Goal: Task Accomplishment & Management: Manage account settings

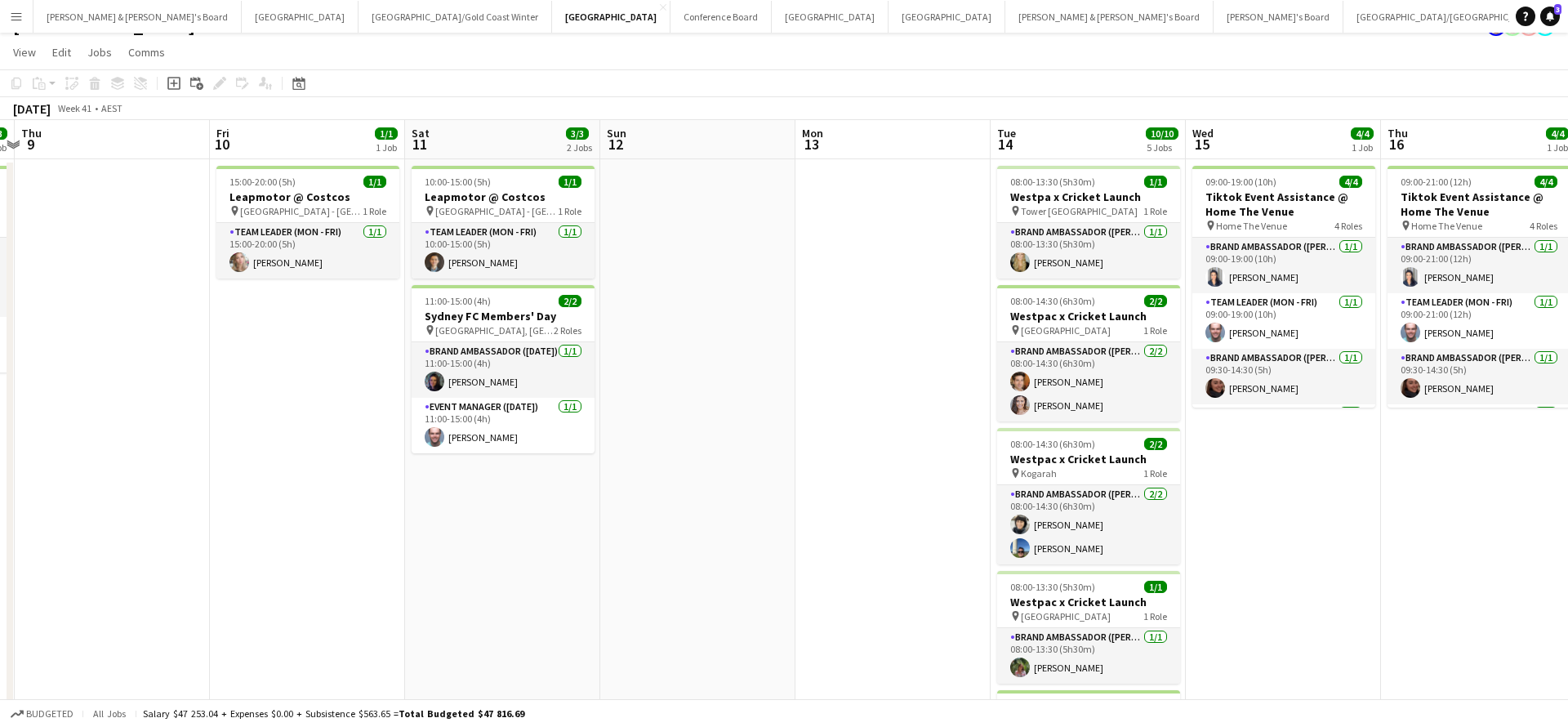
scroll to position [0, 464]
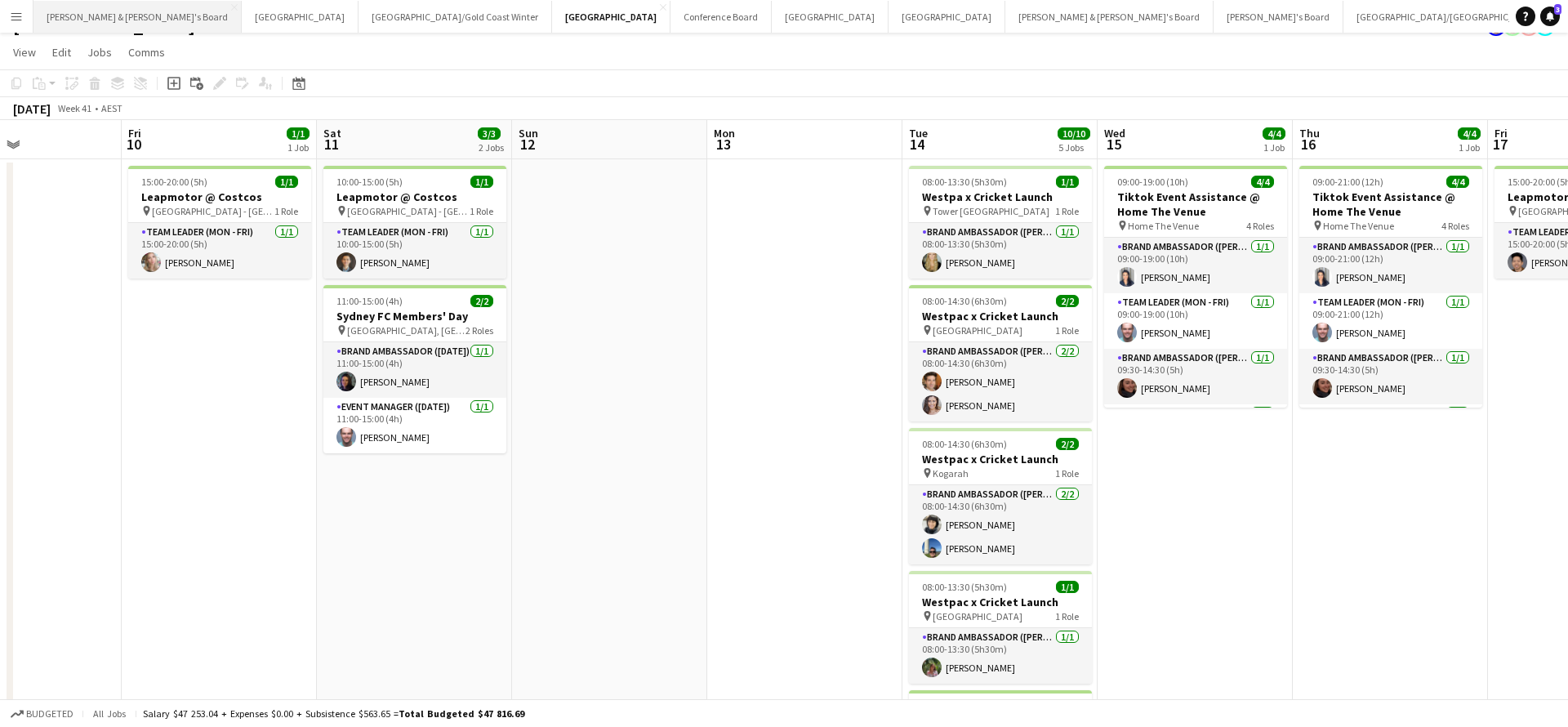
click at [101, 21] on button "[PERSON_NAME] & [PERSON_NAME]'s Board Close" at bounding box center [137, 16] width 208 height 32
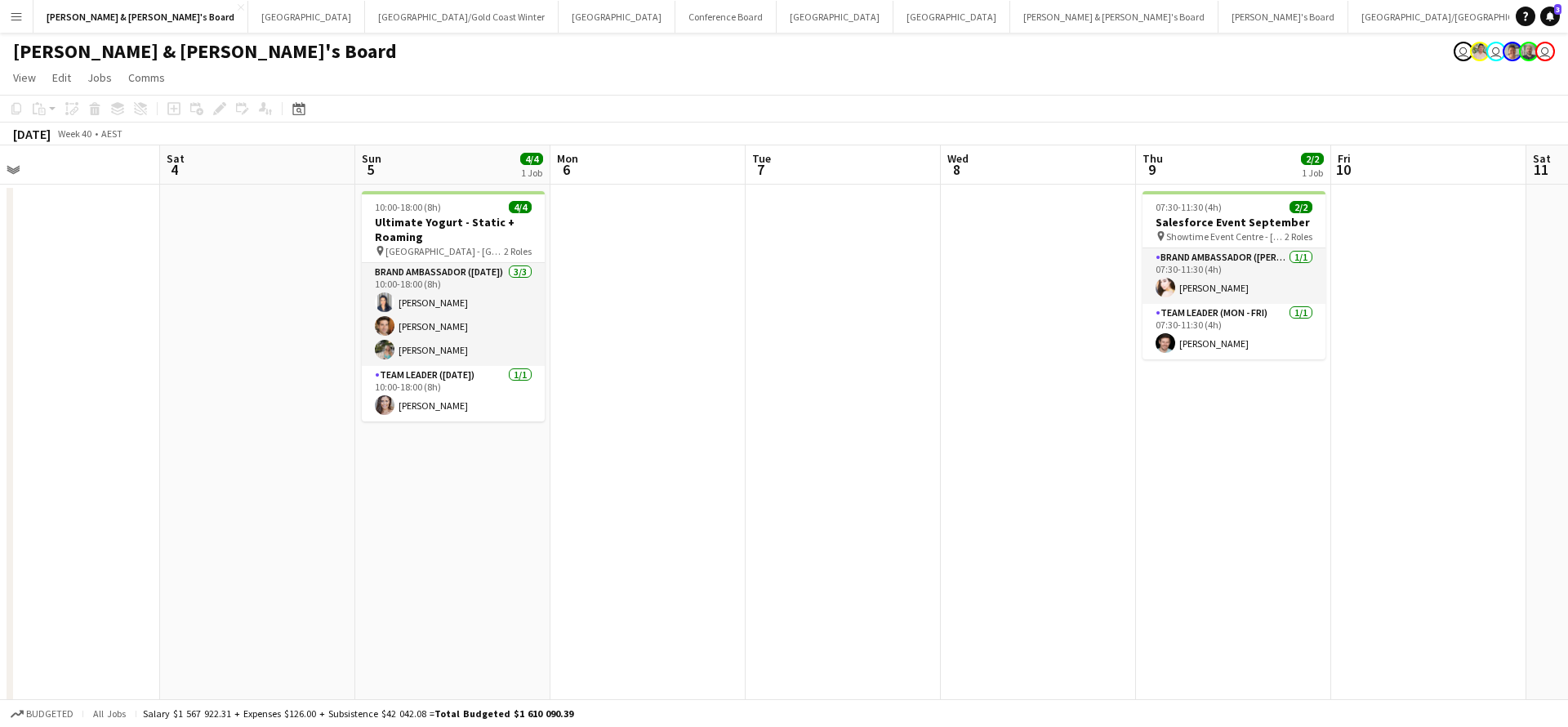
scroll to position [0, 422]
click at [365, 21] on button "[GEOGRAPHIC_DATA]/[GEOGRAPHIC_DATA] Winter Close" at bounding box center [462, 16] width 194 height 32
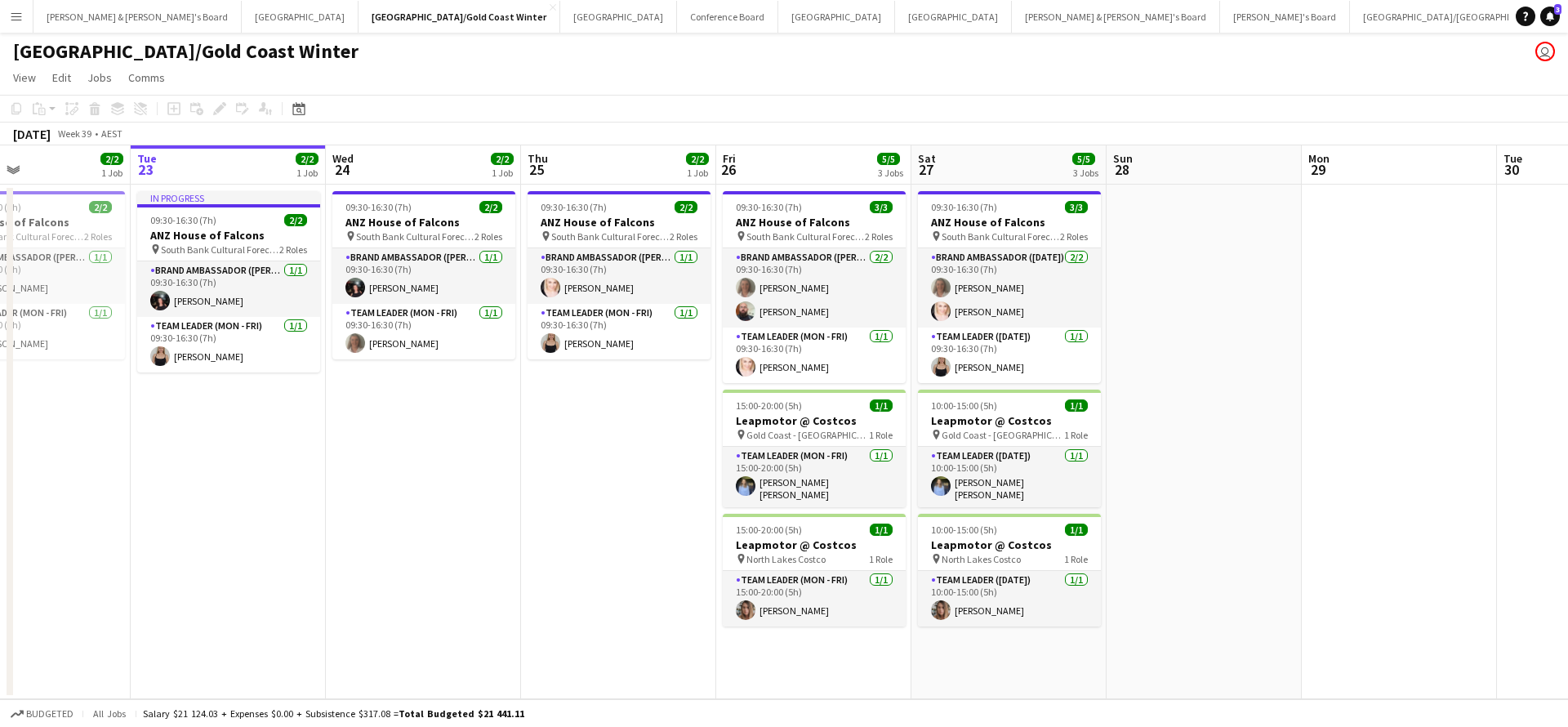
scroll to position [0, 454]
click at [105, 20] on button "[PERSON_NAME] & [PERSON_NAME]'s Board Close" at bounding box center [137, 16] width 208 height 32
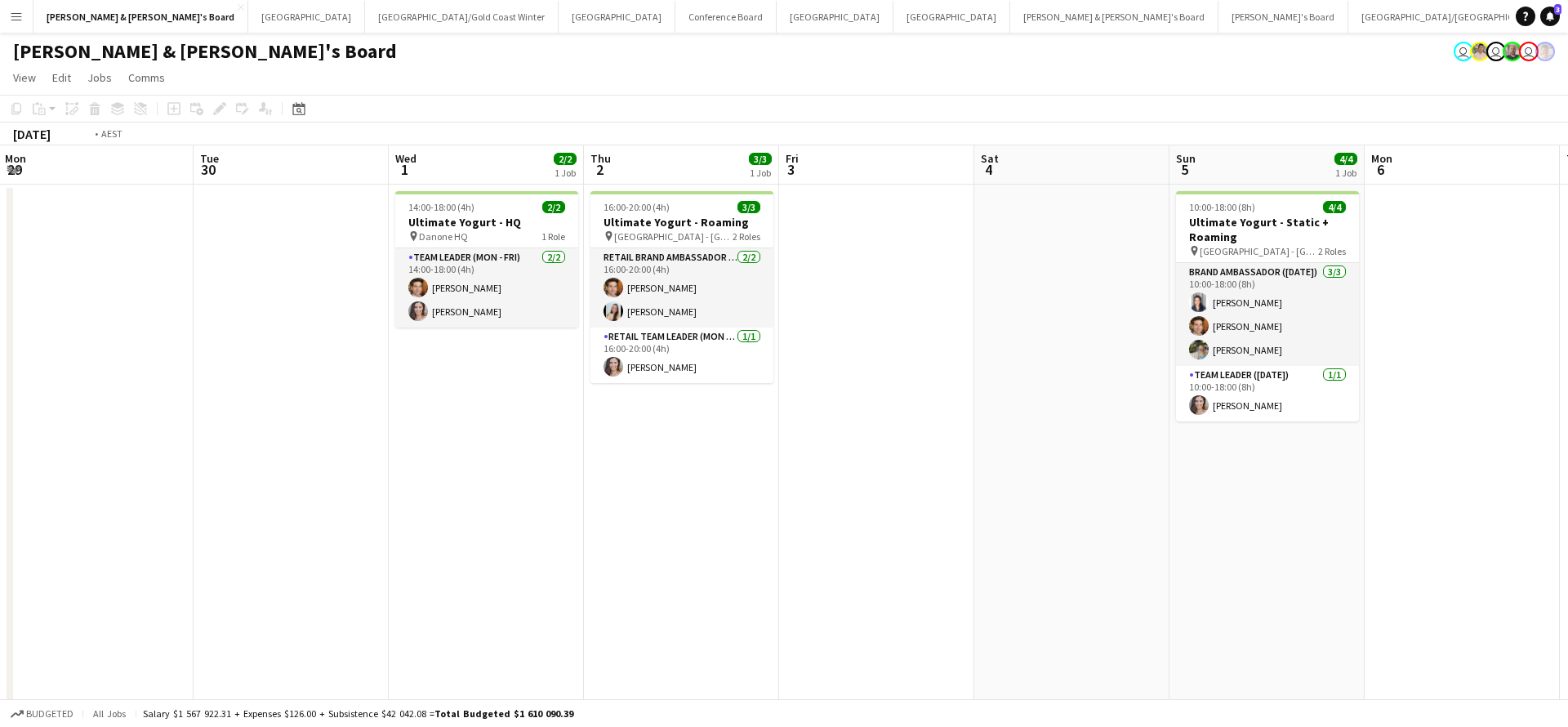
scroll to position [0, 588]
click at [1348, 18] on button "[GEOGRAPHIC_DATA]/[GEOGRAPHIC_DATA] Close" at bounding box center [1452, 16] width 210 height 32
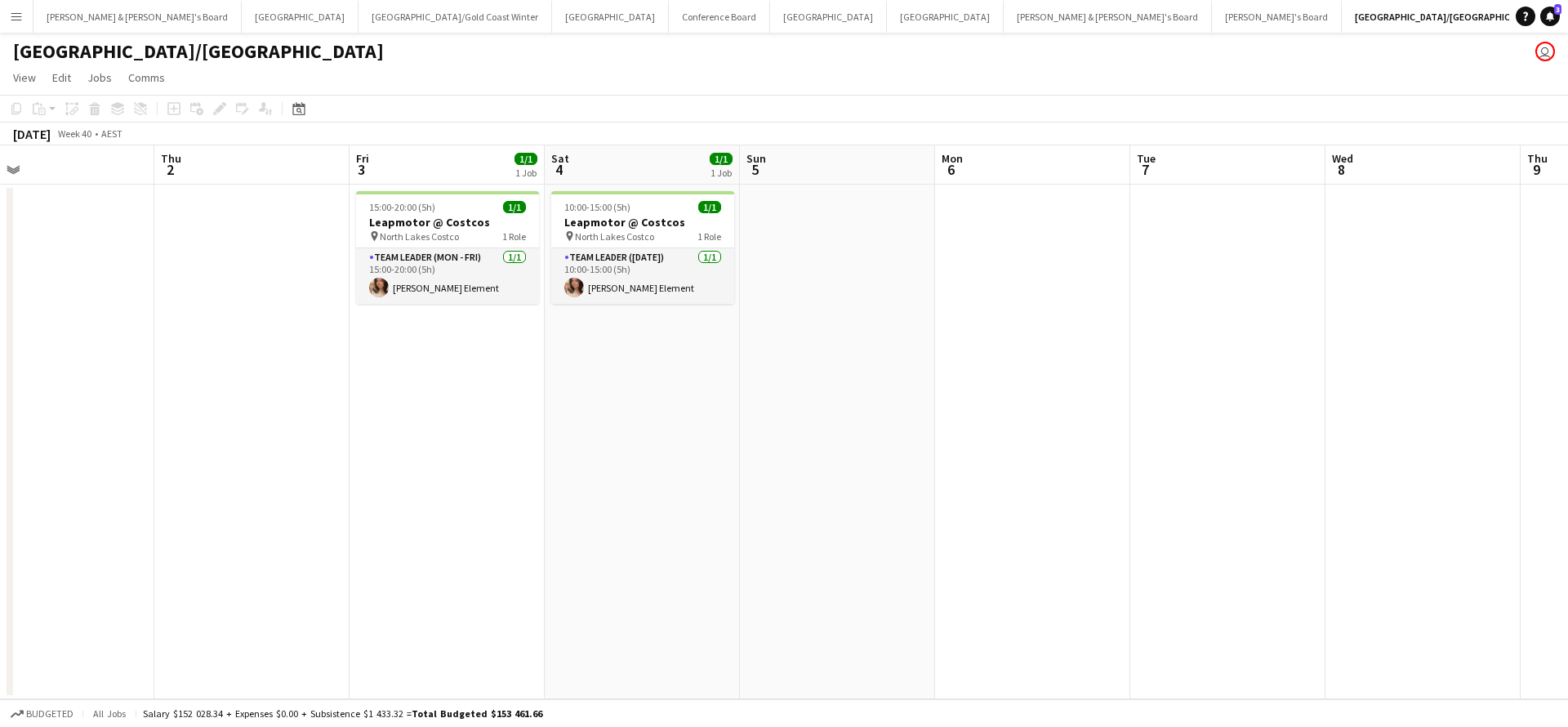
scroll to position [0, 338]
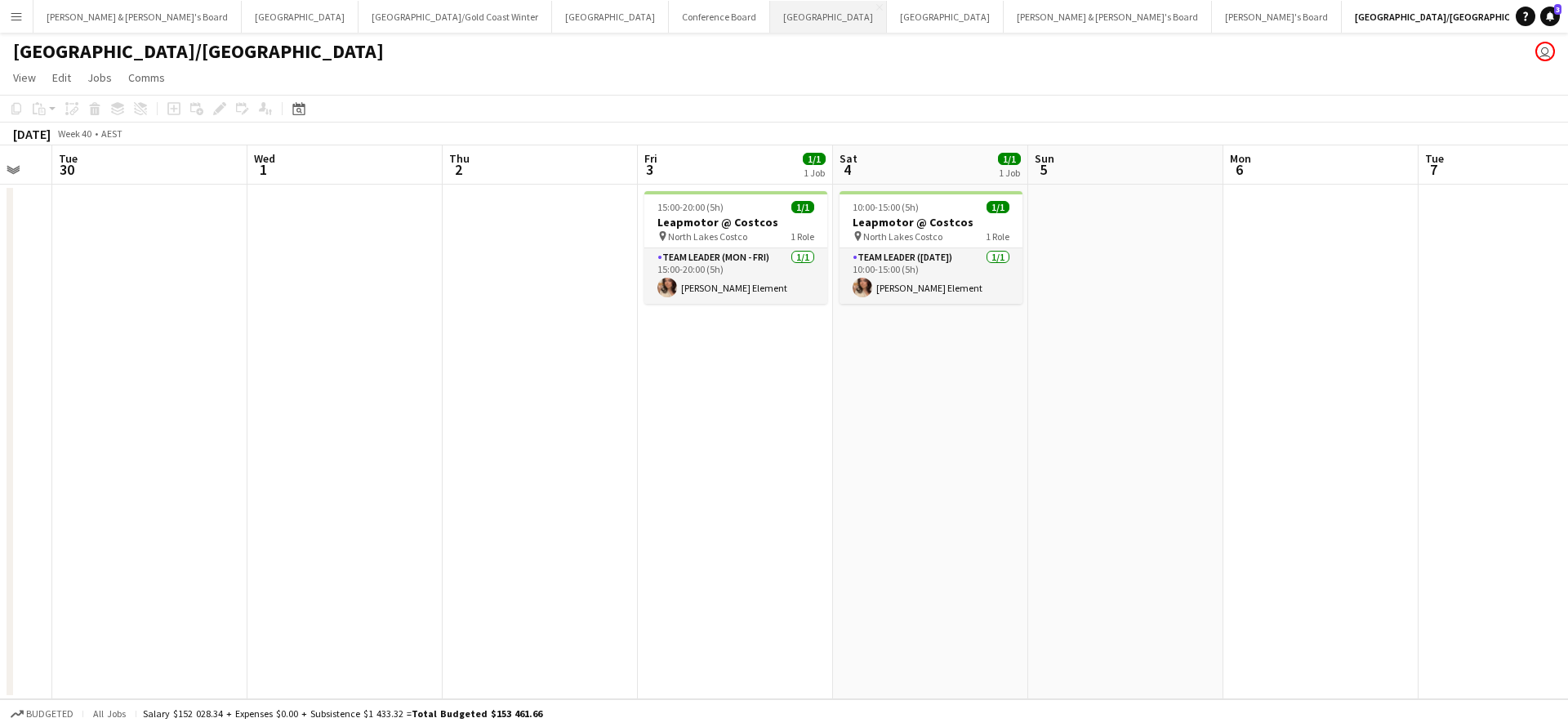
click at [770, 19] on button "Melbourne Close" at bounding box center [829, 16] width 117 height 32
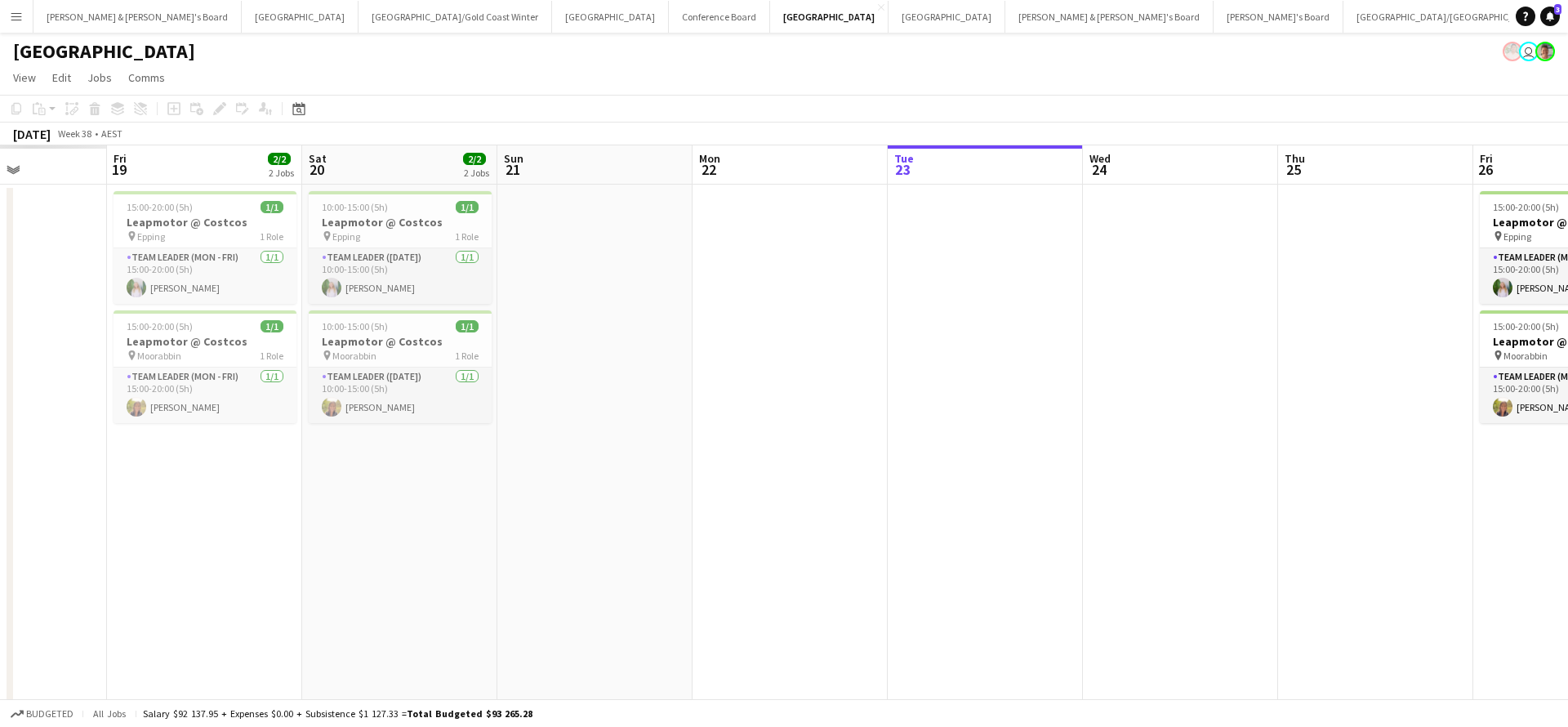
scroll to position [0, 364]
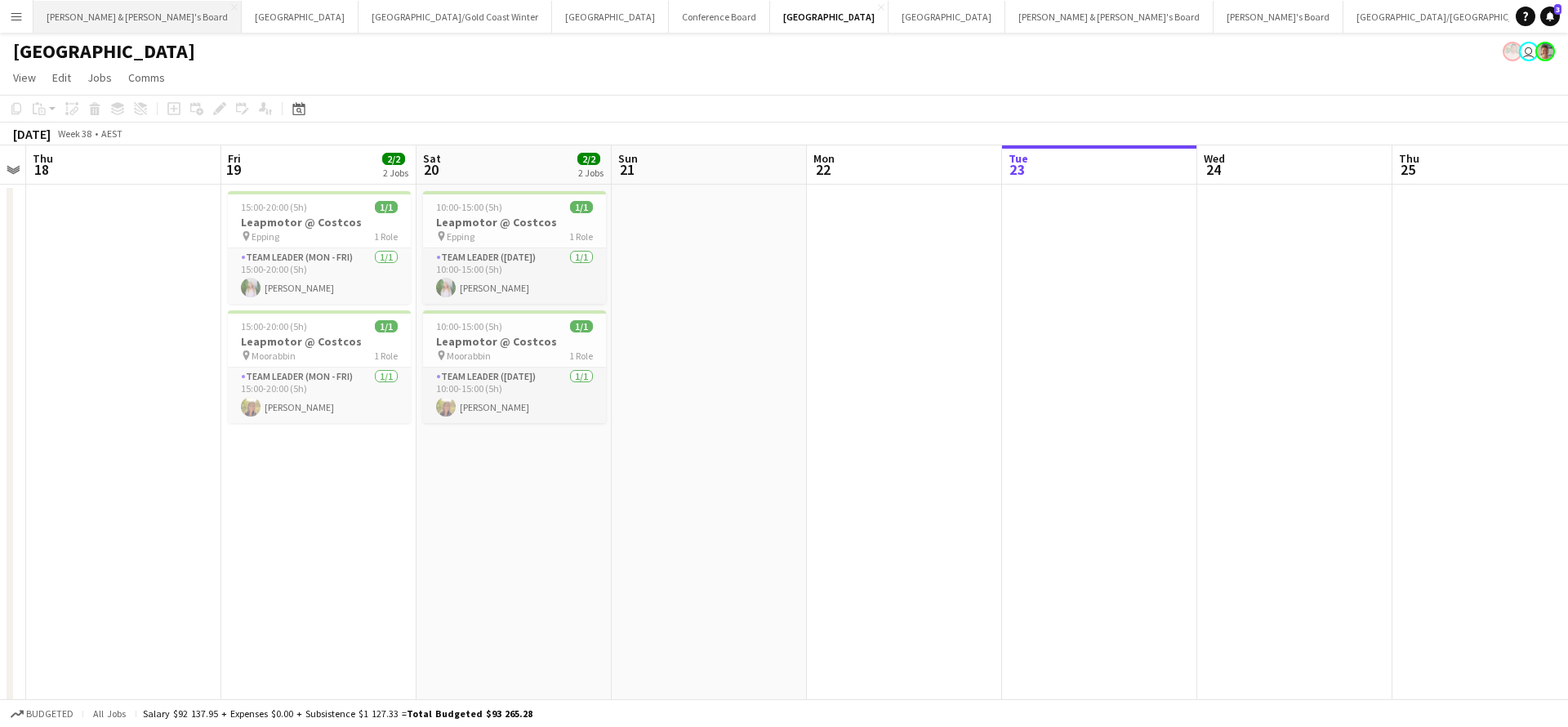
click at [108, 20] on button "[PERSON_NAME] & [PERSON_NAME]'s Board Close" at bounding box center [137, 16] width 208 height 32
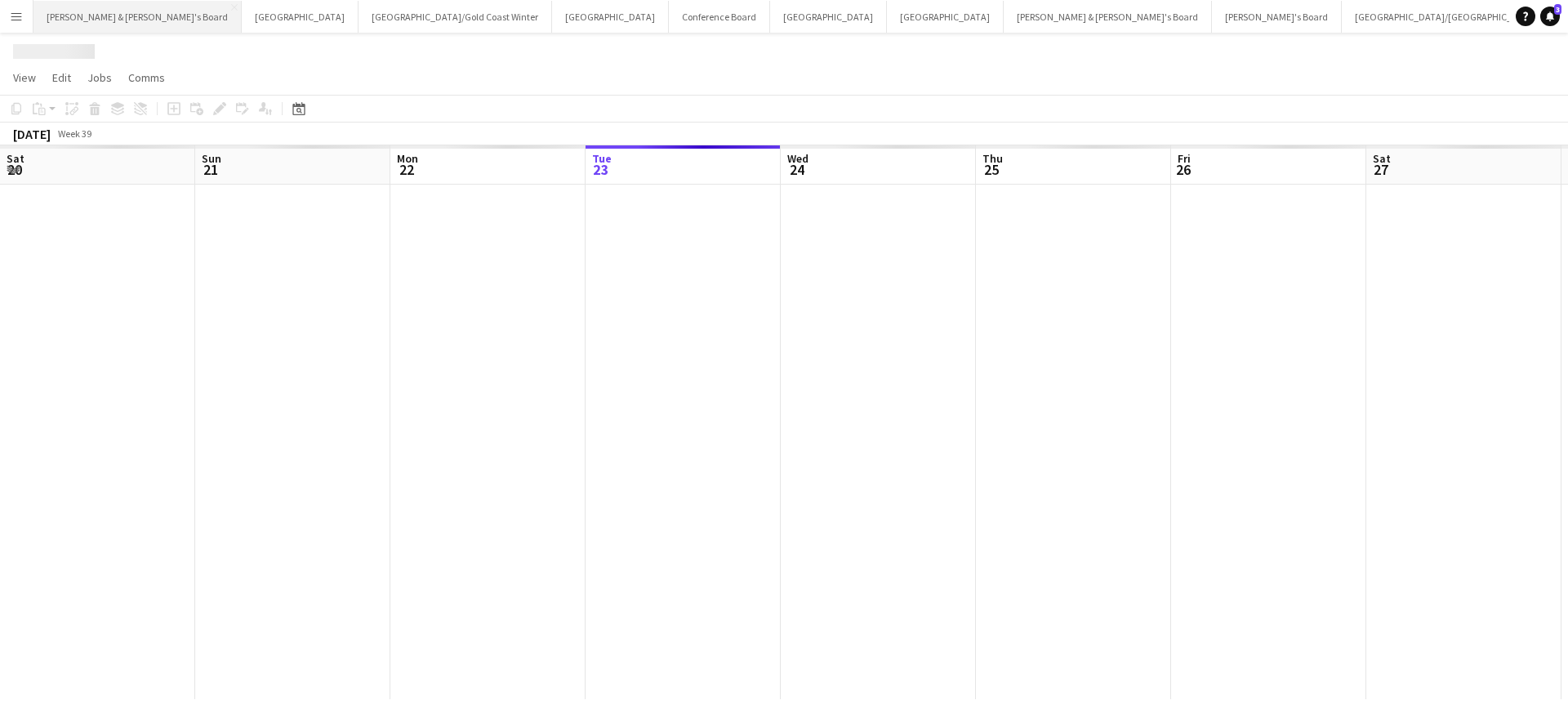
scroll to position [0, 391]
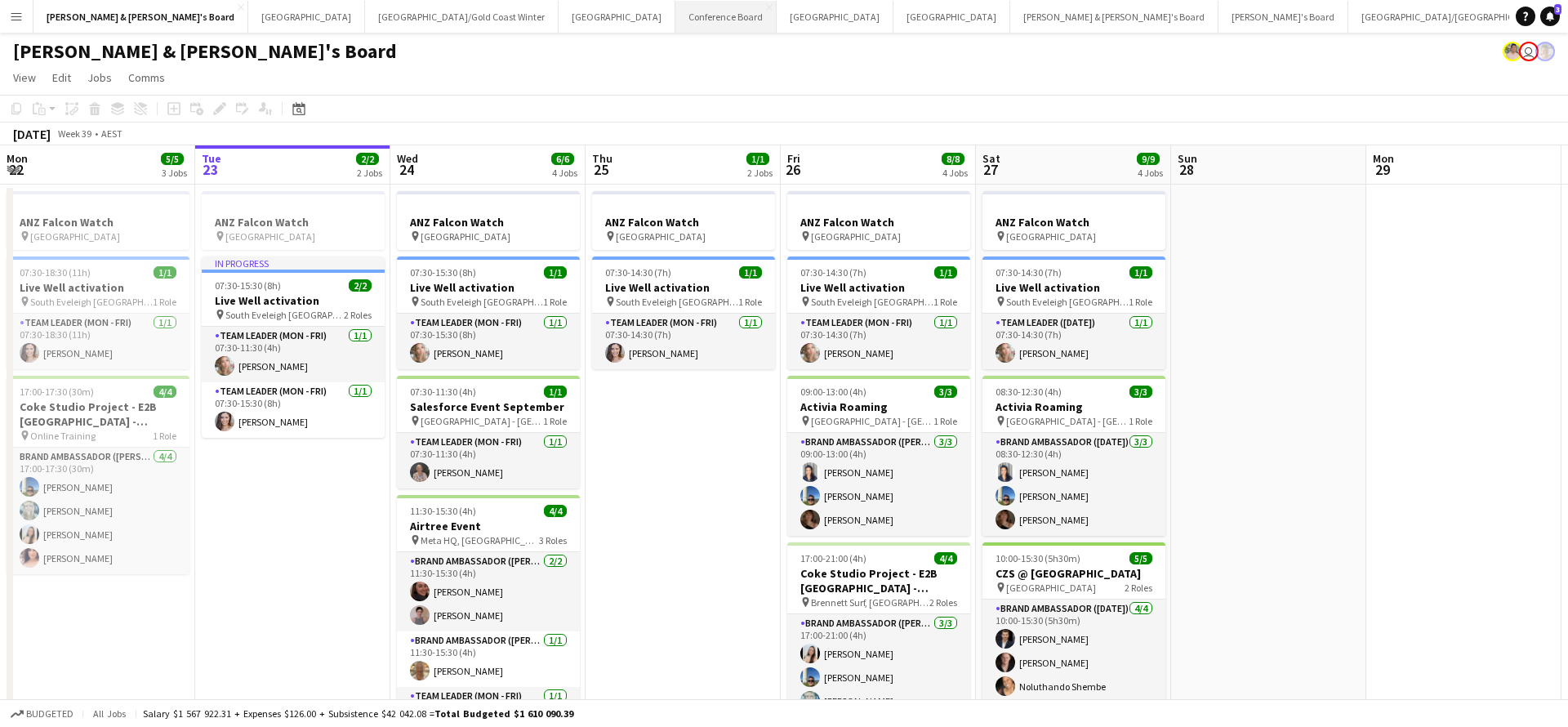
click at [675, 12] on button "Conference Board Close" at bounding box center [726, 16] width 101 height 32
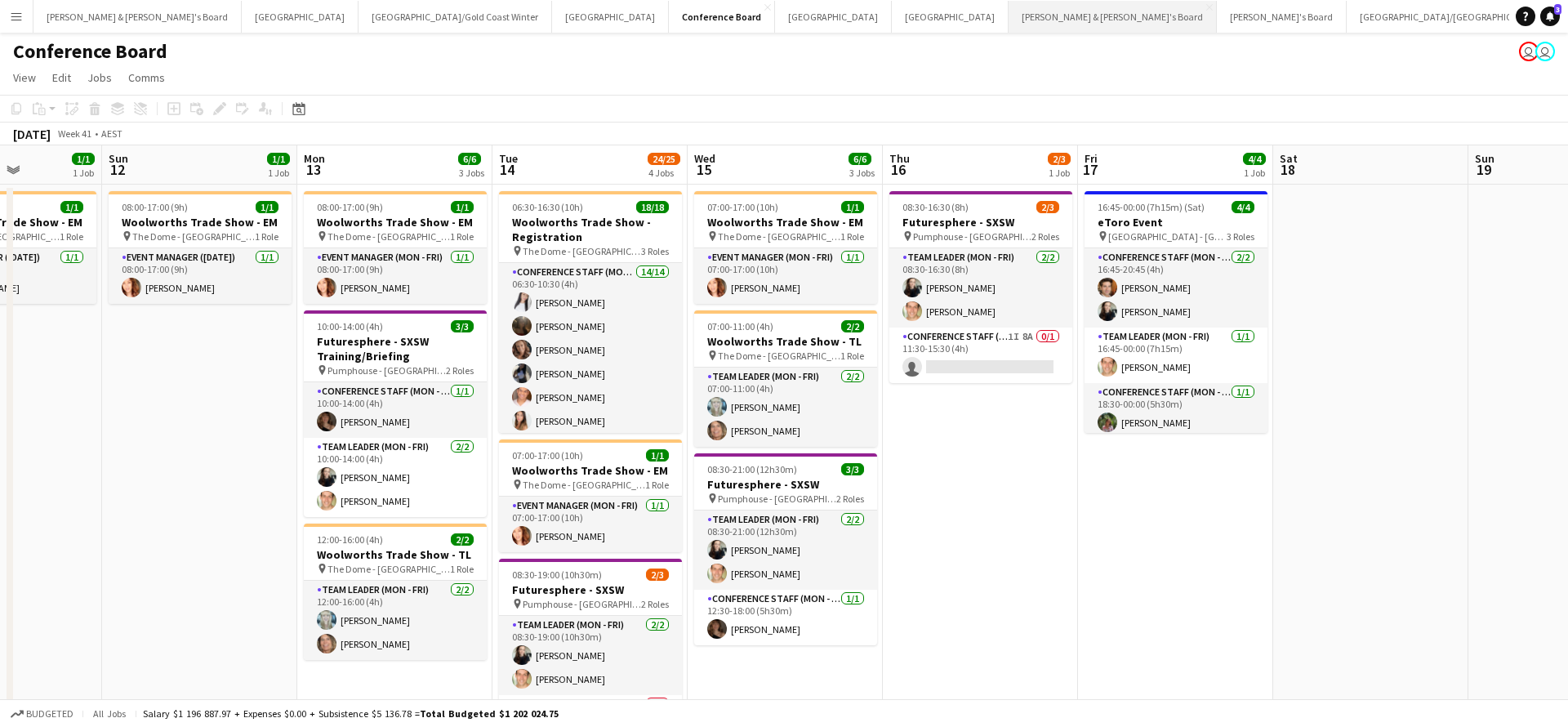
click at [1008, 21] on button "[PERSON_NAME] & [PERSON_NAME]'s Board Close" at bounding box center [1112, 16] width 208 height 32
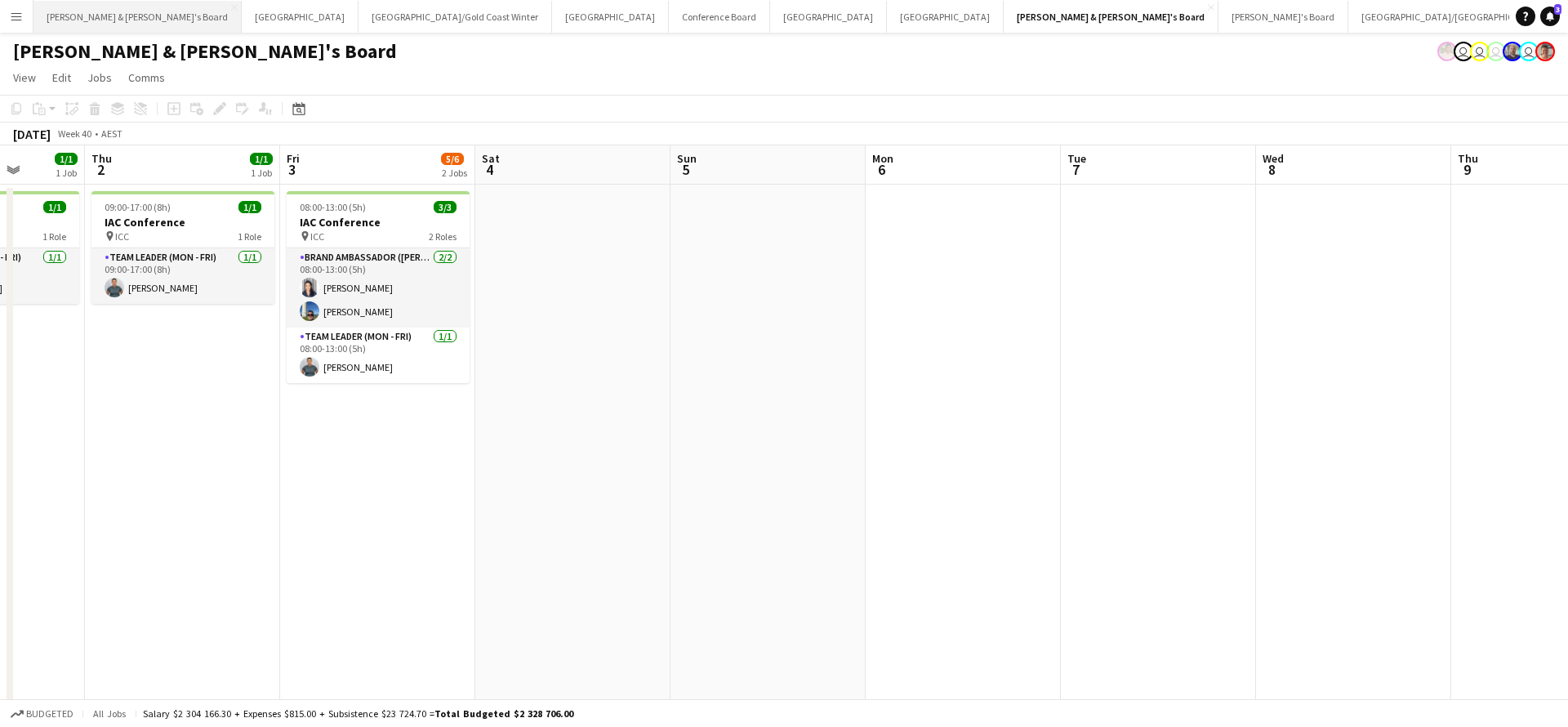
scroll to position [5, 0]
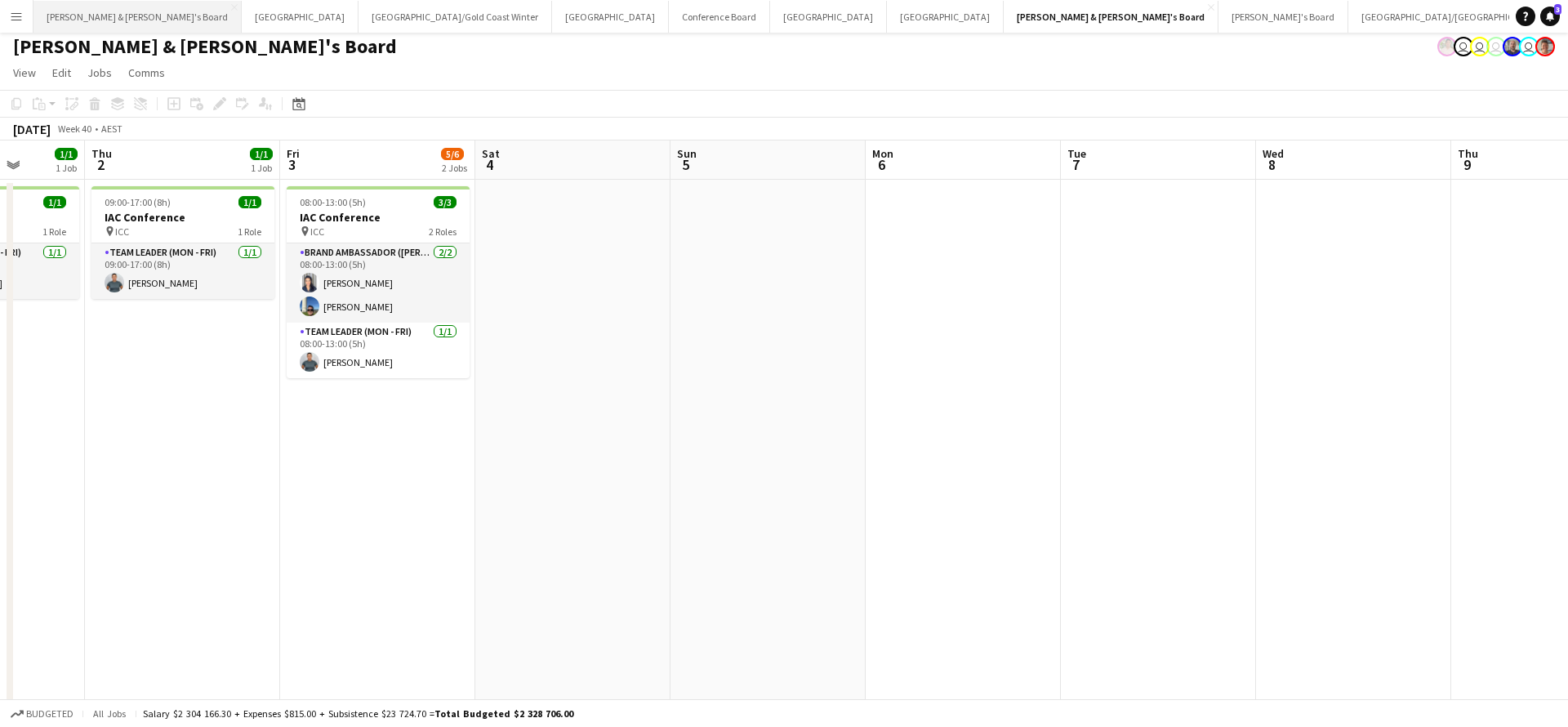
click at [83, 26] on button "[PERSON_NAME] & [PERSON_NAME]'s Board Close" at bounding box center [137, 16] width 208 height 32
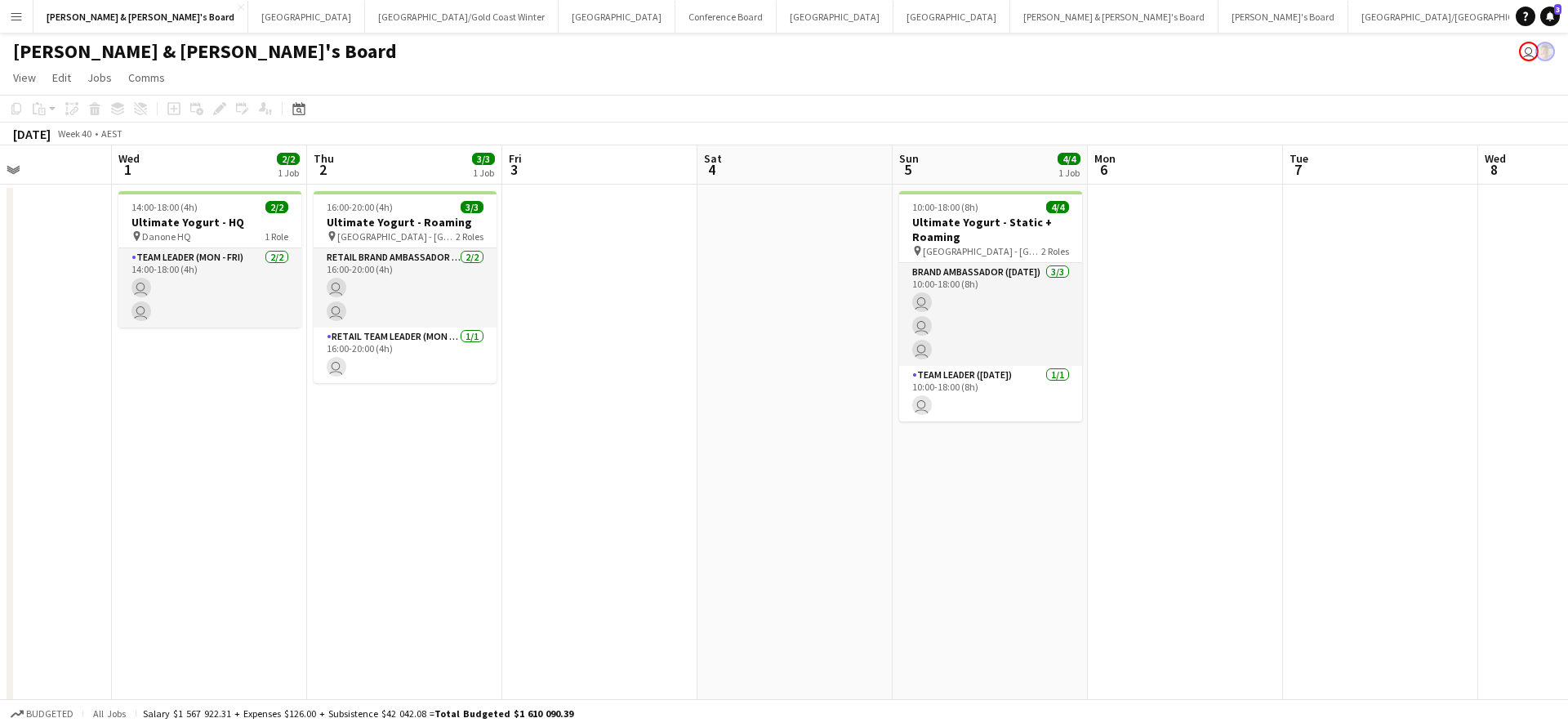
scroll to position [0, 476]
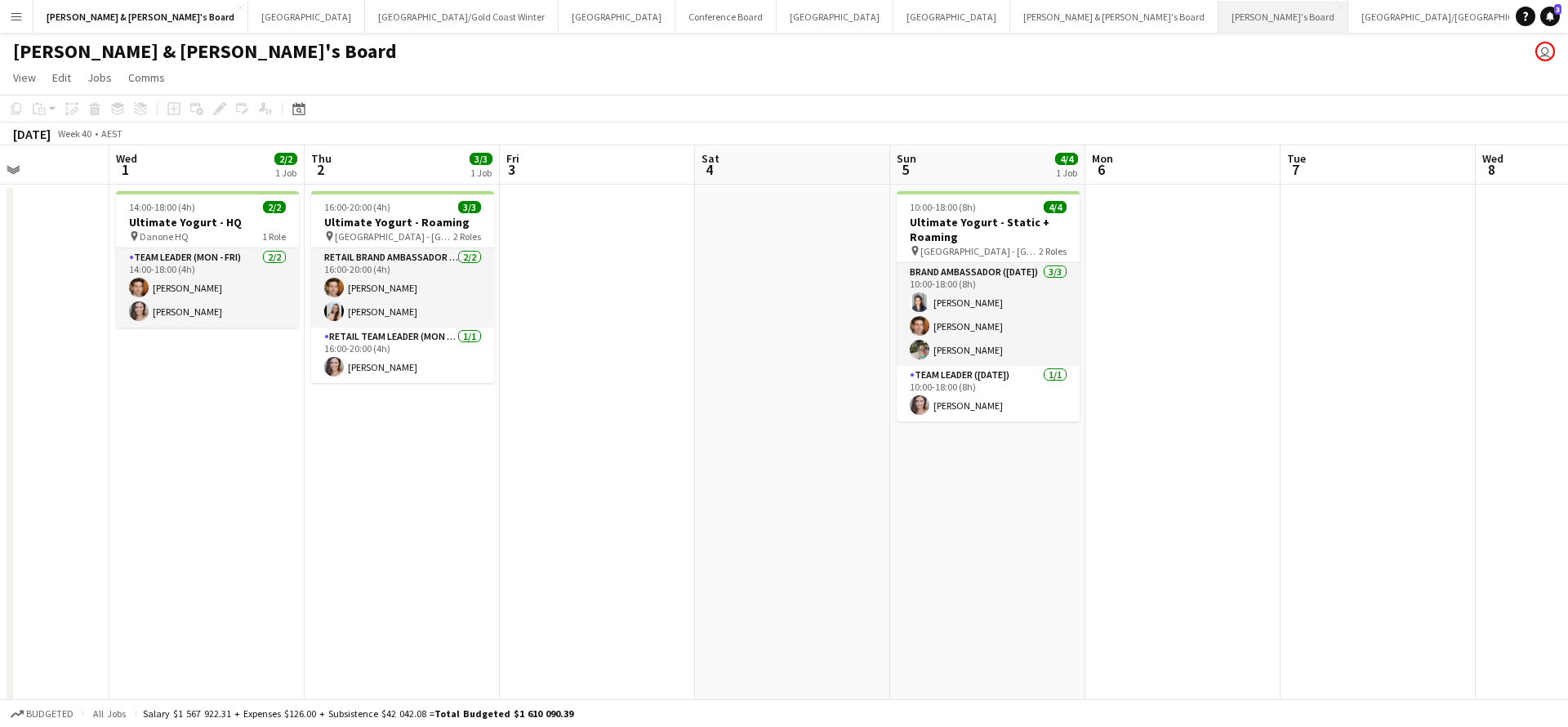
click at [1218, 23] on button "Tennille's Board Close" at bounding box center [1284, 16] width 130 height 32
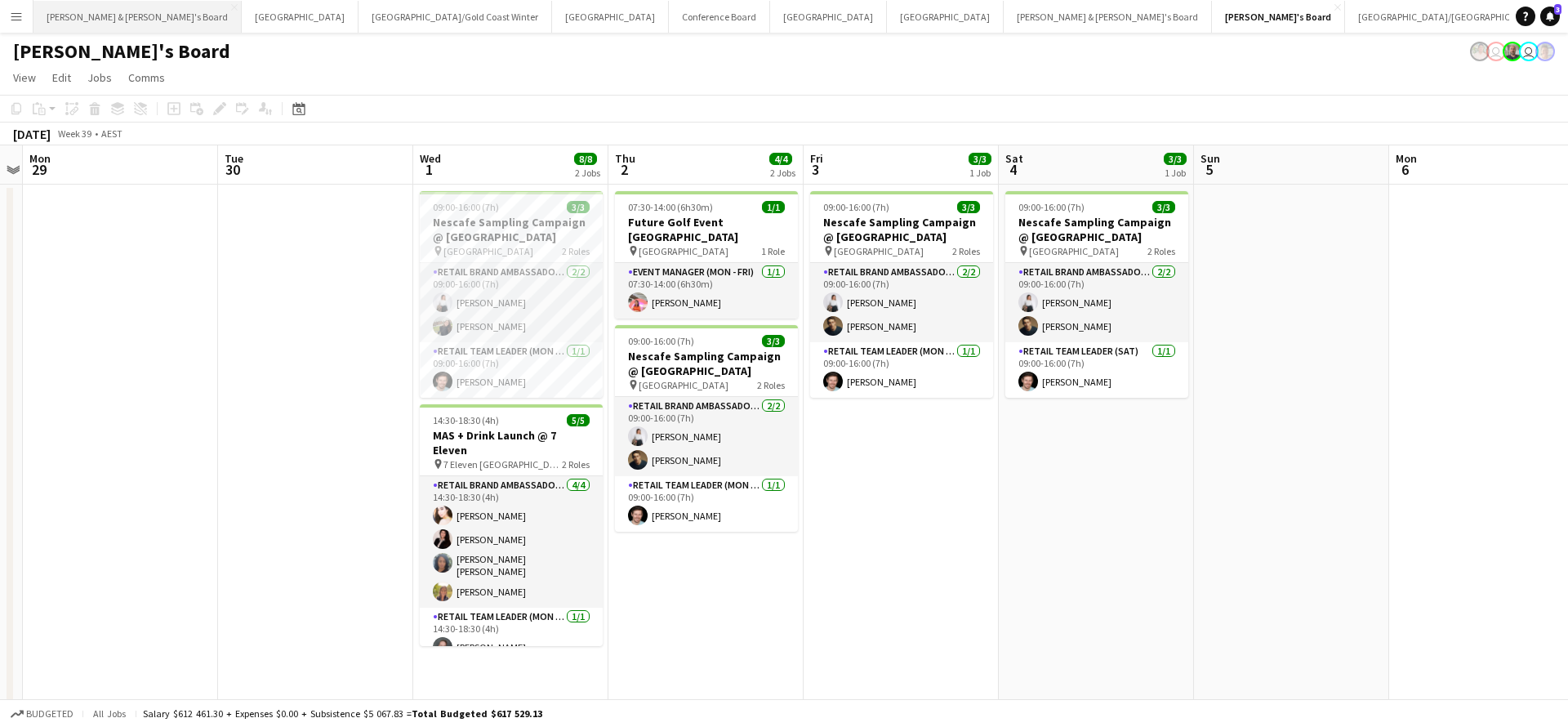
click at [115, 21] on button "[PERSON_NAME] & [PERSON_NAME]'s Board Close" at bounding box center [137, 16] width 208 height 32
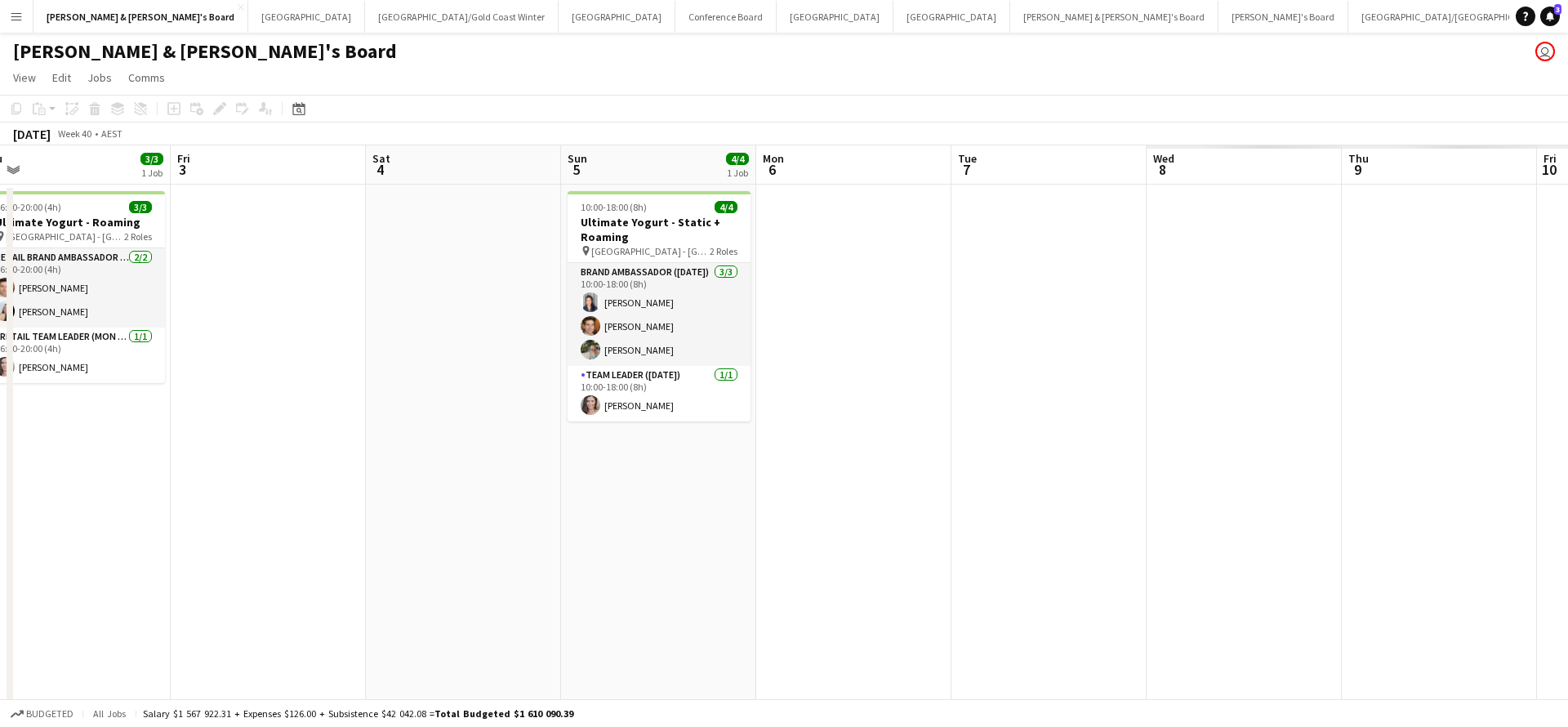
scroll to position [0, 546]
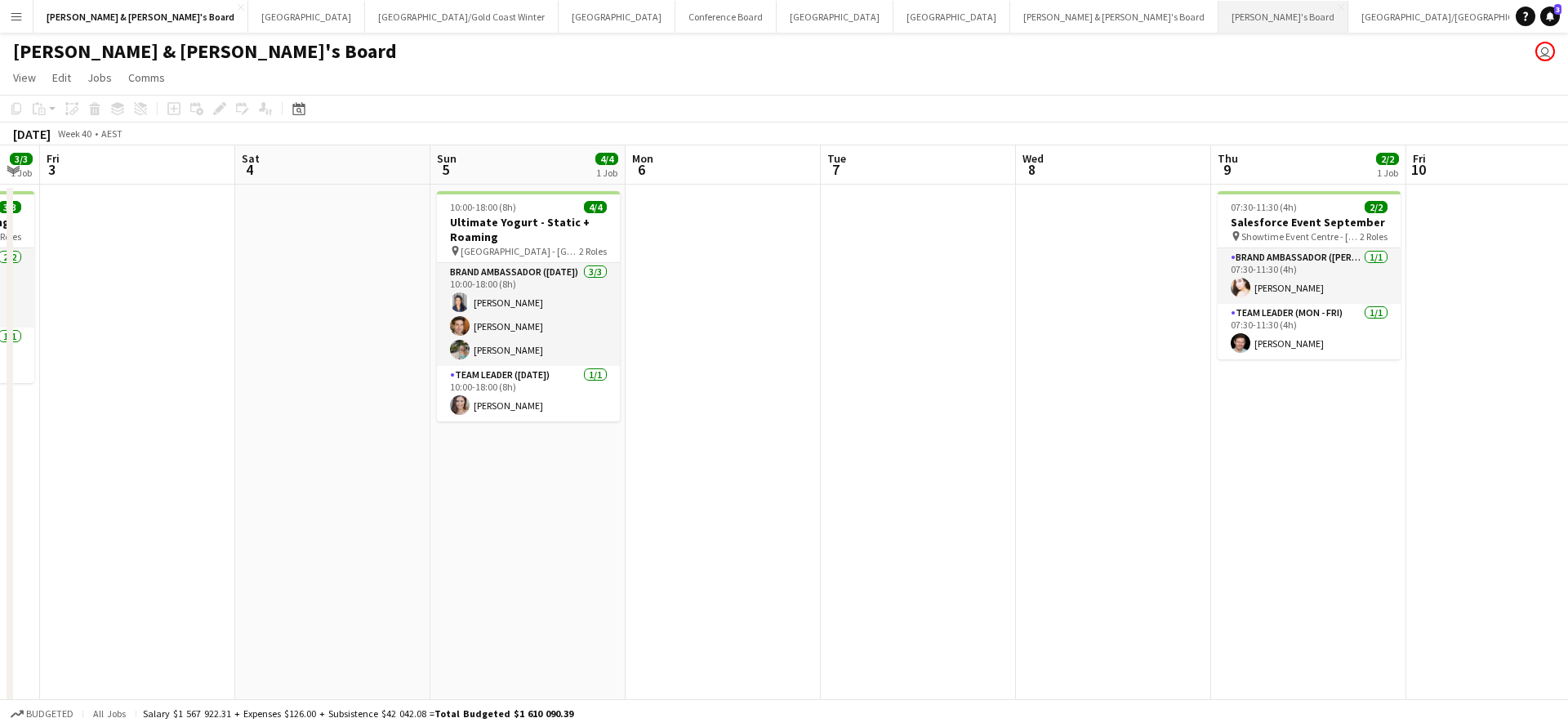
click at [1218, 22] on button "Tennille's Board Close" at bounding box center [1284, 16] width 130 height 32
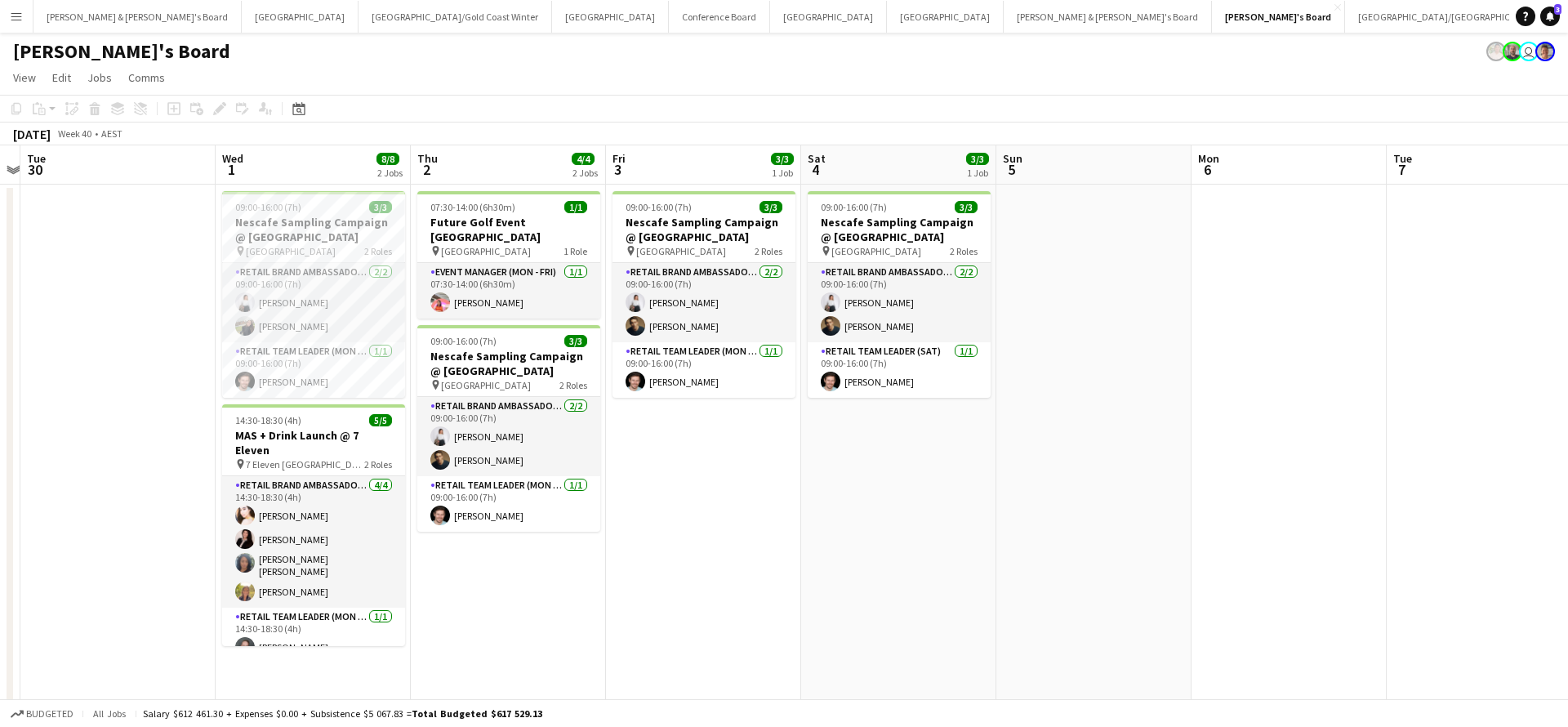
scroll to position [0, 369]
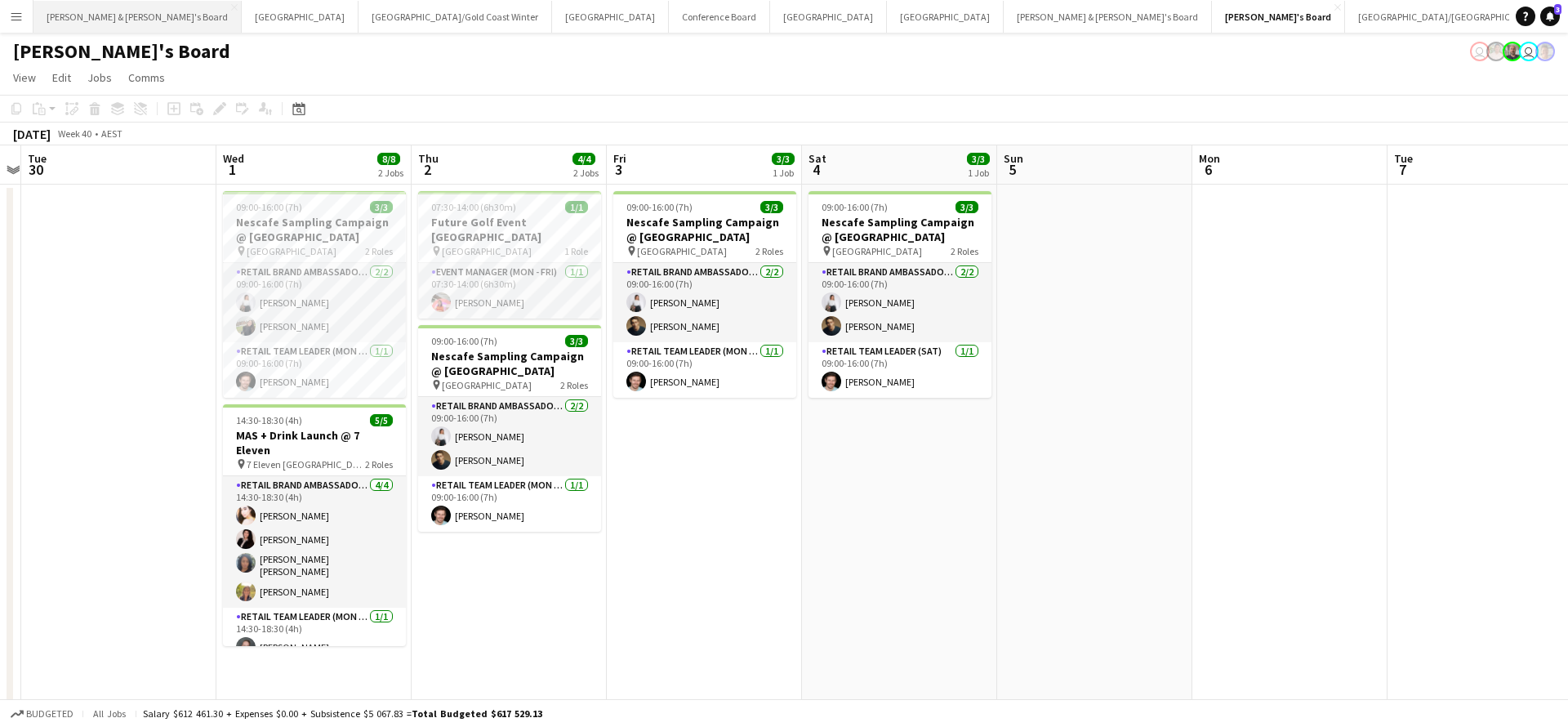
click at [117, 21] on button "[PERSON_NAME] & [PERSON_NAME]'s Board Close" at bounding box center [137, 16] width 208 height 32
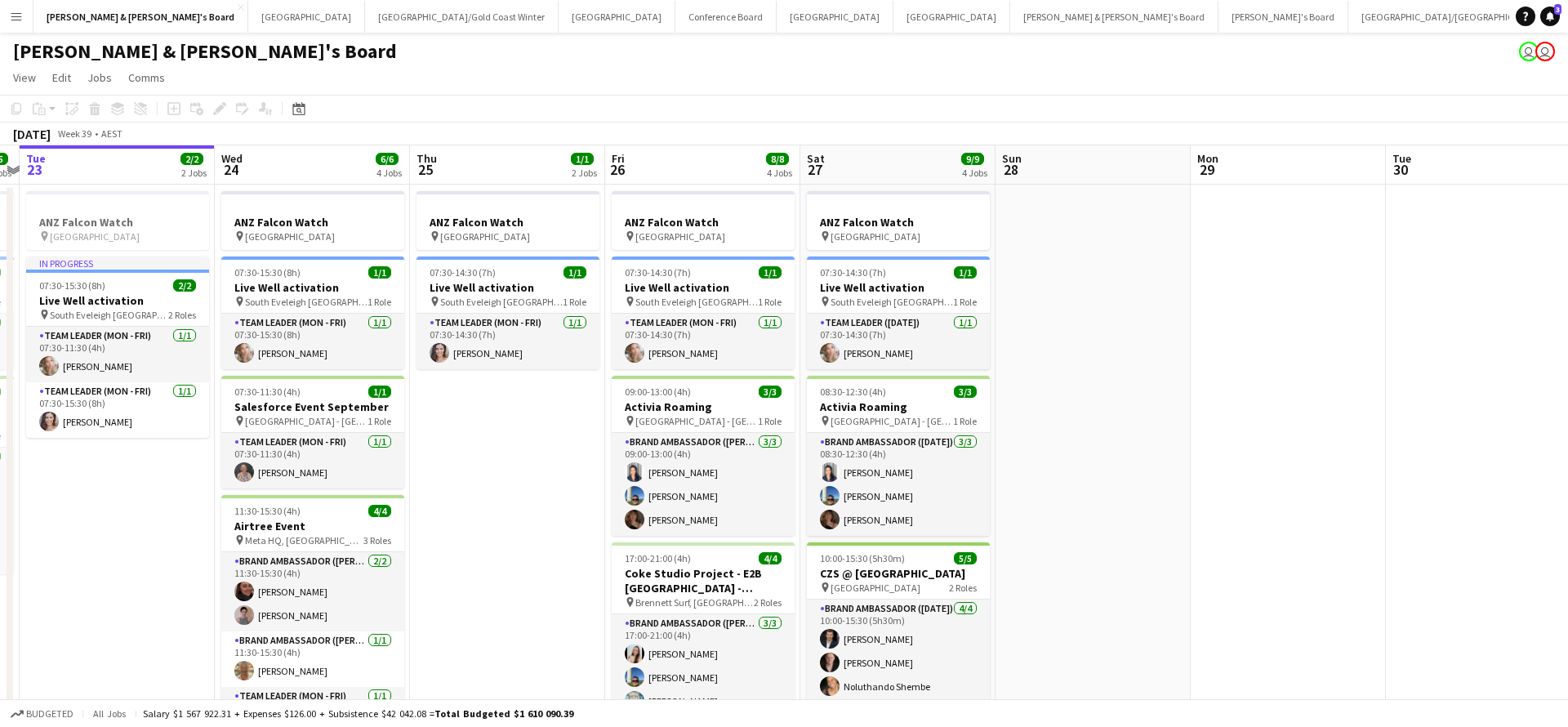
scroll to position [0, 529]
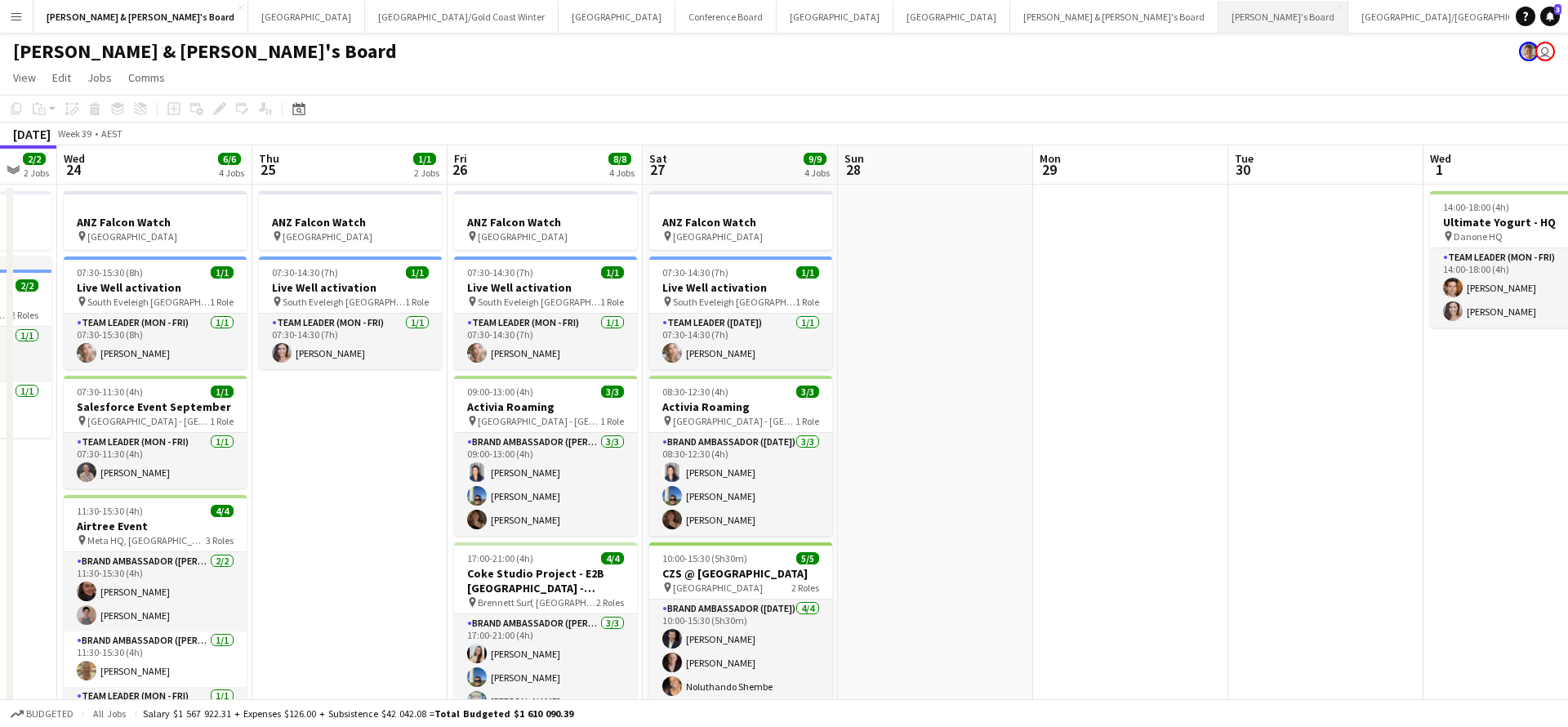
click at [1218, 21] on button "Tennille's Board Close" at bounding box center [1284, 16] width 130 height 32
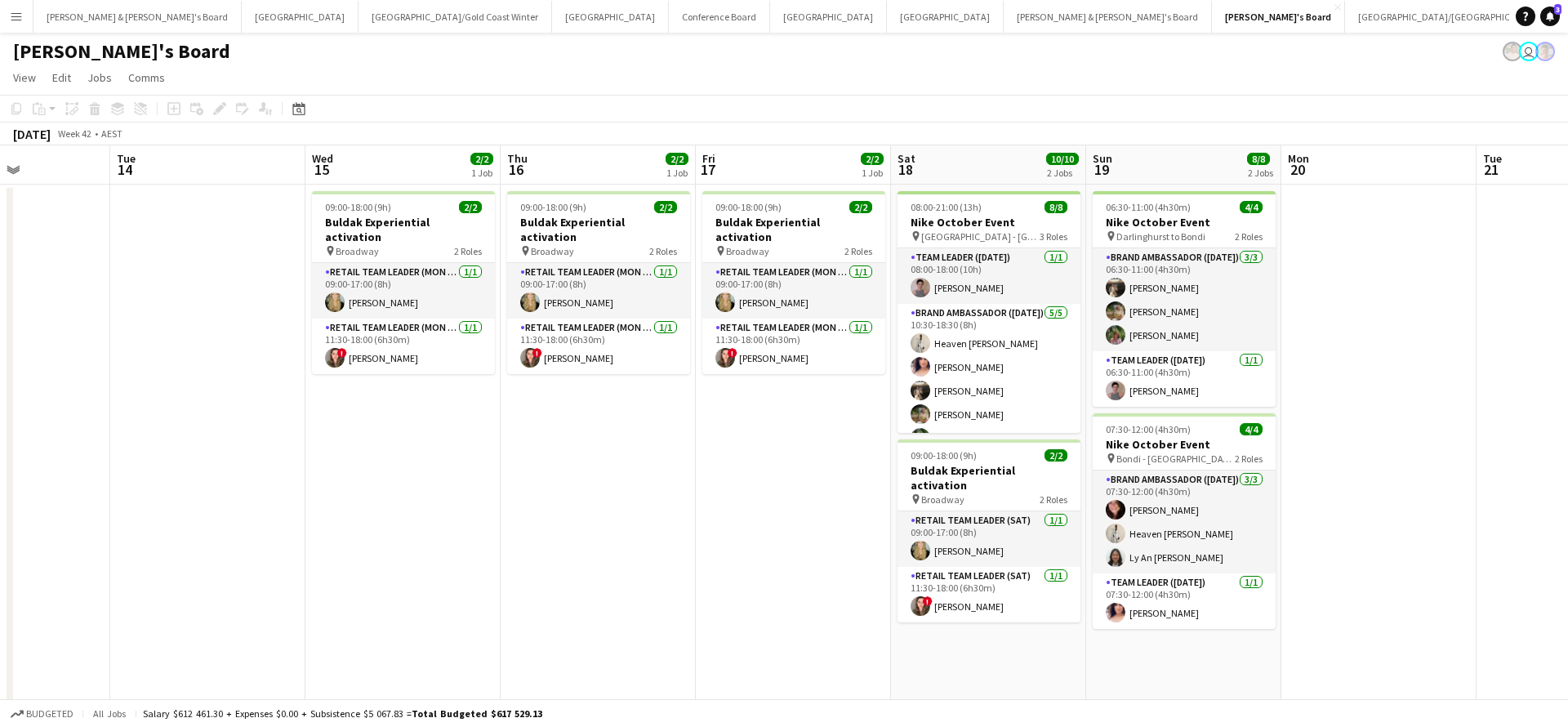
scroll to position [19, 0]
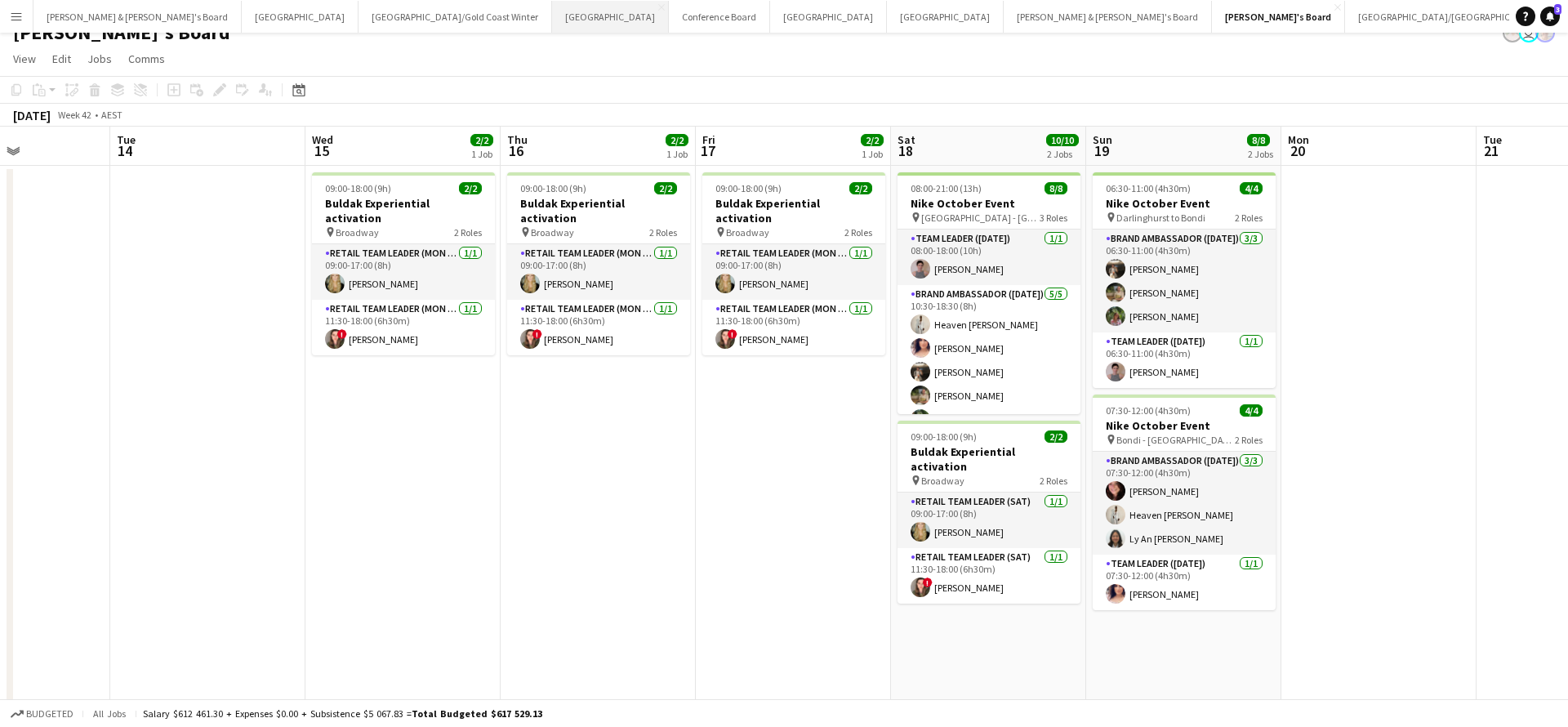
click at [552, 20] on button "Sydney Close" at bounding box center [610, 16] width 117 height 32
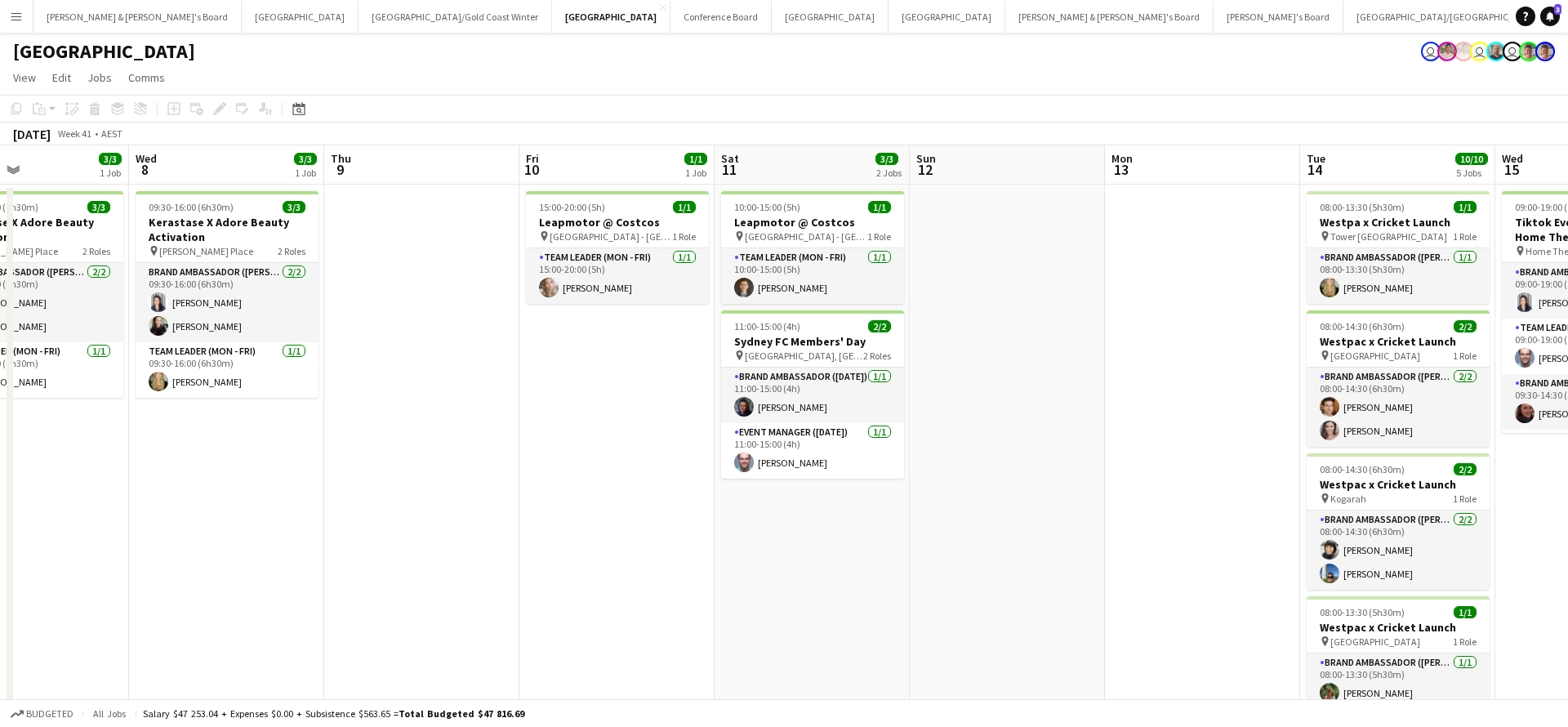
scroll to position [0, 463]
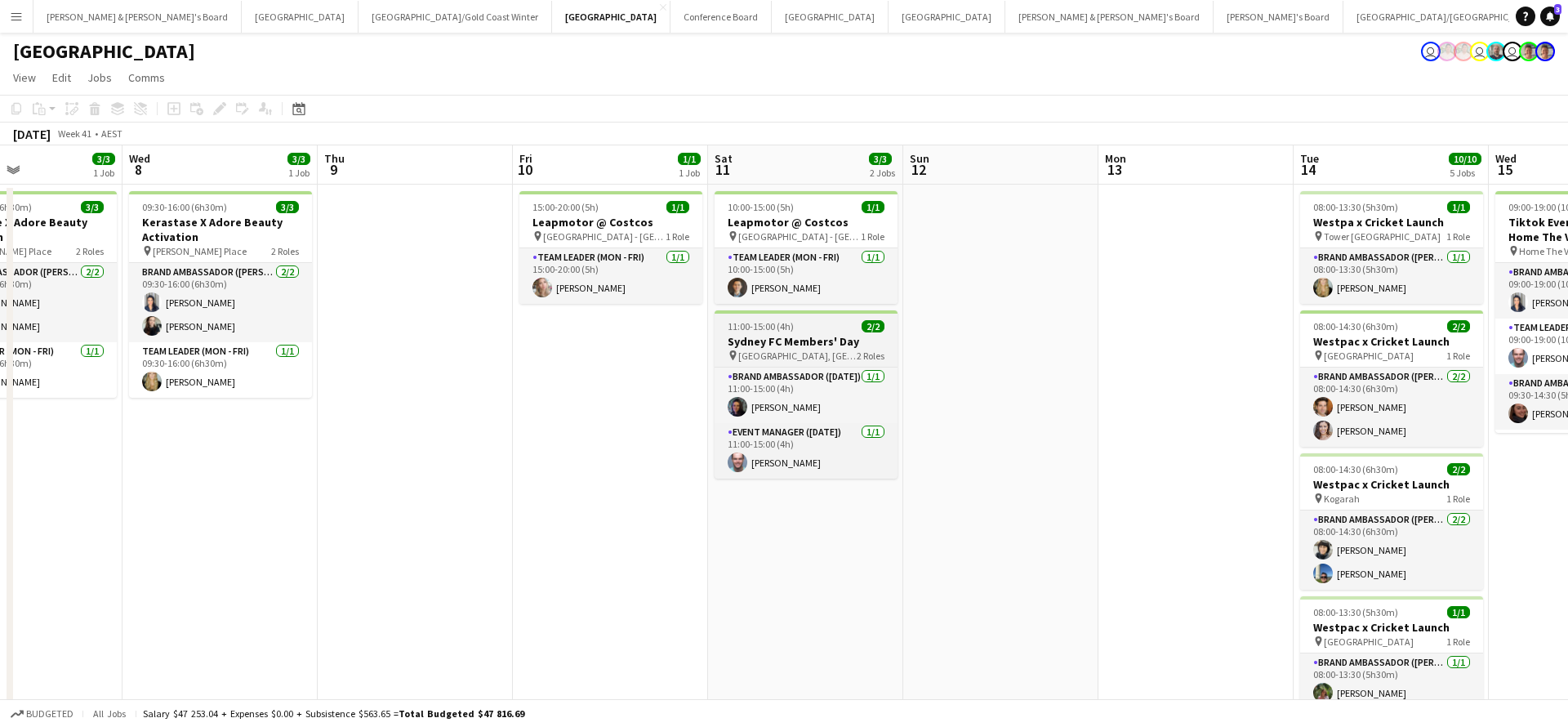
click at [803, 345] on h3 "Sydney FC Members' Day" at bounding box center [805, 341] width 183 height 15
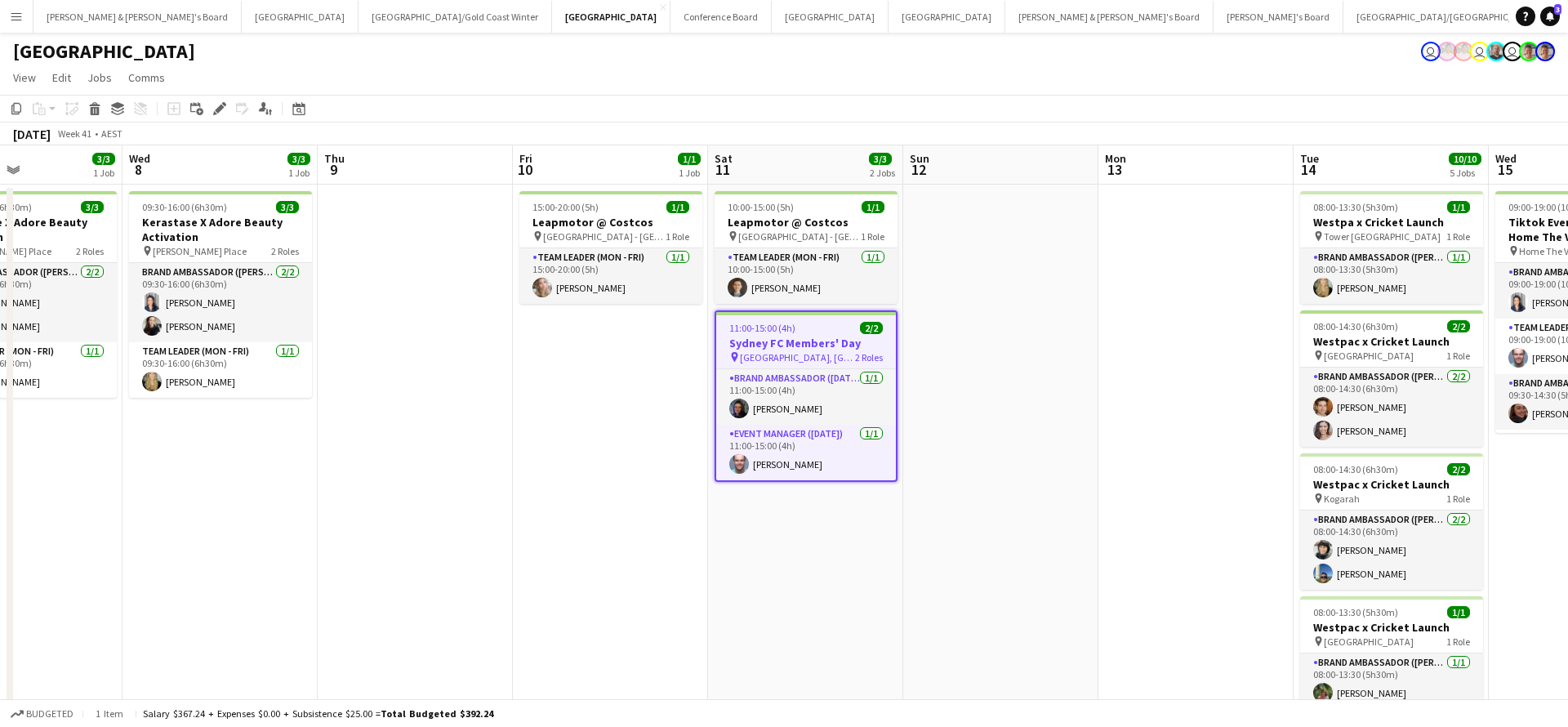
click at [831, 335] on app-job-card "11:00-15:00 (4h) 2/2 Sydney FC Members' Day pin [GEOGRAPHIC_DATA], [GEOGRAPHIC_…" at bounding box center [805, 396] width 183 height 171
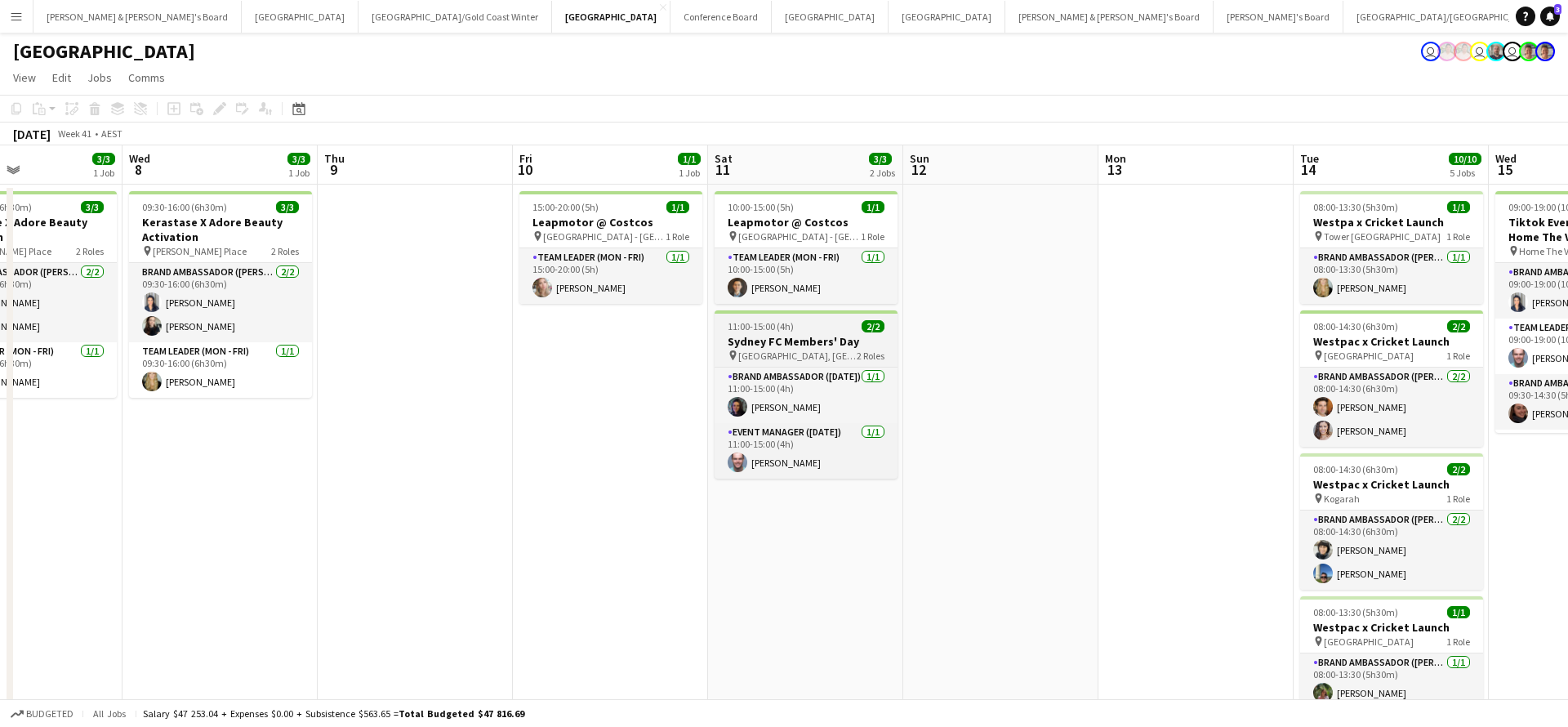
click at [831, 335] on h3 "Sydney FC Members' Day" at bounding box center [805, 341] width 183 height 15
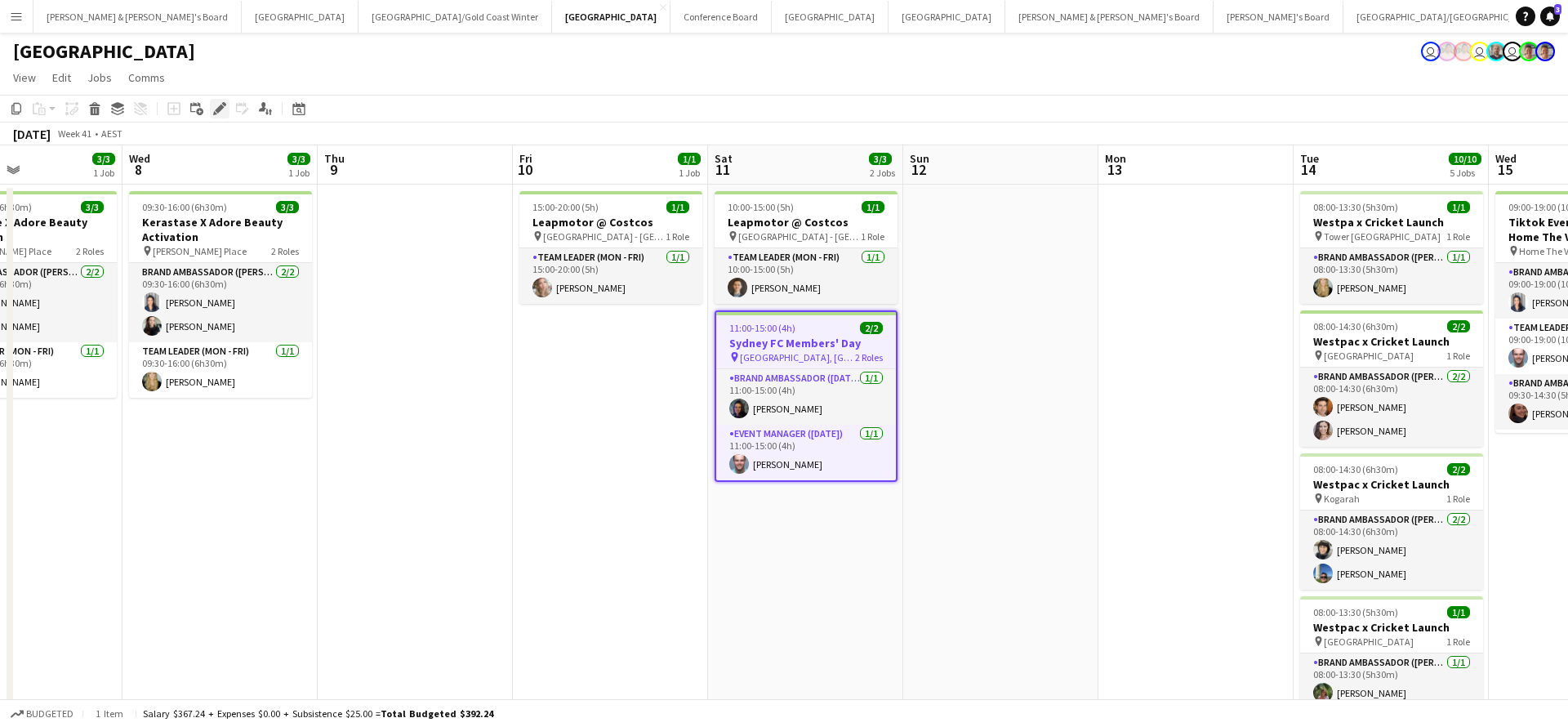
click at [218, 108] on icon at bounding box center [219, 109] width 9 height 9
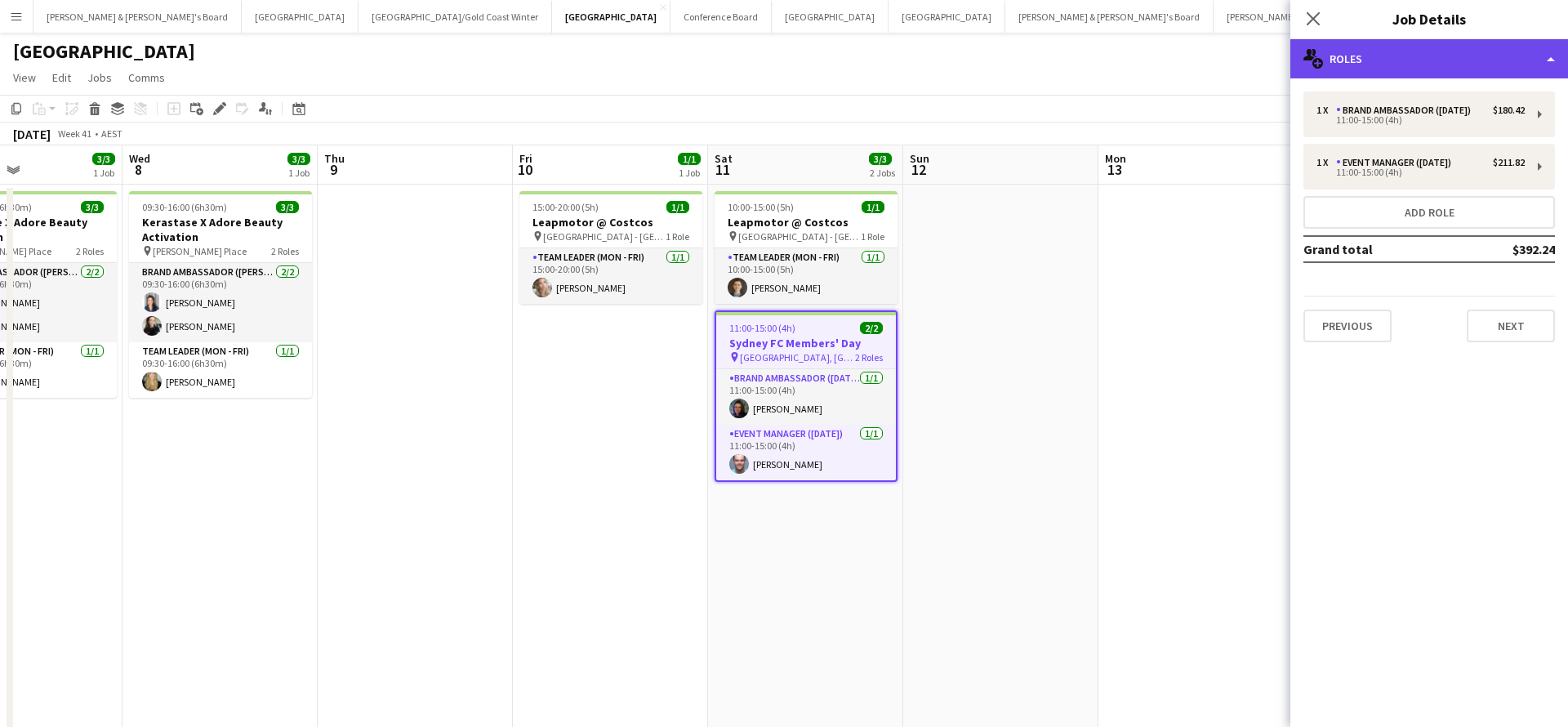
click at [1409, 57] on div "multiple-users-add Roles" at bounding box center [1429, 59] width 278 height 39
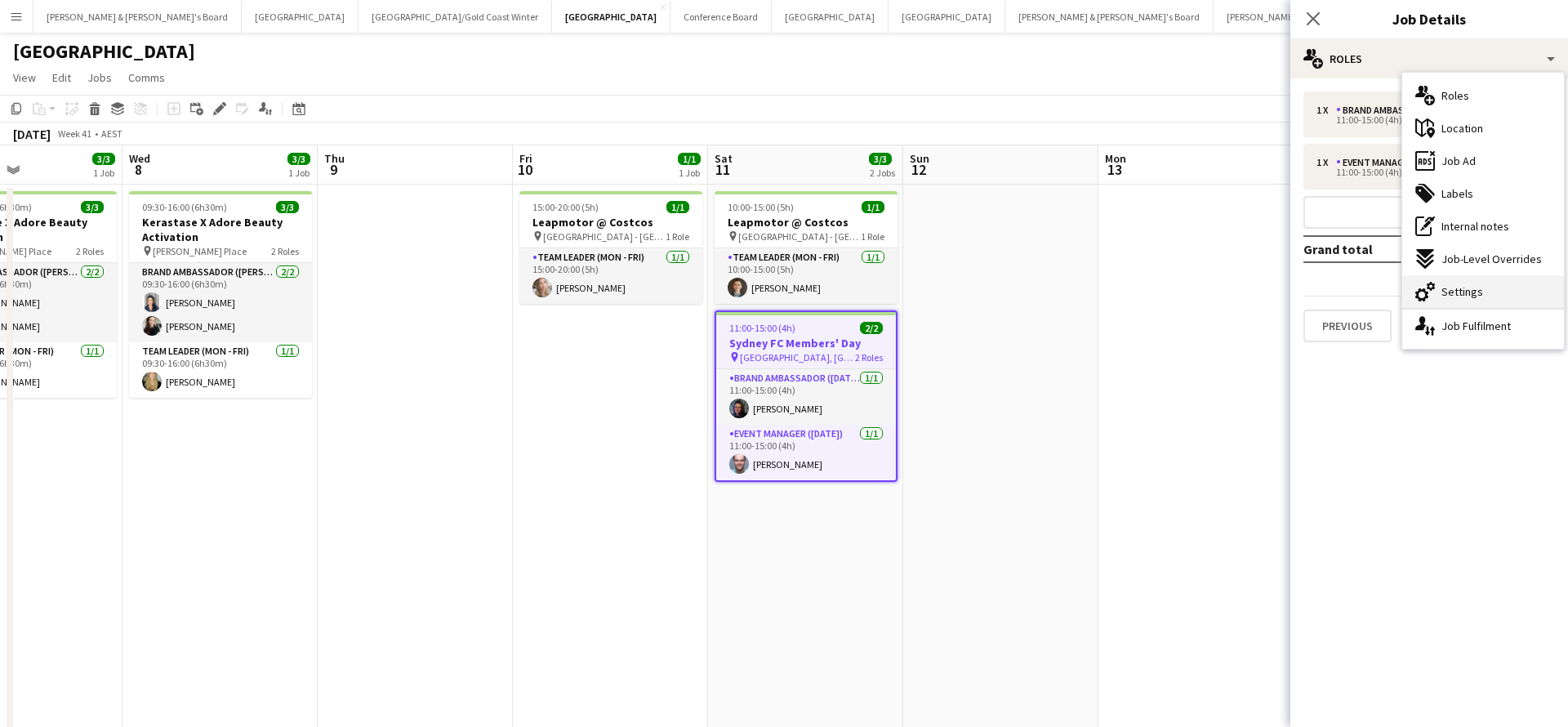
click at [1470, 289] on span "Settings" at bounding box center [1462, 291] width 42 height 15
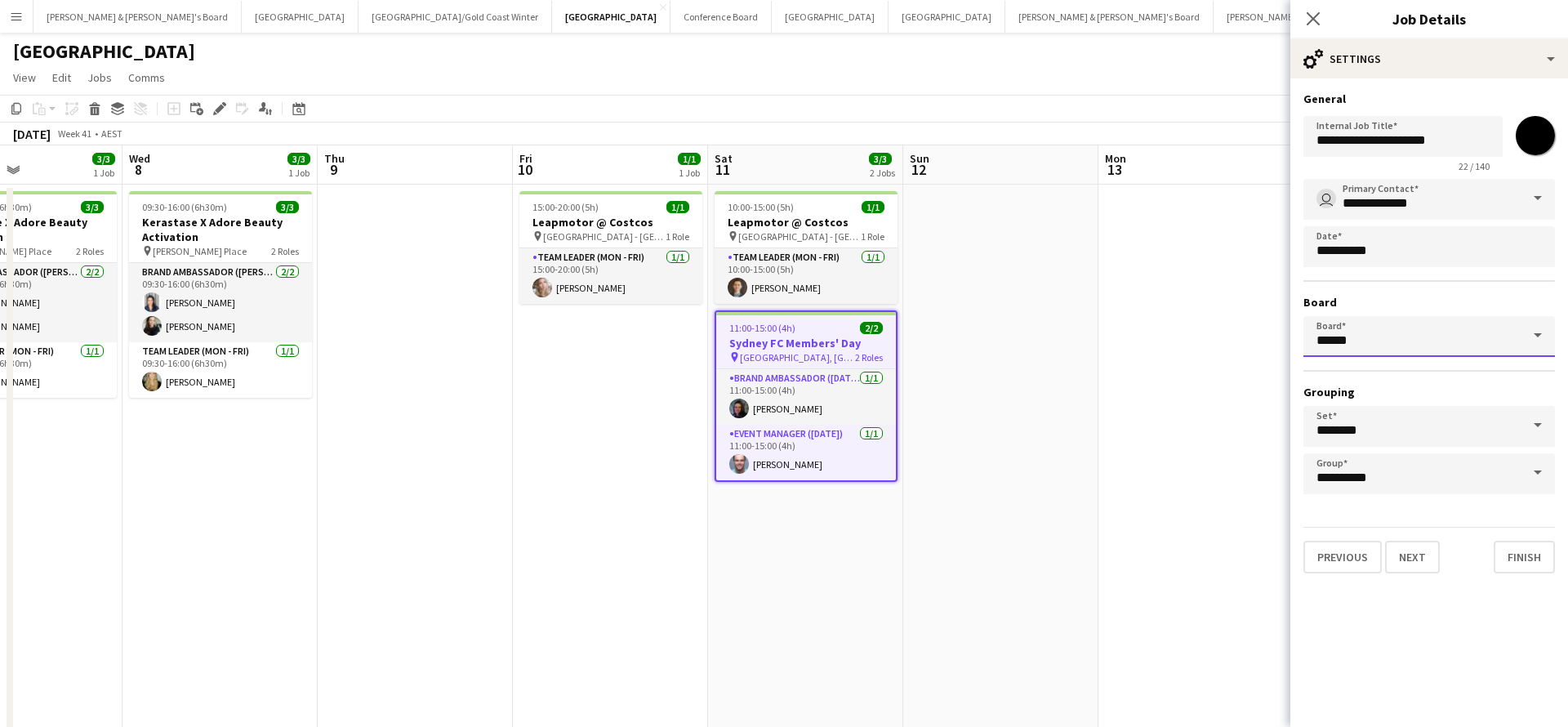
click at [1499, 340] on input "******" at bounding box center [1429, 337] width 252 height 41
click at [1518, 339] on input "******" at bounding box center [1429, 337] width 252 height 41
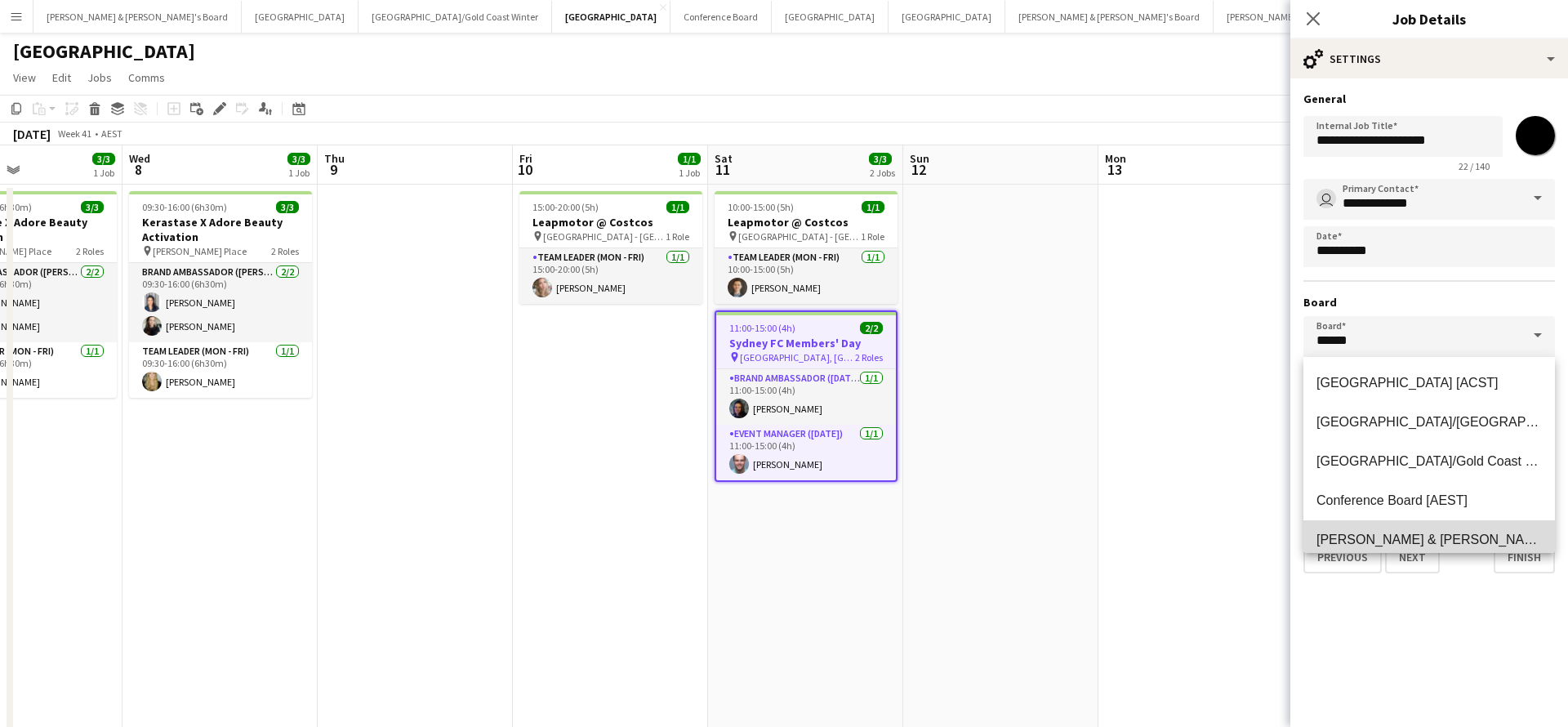
click at [1400, 539] on span "[PERSON_NAME] & [PERSON_NAME]'s Board [AEST]" at bounding box center [1477, 539] width 323 height 14
type input "**********"
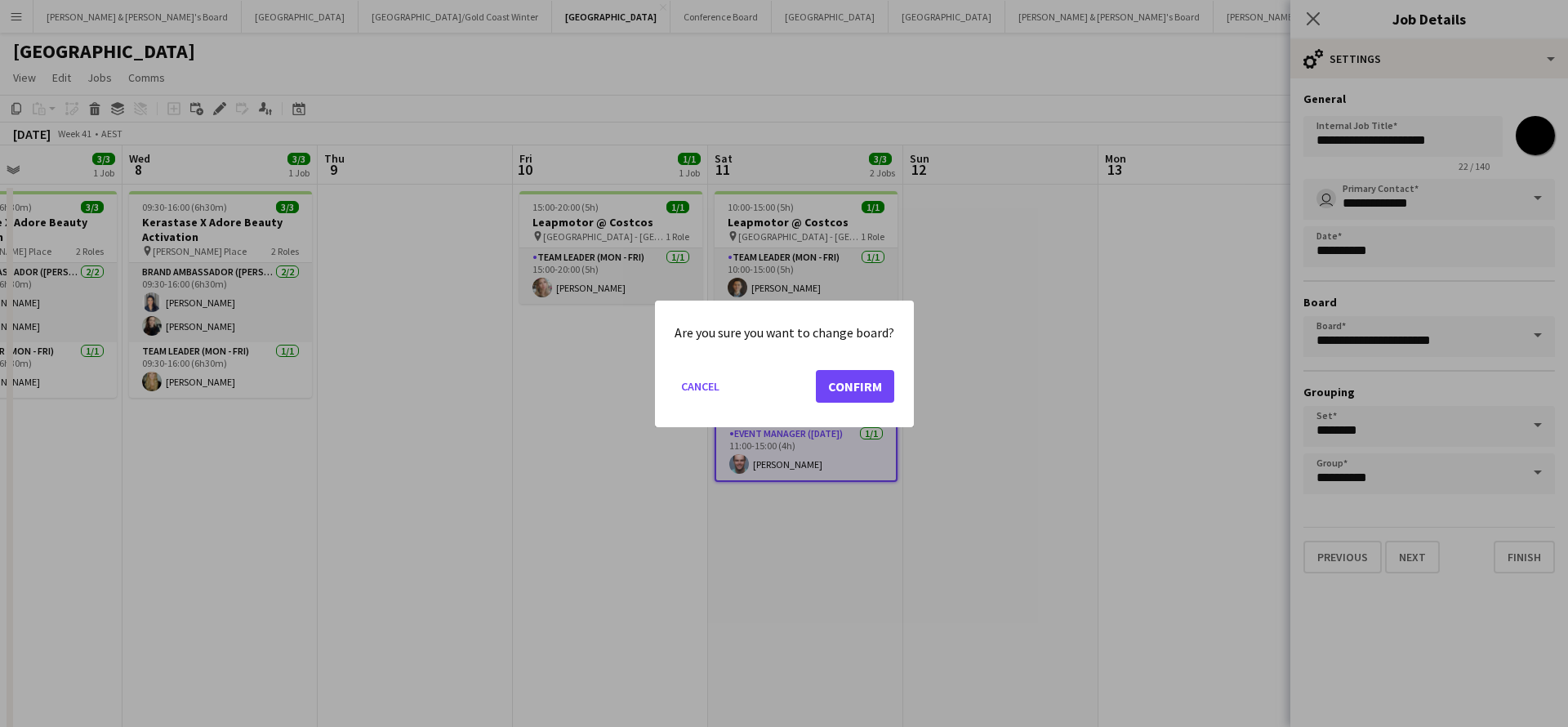
click at [823, 382] on button "Confirm" at bounding box center [854, 386] width 78 height 33
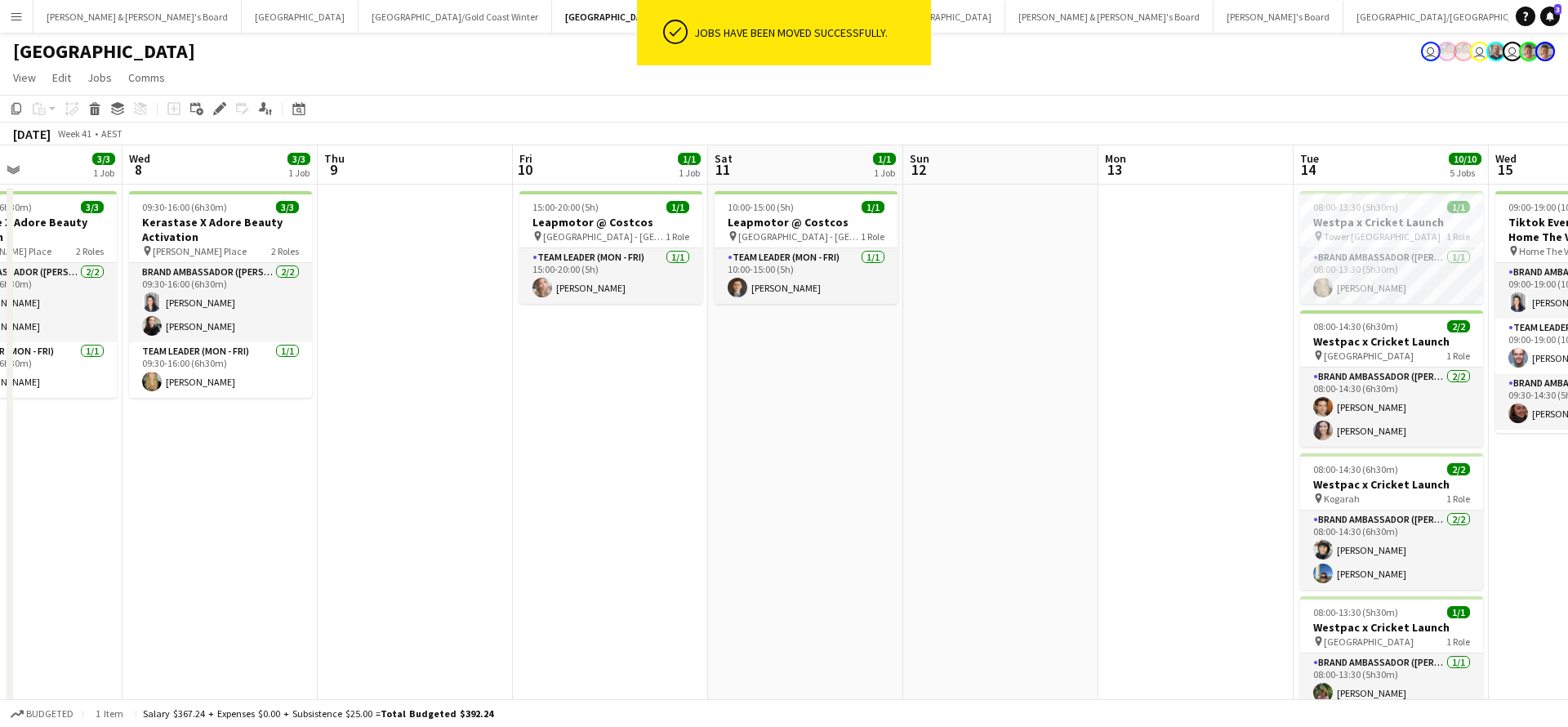
click at [1044, 574] on app-date-cell at bounding box center [1001, 619] width 195 height 869
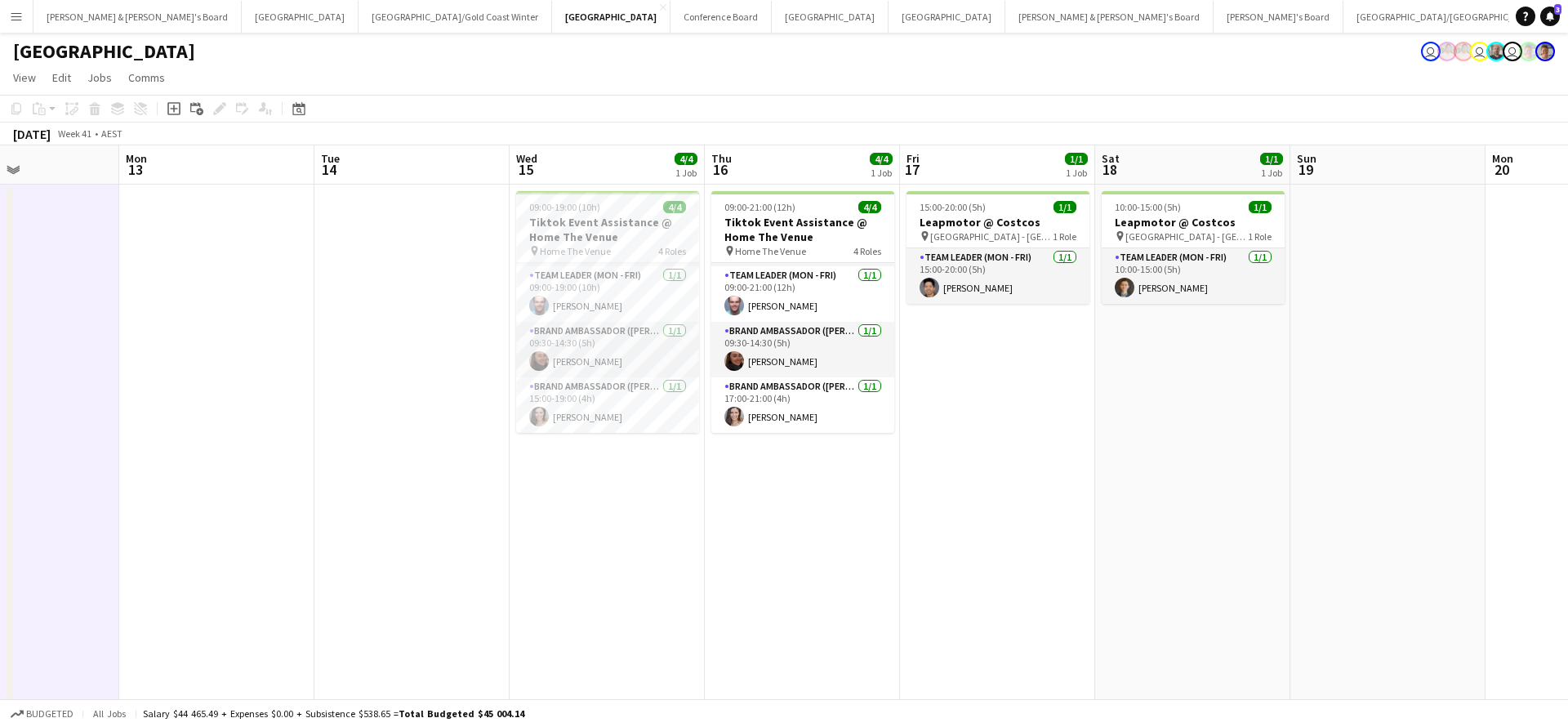
scroll to position [0, 0]
click at [941, 599] on app-date-cell "15:00-20:00 (5h) 1/1 Leapmotor @ Costcos pin [GEOGRAPHIC_DATA] - NSW 1 Role Tea…" at bounding box center [997, 556] width 195 height 744
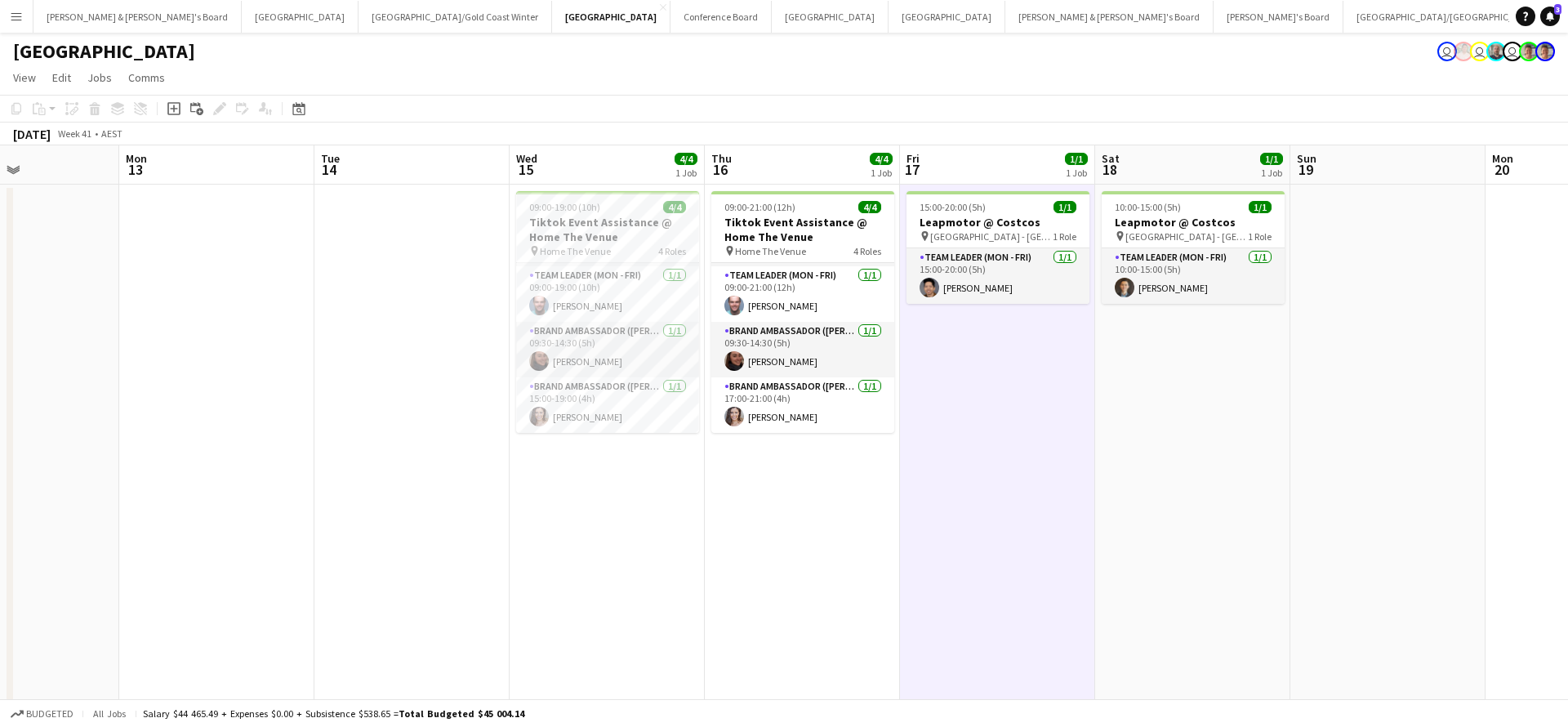
click at [685, 592] on app-date-cell "09:00-19:00 (10h) 4/4 Tiktok Event Assistance @ Home The Venue pin Home The Ven…" at bounding box center [607, 556] width 195 height 744
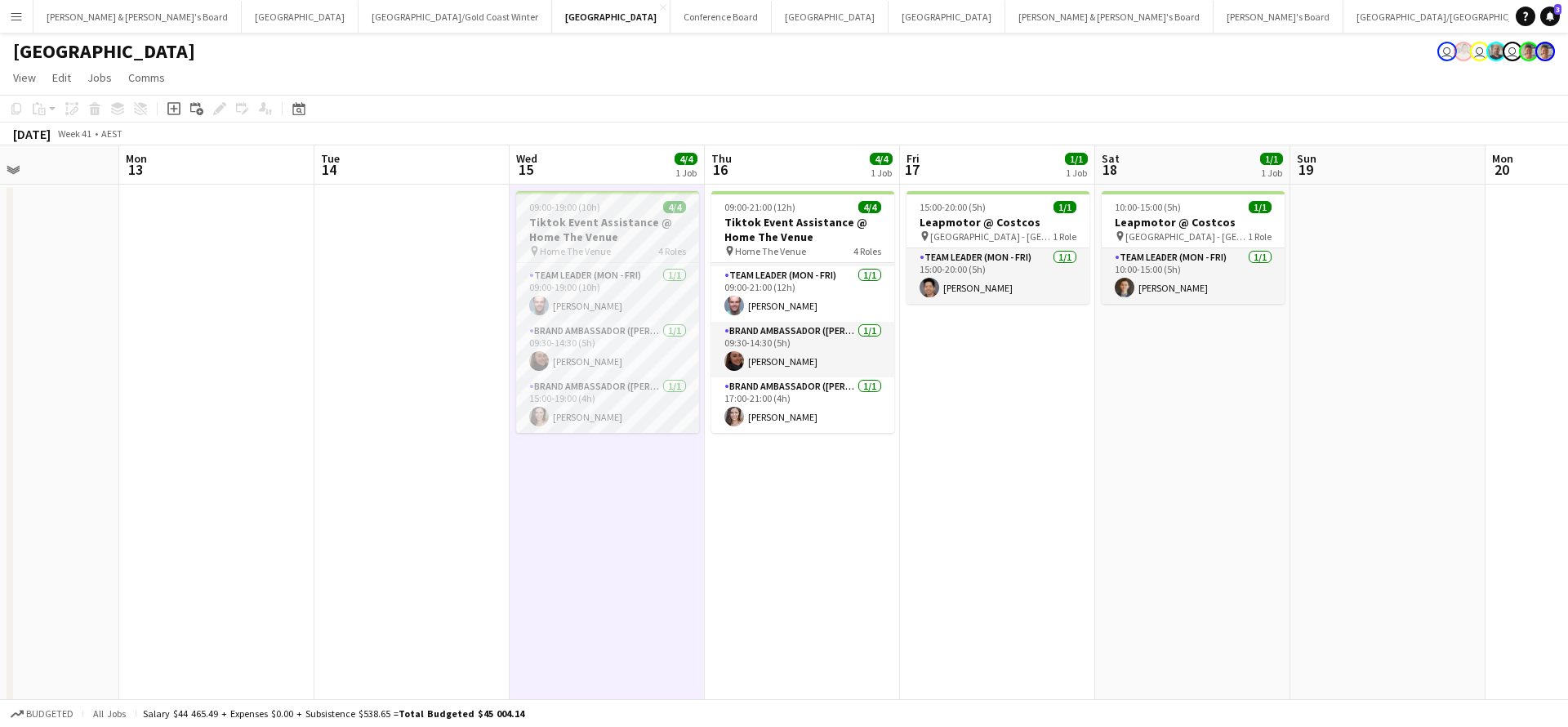
click at [619, 241] on h3 "Tiktok Event Assistance @ Home The Venue" at bounding box center [607, 230] width 183 height 29
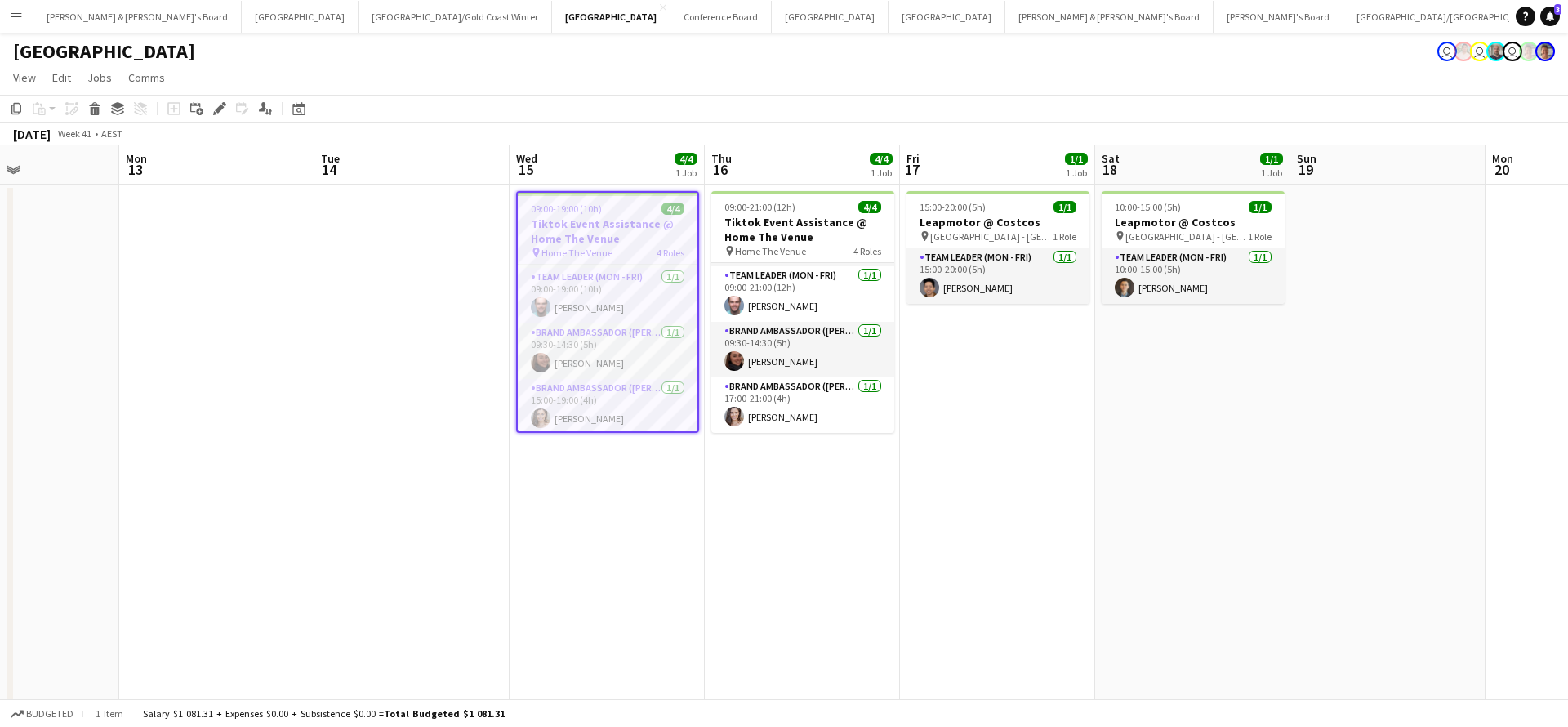
click at [1104, 575] on app-date-cell "10:00-15:00 (5h) 1/1 Leapmotor @ Costcos pin [GEOGRAPHIC_DATA] - NSW 1 Role Tea…" at bounding box center [1193, 556] width 195 height 744
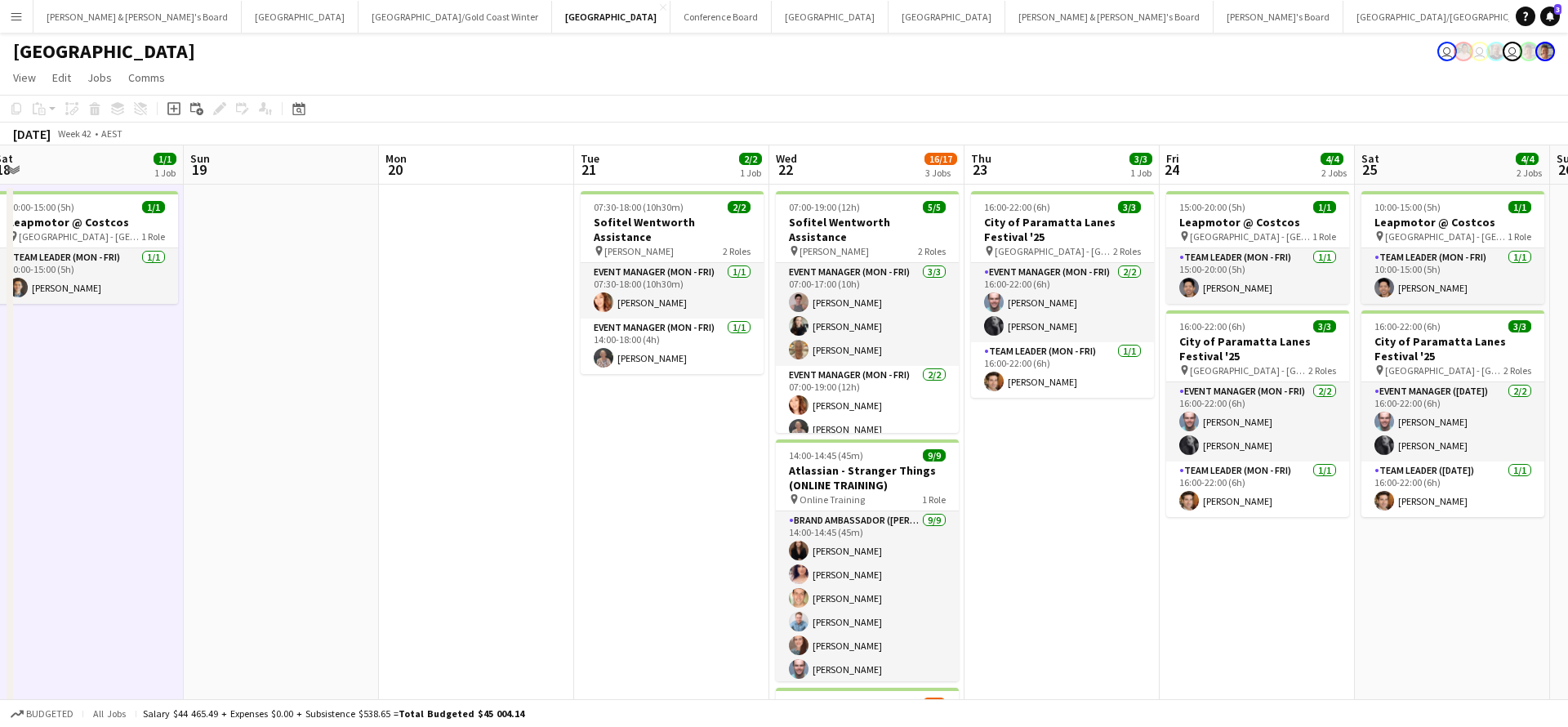
scroll to position [0, 801]
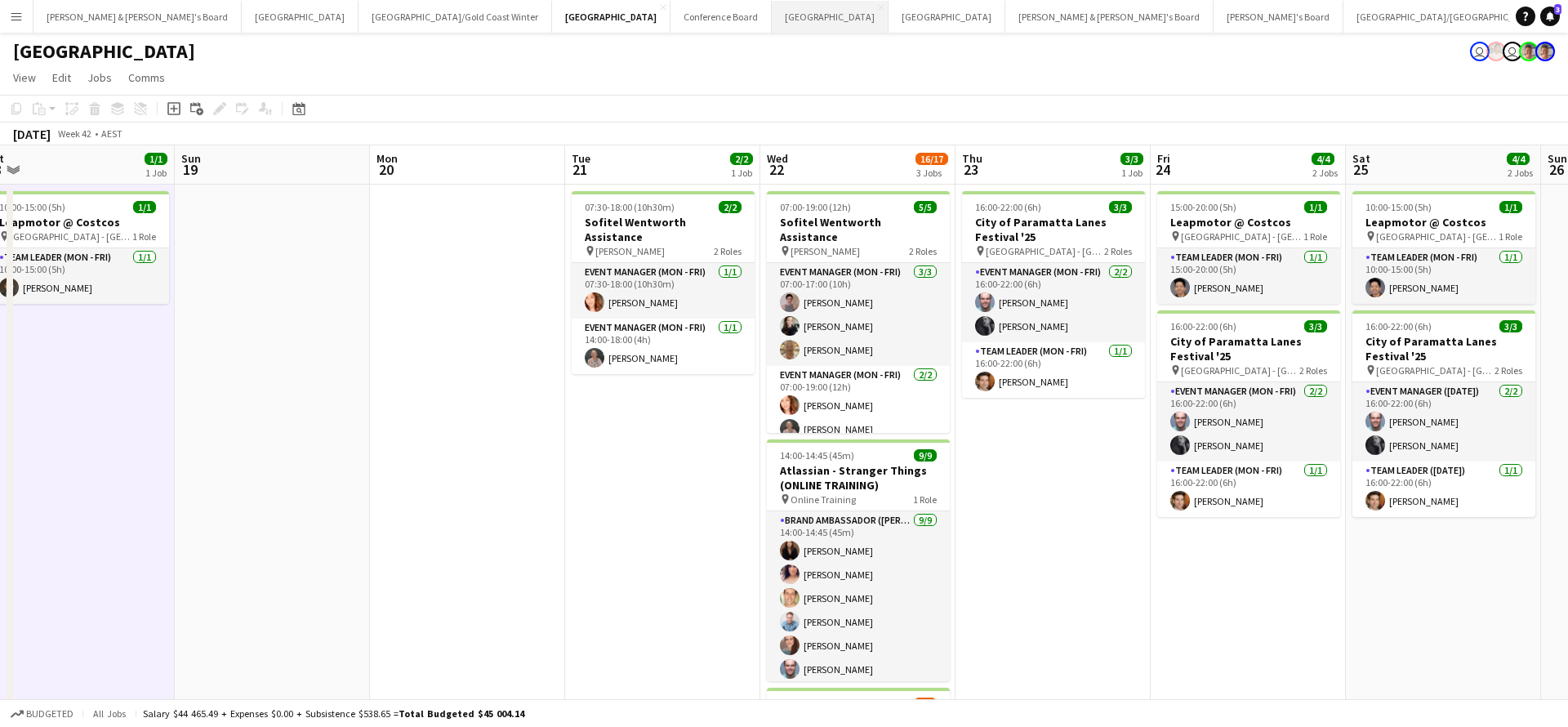
click at [772, 9] on button "Melbourne Close" at bounding box center [830, 16] width 117 height 32
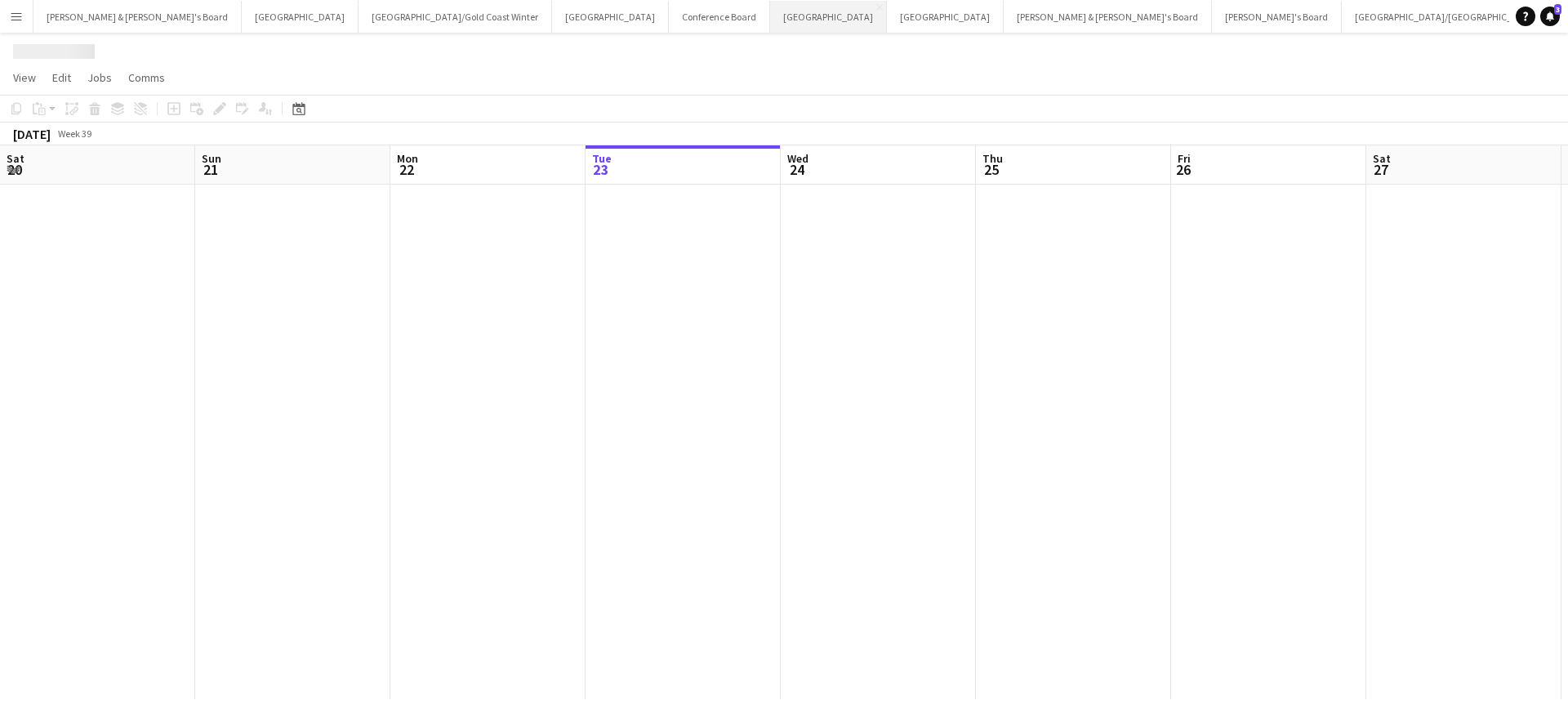
click at [770, 9] on button "Melbourne Close" at bounding box center [829, 16] width 117 height 32
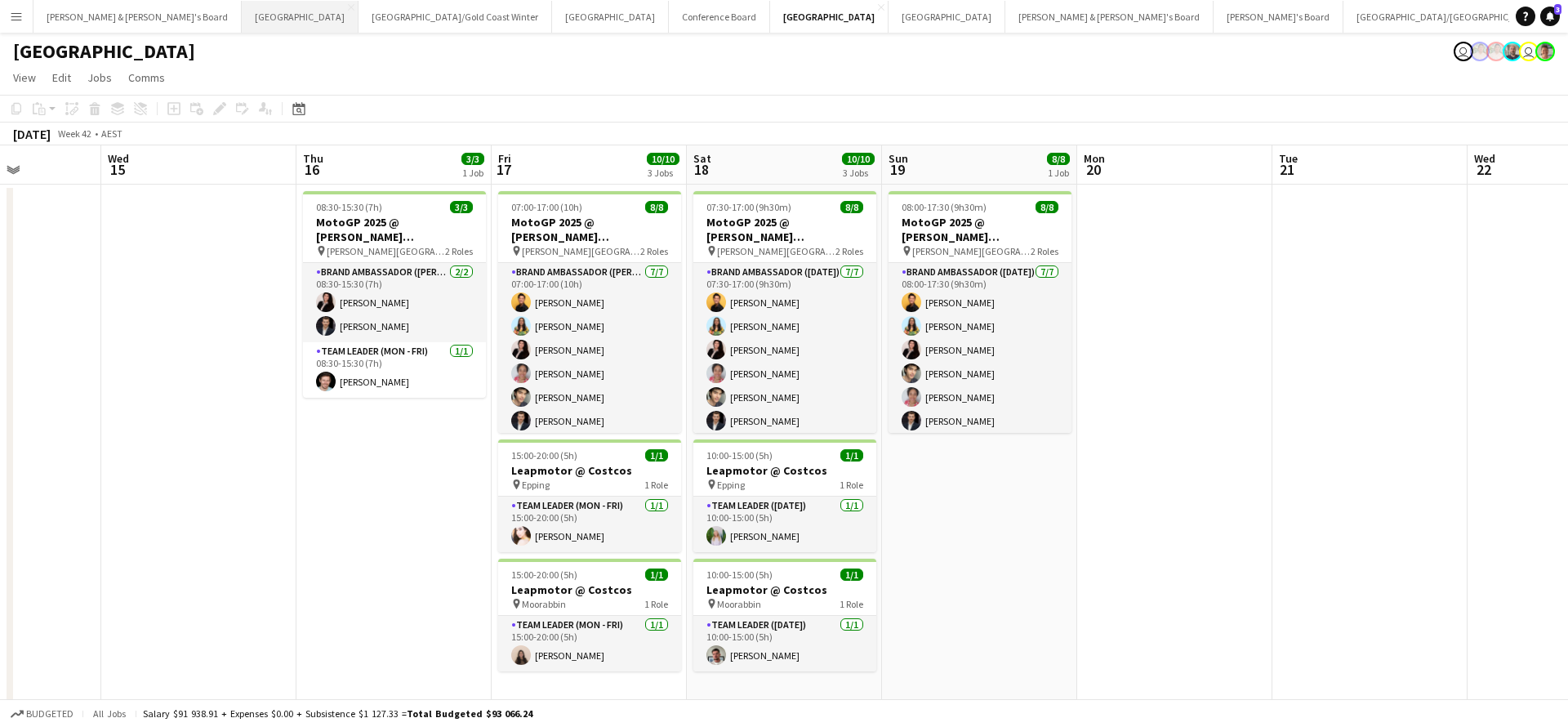
click at [242, 23] on button "Perth Close" at bounding box center [300, 16] width 117 height 32
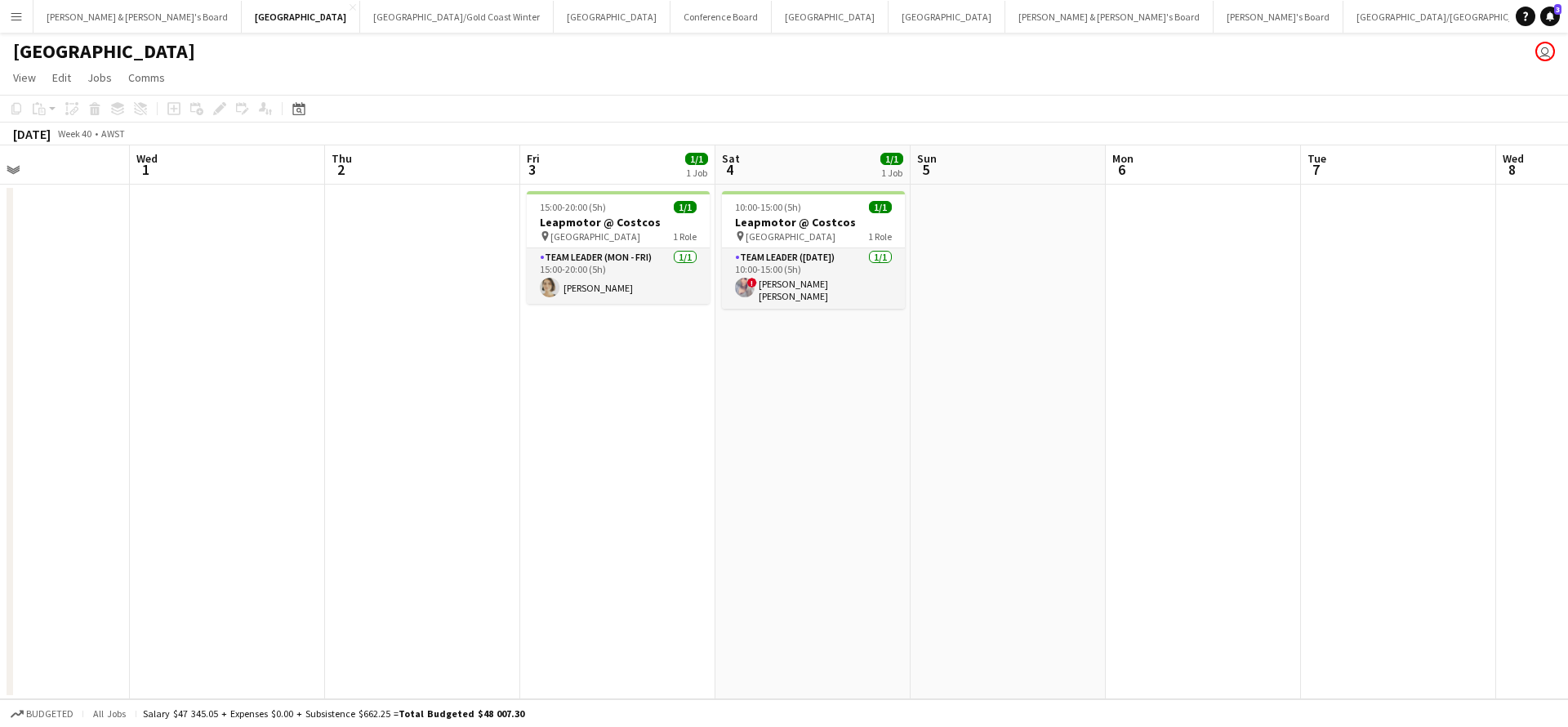
scroll to position [0, 461]
click at [889, 18] on button "Adelaide Close" at bounding box center [947, 16] width 117 height 32
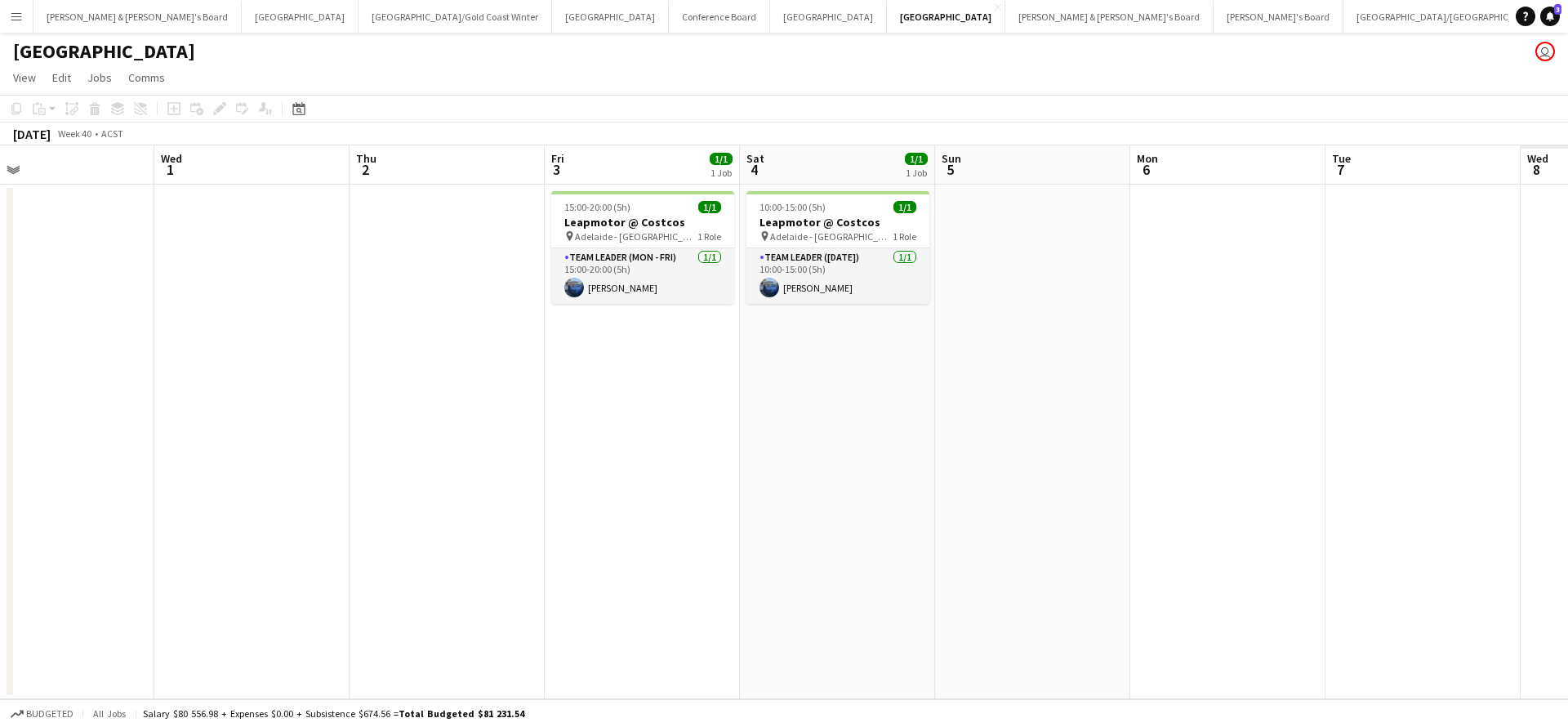
scroll to position [0, 468]
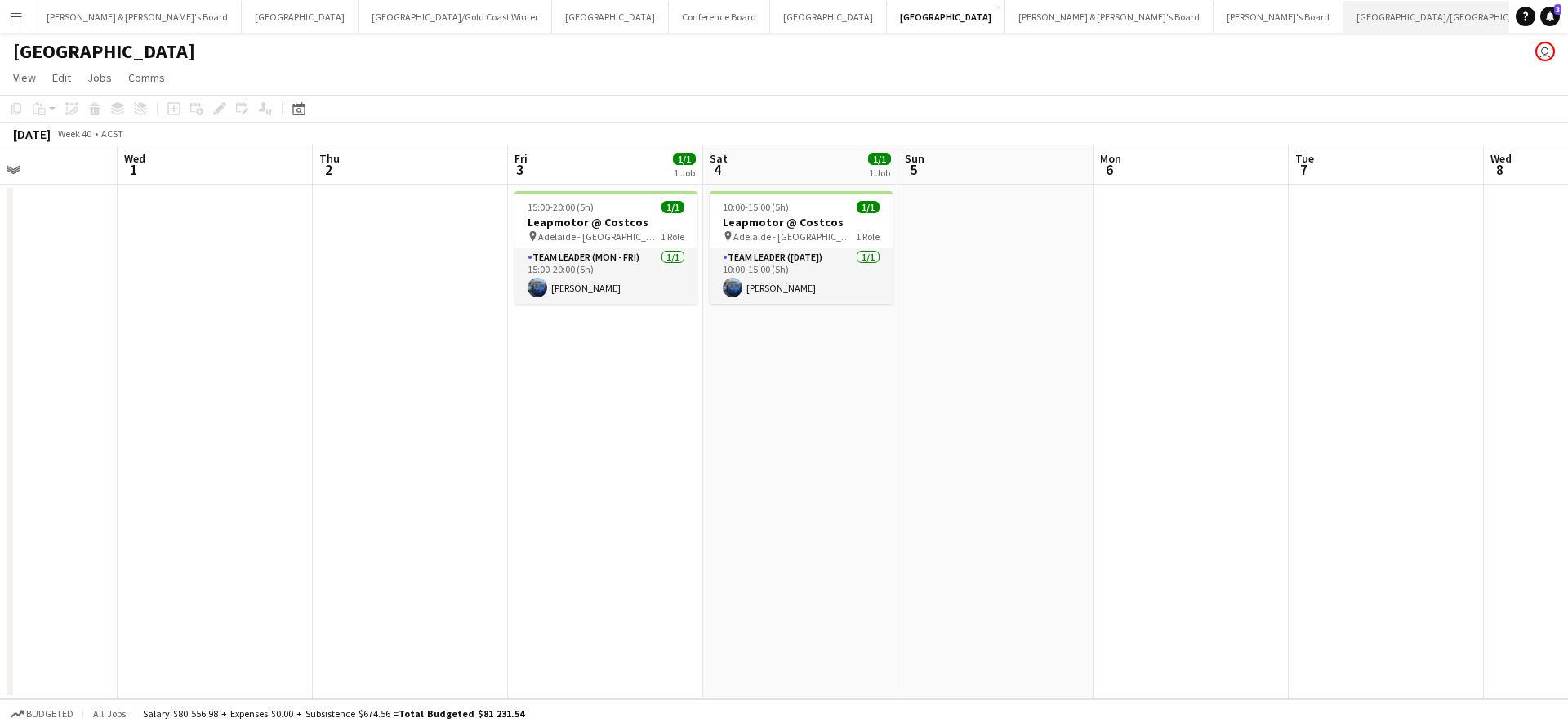
click at [1344, 10] on button "[GEOGRAPHIC_DATA]/[GEOGRAPHIC_DATA] Close" at bounding box center [1448, 16] width 210 height 32
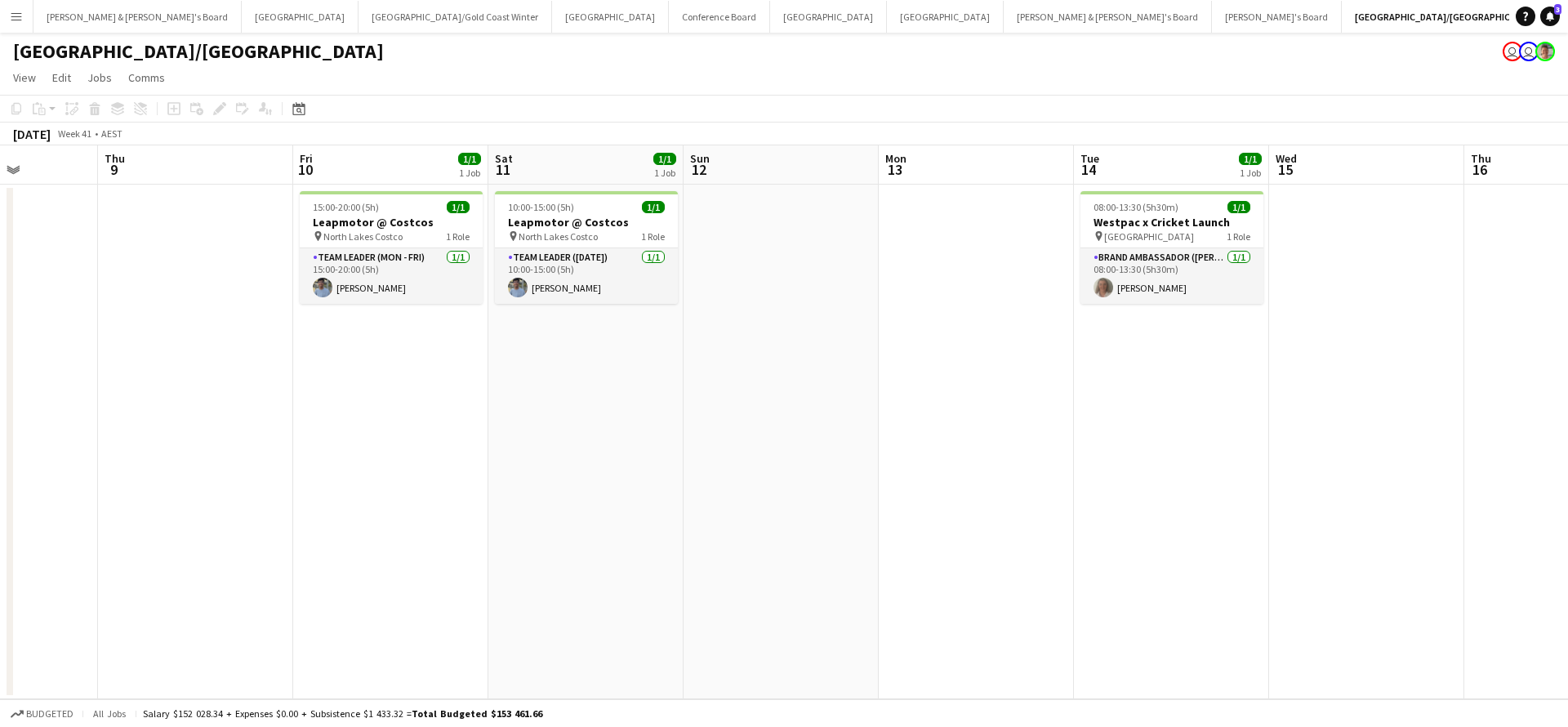
scroll to position [0, 486]
click at [1212, 27] on button "Tennille's Board Close" at bounding box center [1277, 16] width 130 height 32
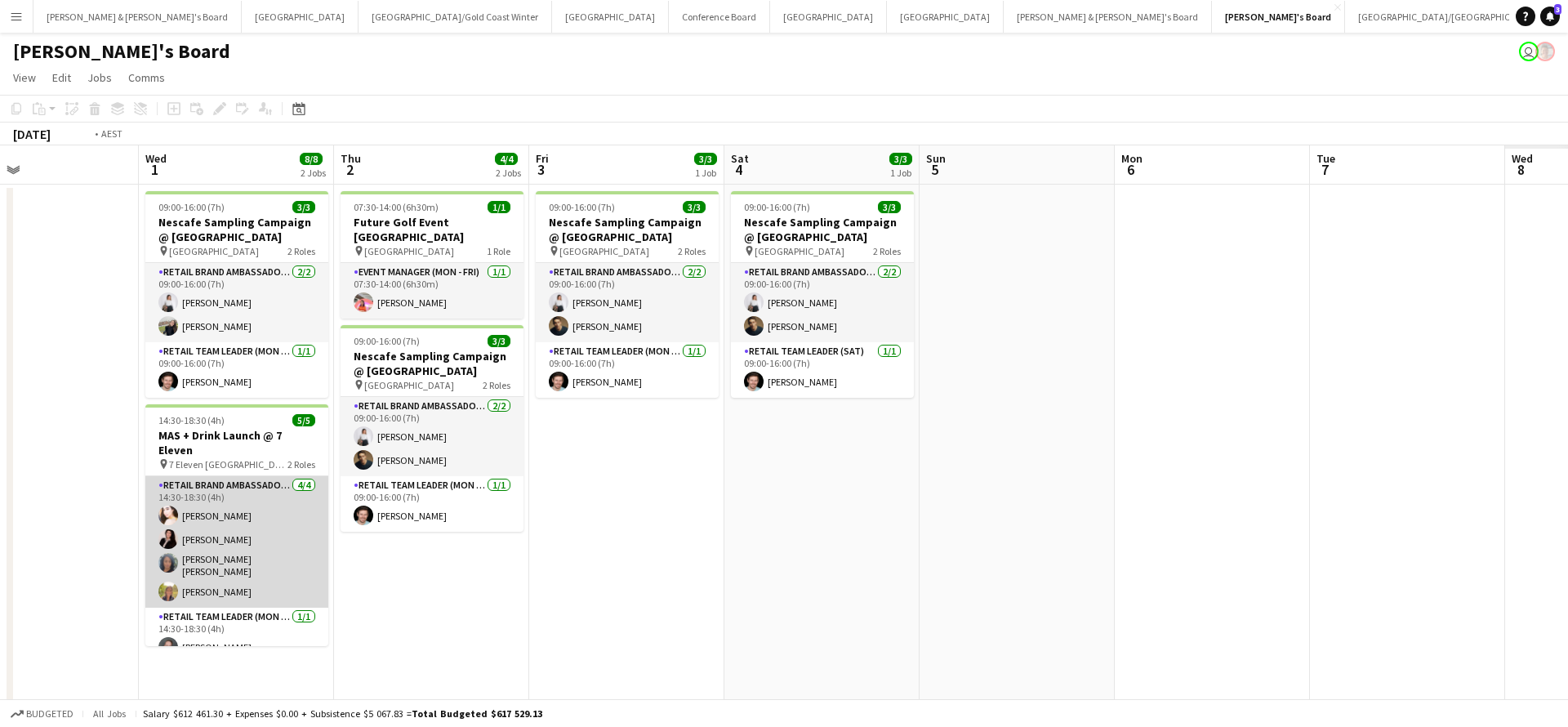
scroll to position [0, 483]
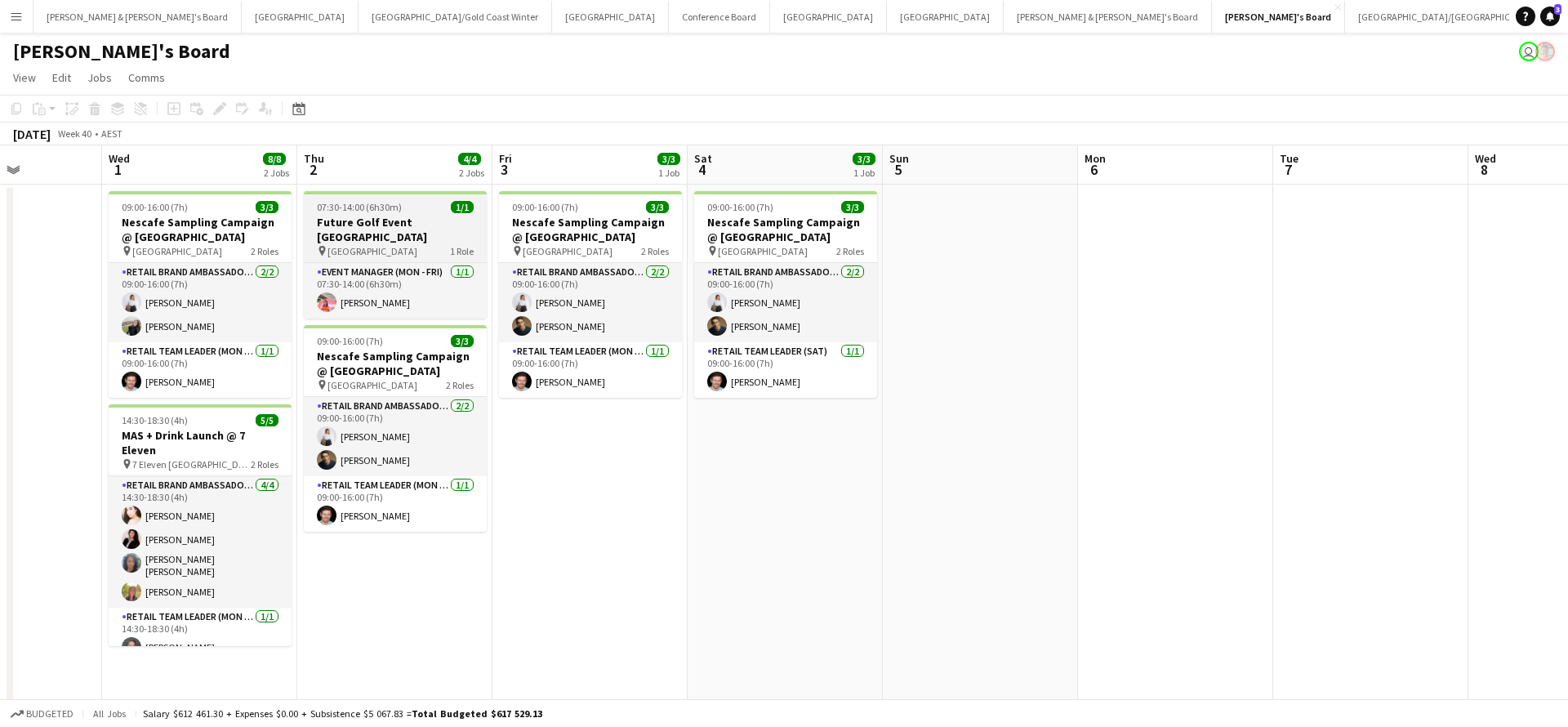
click at [372, 234] on h3 "Future Golf Event [GEOGRAPHIC_DATA]" at bounding box center [394, 230] width 183 height 29
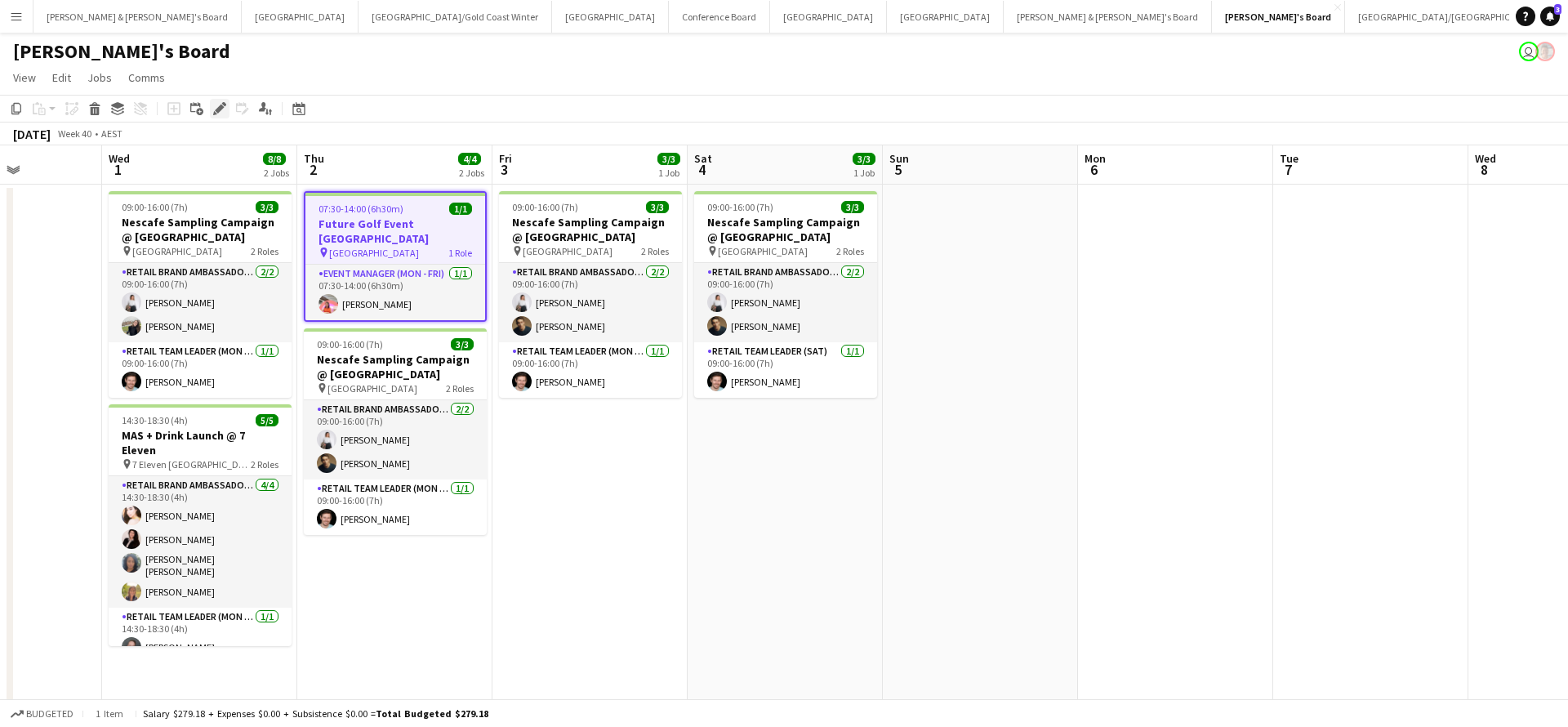
click at [220, 111] on icon at bounding box center [219, 109] width 9 height 9
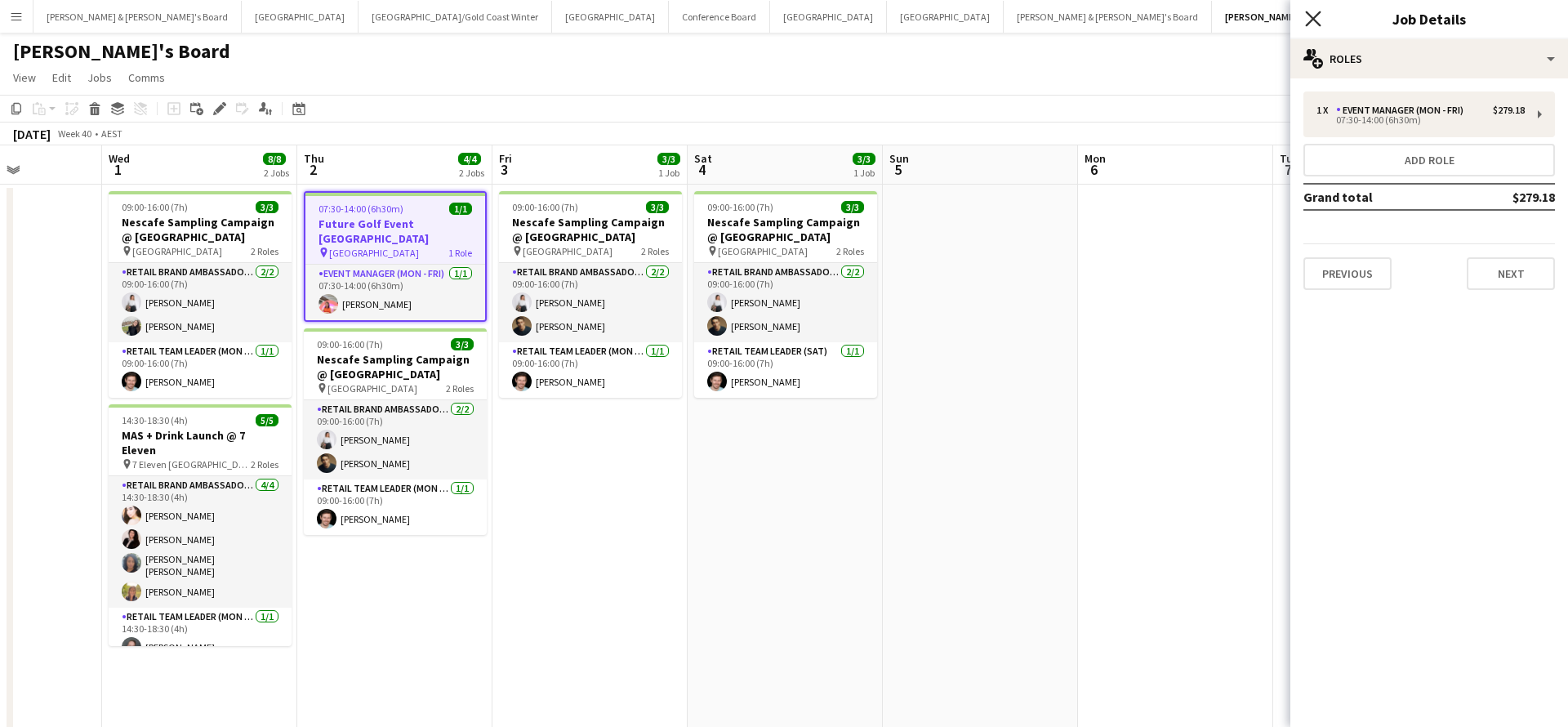
click at [1314, 22] on icon "Close pop-in" at bounding box center [1313, 18] width 15 height 15
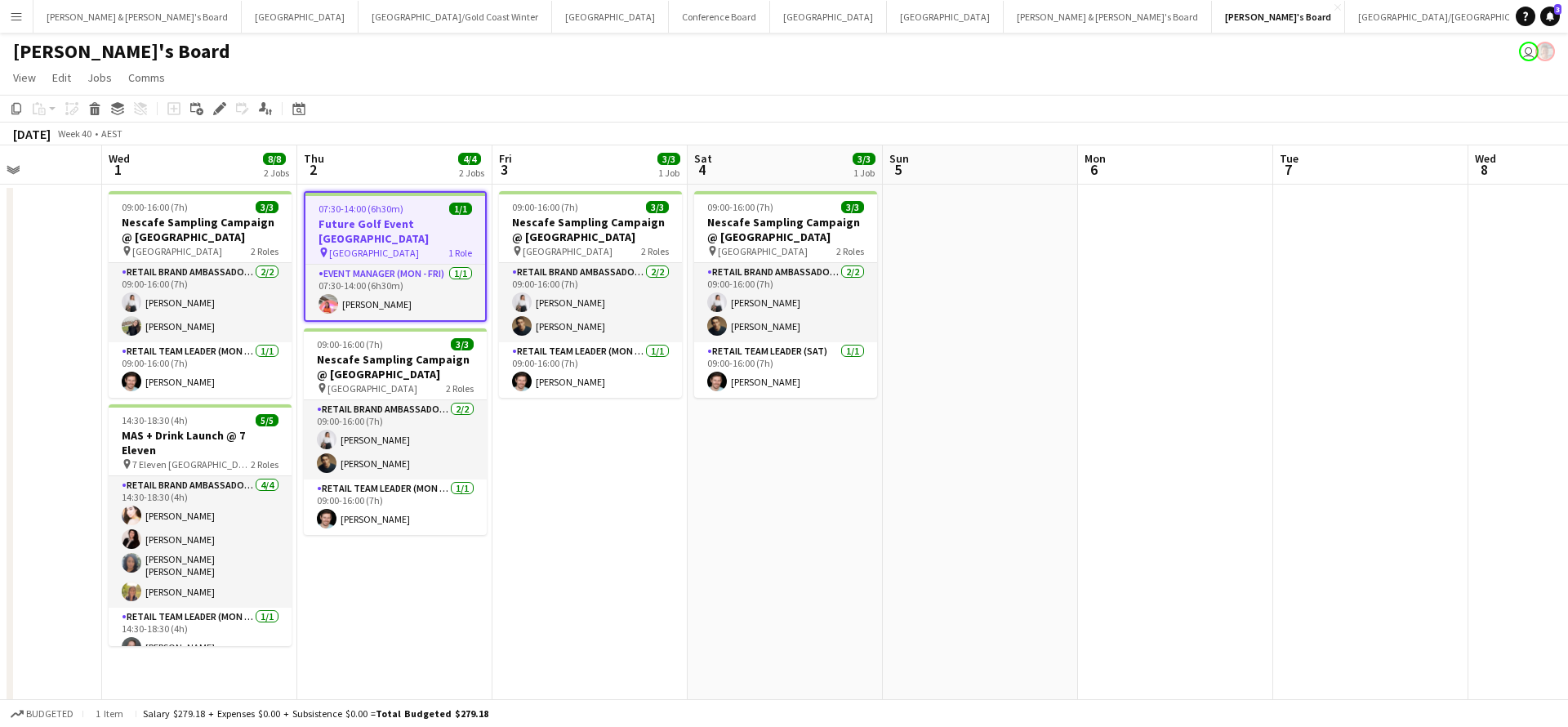
click at [1067, 484] on app-date-cell at bounding box center [980, 616] width 195 height 864
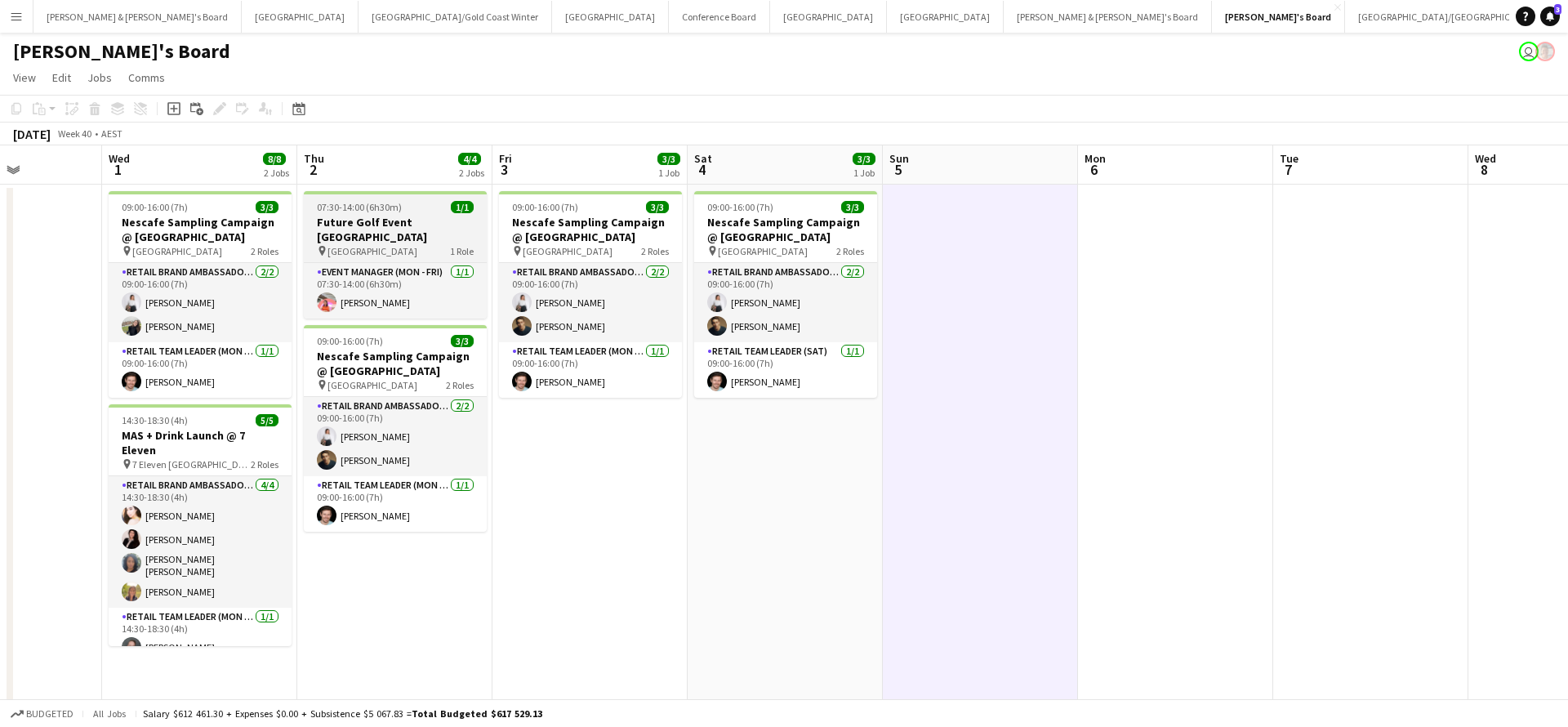
click at [398, 228] on h3 "Future Golf Event [GEOGRAPHIC_DATA]" at bounding box center [394, 230] width 183 height 29
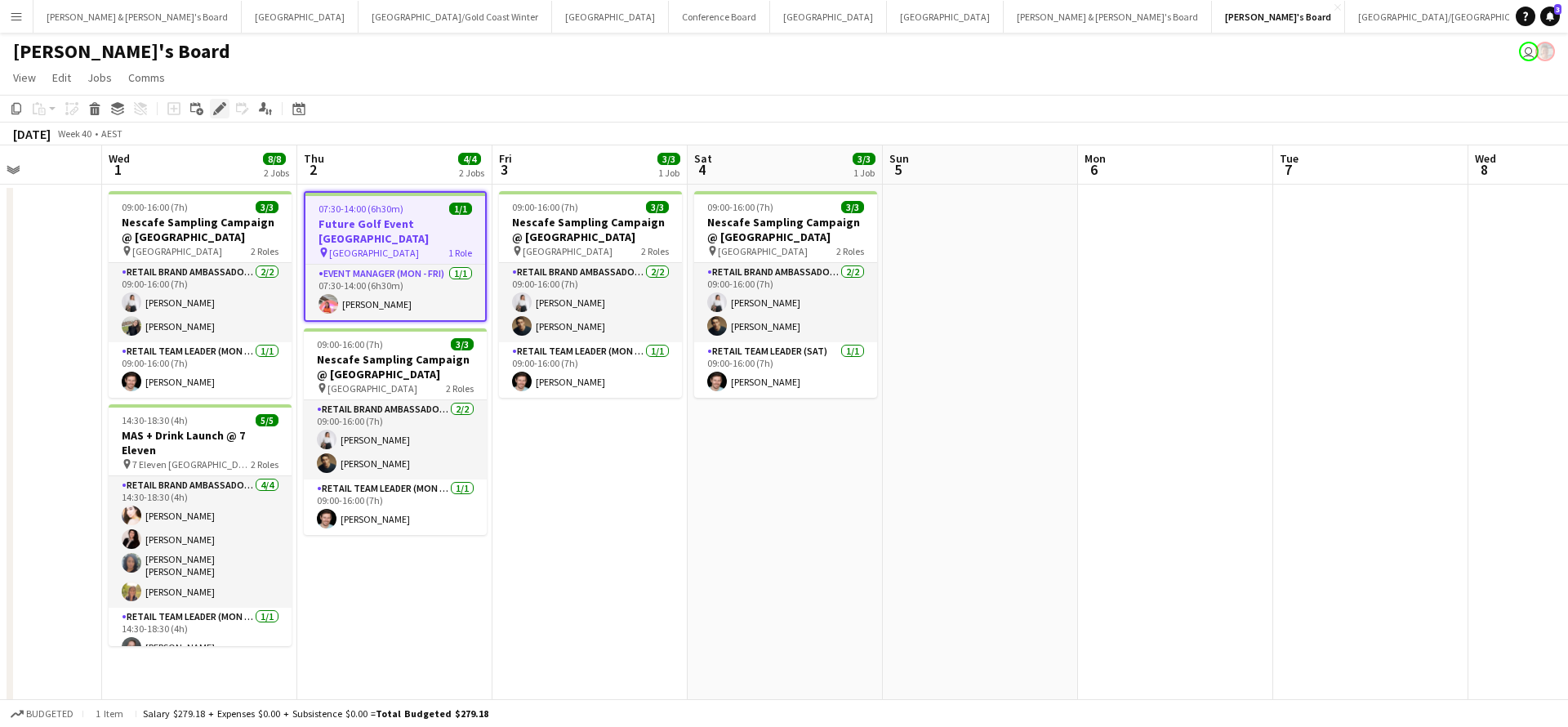
click at [218, 111] on icon at bounding box center [219, 109] width 9 height 9
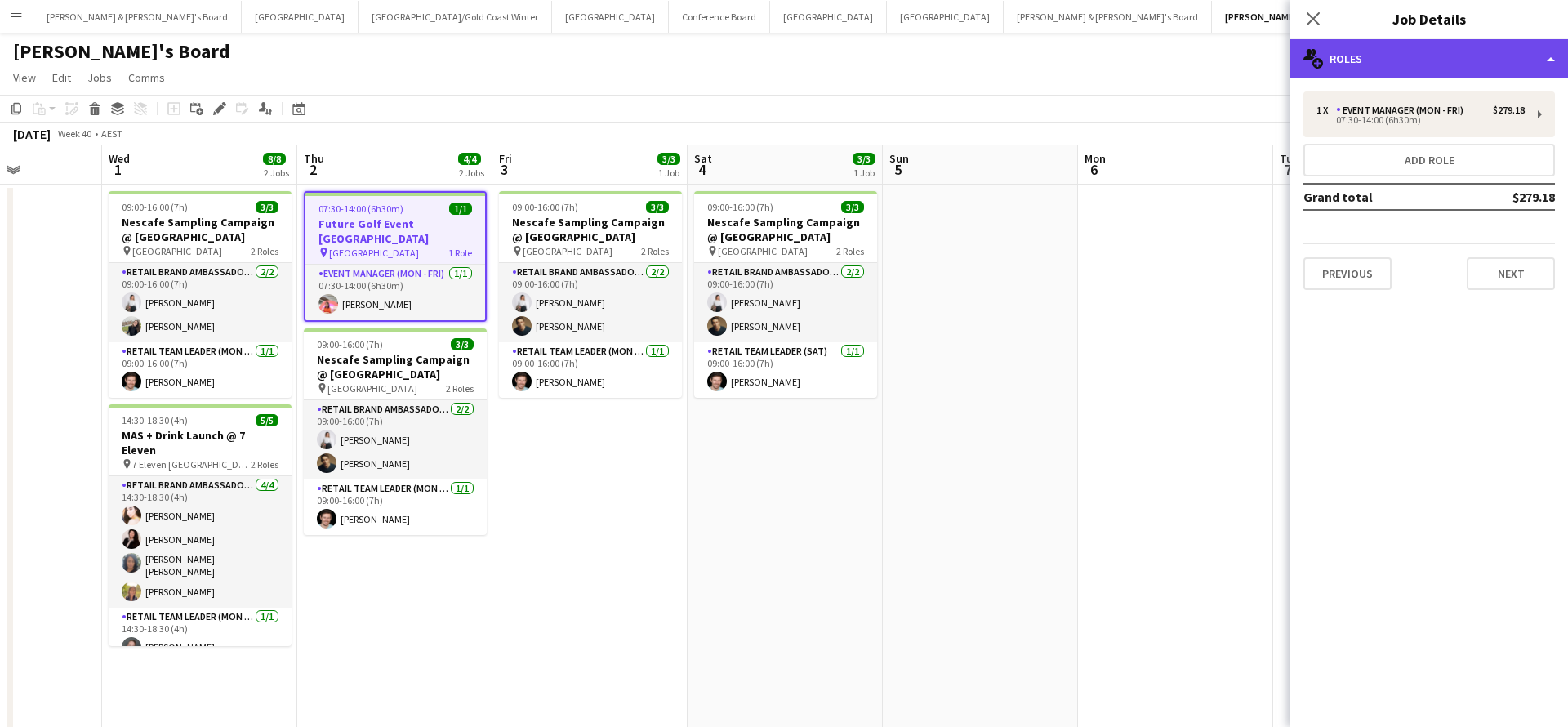
click at [1371, 54] on div "multiple-users-add Roles" at bounding box center [1429, 59] width 278 height 39
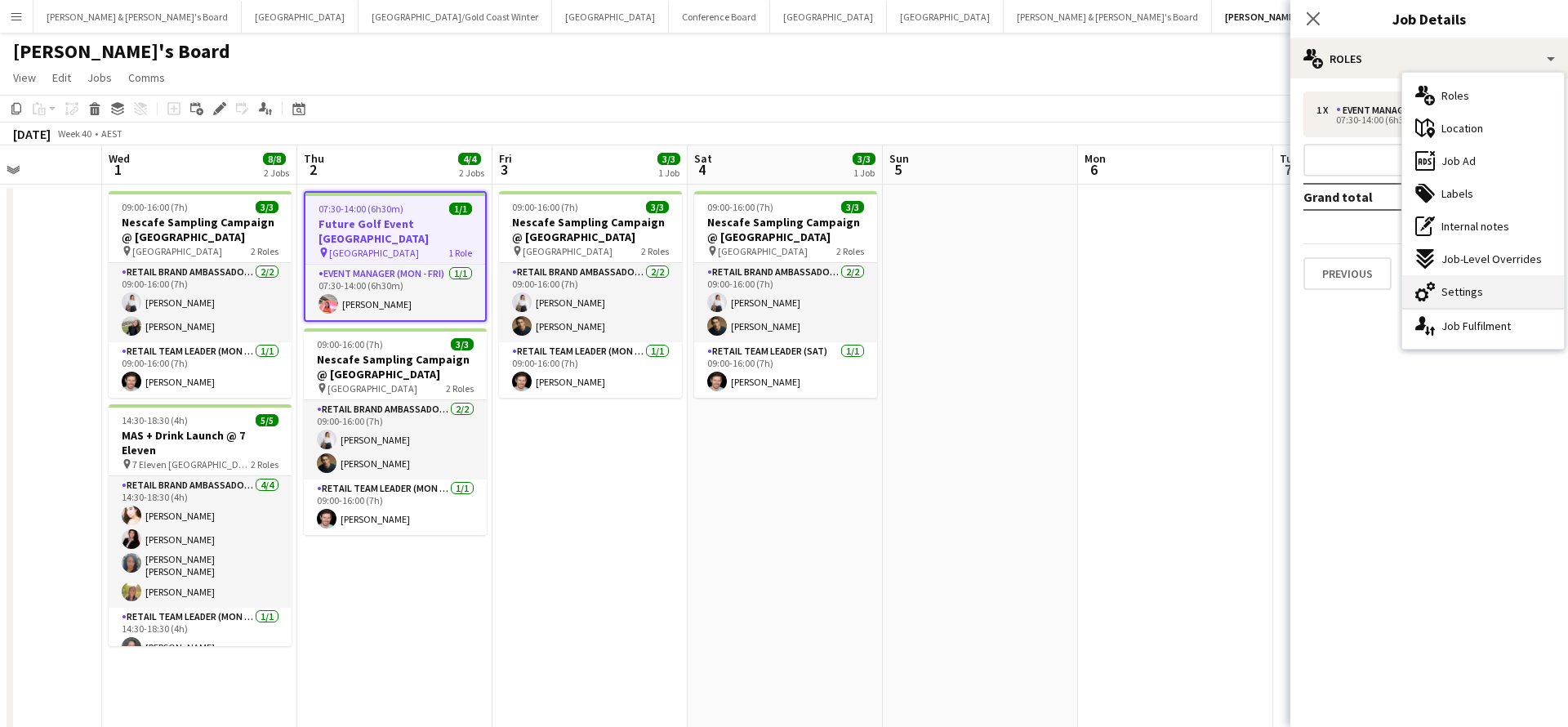
click at [1481, 290] on div "cog-double-3 Settings" at bounding box center [1482, 291] width 162 height 33
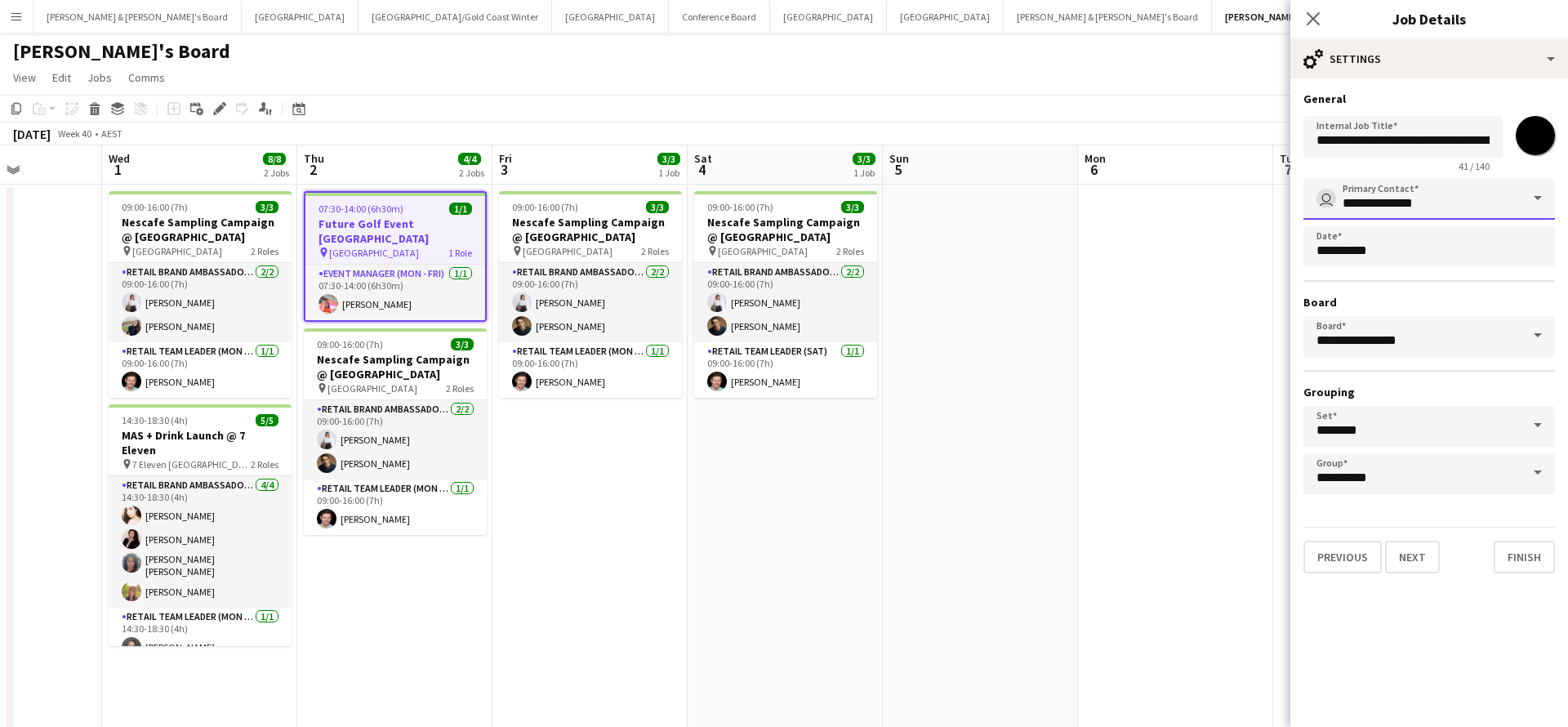
click at [1462, 203] on input "**********" at bounding box center [1429, 200] width 252 height 41
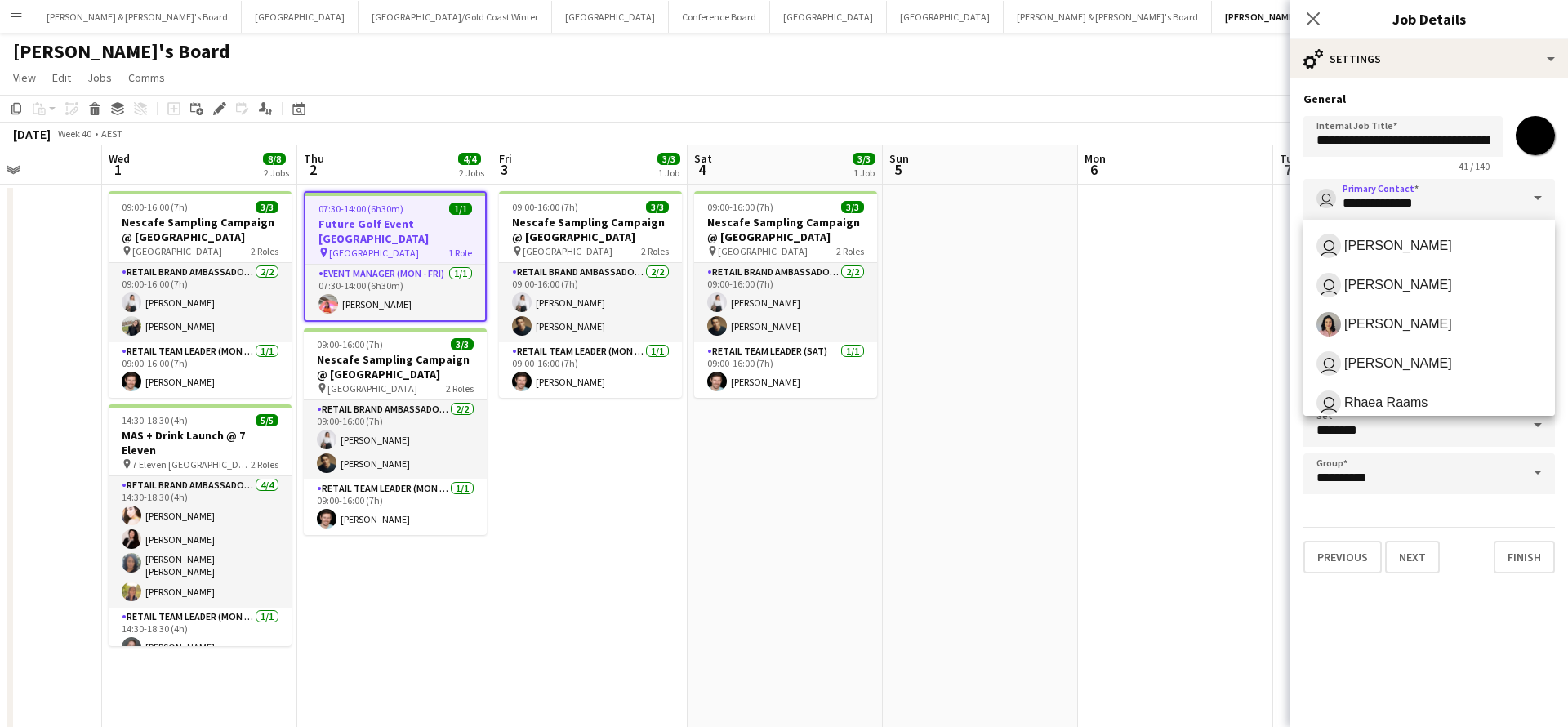
click at [1159, 380] on app-date-cell at bounding box center [1176, 616] width 195 height 864
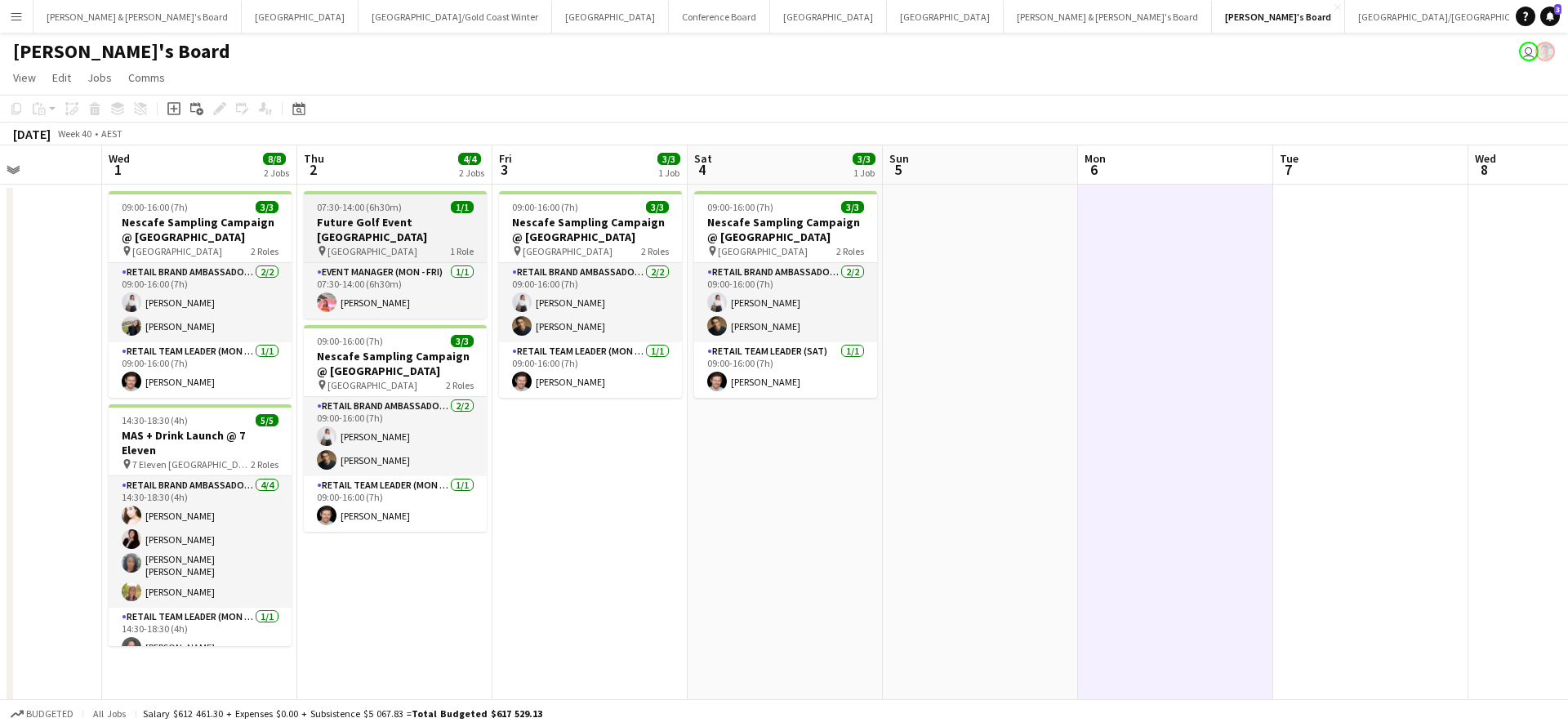
scroll to position [1, 0]
click at [438, 245] on div "pin [GEOGRAPHIC_DATA] 1 Role" at bounding box center [394, 249] width 183 height 13
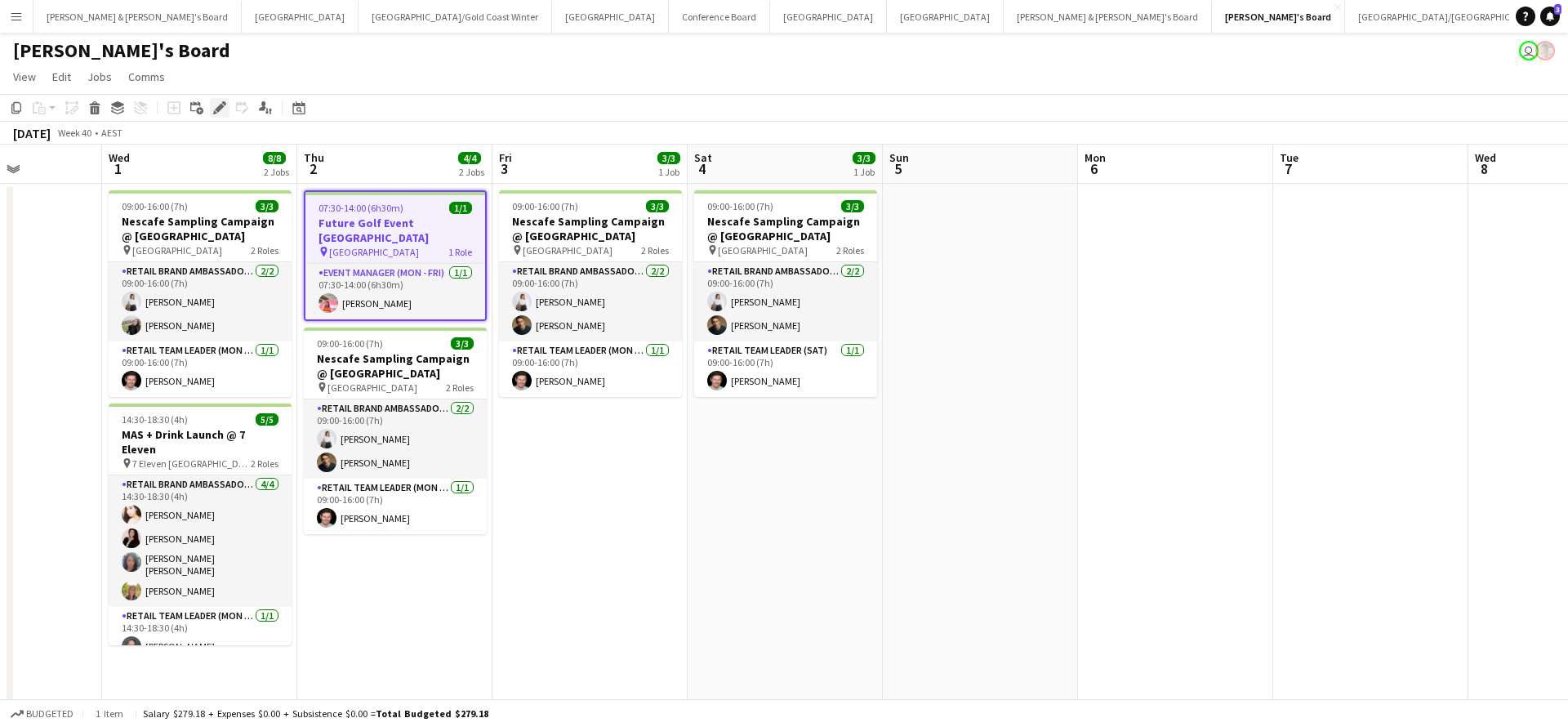
click at [219, 113] on icon "Edit" at bounding box center [219, 107] width 13 height 13
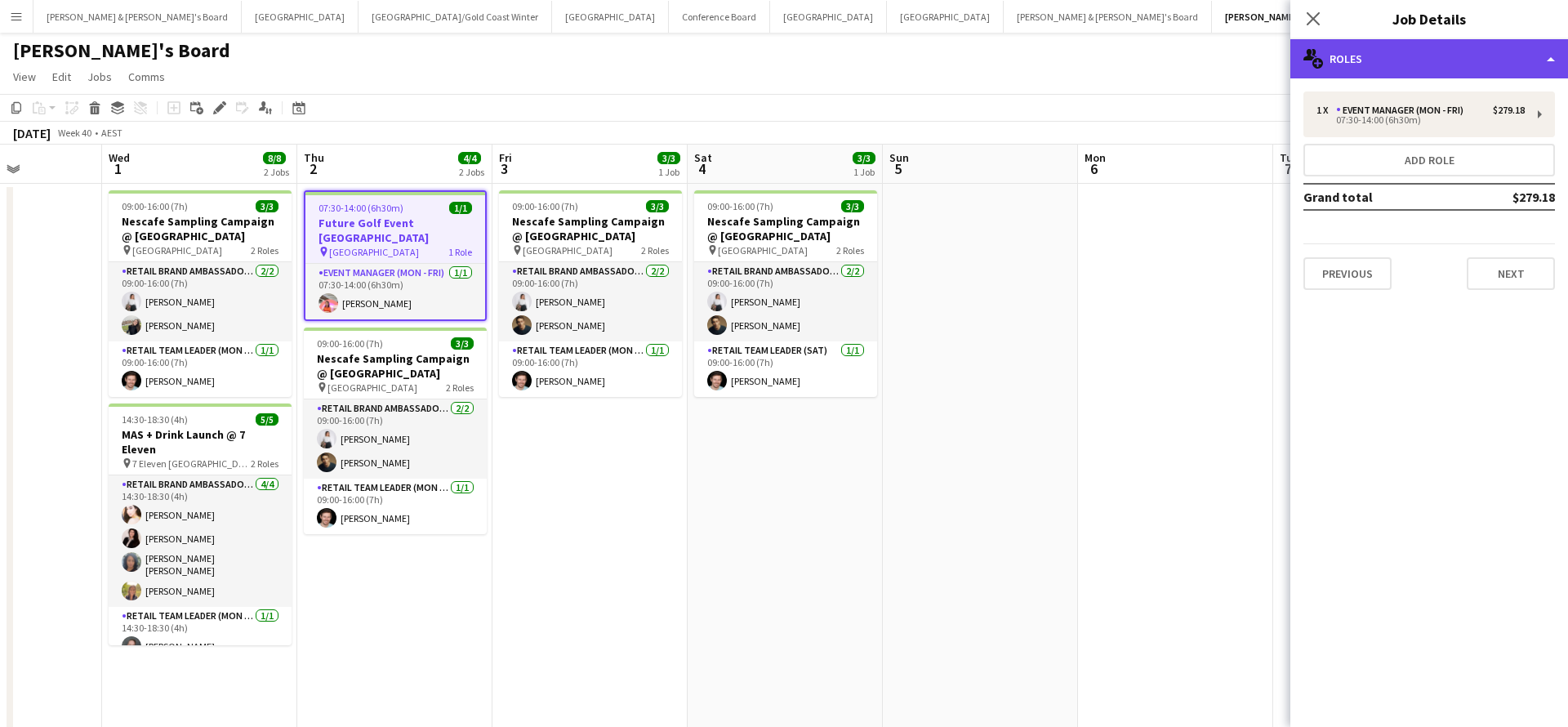
click at [1424, 57] on div "multiple-users-add Roles" at bounding box center [1429, 59] width 278 height 39
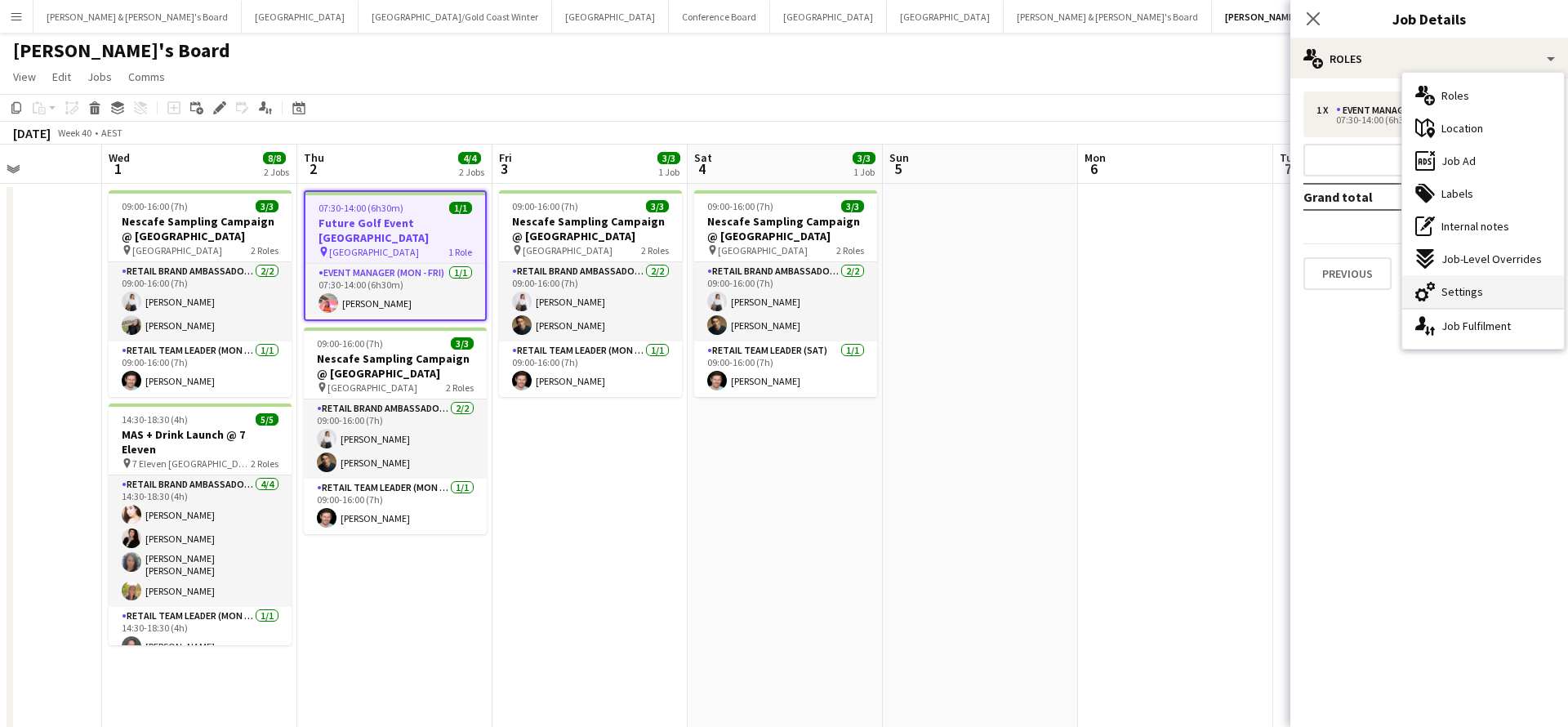
click at [1464, 296] on span "Settings" at bounding box center [1462, 291] width 42 height 15
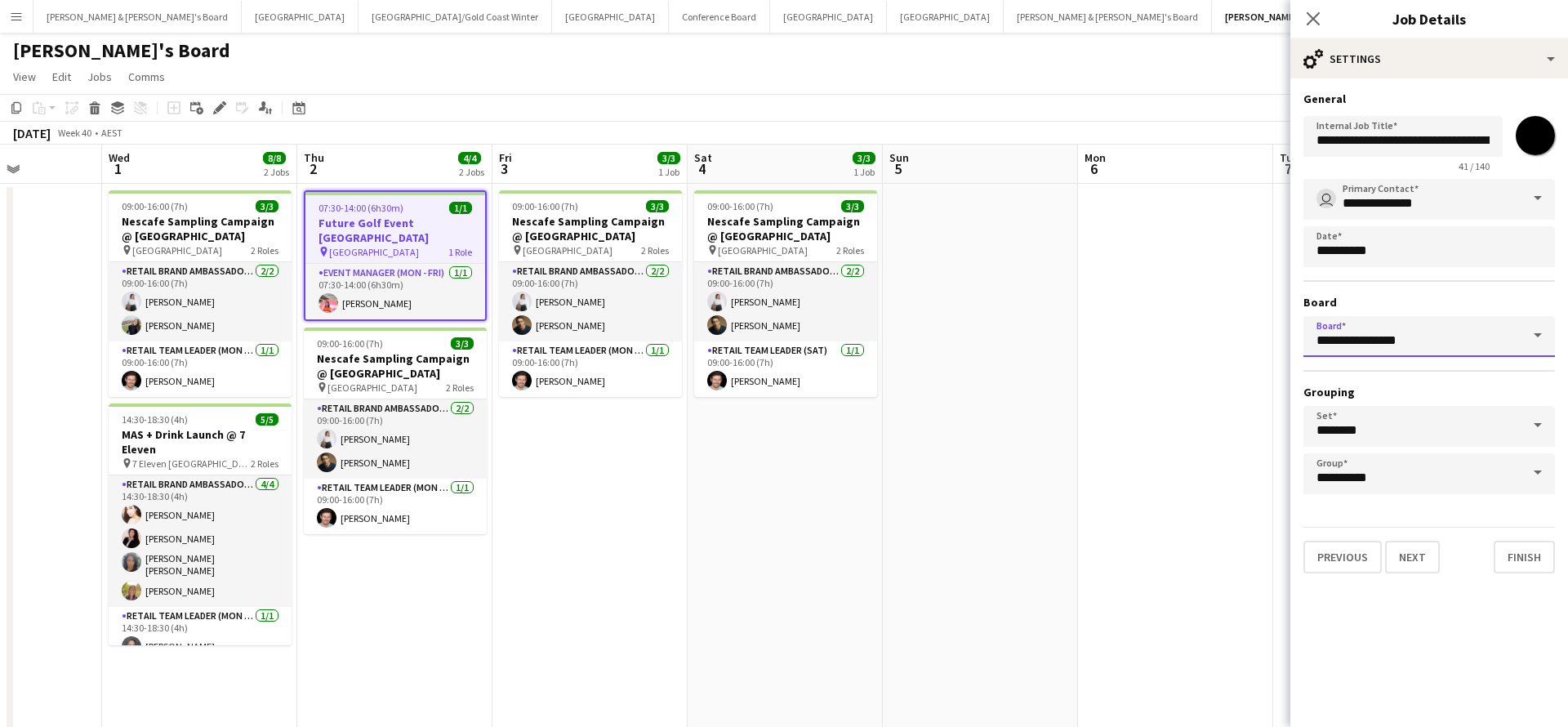
click at [1470, 346] on input "**********" at bounding box center [1429, 337] width 252 height 41
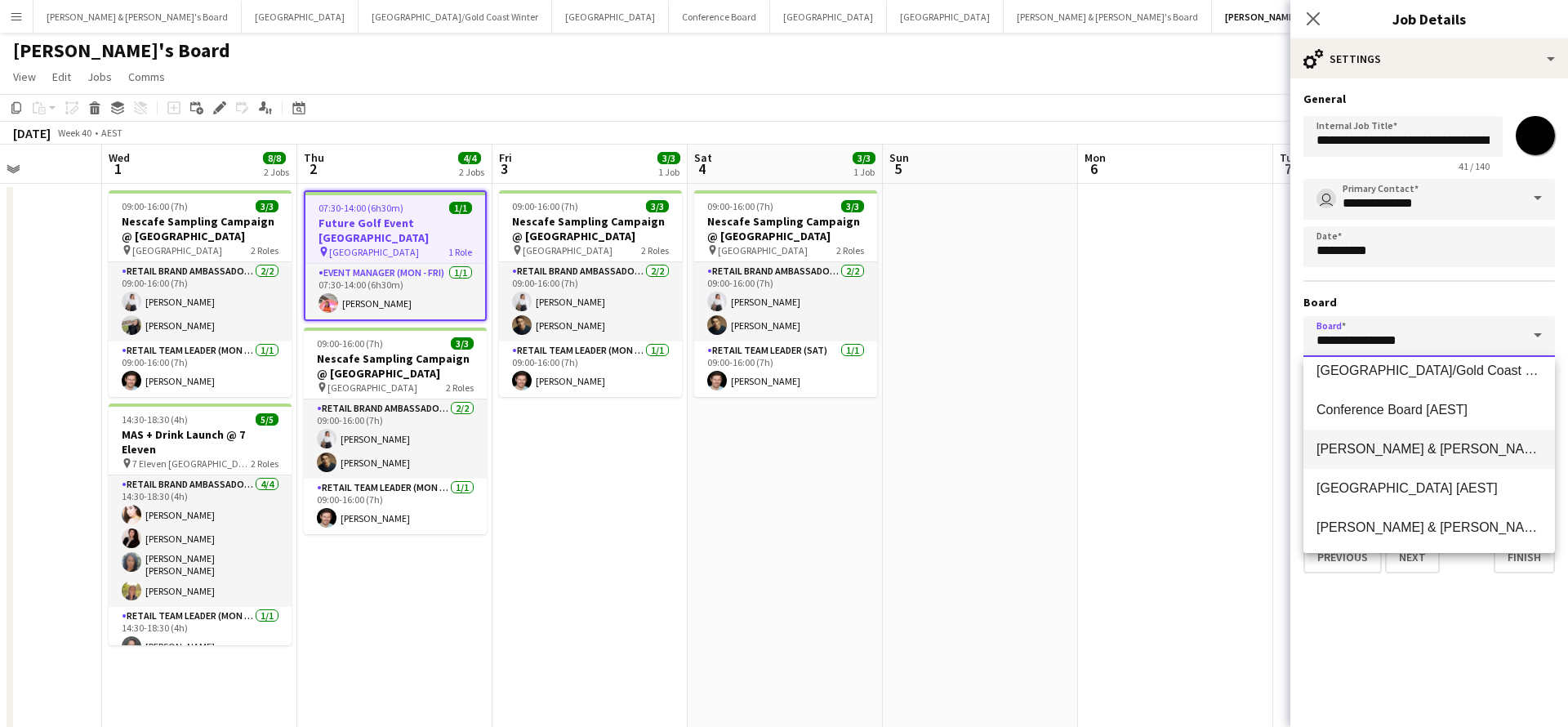
scroll to position [93, 0]
click at [1404, 454] on span "[PERSON_NAME] & [PERSON_NAME]'s Board [AEST]" at bounding box center [1477, 448] width 323 height 14
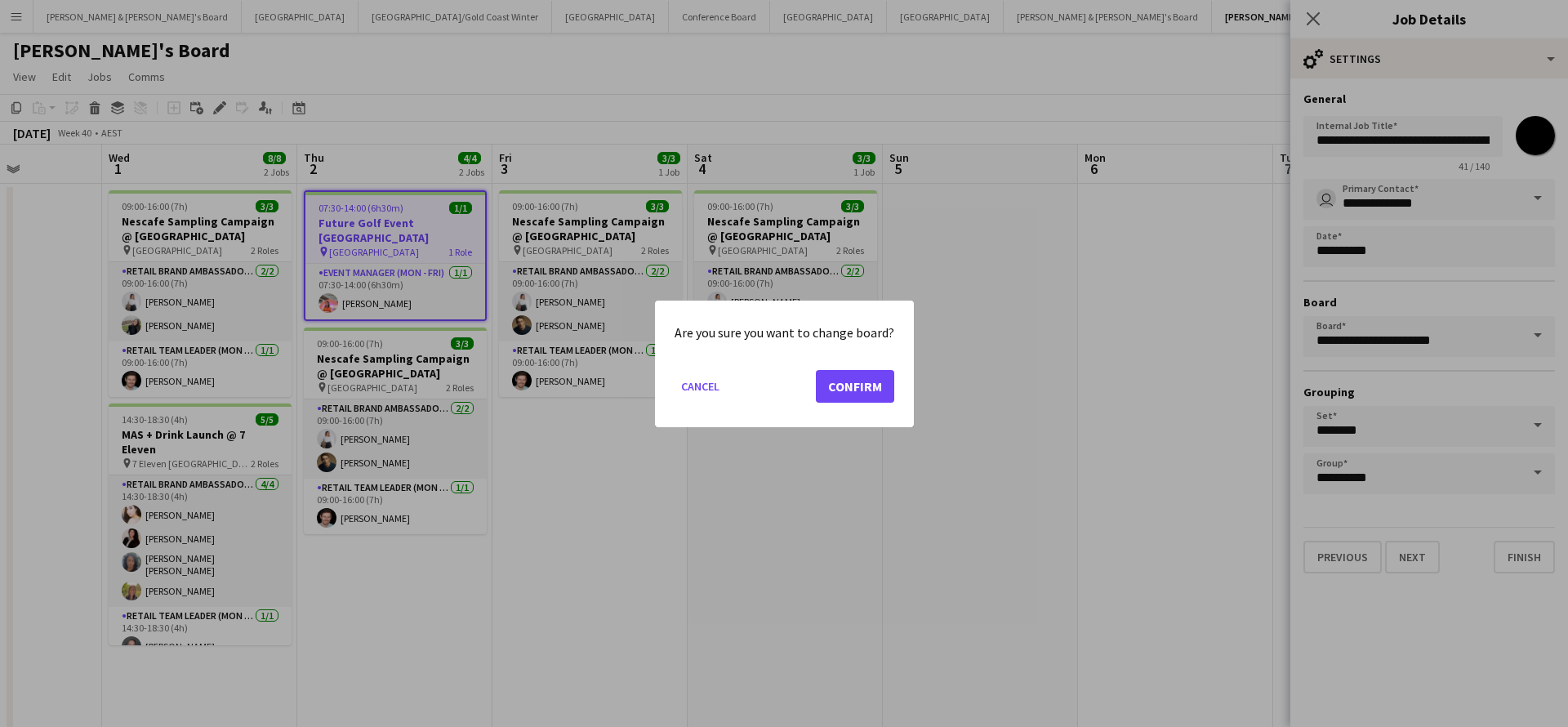
click at [1074, 396] on div at bounding box center [784, 364] width 1568 height 727
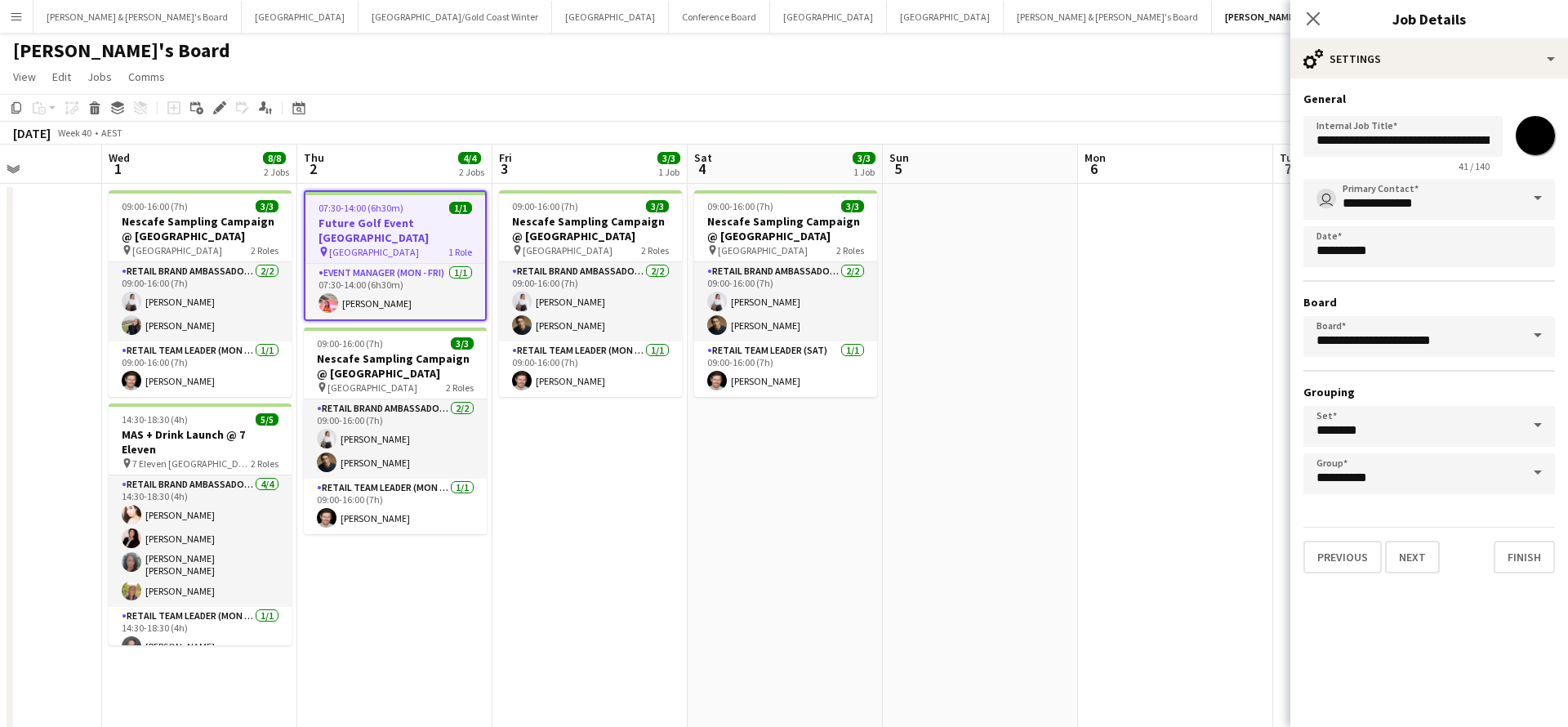
type input "**********"
click at [1537, 197] on span at bounding box center [1537, 199] width 34 height 39
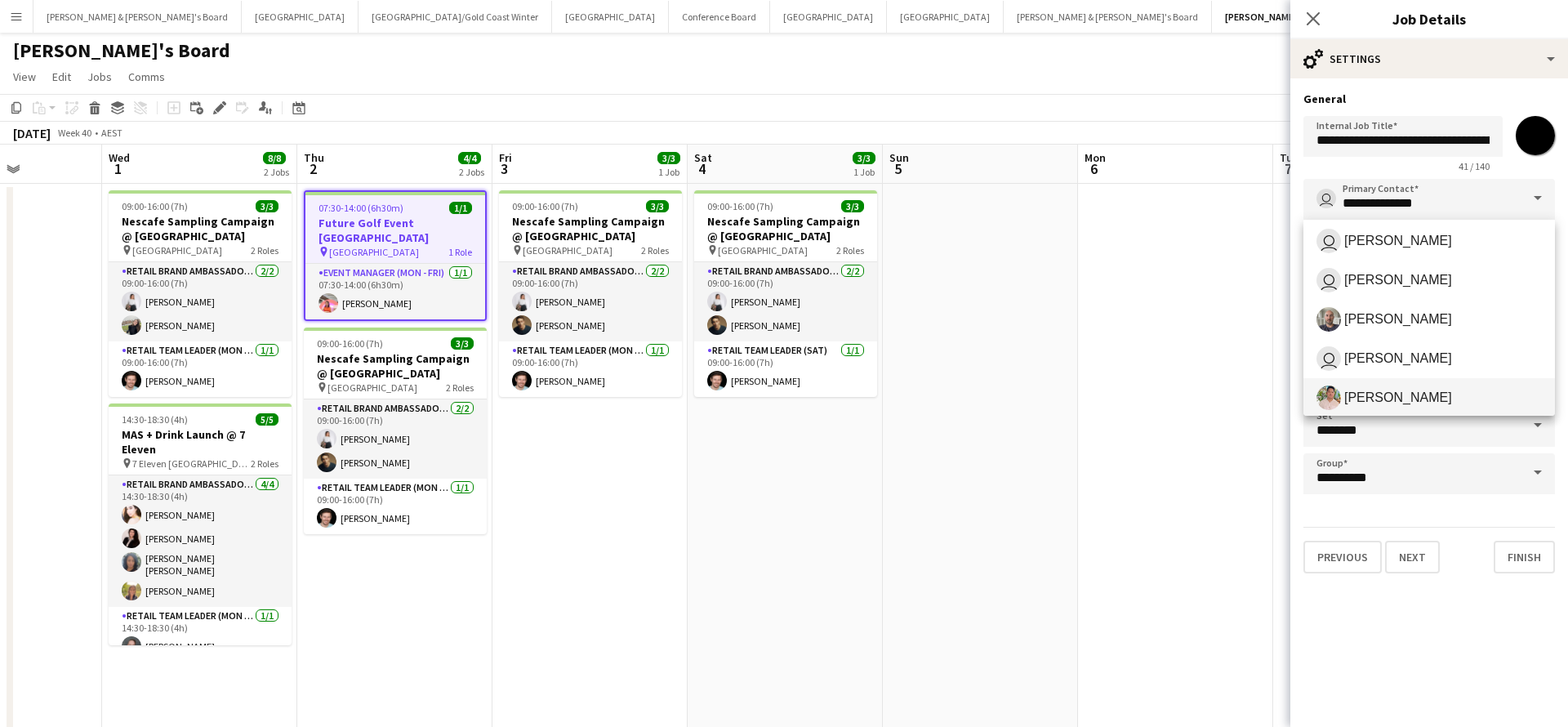
scroll to position [229, 0]
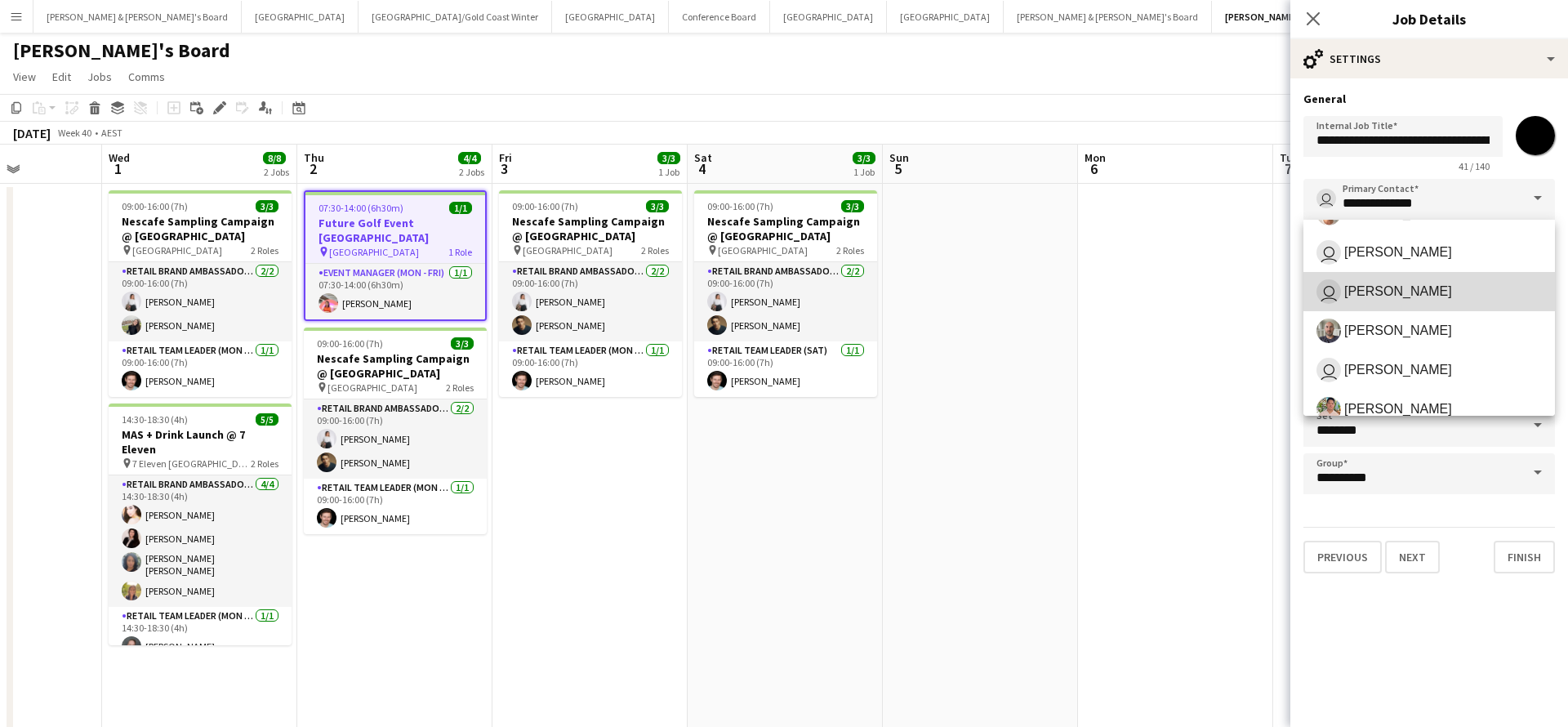
click at [1397, 295] on span "[PERSON_NAME]" at bounding box center [1398, 291] width 108 height 15
type input "**********"
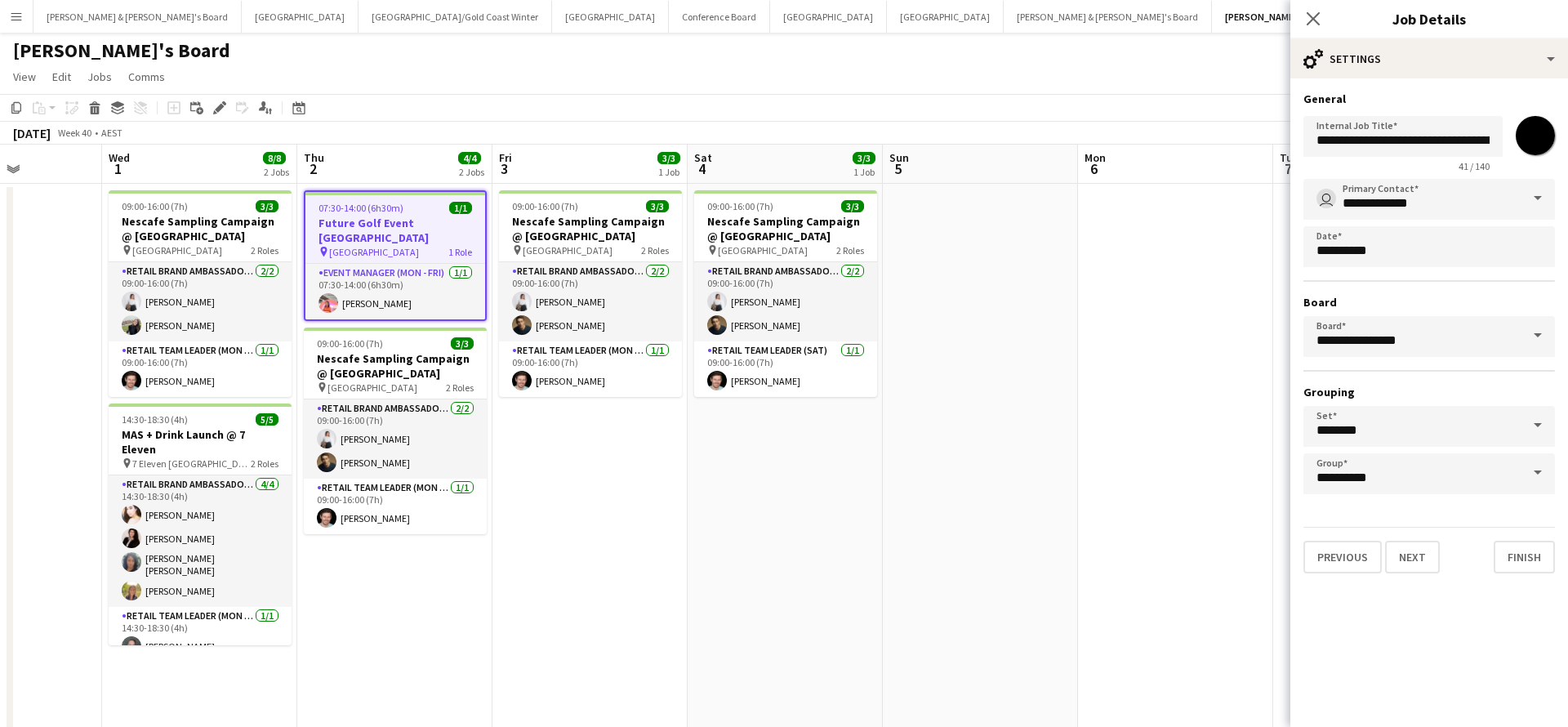
click at [1541, 333] on span at bounding box center [1537, 336] width 34 height 39
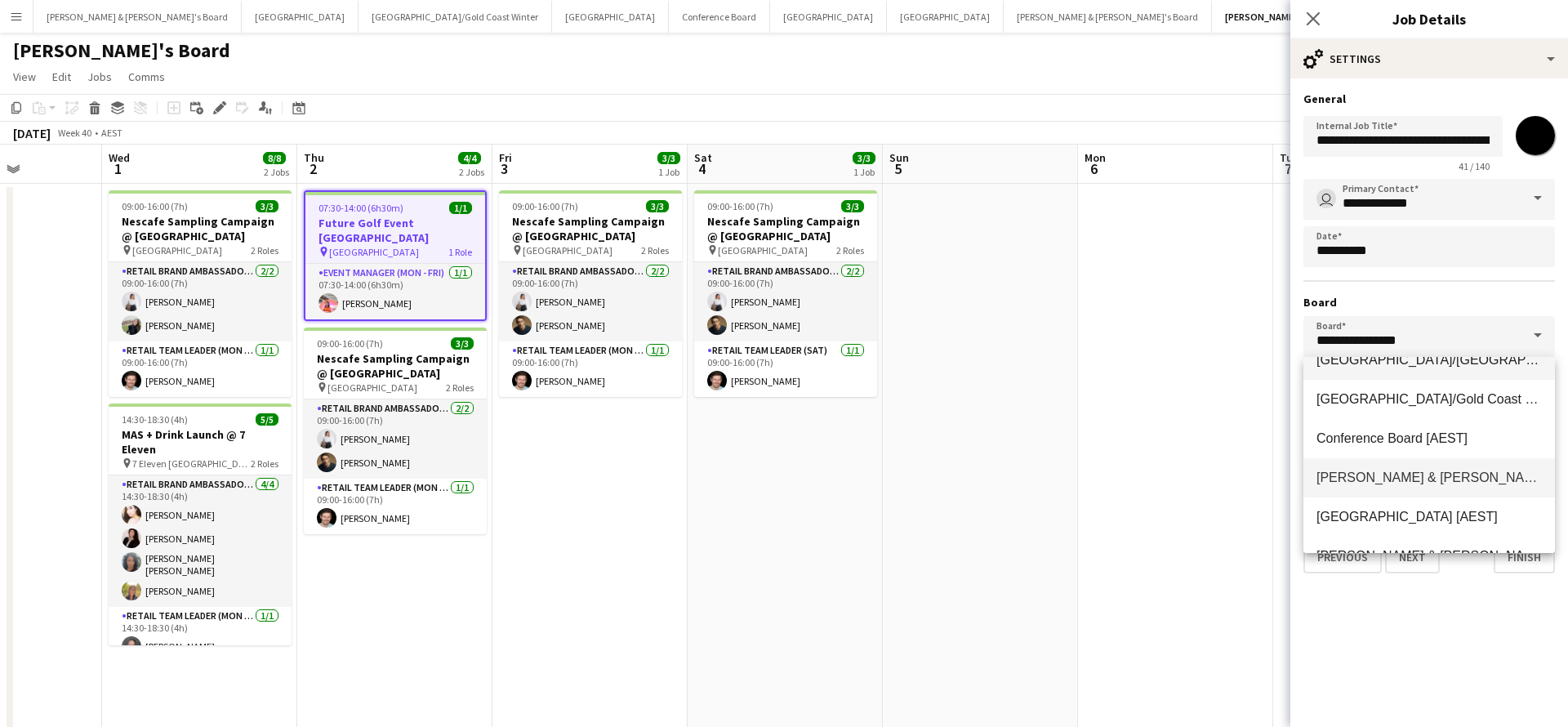
scroll to position [74, 0]
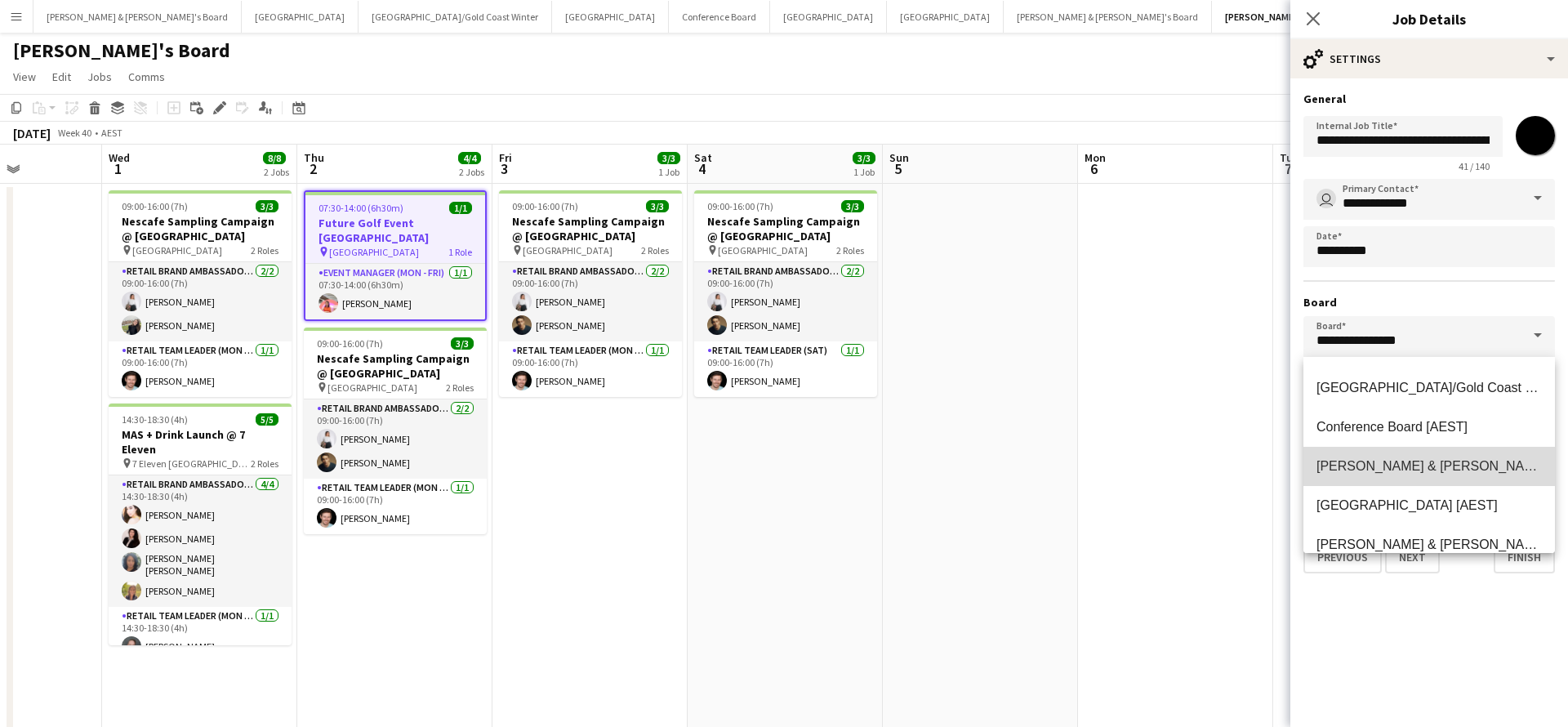
click at [1400, 468] on span "[PERSON_NAME] & [PERSON_NAME]'s Board [AEST]" at bounding box center [1477, 466] width 323 height 14
type input "**********"
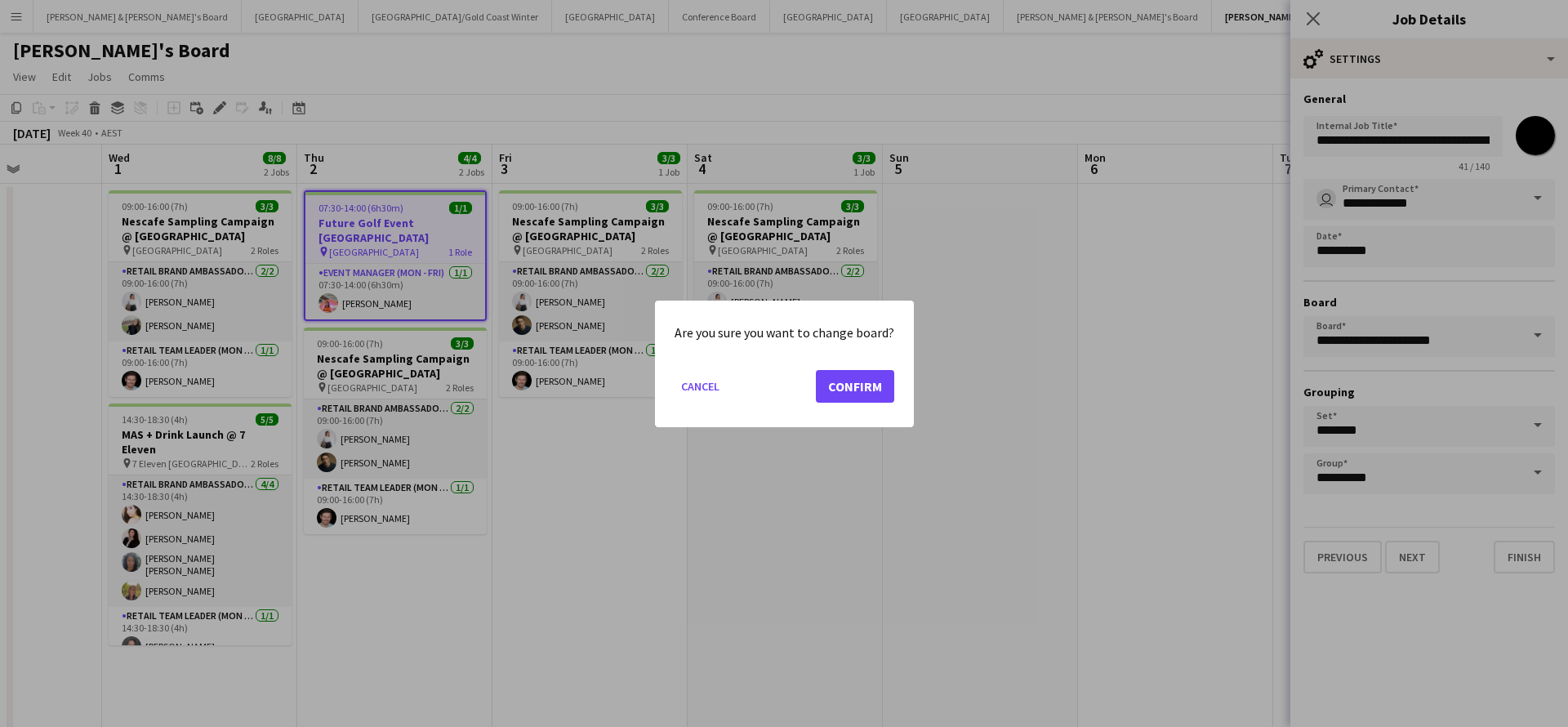
click at [862, 381] on button "Confirm" at bounding box center [854, 386] width 78 height 33
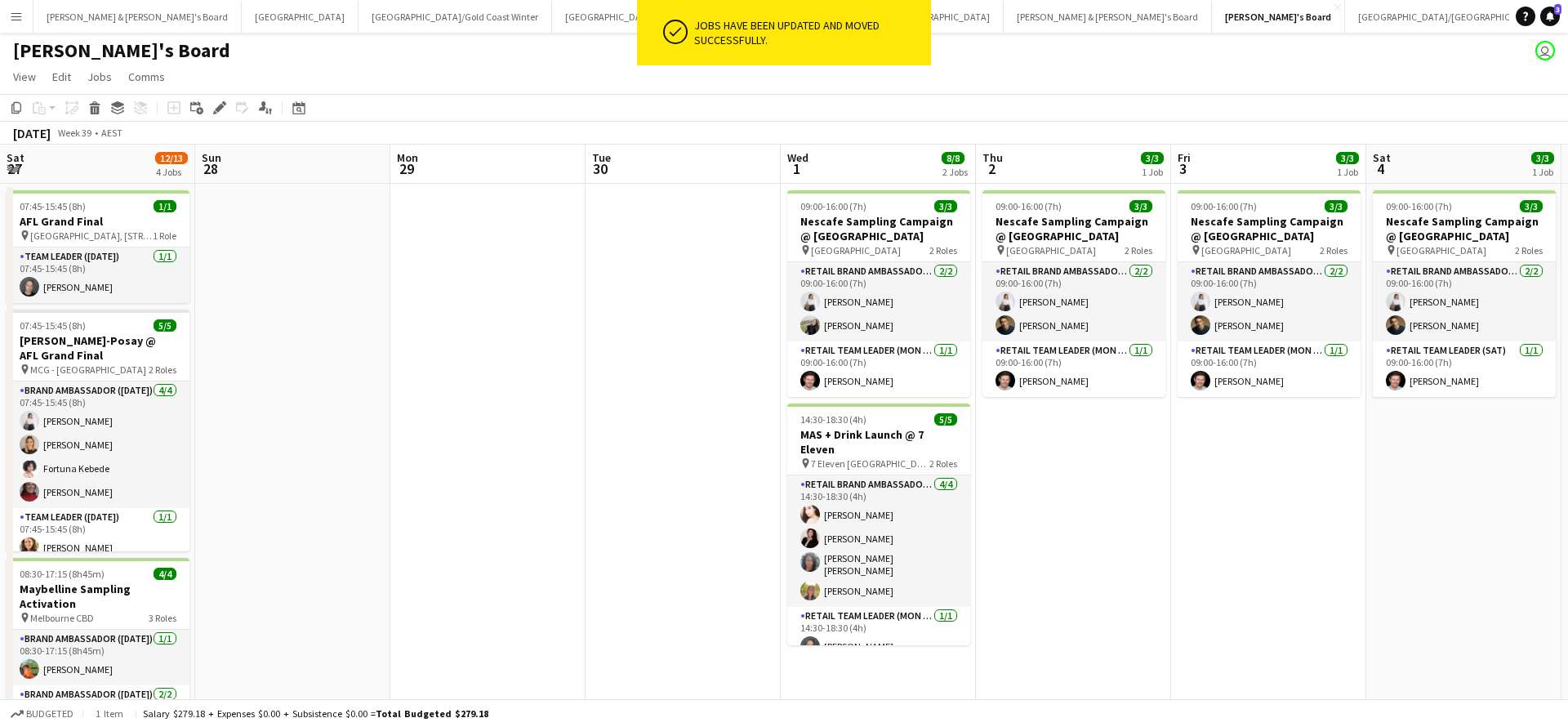
scroll to position [0, 595]
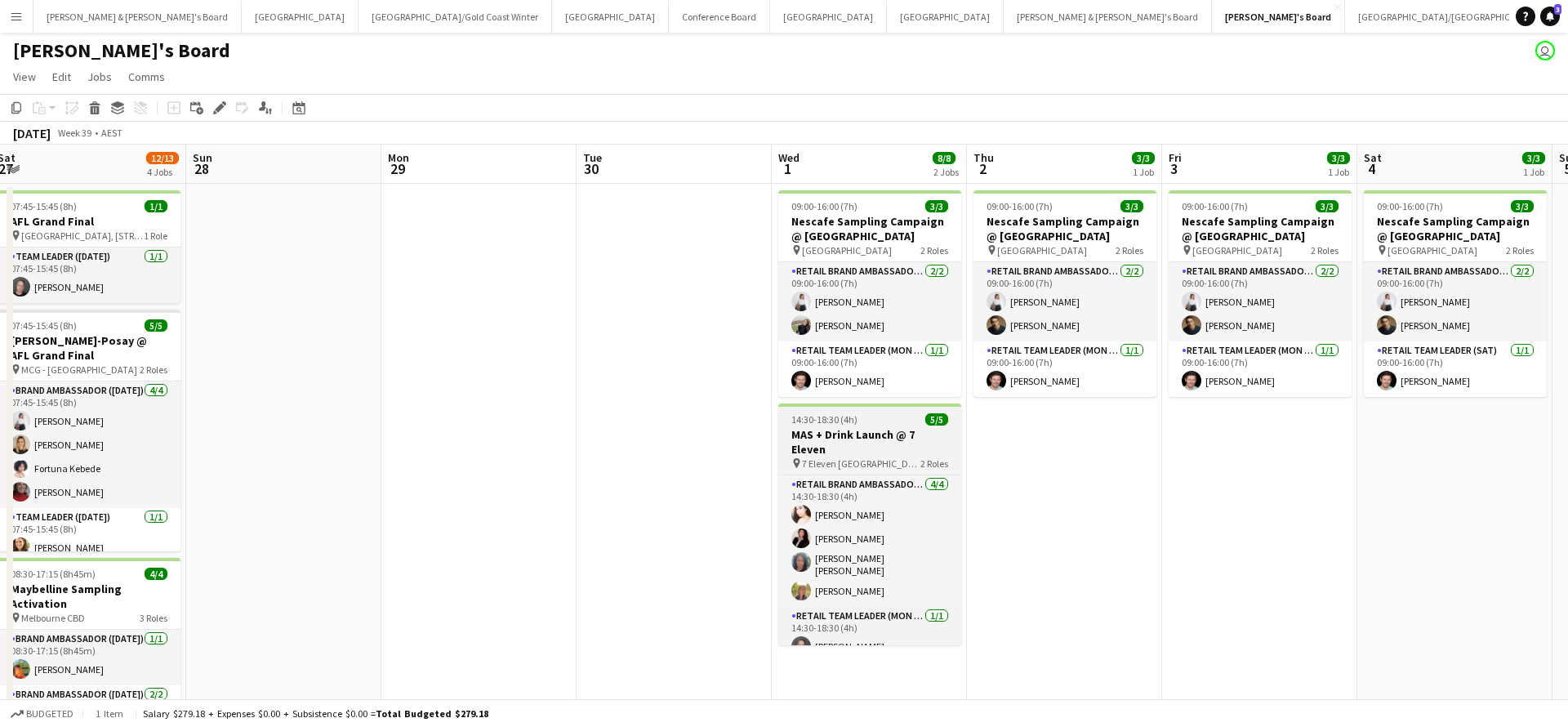
click at [870, 438] on h3 "MAS + Drink Launch @ 7 Eleven" at bounding box center [869, 442] width 183 height 29
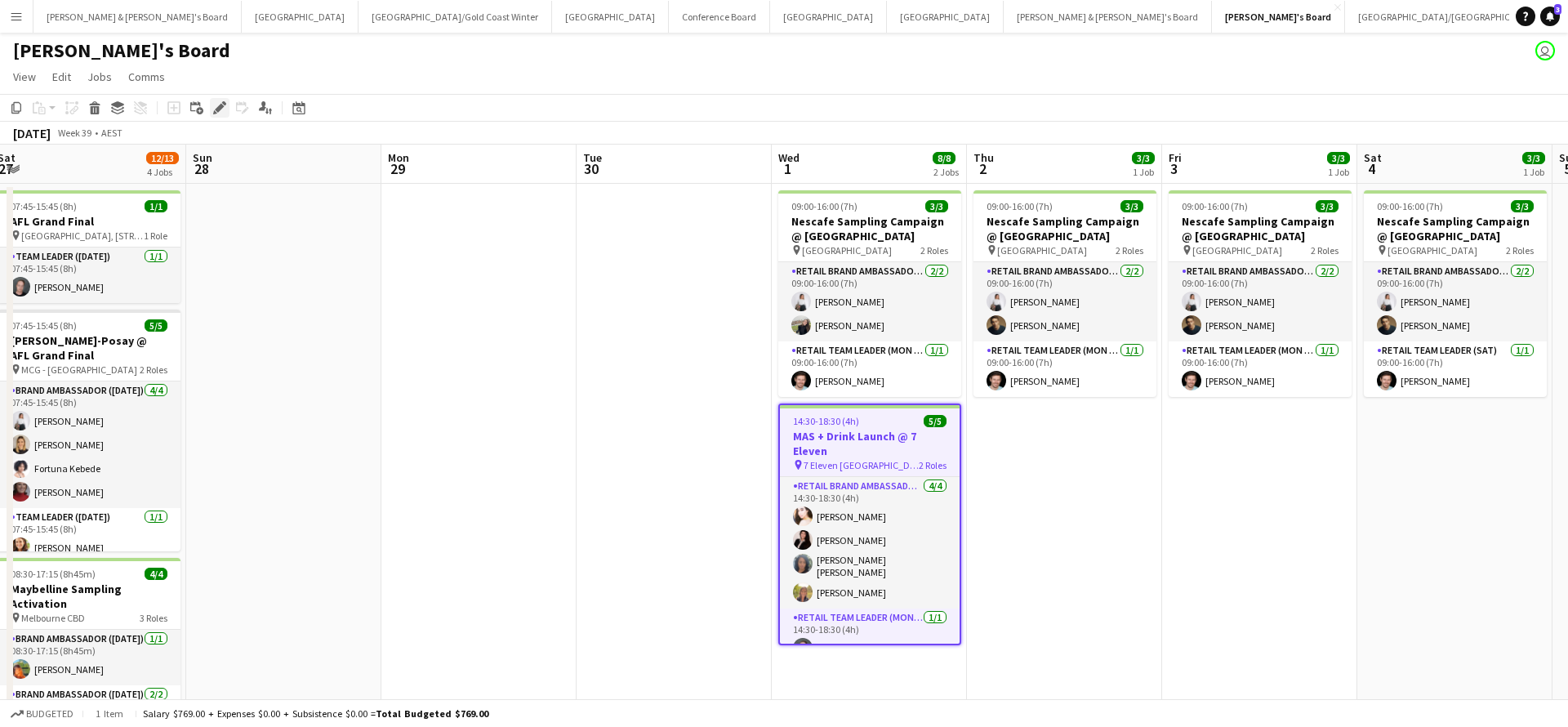
click at [218, 107] on icon at bounding box center [219, 108] width 9 height 9
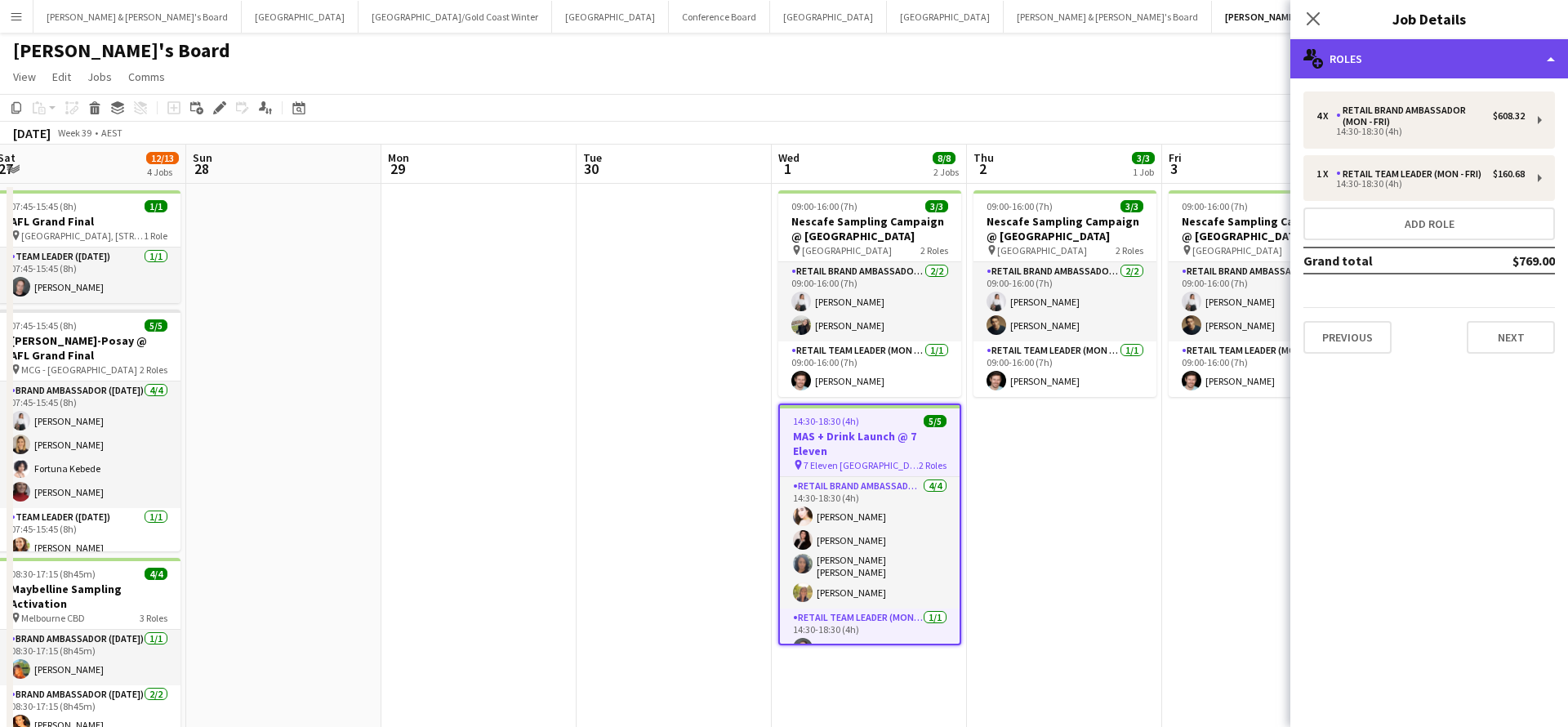
click at [1389, 55] on div "multiple-users-add Roles" at bounding box center [1429, 59] width 278 height 39
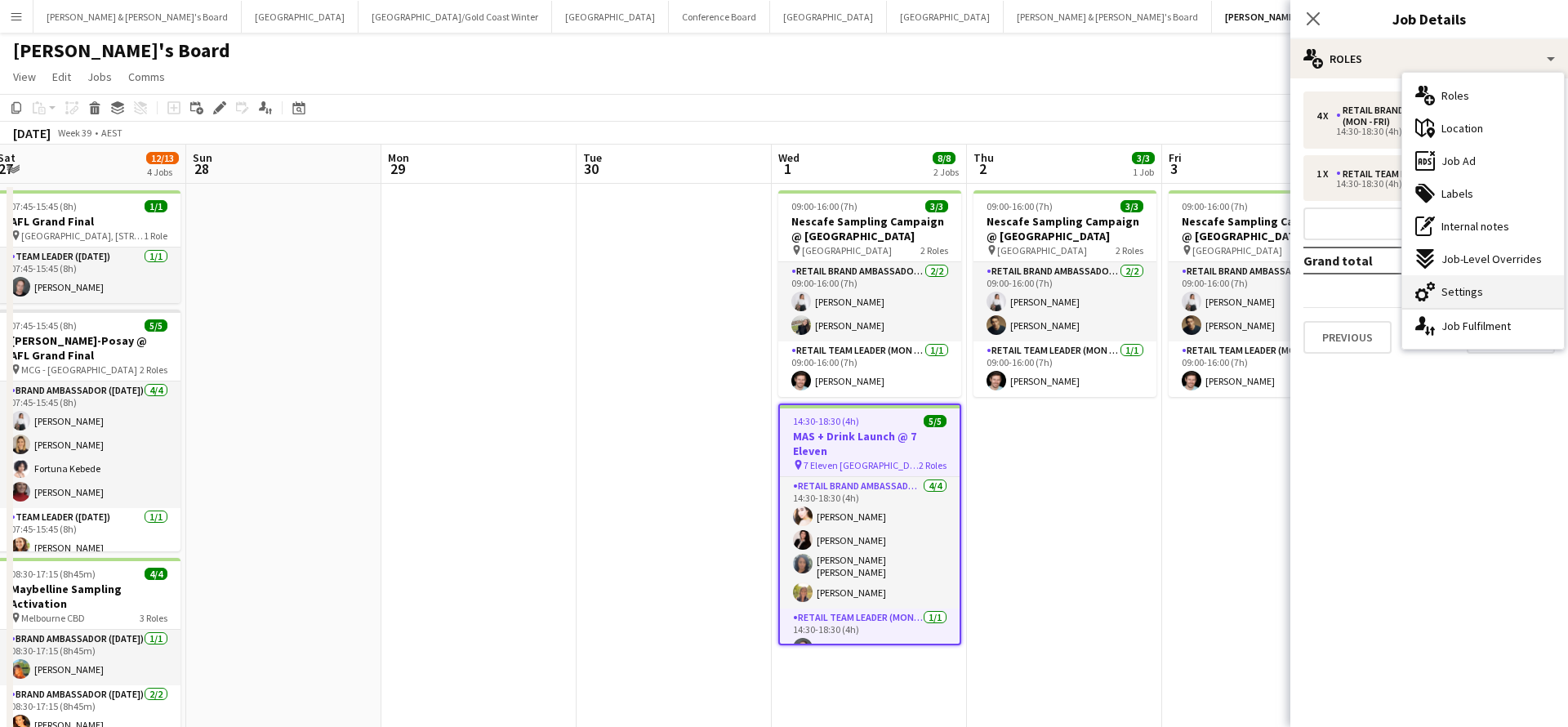
click at [1460, 288] on span "Settings" at bounding box center [1462, 291] width 42 height 15
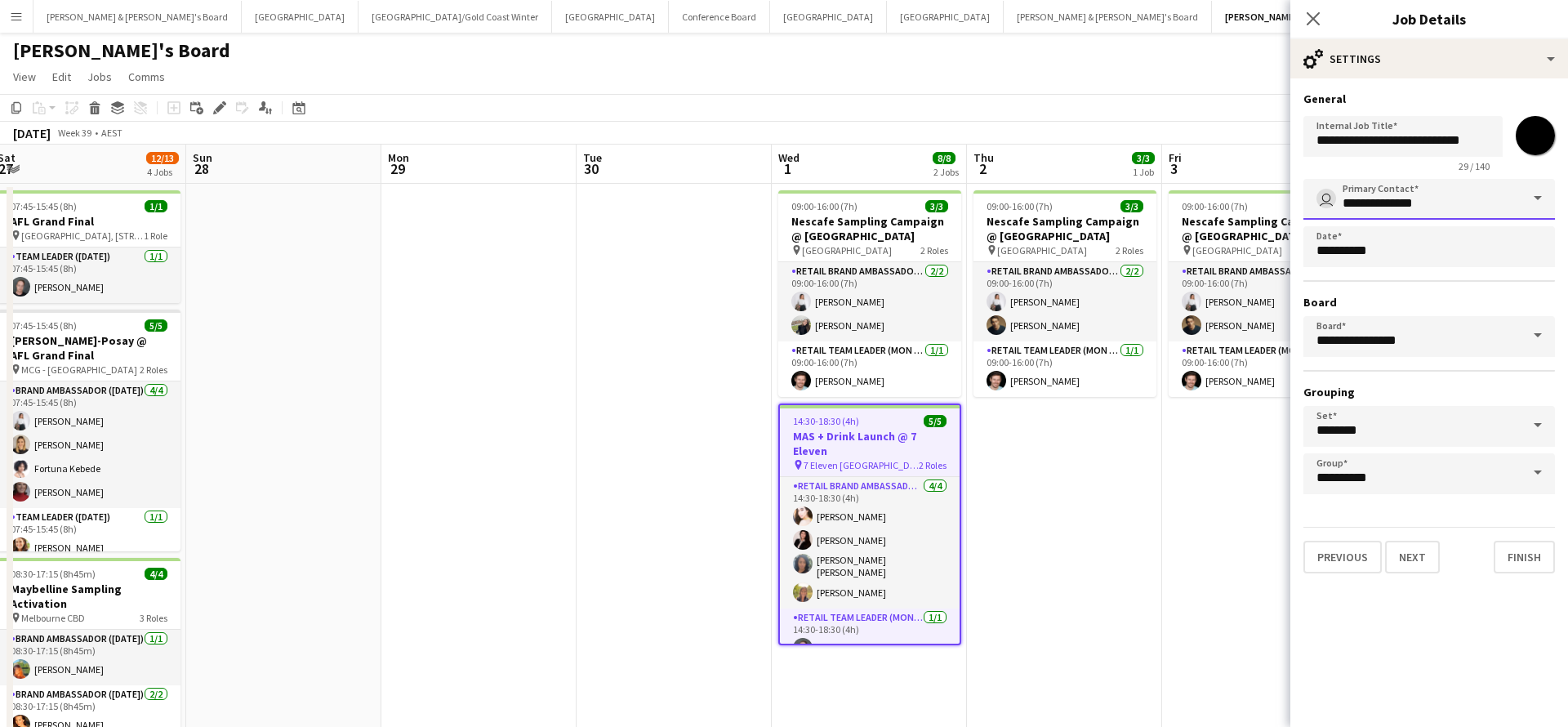
click at [1459, 202] on input "**********" at bounding box center [1429, 200] width 252 height 41
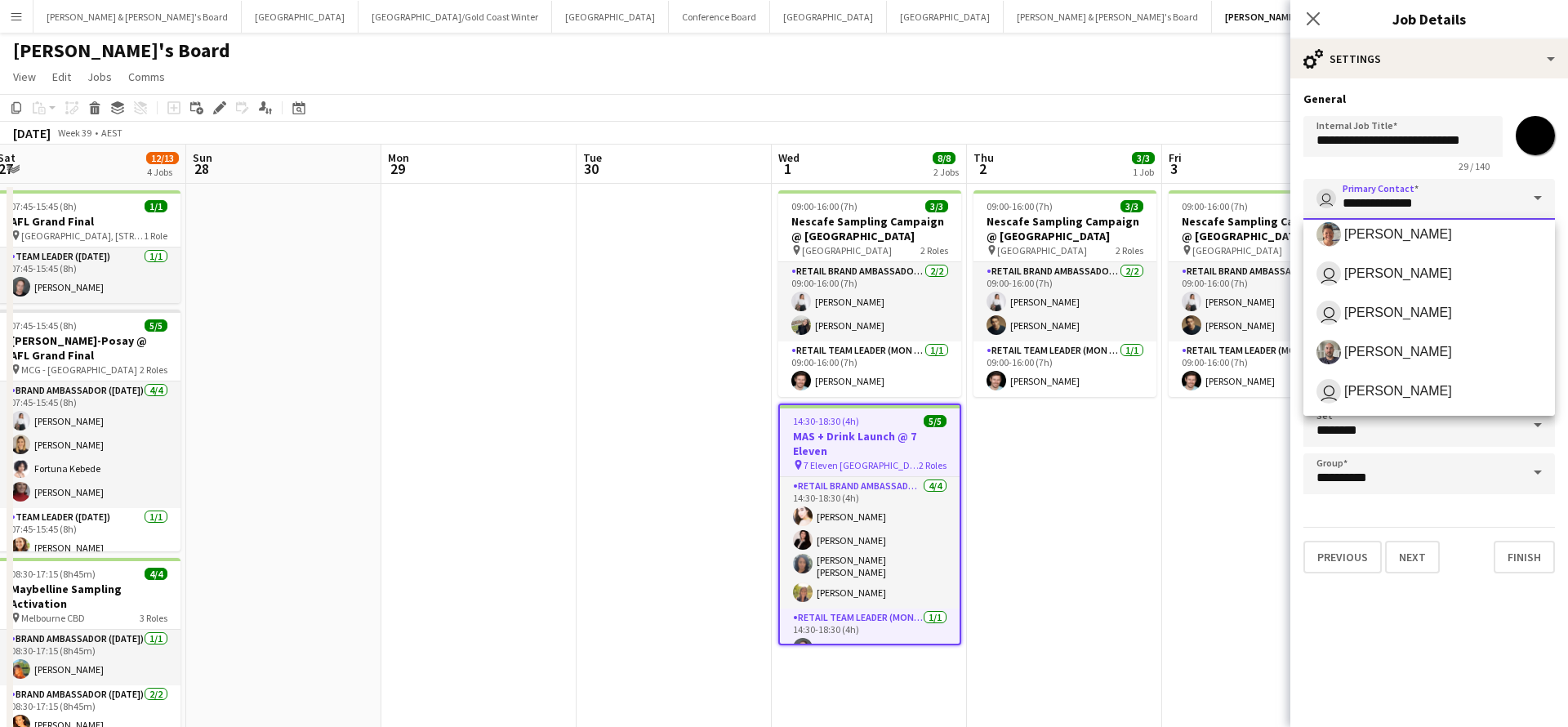
scroll to position [217, 0]
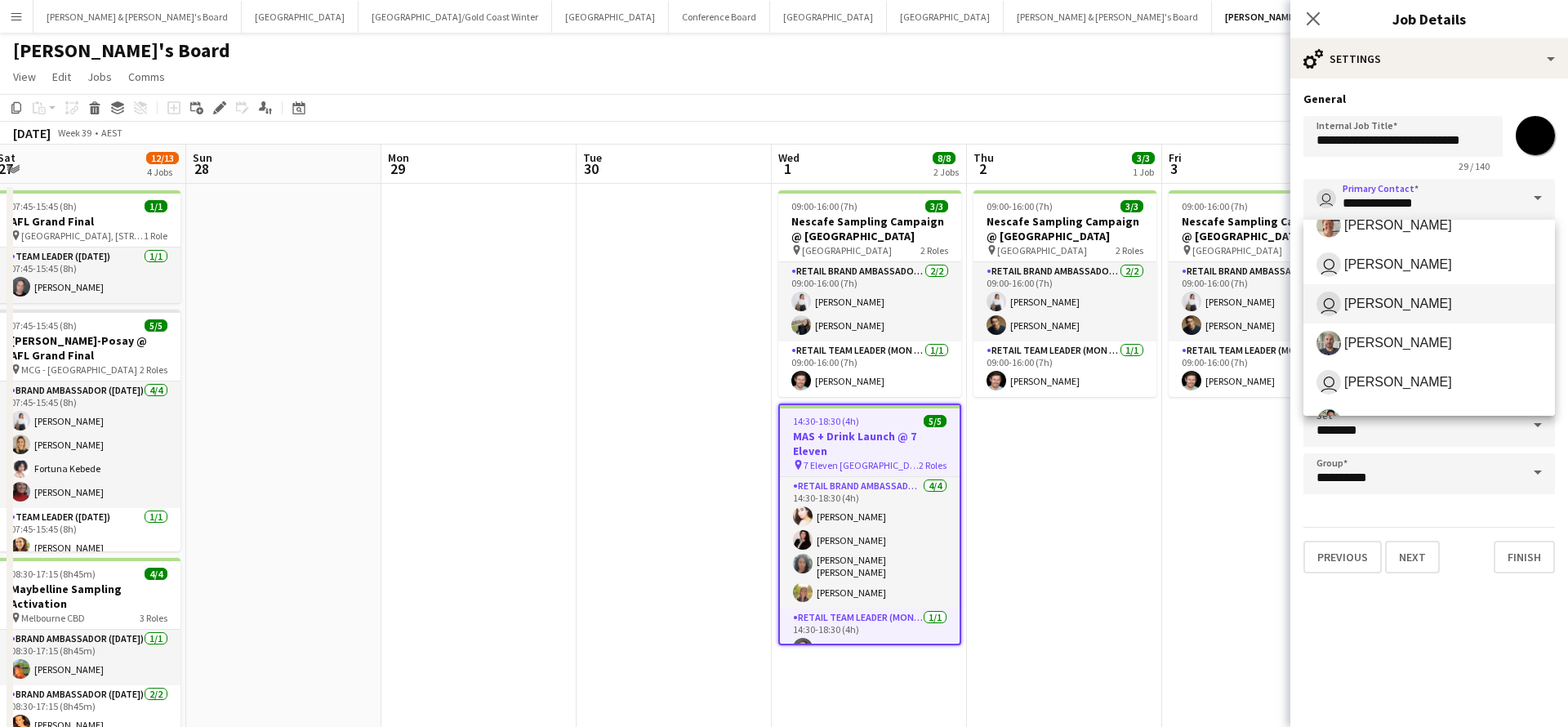
click at [1385, 303] on span "[PERSON_NAME]" at bounding box center [1398, 303] width 108 height 15
type input "**********"
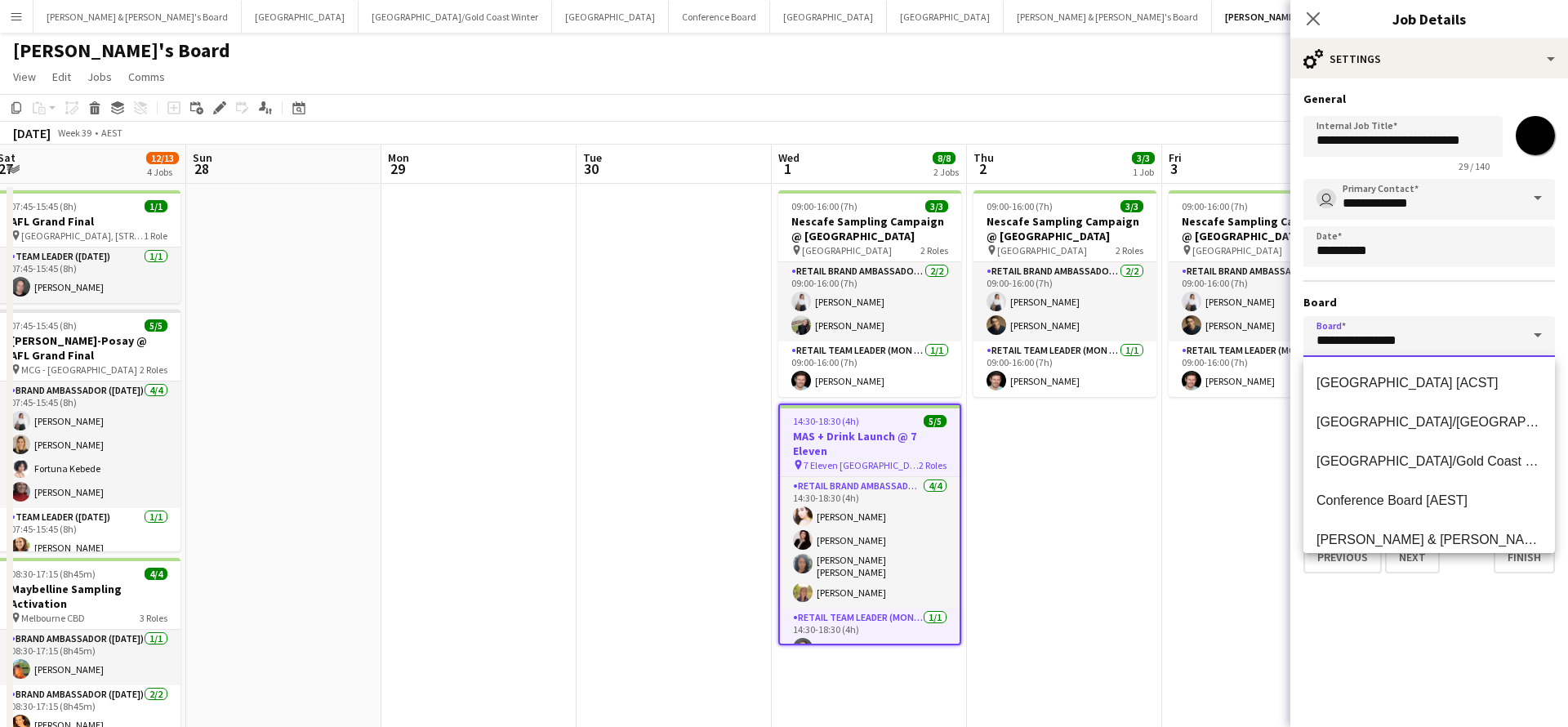
click at [1493, 329] on input "**********" at bounding box center [1429, 337] width 252 height 41
click at [1397, 499] on span "[PERSON_NAME] & [PERSON_NAME]'s Board [AEST]" at bounding box center [1477, 500] width 323 height 14
type input "**********"
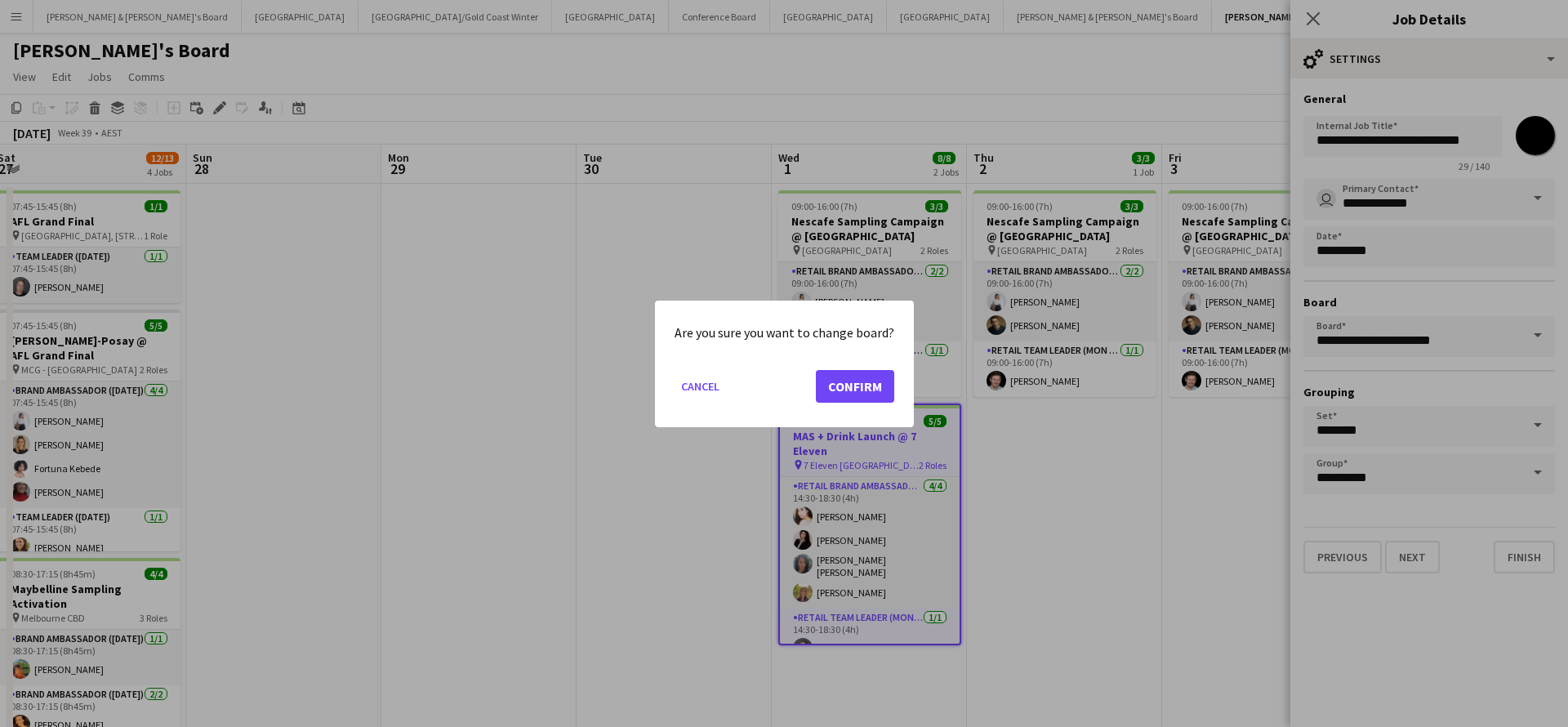
click at [853, 388] on button "Confirm" at bounding box center [854, 386] width 78 height 33
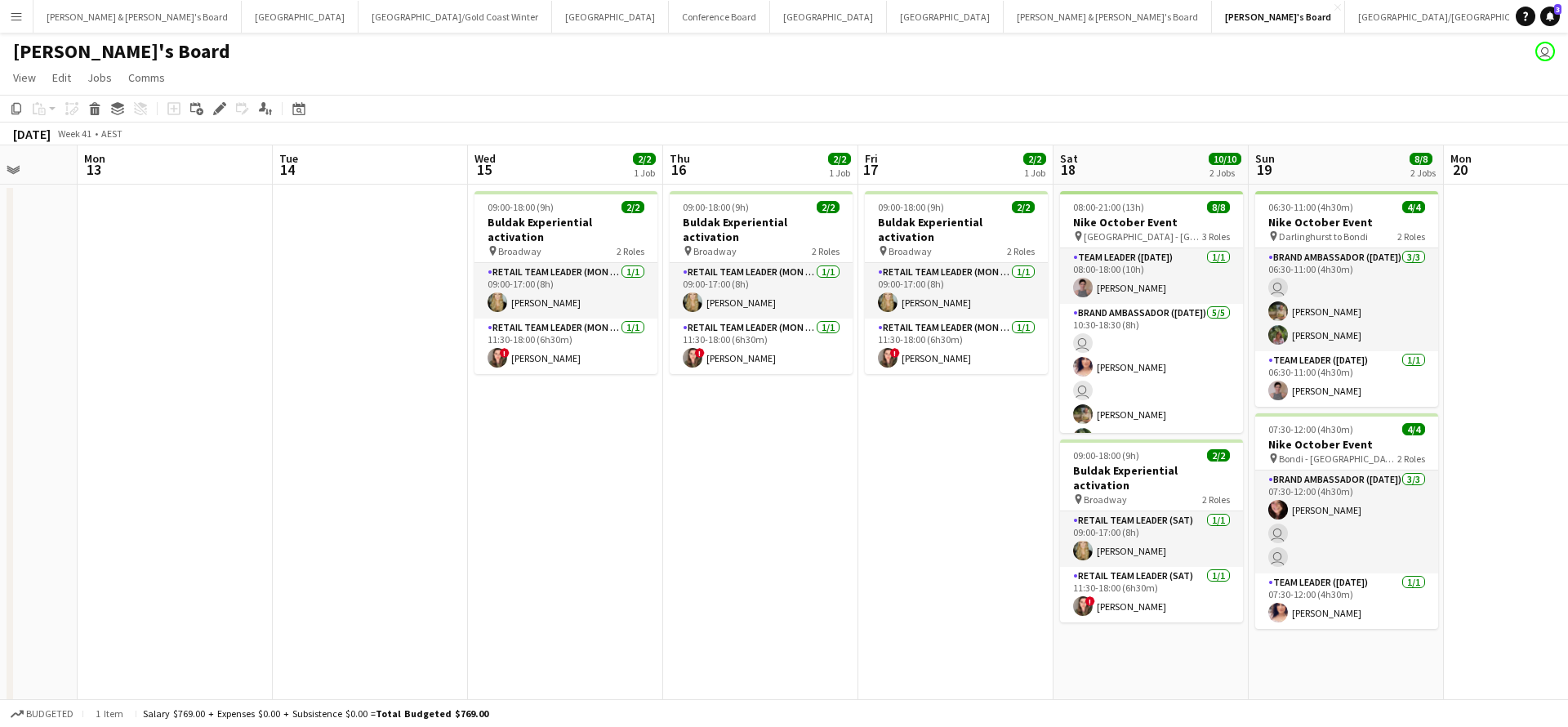
scroll to position [0, 513]
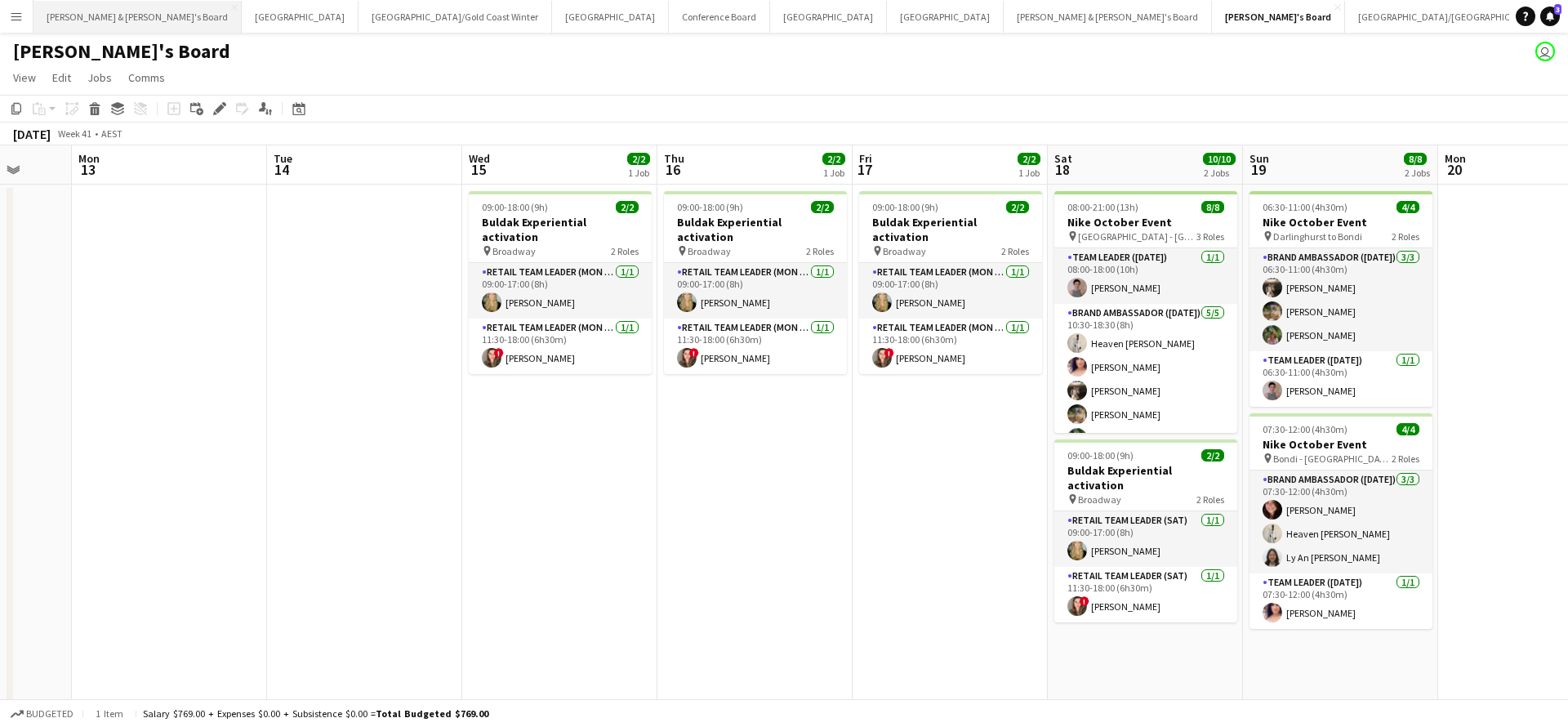
click at [96, 12] on button "[PERSON_NAME] & [PERSON_NAME]'s Board Close" at bounding box center [137, 16] width 208 height 32
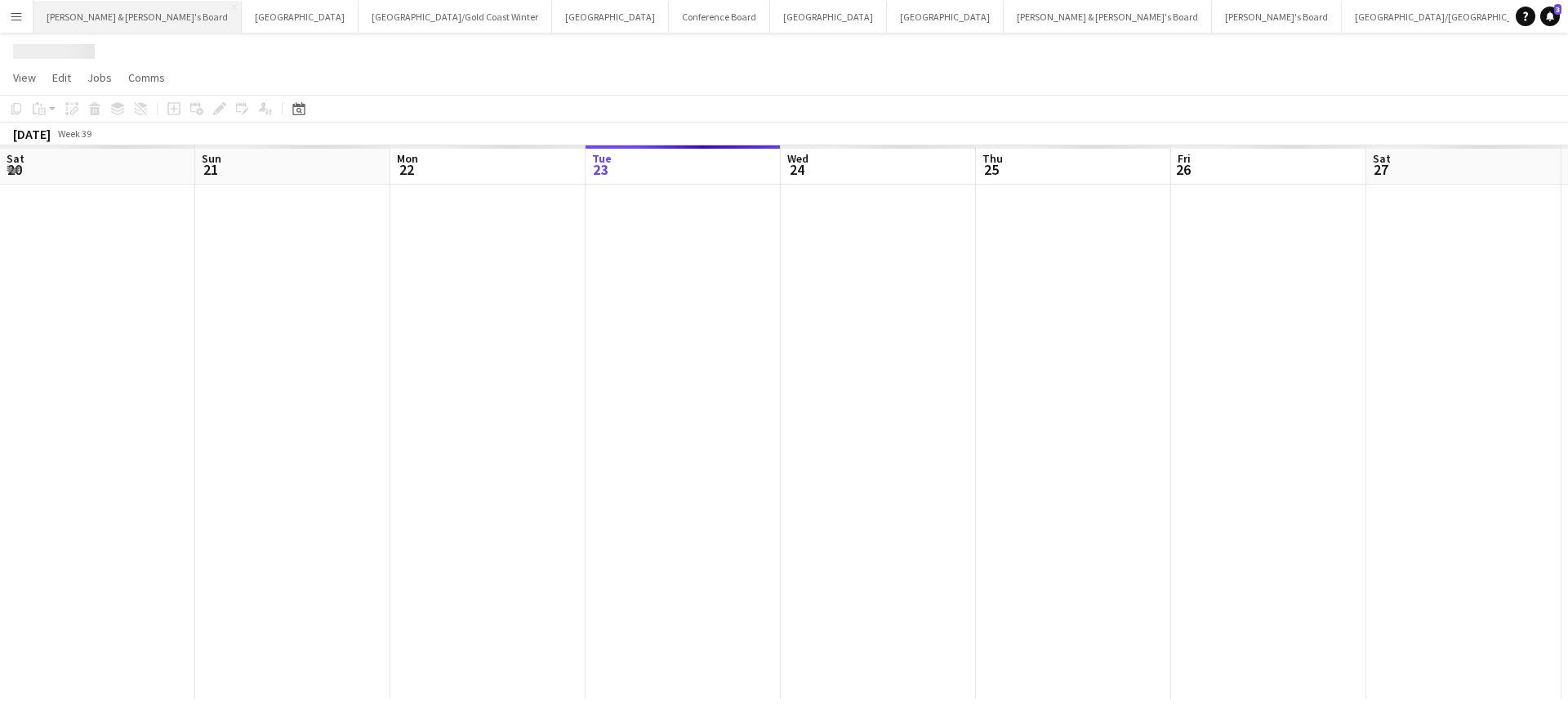
scroll to position [0, 391]
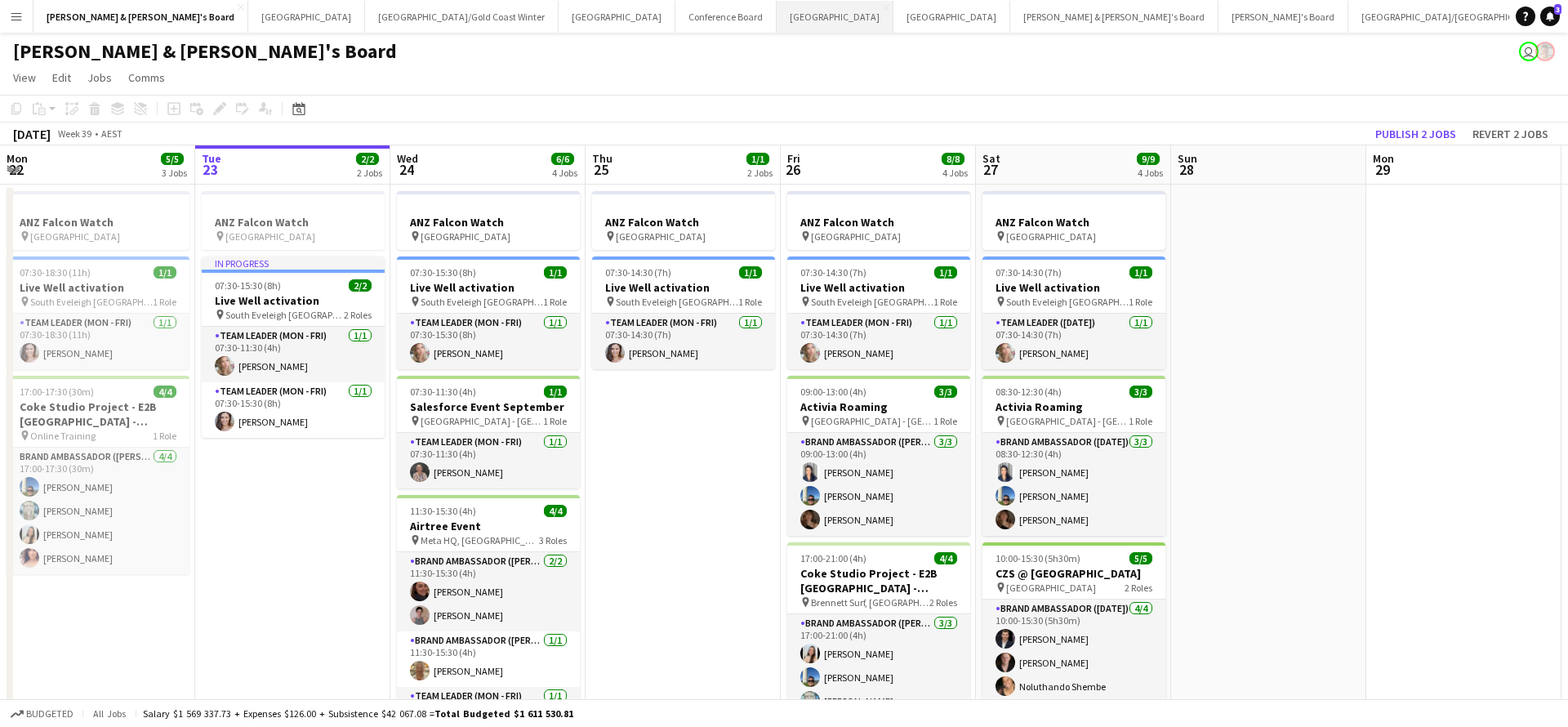
click at [776, 25] on button "Melbourne Close" at bounding box center [835, 16] width 117 height 32
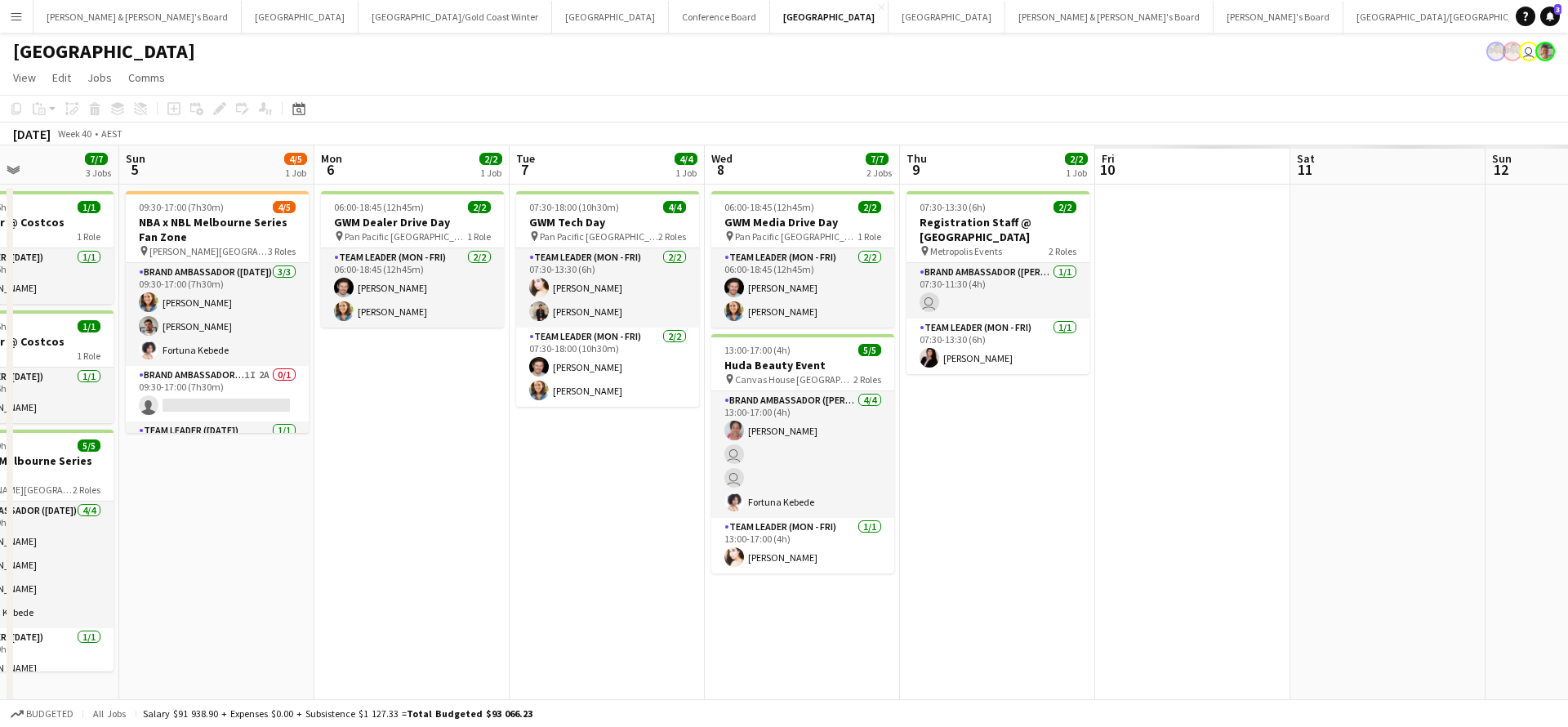
scroll to position [0, 569]
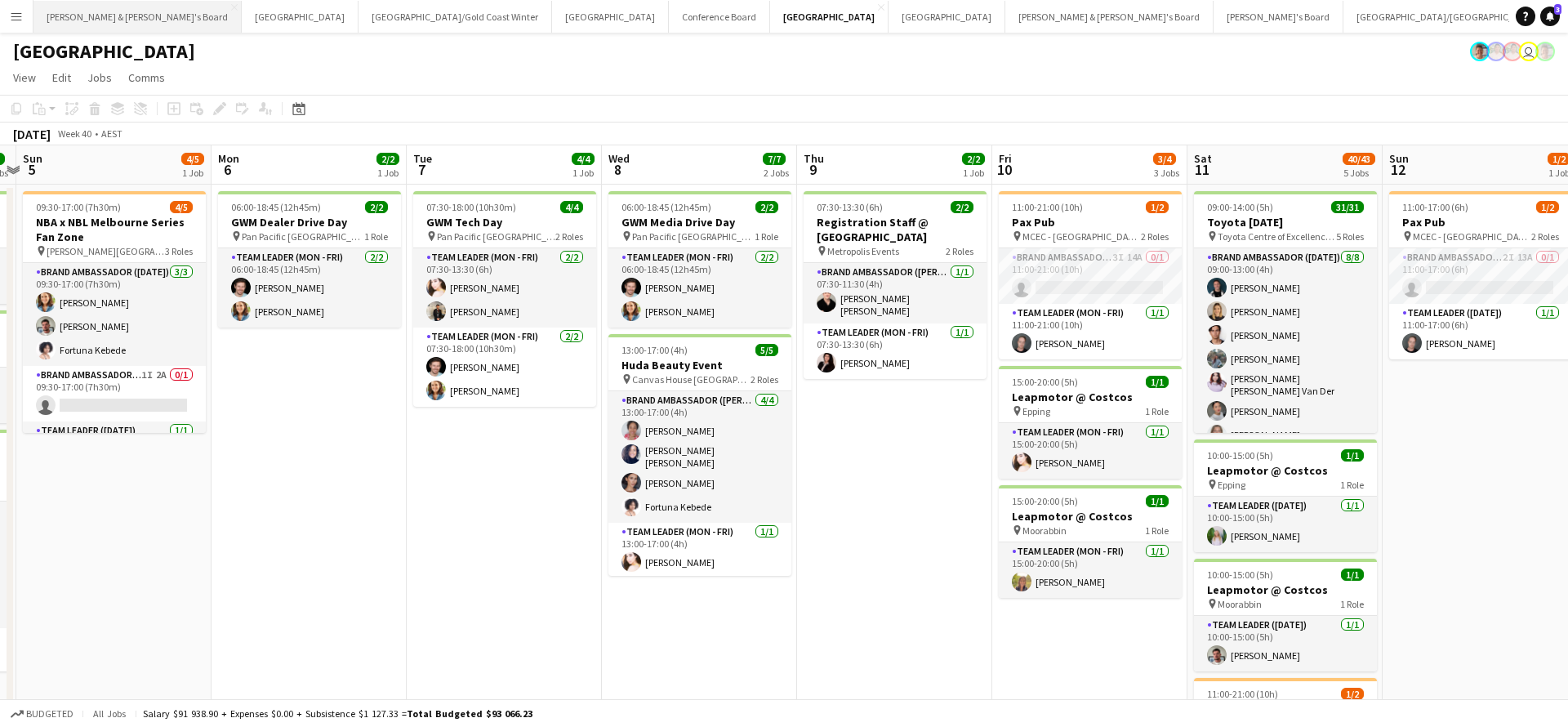
click at [111, 25] on button "[PERSON_NAME] & [PERSON_NAME]'s Board Close" at bounding box center [137, 16] width 208 height 32
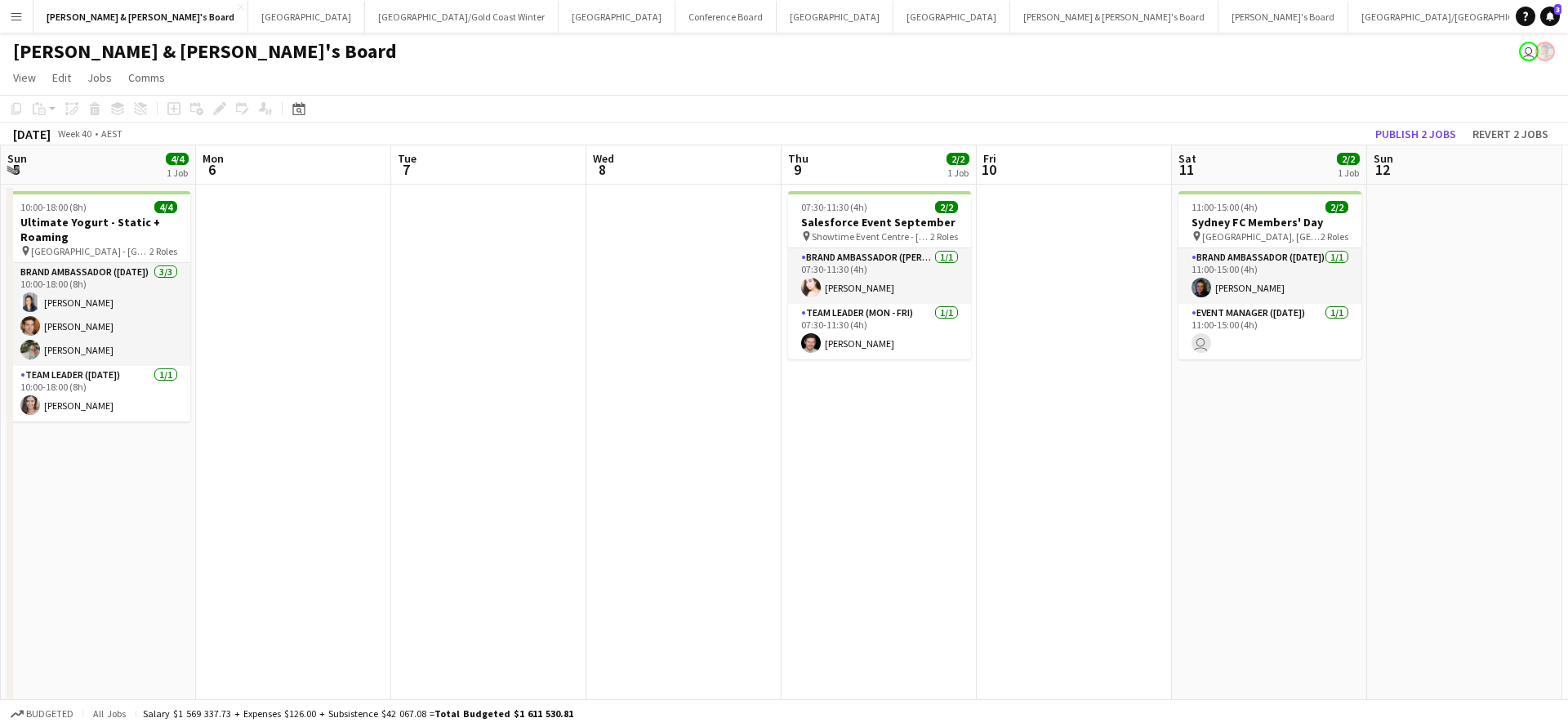
scroll to position [0, 647]
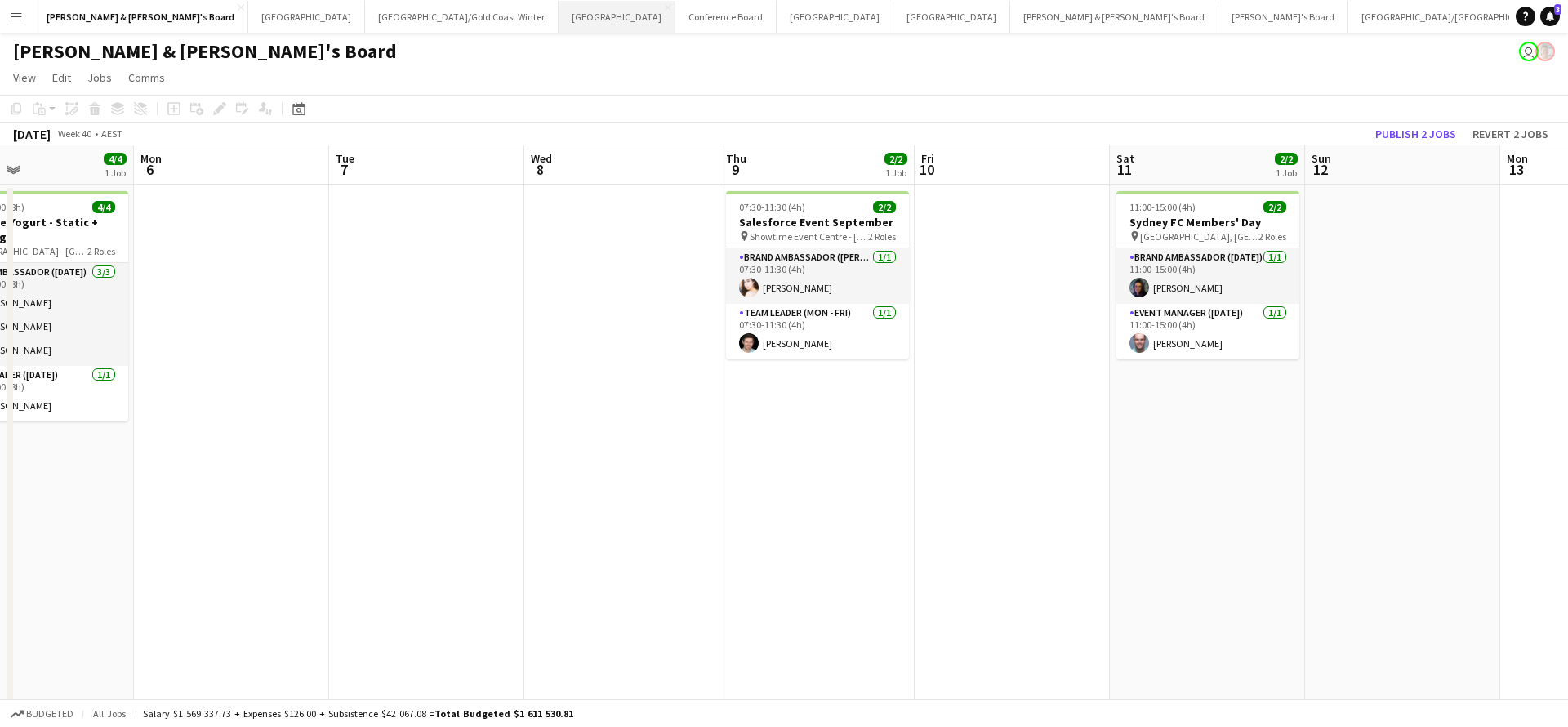
click at [559, 11] on button "Sydney Close" at bounding box center [617, 16] width 117 height 32
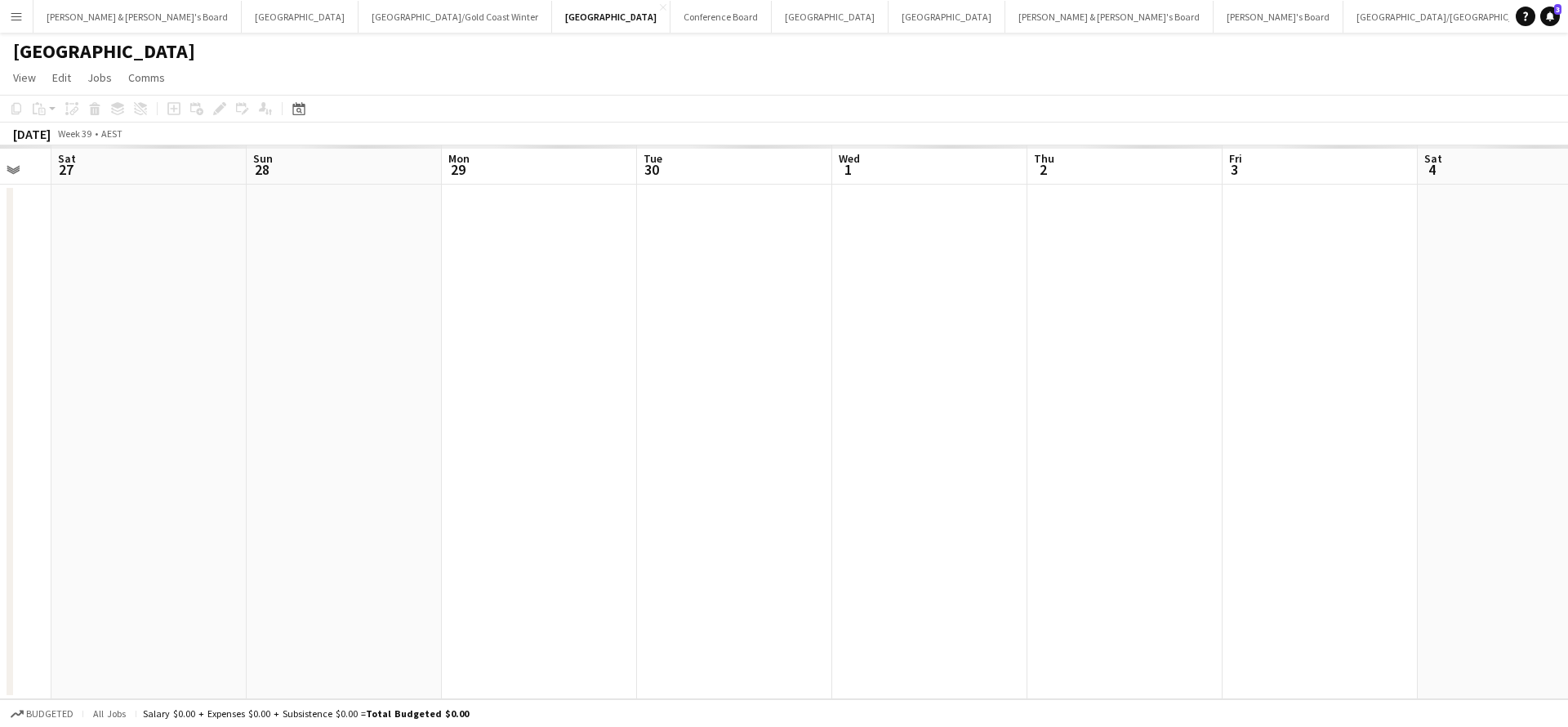
scroll to position [0, 467]
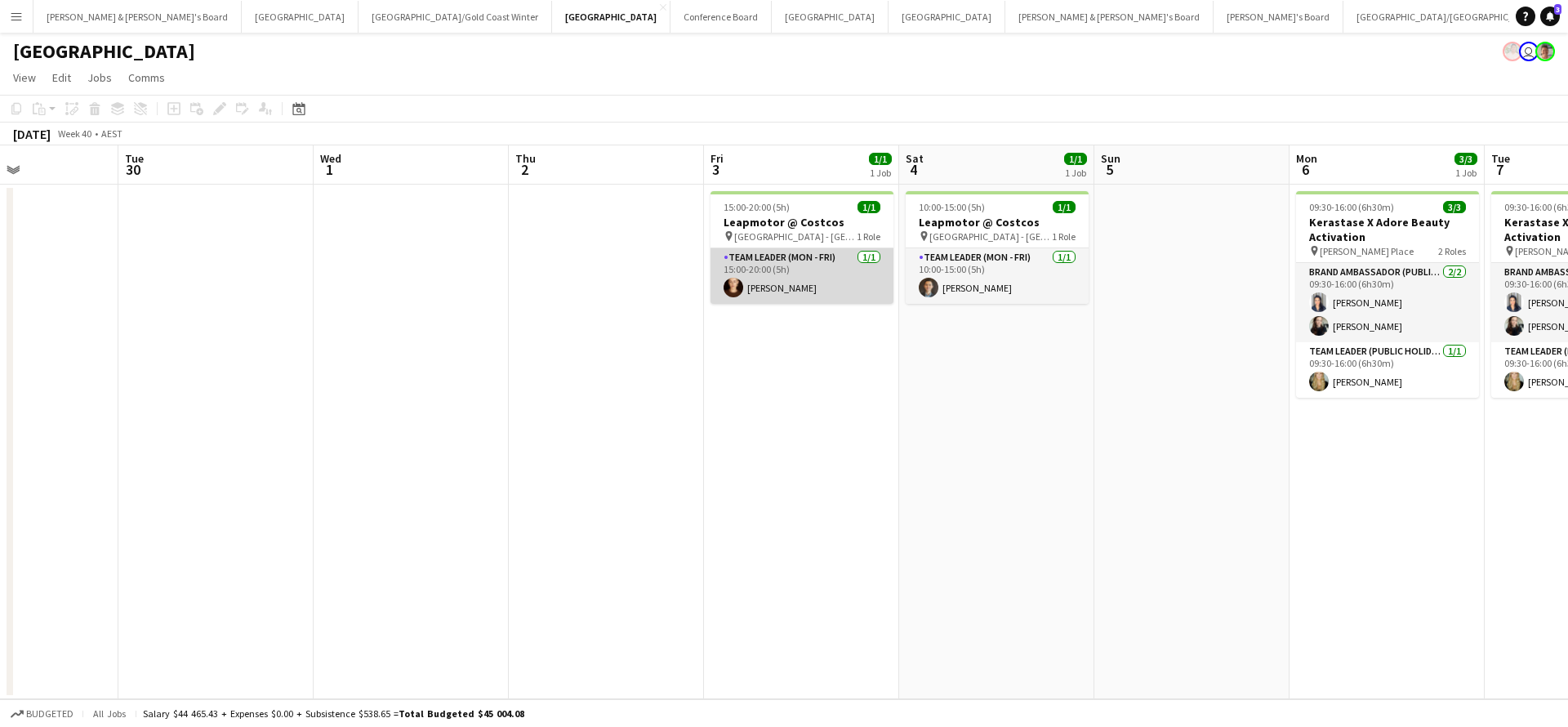
click at [823, 287] on app-card-role "Team Leader (Mon - Fri) [DATE] 15:00-20:00 (5h) [PERSON_NAME]" at bounding box center [801, 276] width 183 height 56
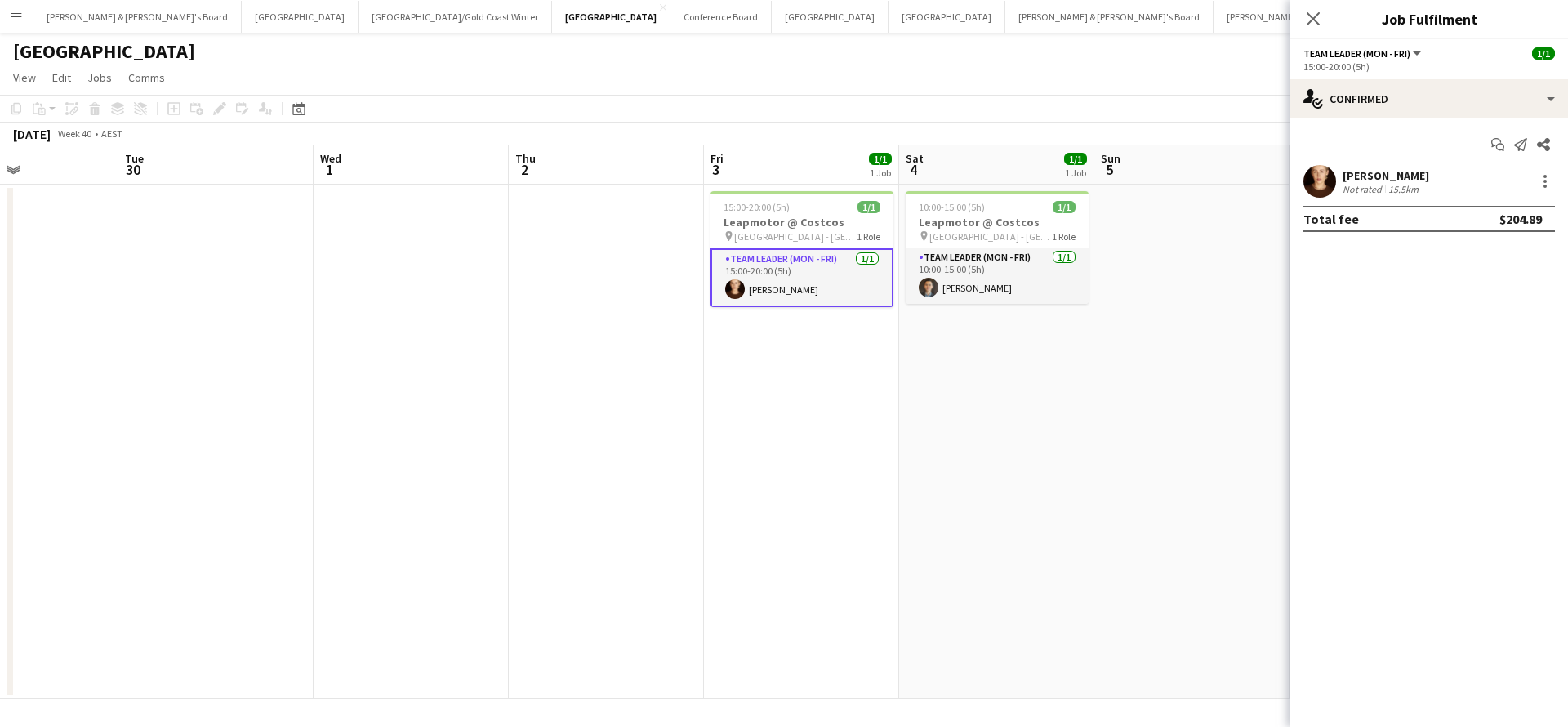
click at [1397, 183] on div "15.5km" at bounding box center [1403, 189] width 37 height 12
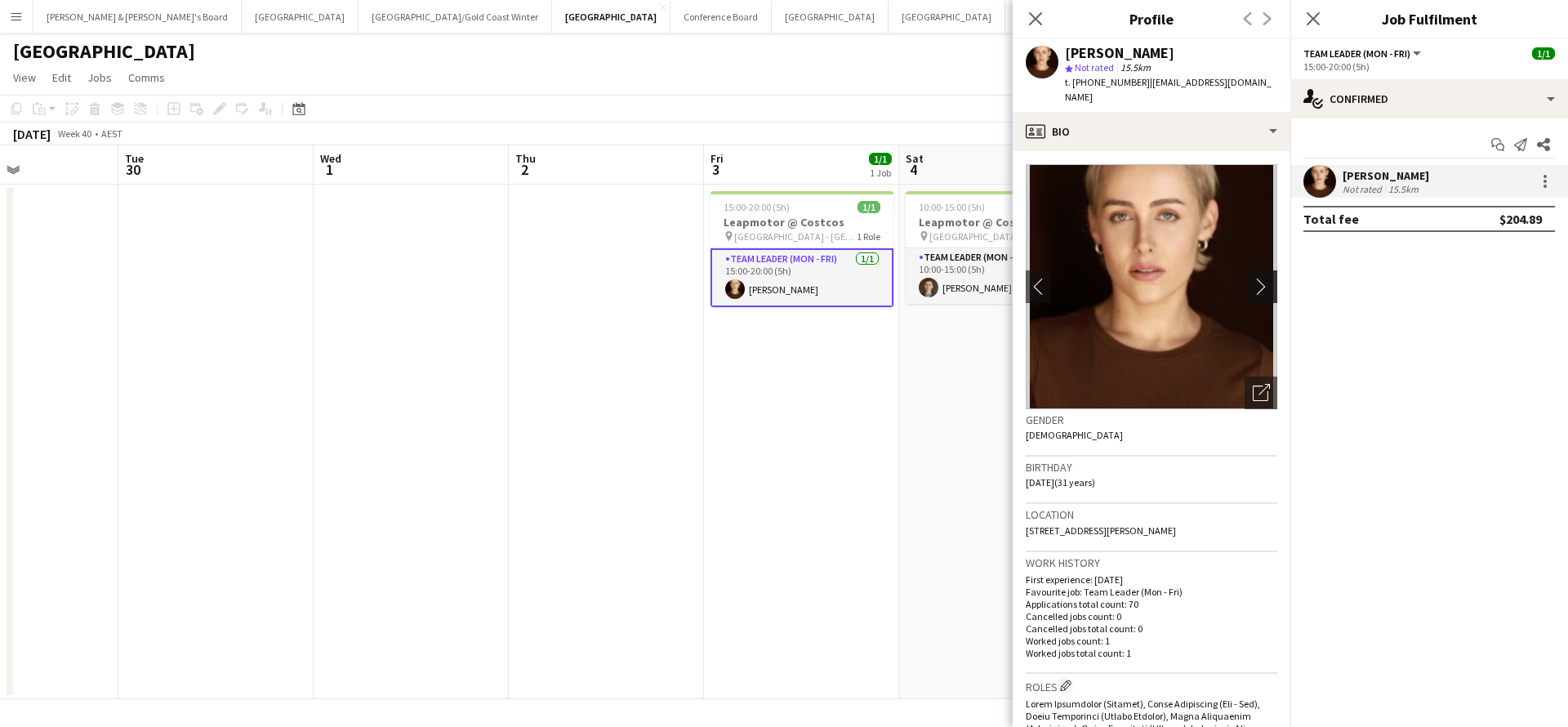
click at [1265, 278] on app-icon "chevron-right" at bounding box center [1266, 286] width 26 height 17
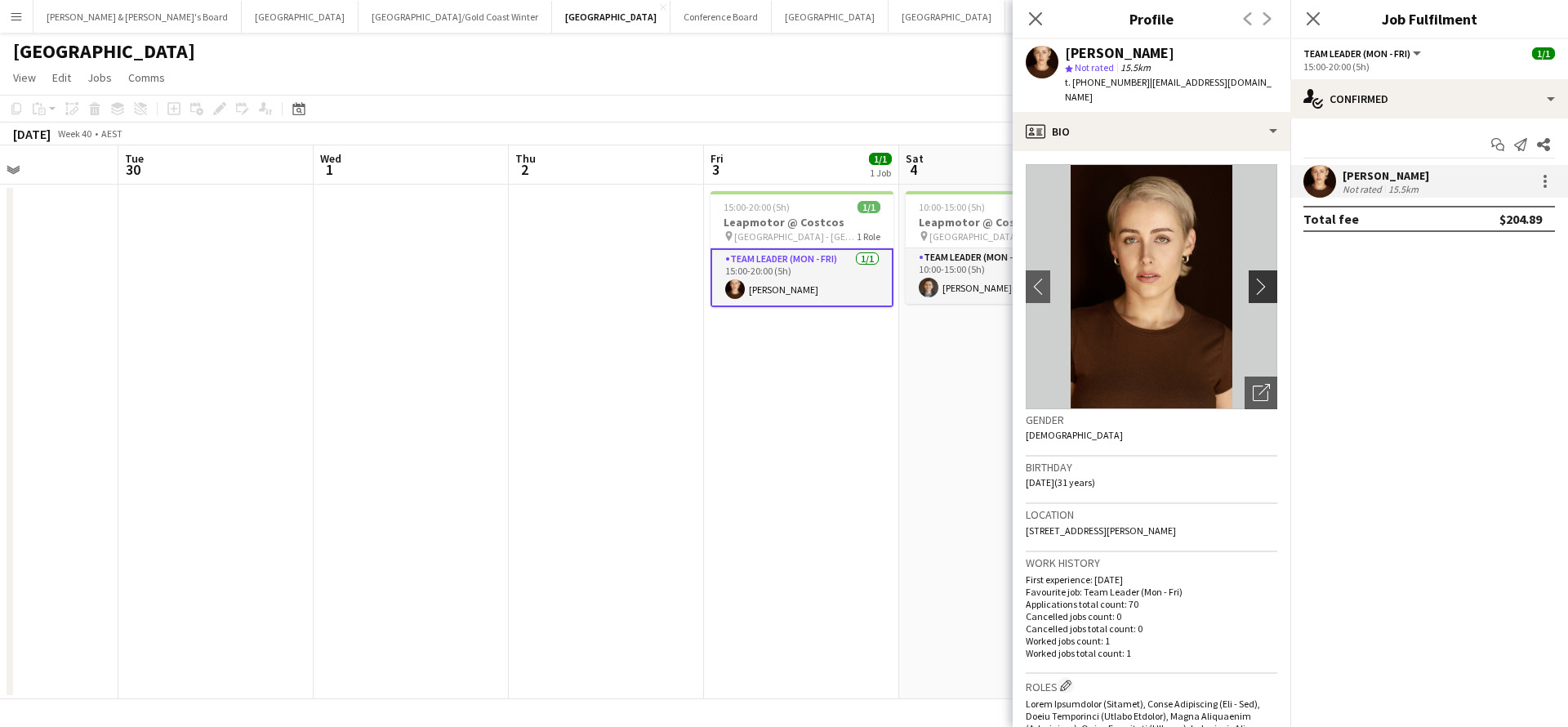
click at [1264, 278] on app-icon "chevron-right" at bounding box center [1266, 286] width 26 height 17
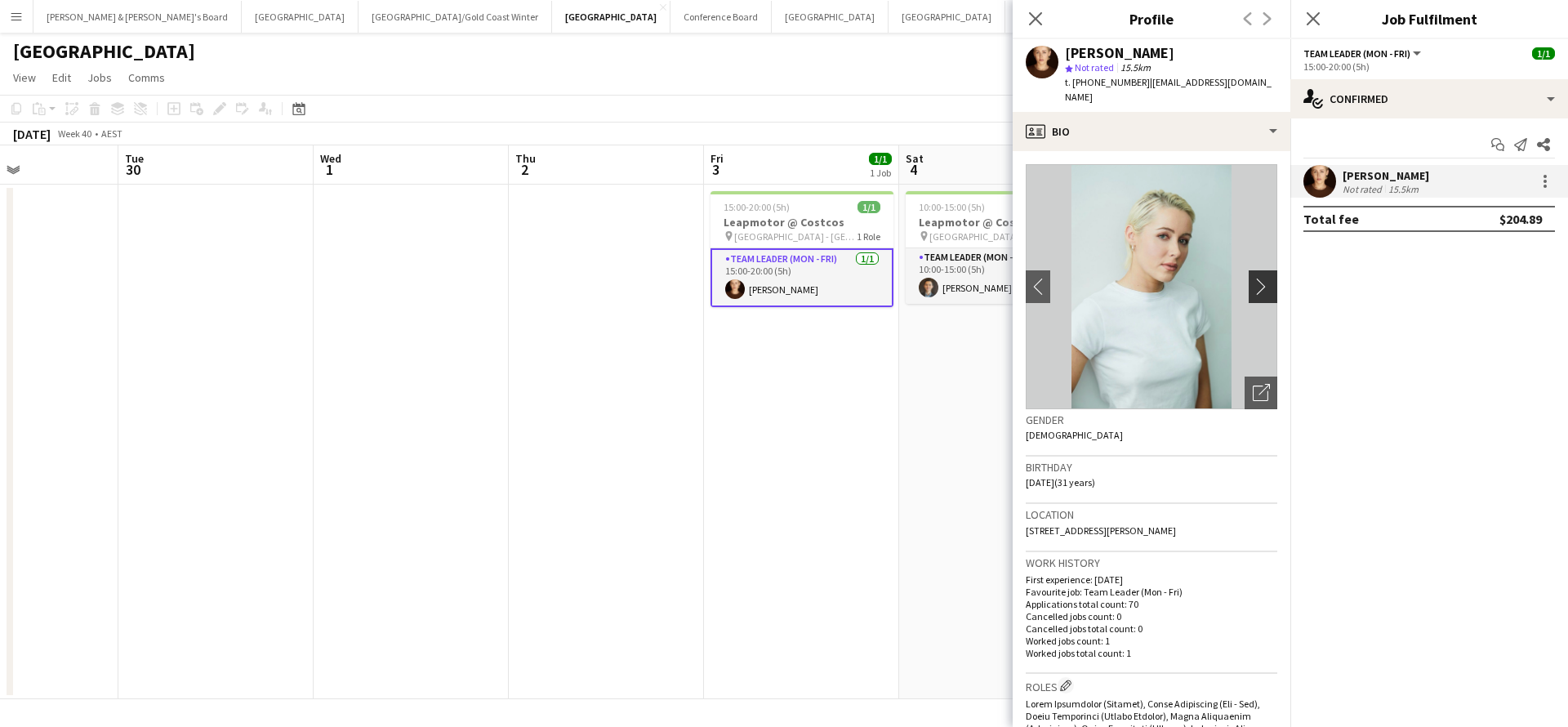
click at [1263, 278] on app-icon "chevron-right" at bounding box center [1266, 286] width 26 height 17
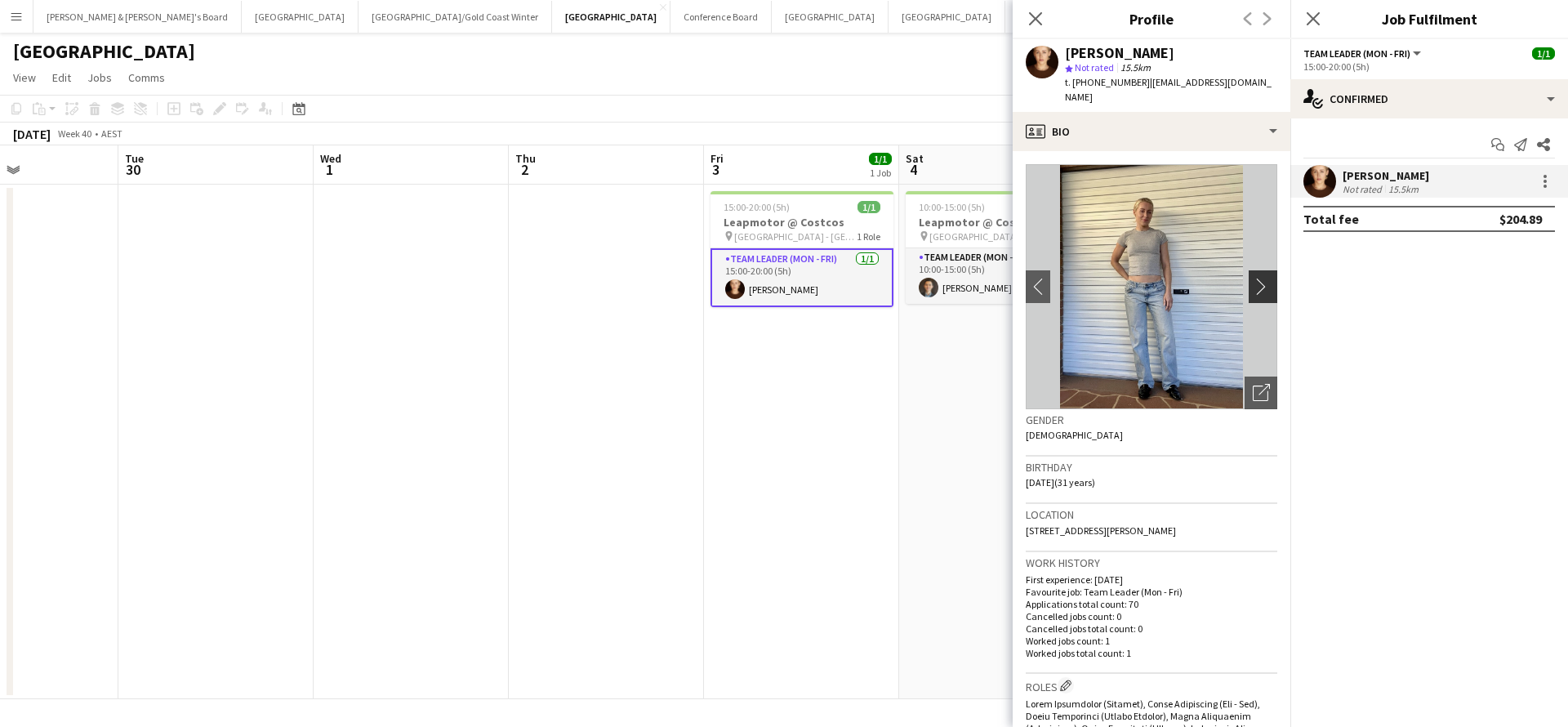
click at [1263, 278] on app-icon "chevron-right" at bounding box center [1266, 286] width 26 height 17
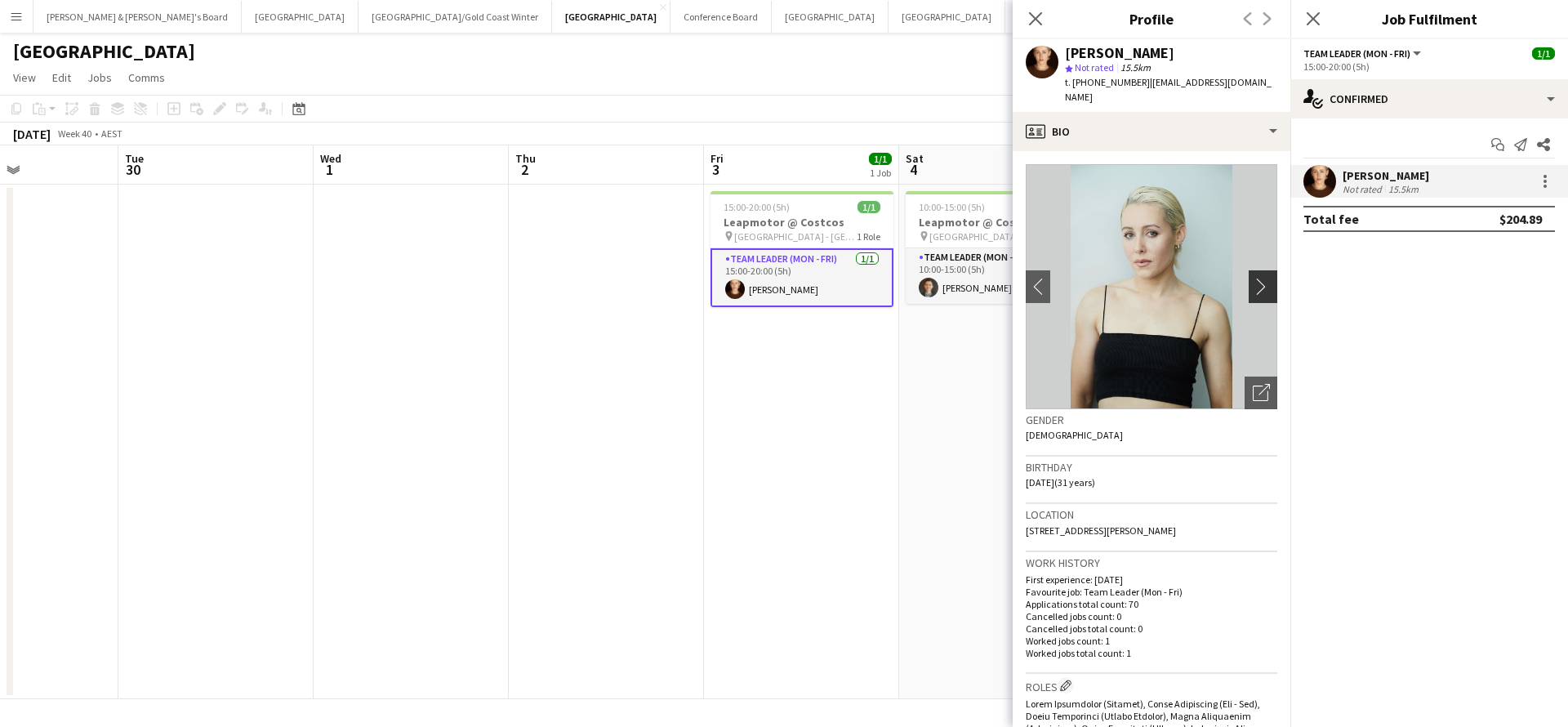
click at [1263, 278] on app-icon "chevron-right" at bounding box center [1266, 286] width 26 height 17
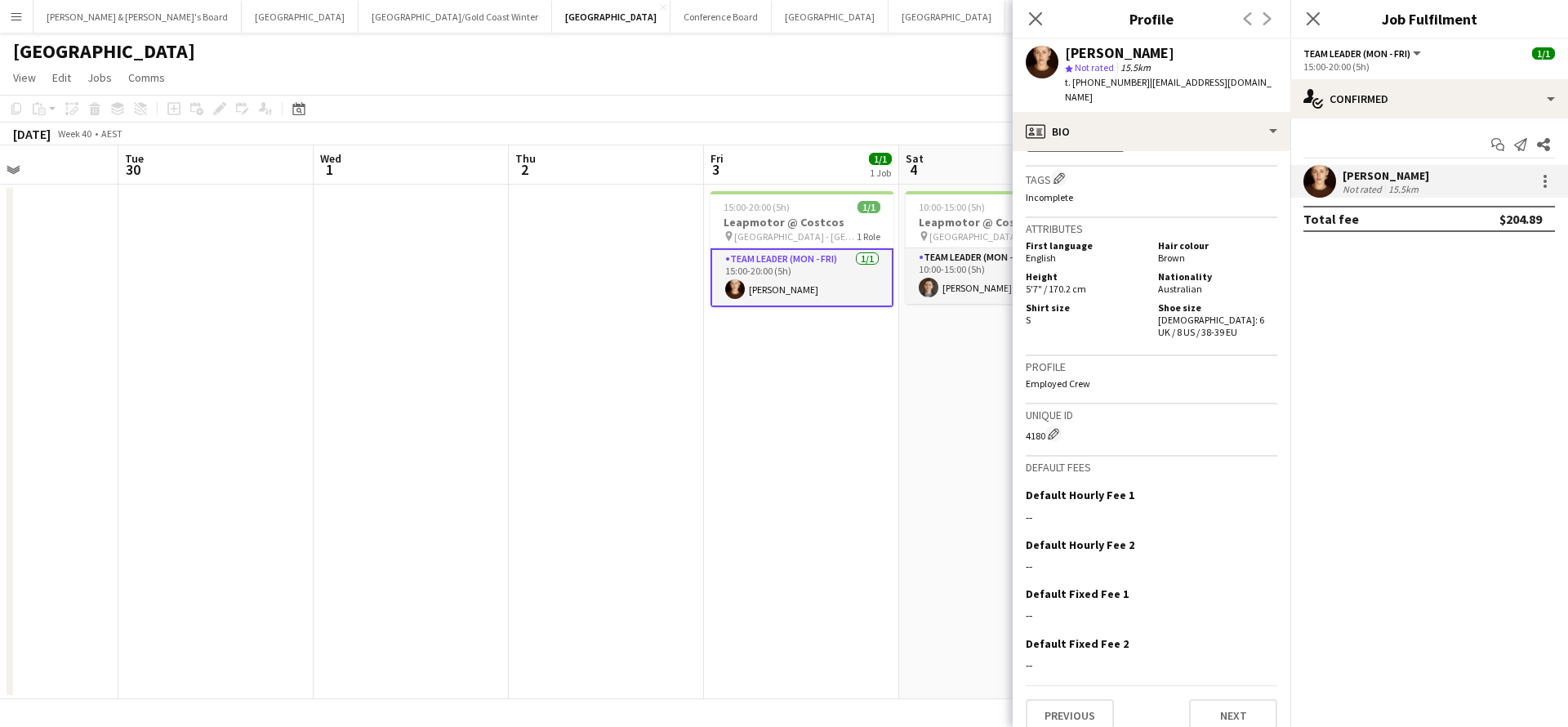
scroll to position [1066, 0]
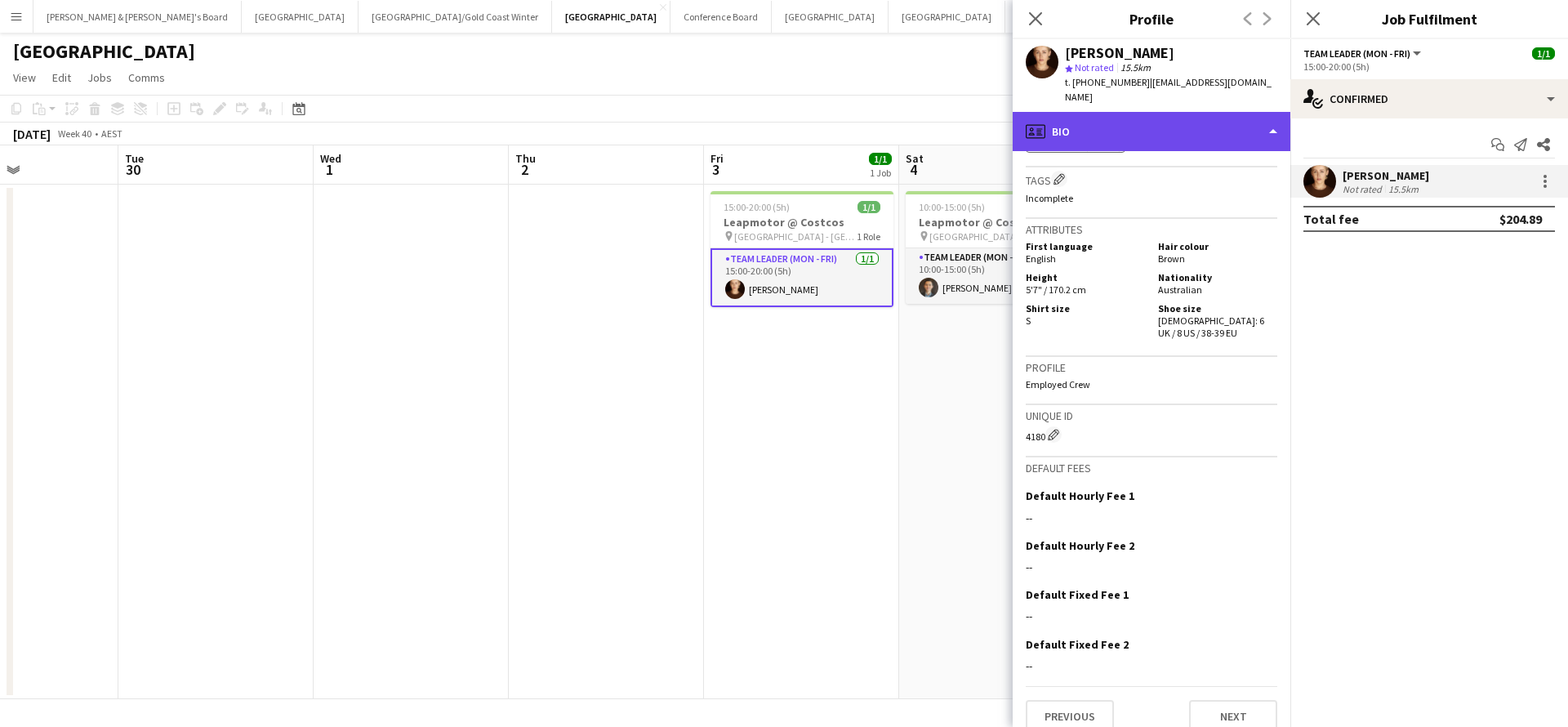
click at [1144, 122] on div "profile Bio" at bounding box center [1152, 132] width 278 height 39
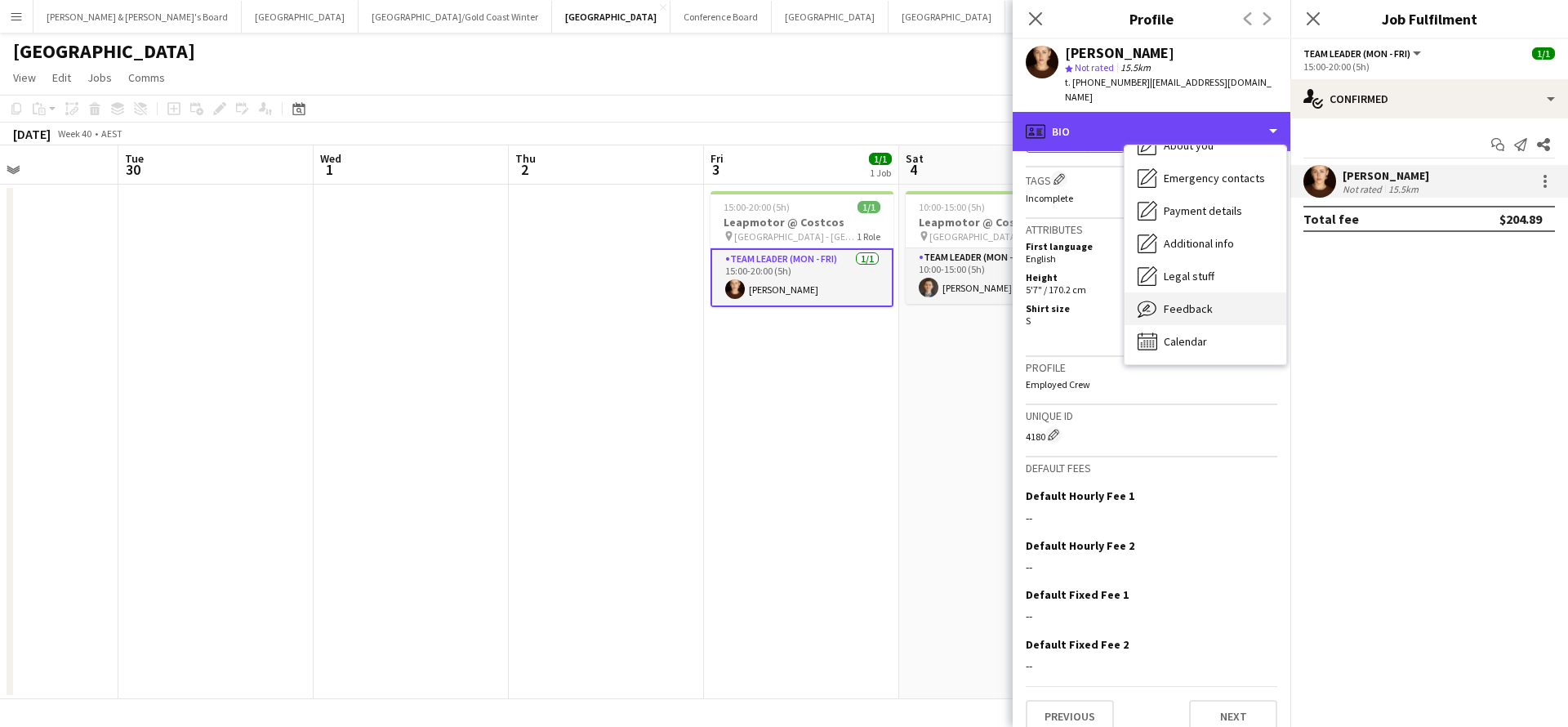
scroll to position [121, 0]
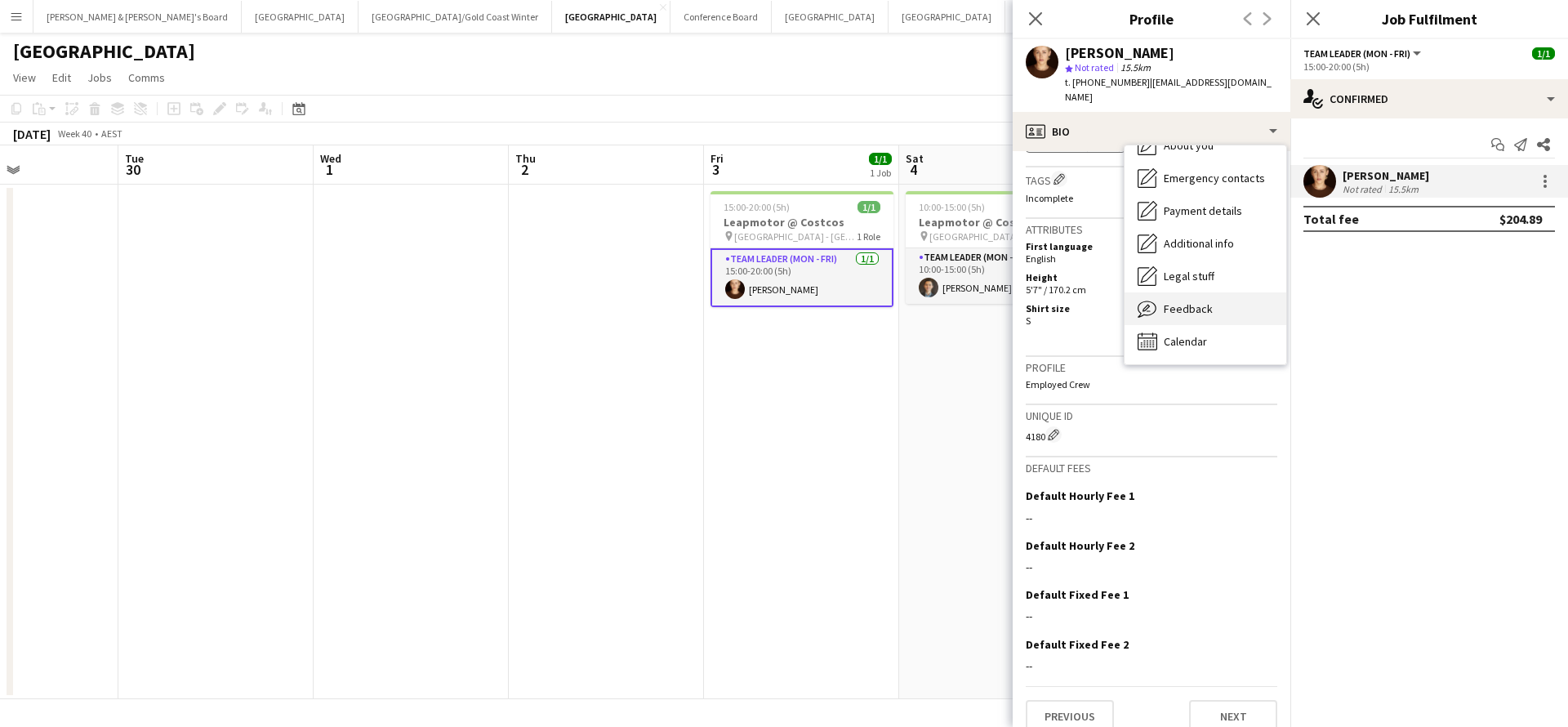
click at [1198, 302] on span "Feedback" at bounding box center [1188, 309] width 49 height 15
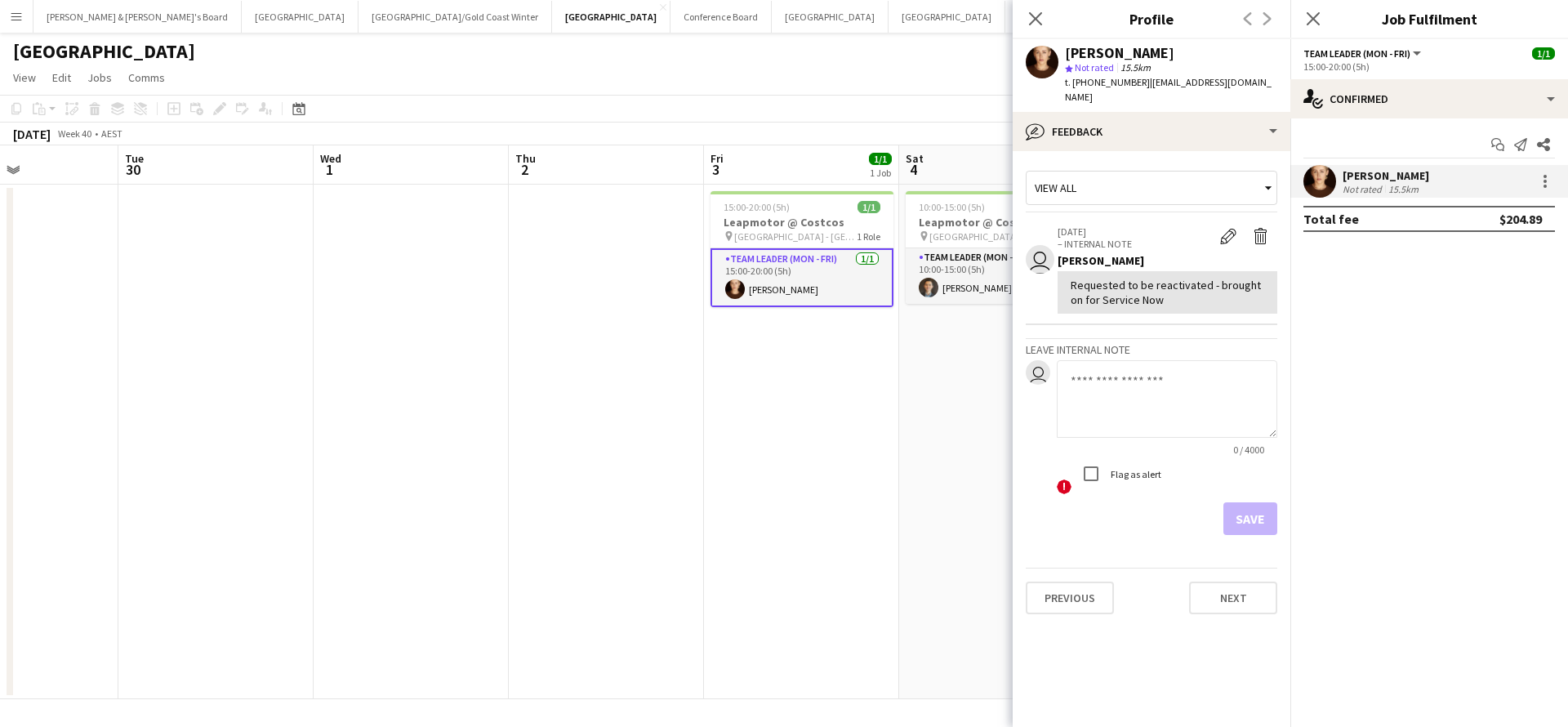
click at [1042, 31] on div "Close pop-in" at bounding box center [1035, 19] width 45 height 38
click at [1038, 19] on icon "Close pop-in" at bounding box center [1035, 18] width 15 height 15
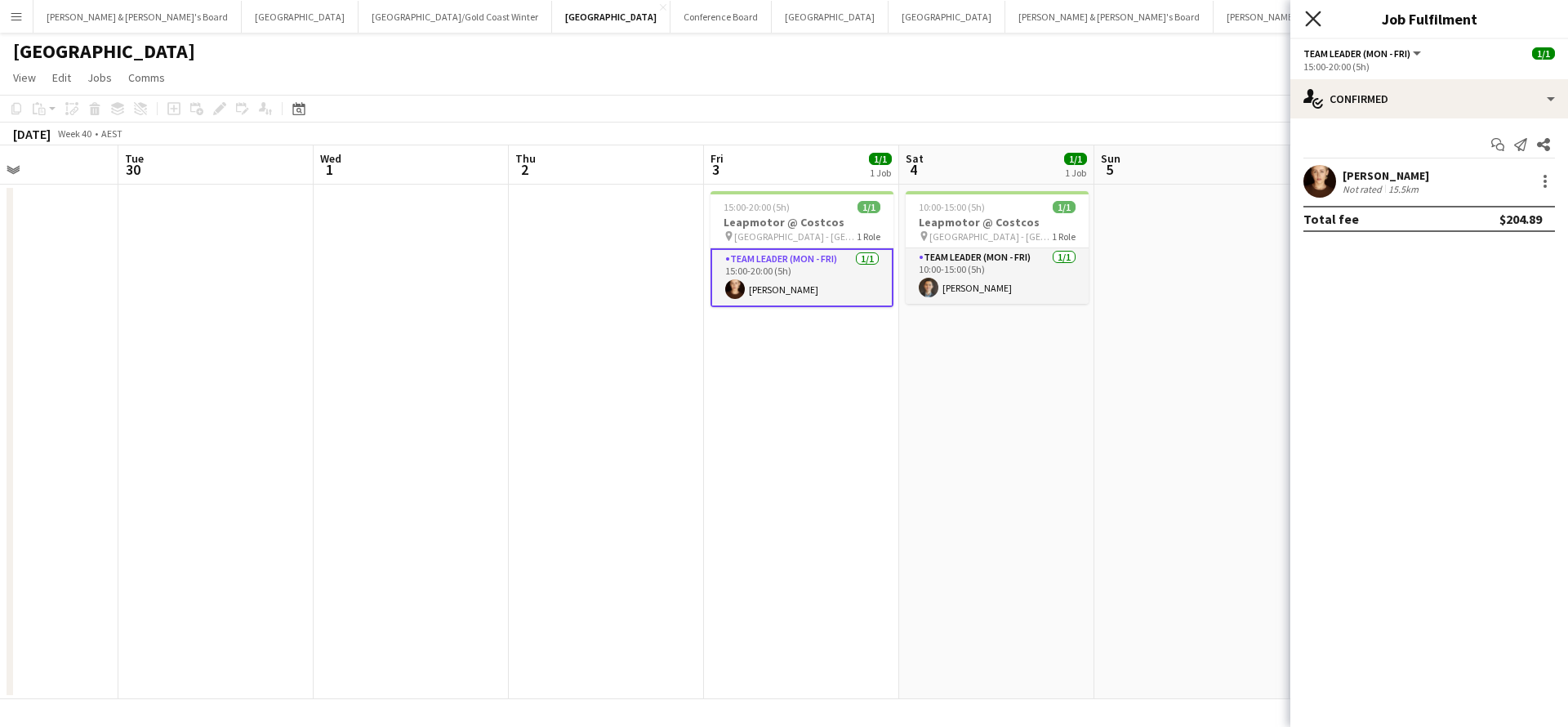
click at [1316, 24] on icon "Close pop-in" at bounding box center [1313, 18] width 15 height 15
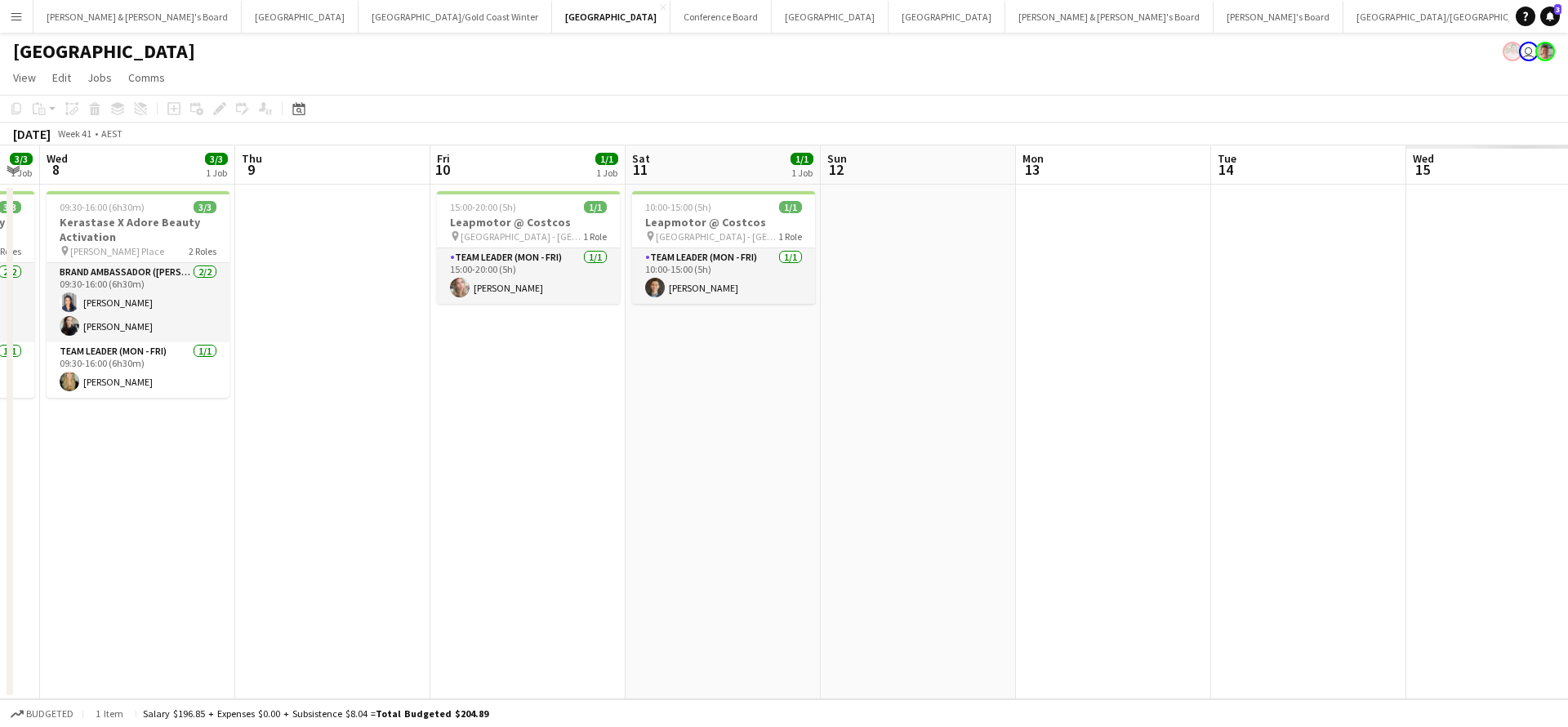
scroll to position [0, 554]
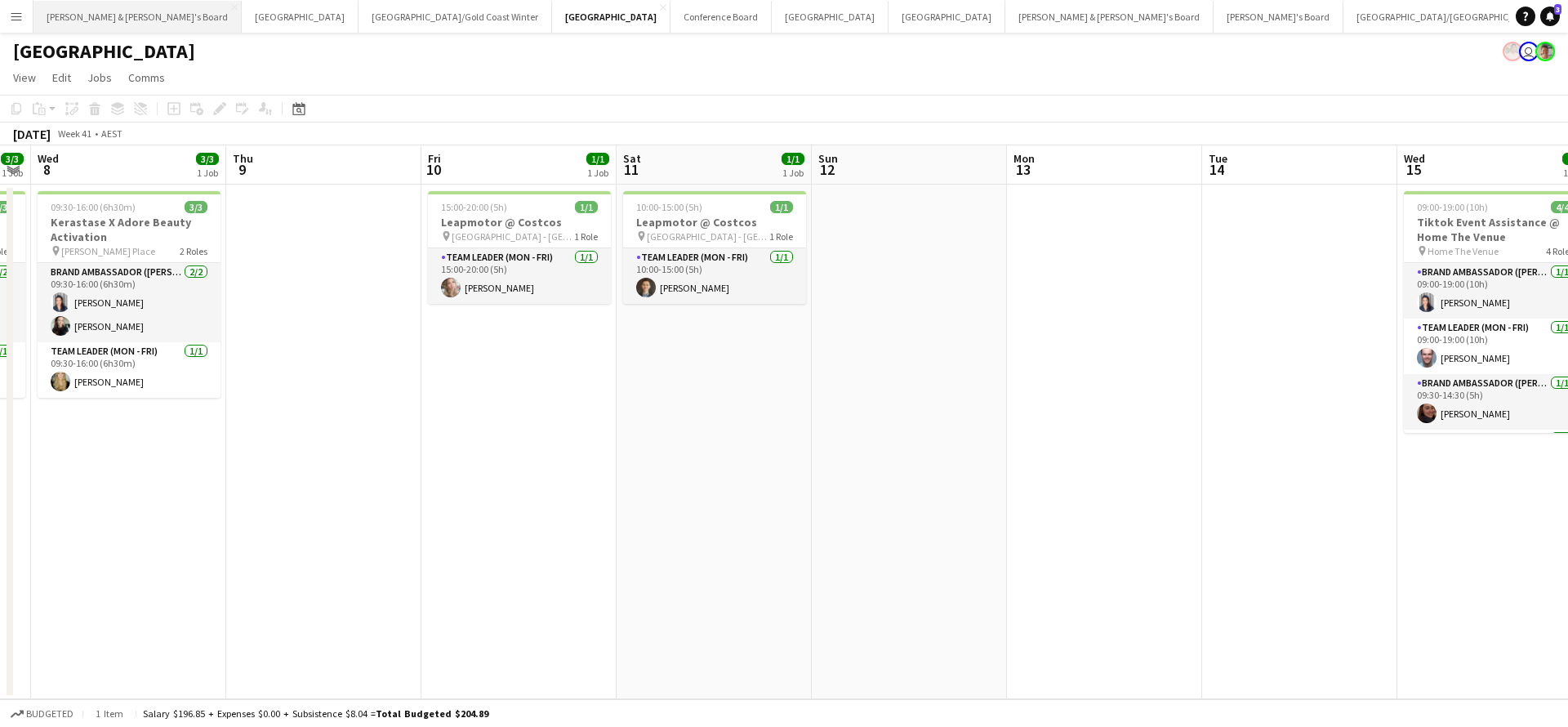
click at [87, 17] on button "[PERSON_NAME] & [PERSON_NAME]'s Board Close" at bounding box center [137, 16] width 208 height 32
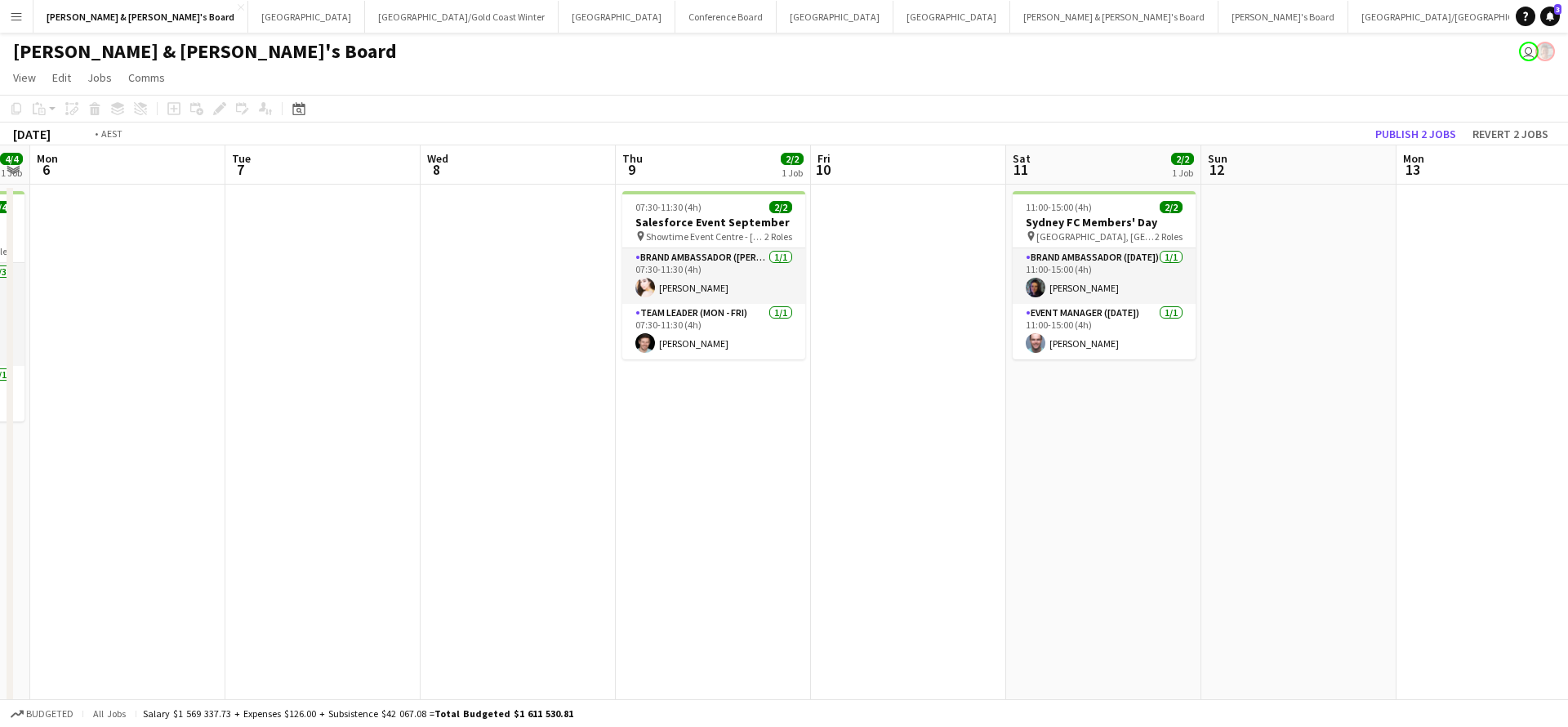
scroll to position [0, 804]
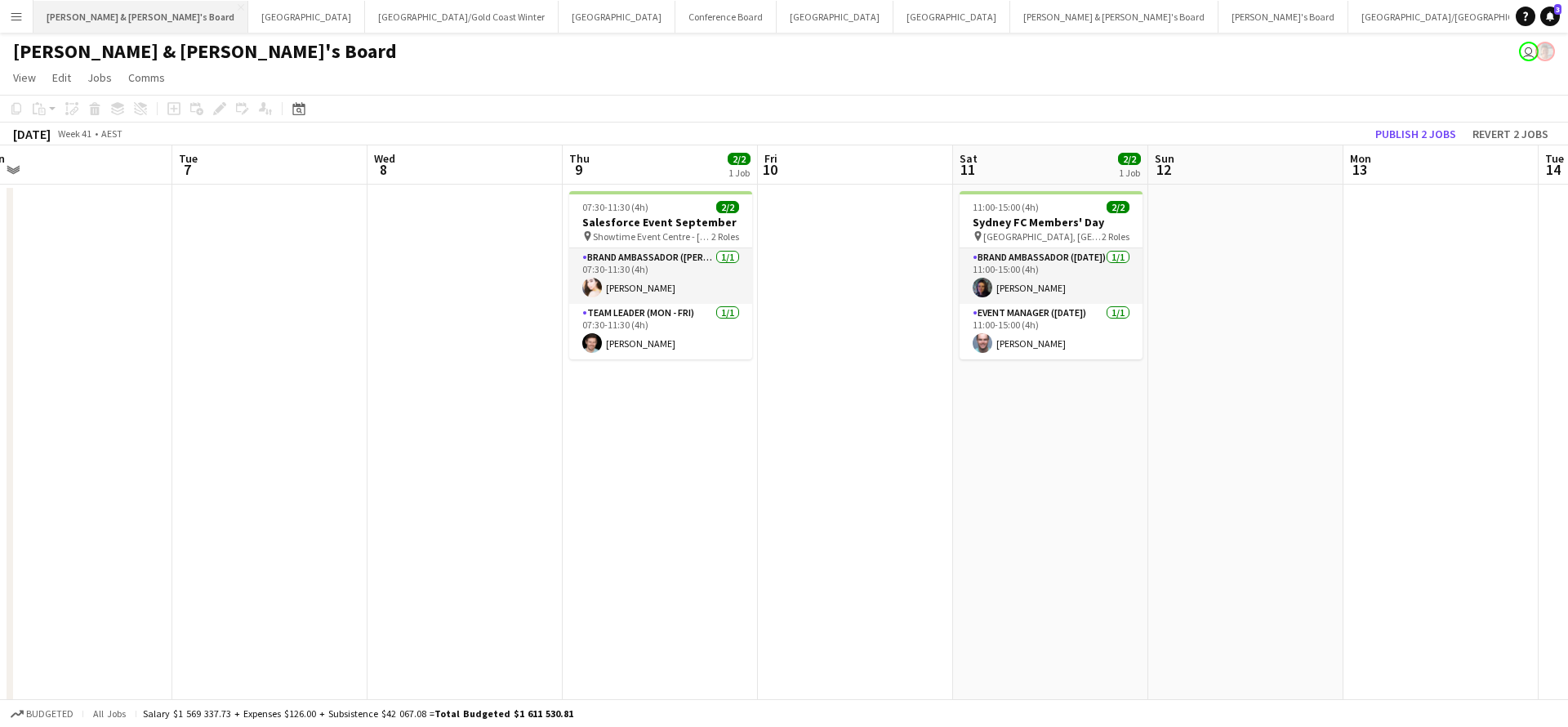
click at [105, 21] on button "[PERSON_NAME] & [PERSON_NAME]'s Board Close" at bounding box center [141, 16] width 215 height 32
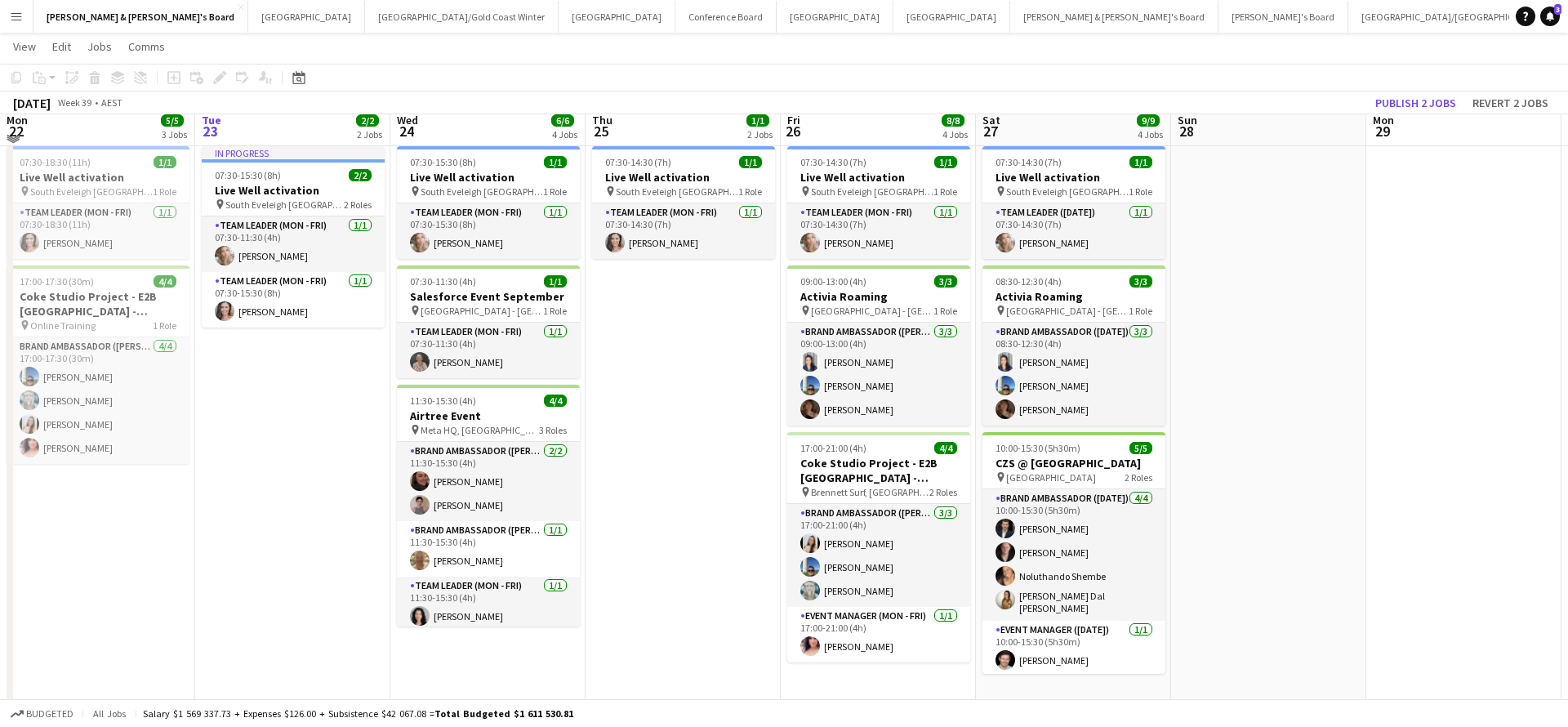
scroll to position [116, 0]
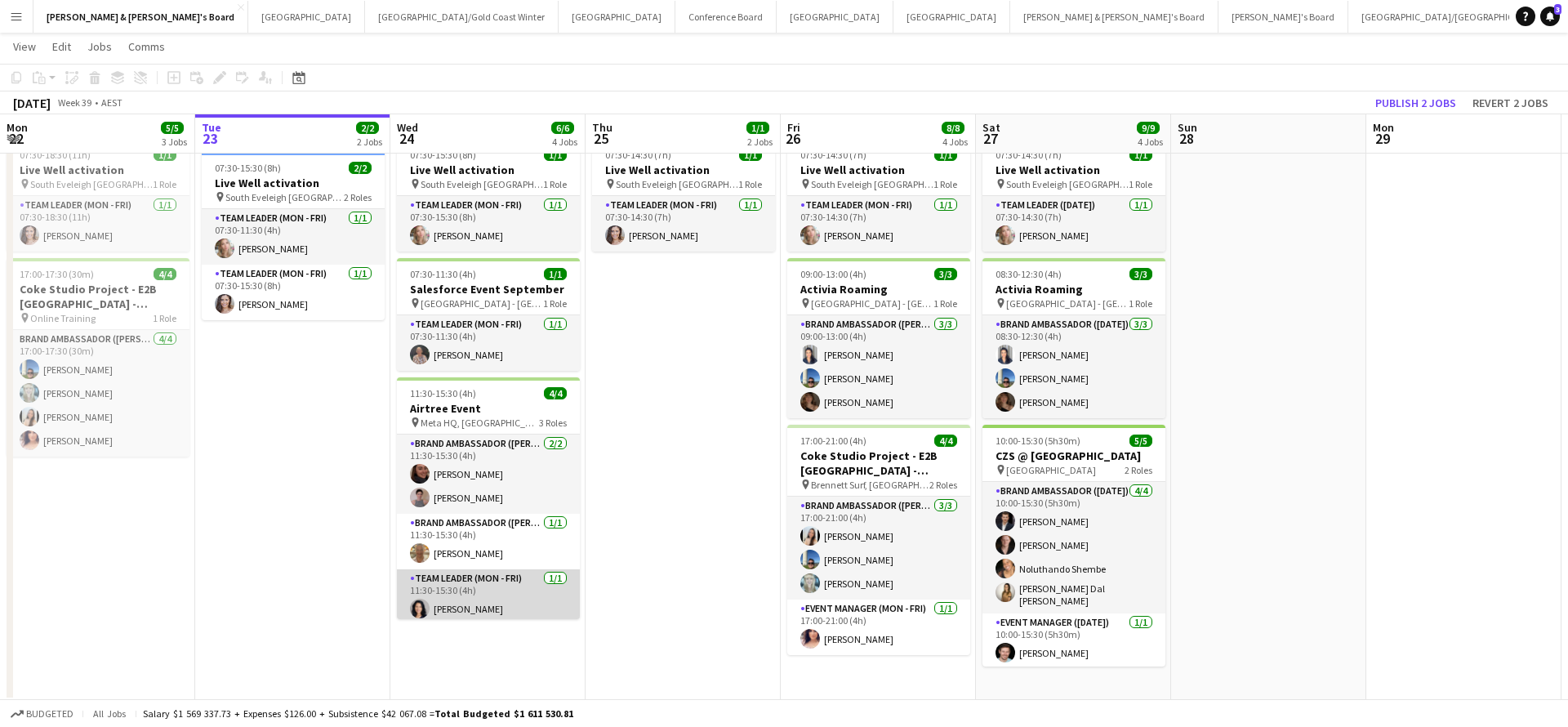
click at [486, 604] on app-card-role "Team Leader (Mon - Fri) [DATE] 11:30-15:30 (4h) [PERSON_NAME]" at bounding box center [488, 597] width 183 height 56
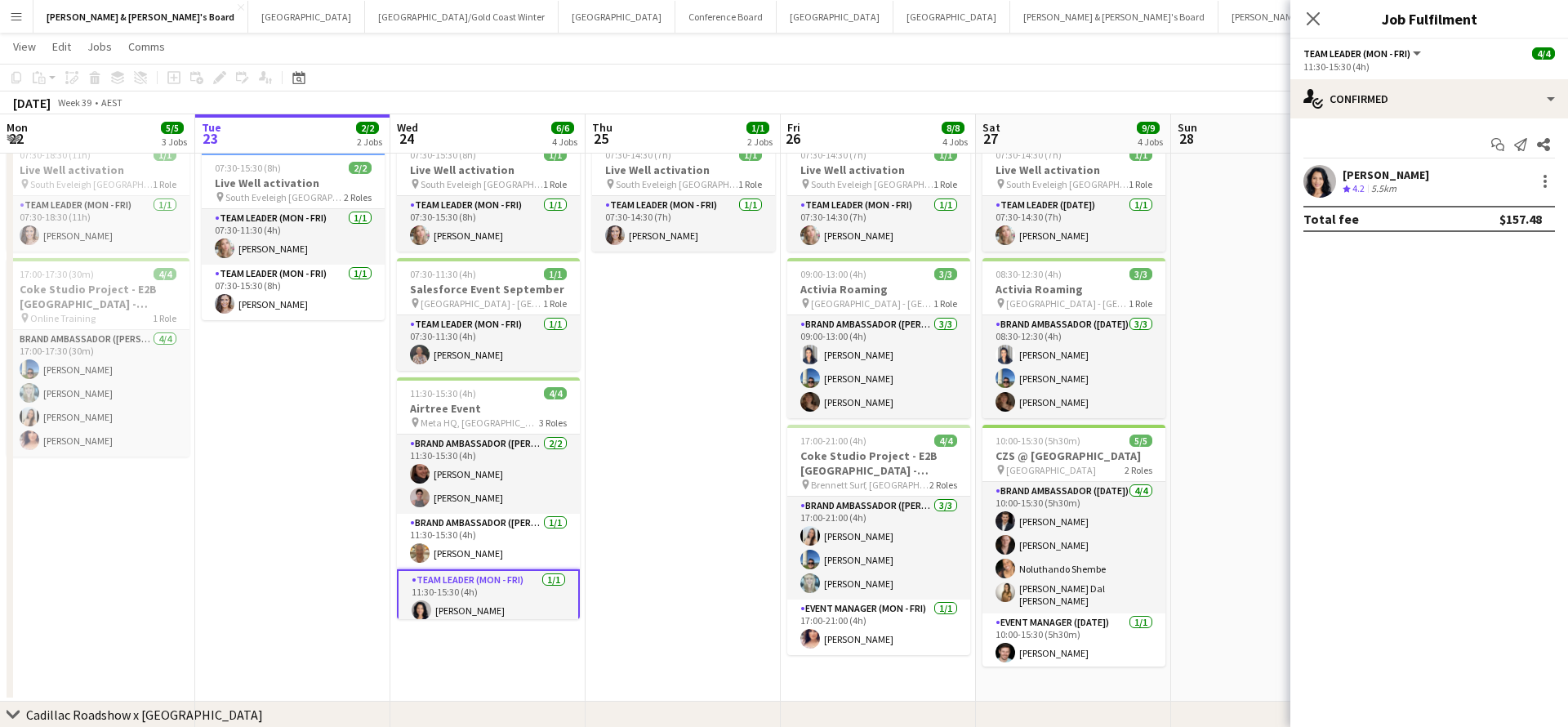
click at [1388, 178] on div "[PERSON_NAME]" at bounding box center [1385, 174] width 87 height 15
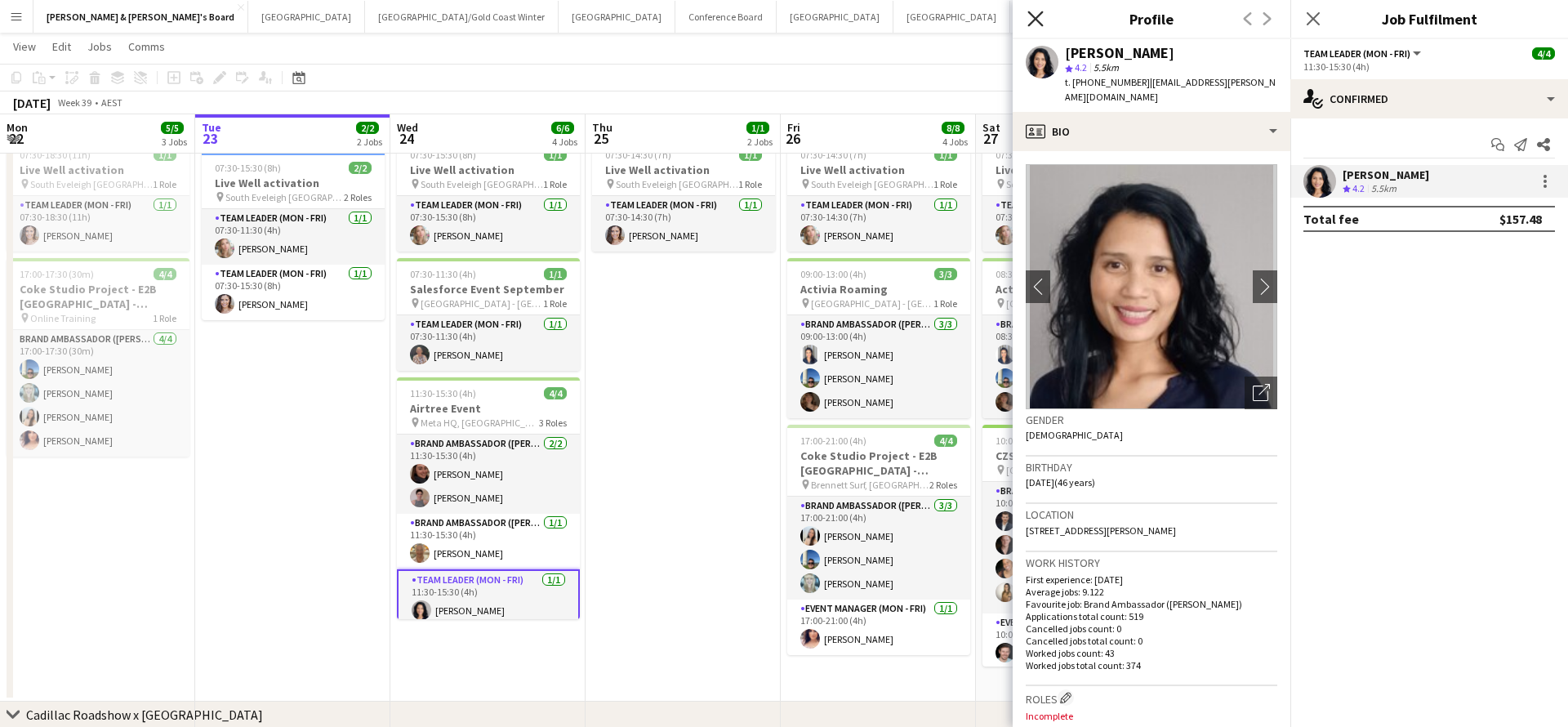
click at [1032, 18] on icon "Close pop-in" at bounding box center [1035, 18] width 15 height 15
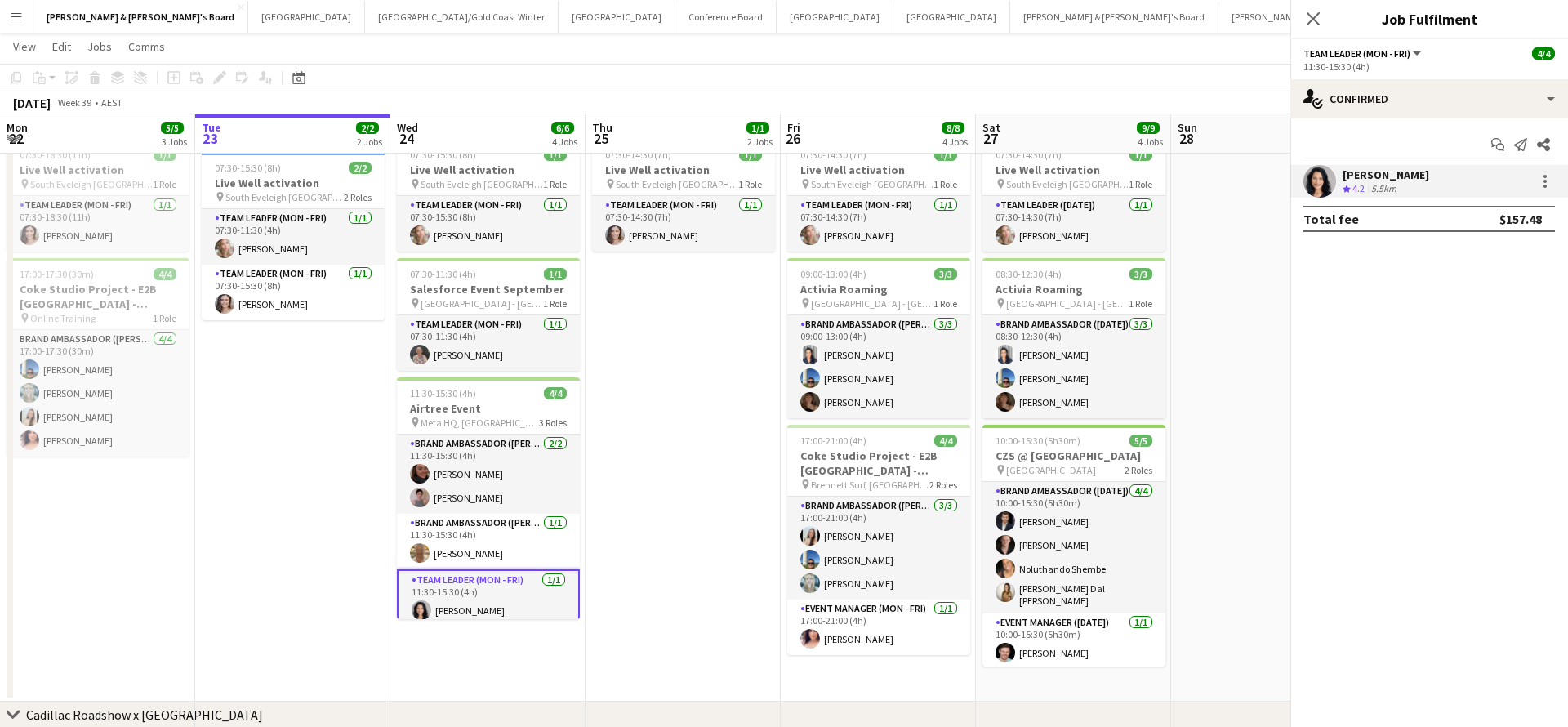
click at [1567, 18] on app-icon "Close pop-in" at bounding box center [1591, 20] width 24 height 24
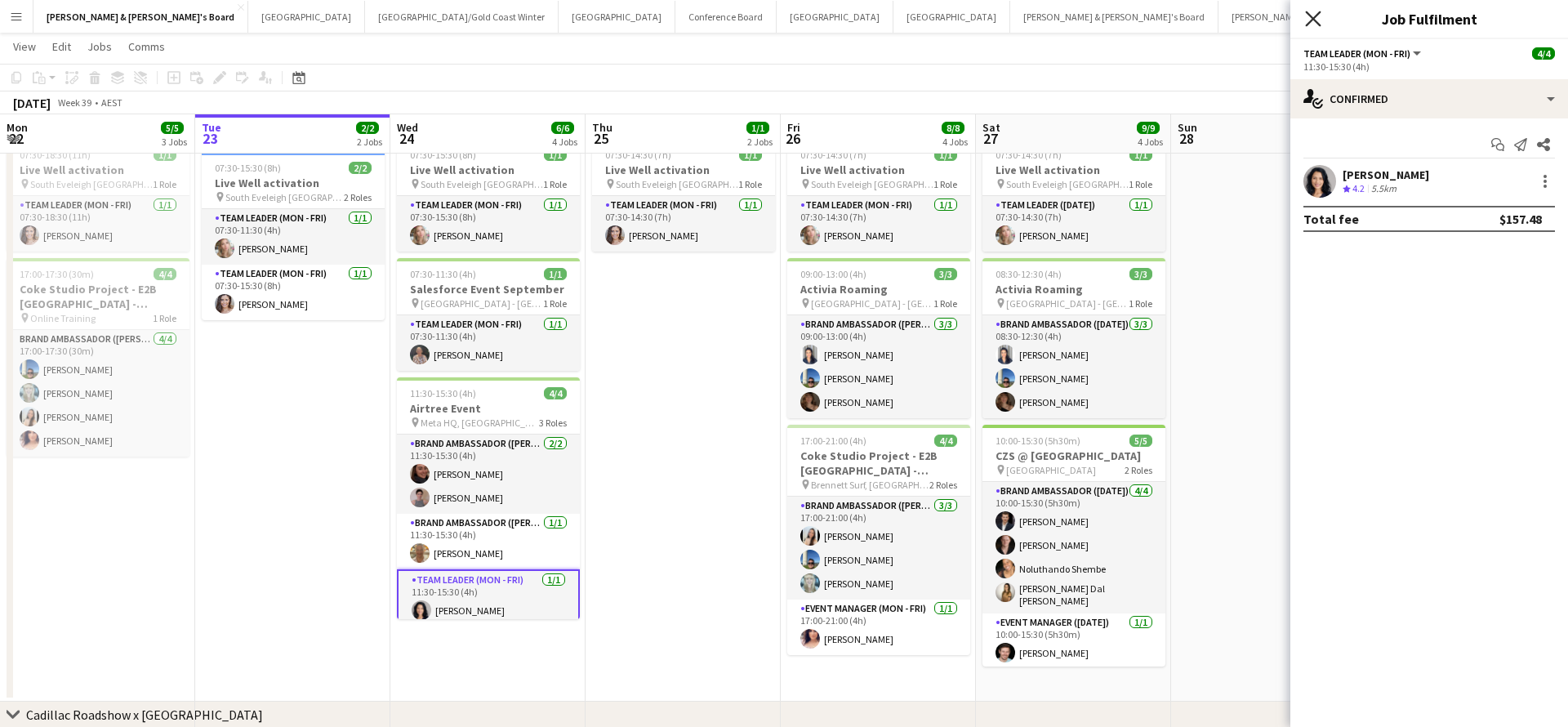
click at [1311, 20] on icon at bounding box center [1313, 18] width 15 height 15
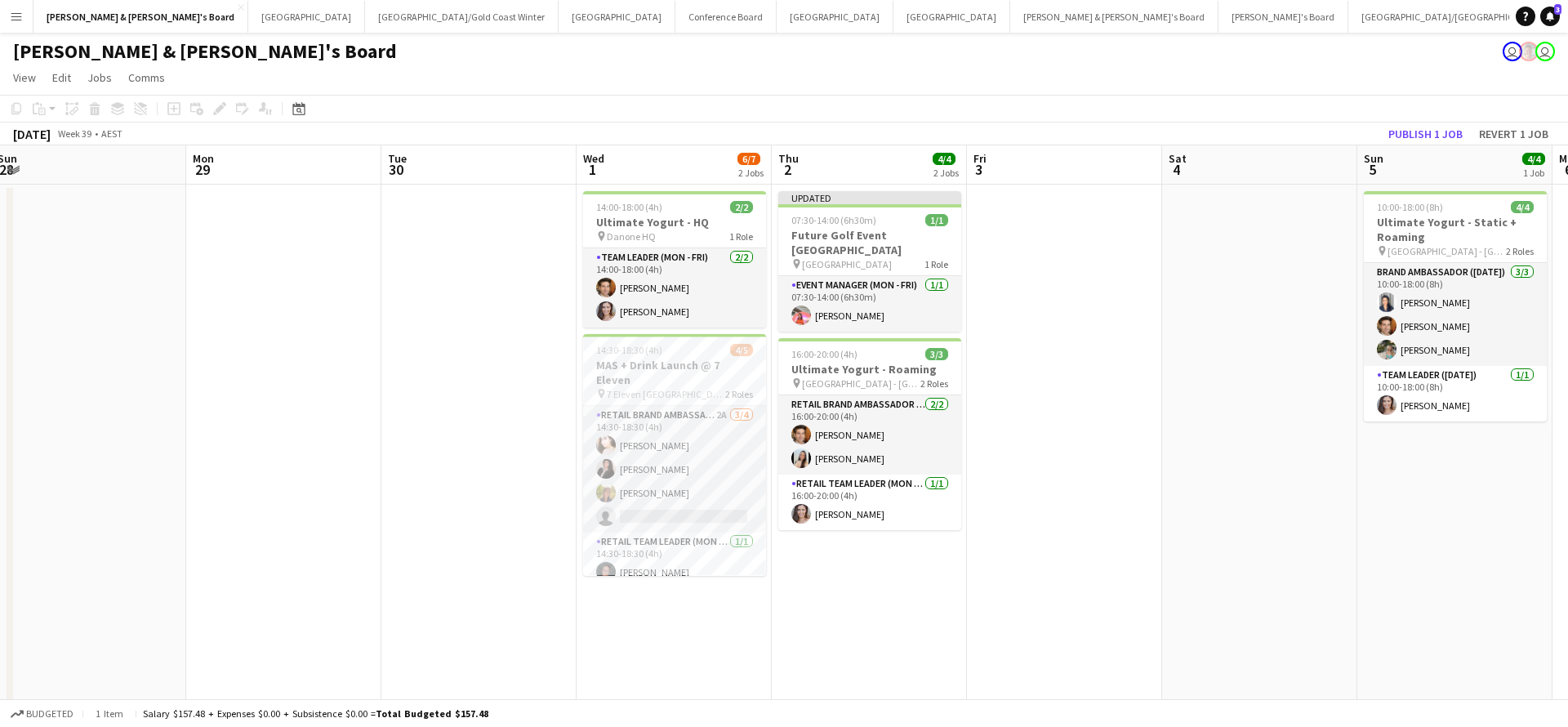
scroll to position [0, 0]
click at [776, 26] on button "Melbourne Close" at bounding box center [835, 16] width 117 height 32
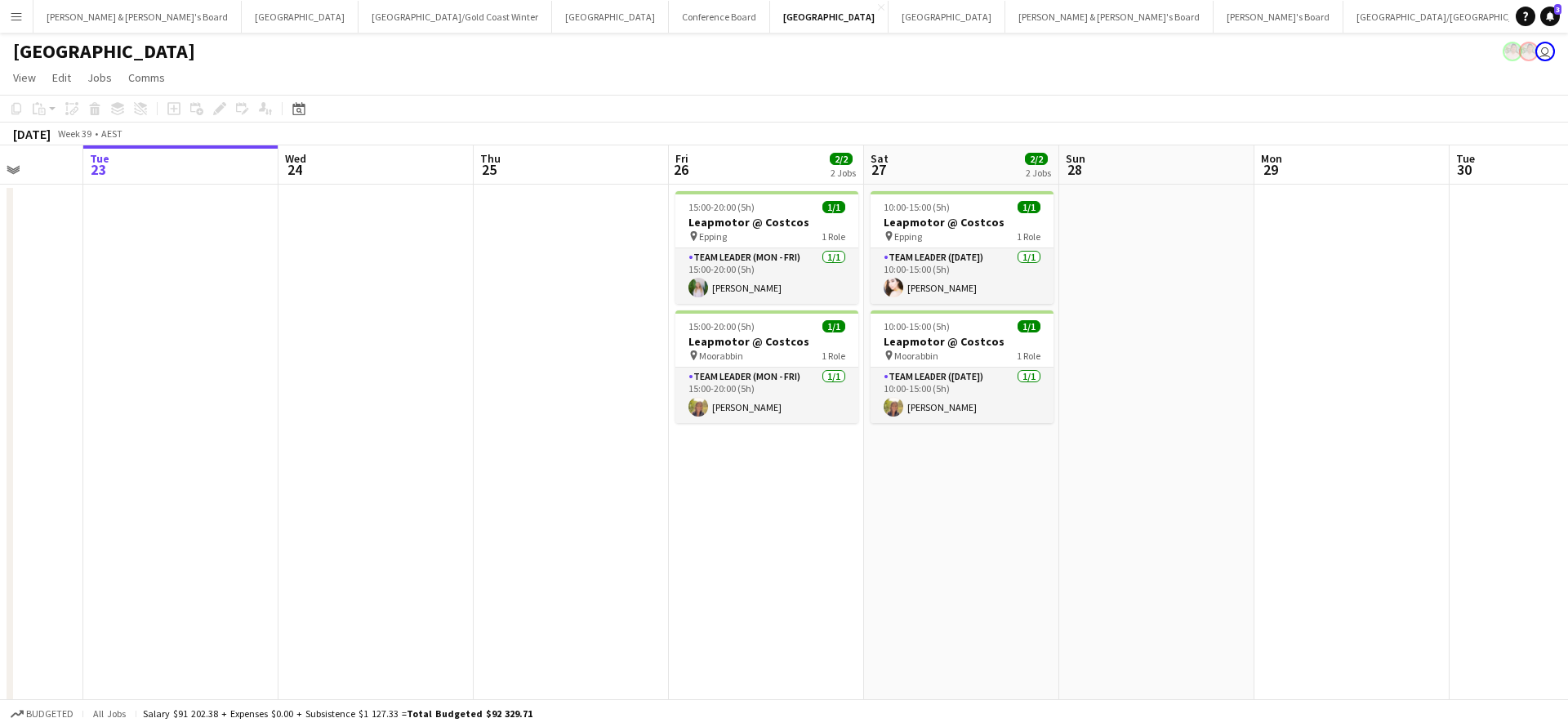
scroll to position [0, 508]
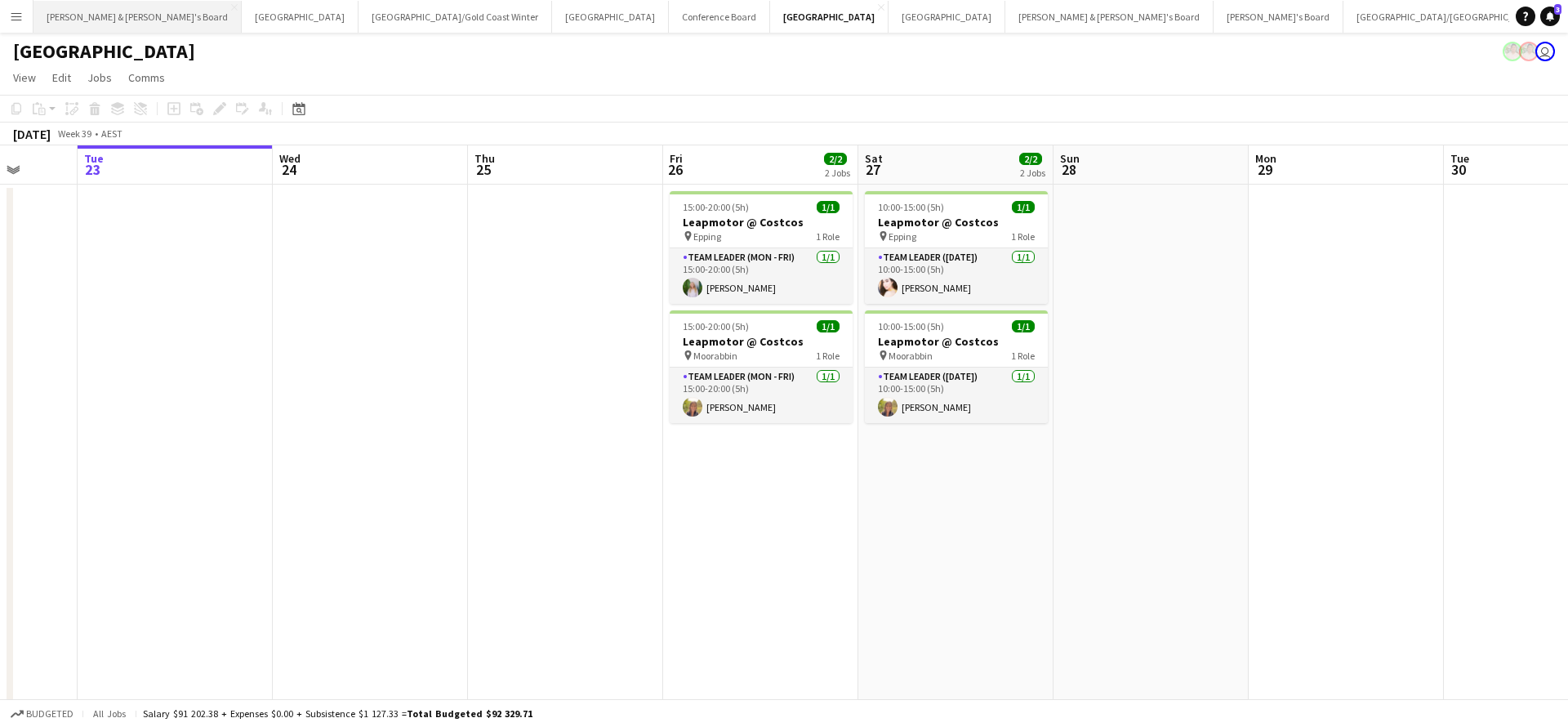
click at [103, 18] on button "[PERSON_NAME] & [PERSON_NAME]'s Board Close" at bounding box center [137, 16] width 208 height 32
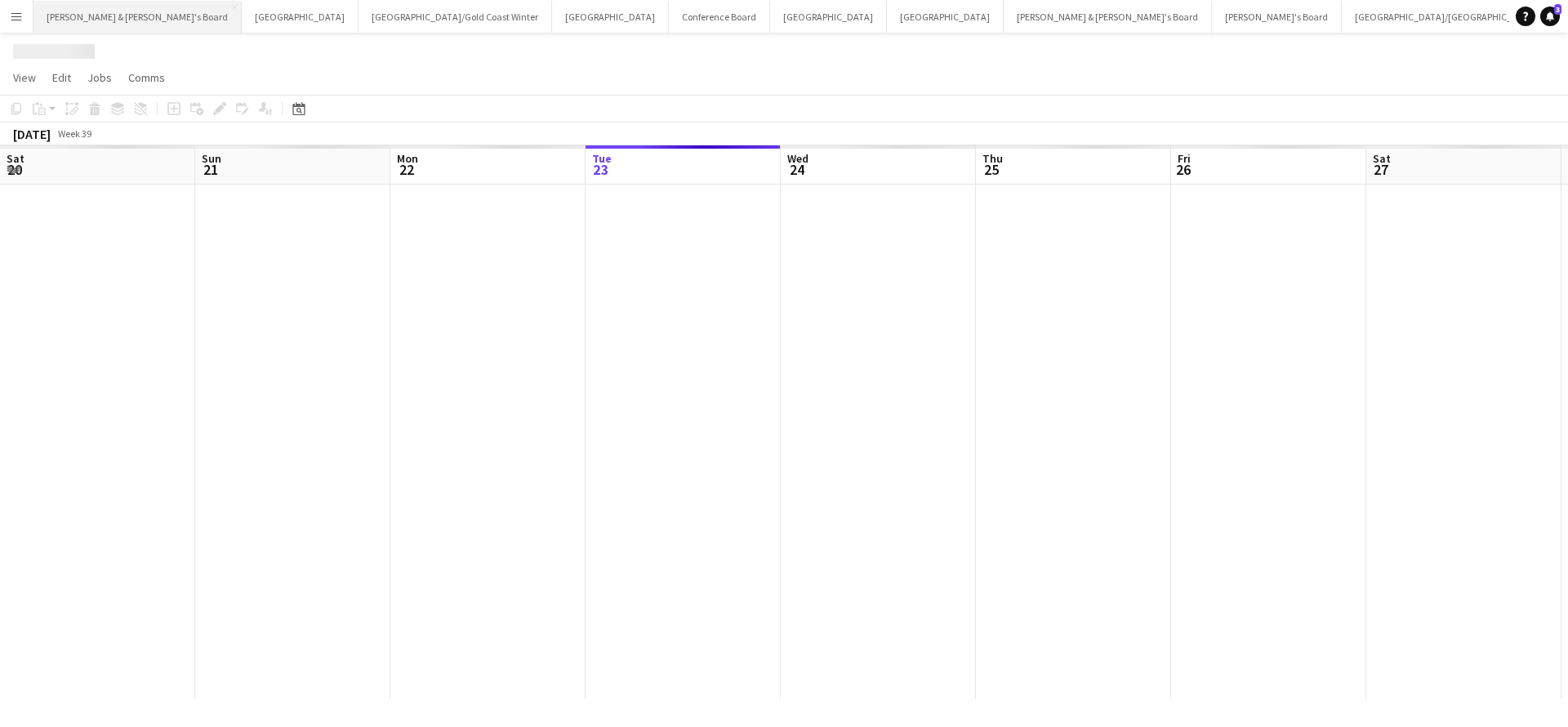
click at [103, 18] on button "[PERSON_NAME] & [PERSON_NAME]'s Board Close" at bounding box center [137, 16] width 208 height 32
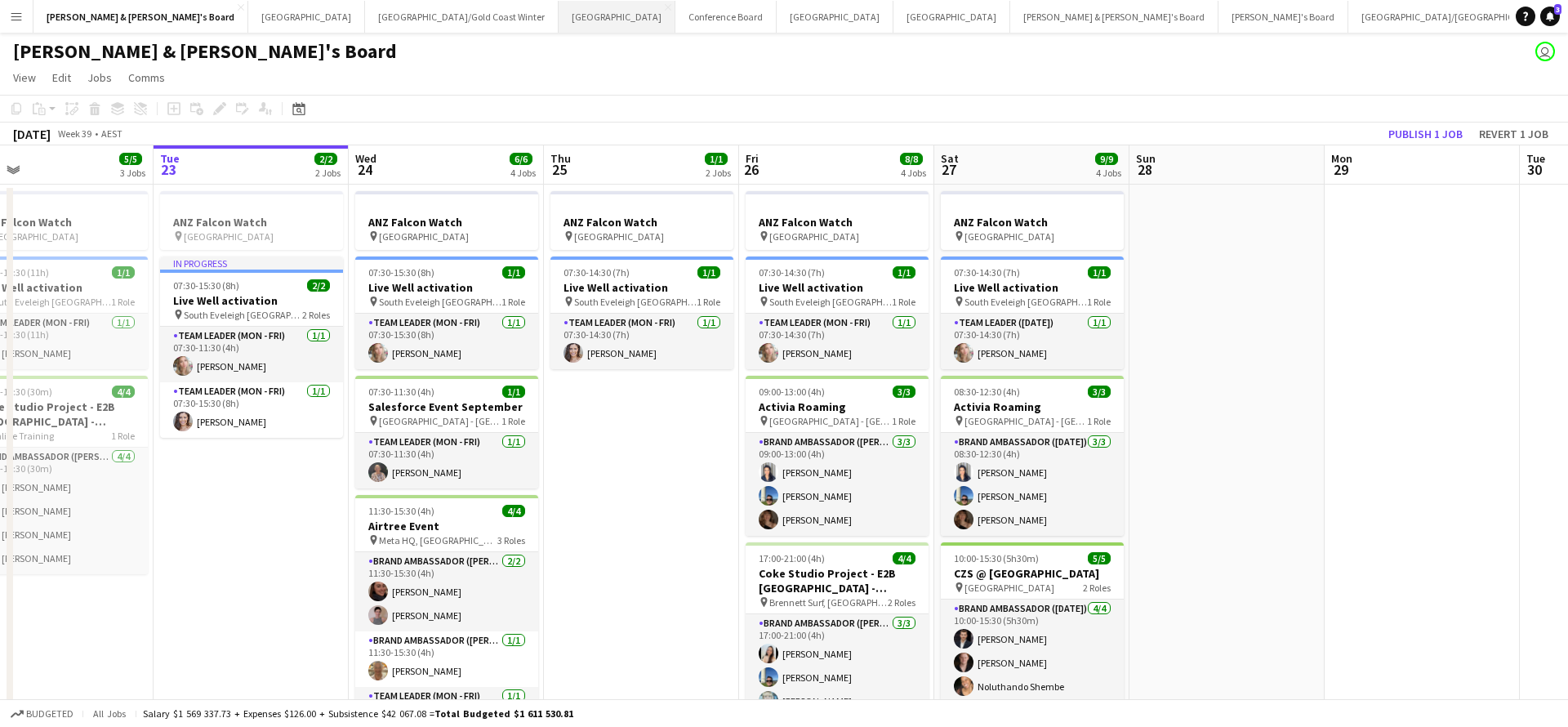
click at [559, 17] on button "Sydney Close" at bounding box center [617, 16] width 117 height 32
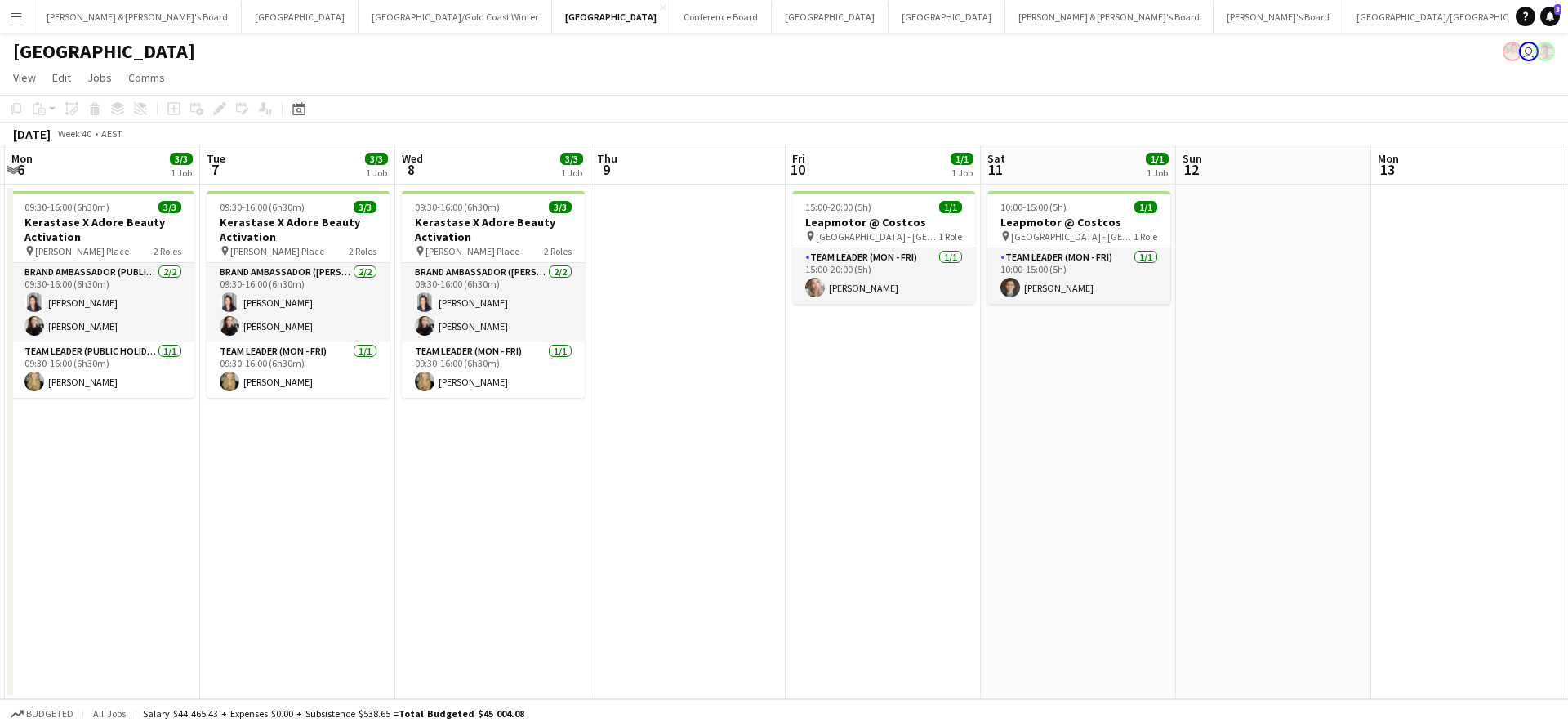
scroll to position [0, 779]
click at [20, 15] on app-icon "Menu" at bounding box center [15, 15] width 13 height 13
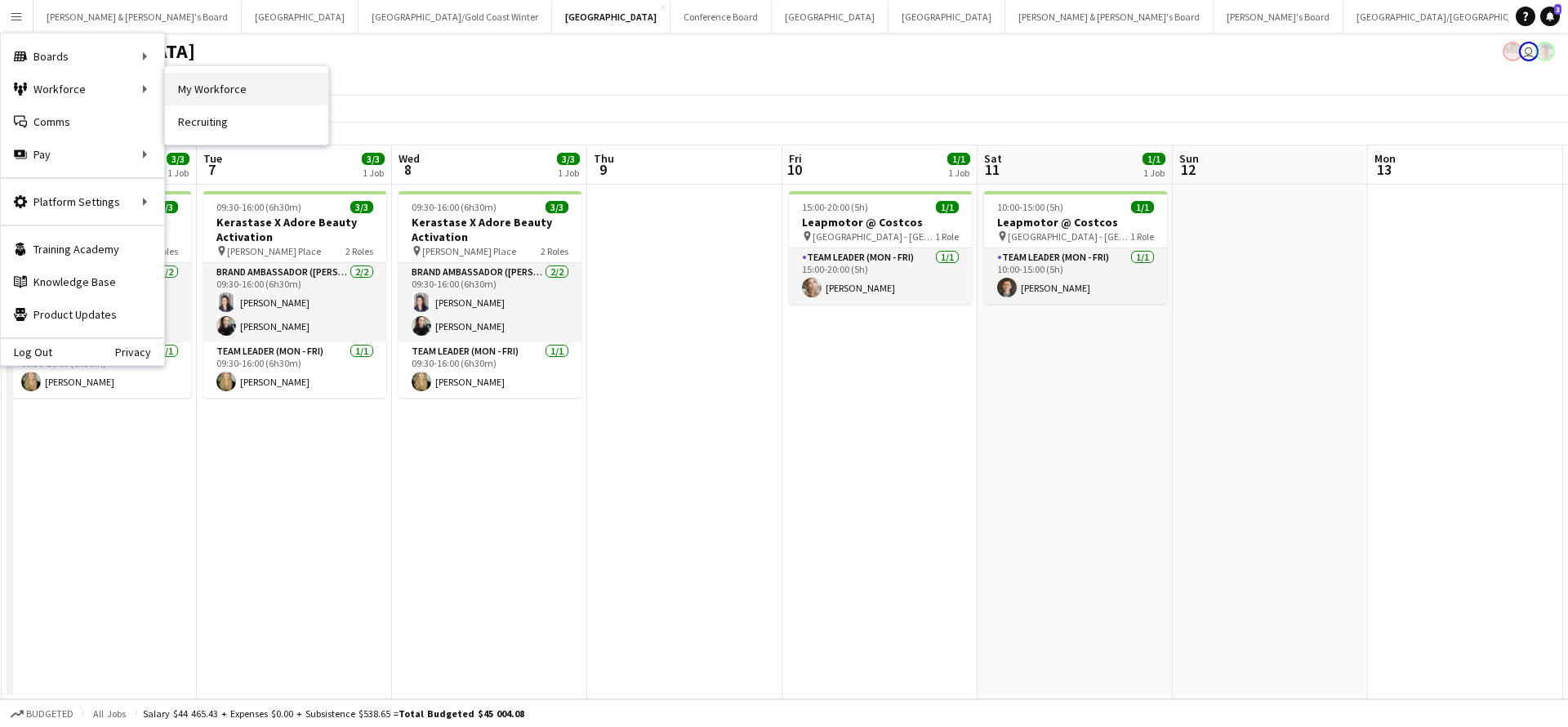
click at [205, 92] on link "My Workforce" at bounding box center [246, 89] width 164 height 33
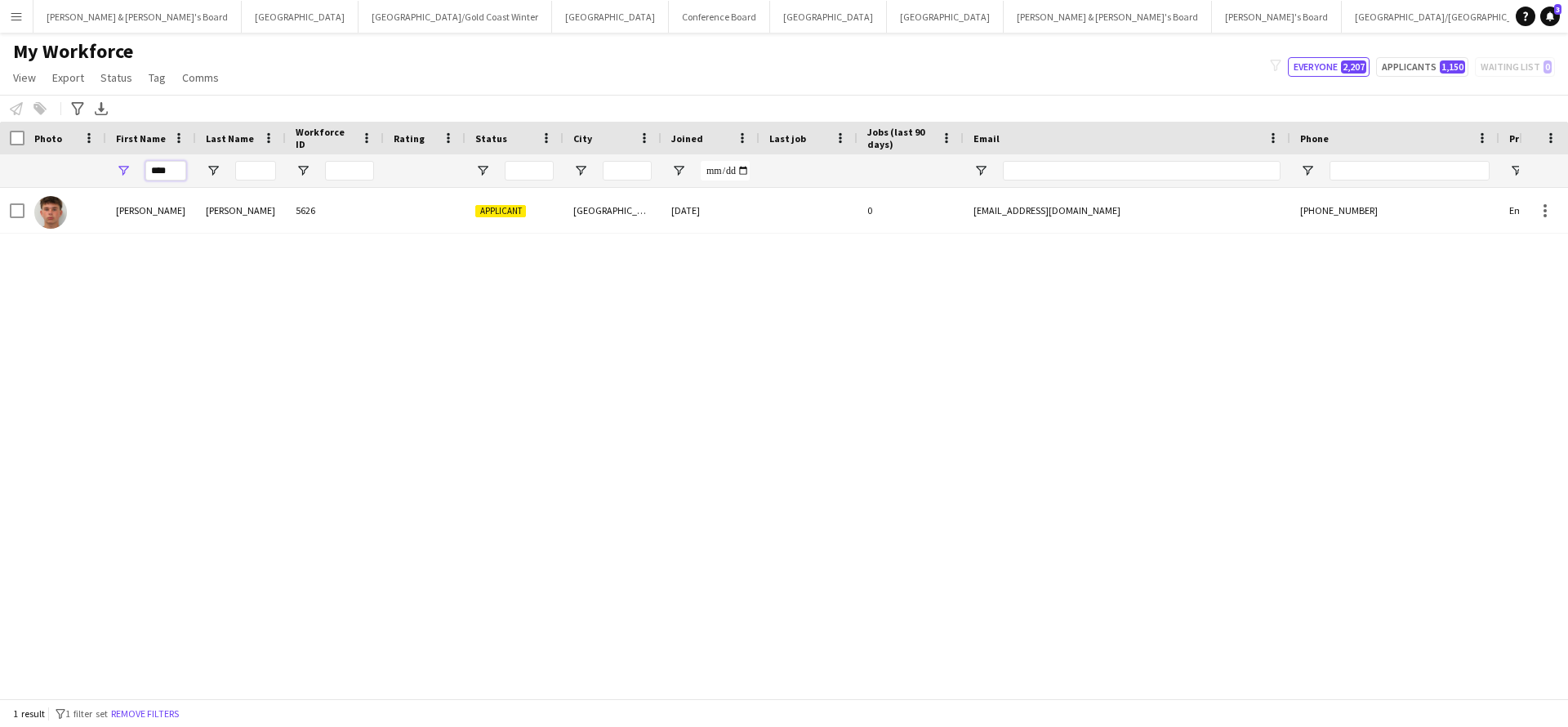
drag, startPoint x: 175, startPoint y: 171, endPoint x: 90, endPoint y: 170, distance: 85.0
click at [90, 170] on div "****" at bounding box center [885, 171] width 1770 height 33
type input "*****"
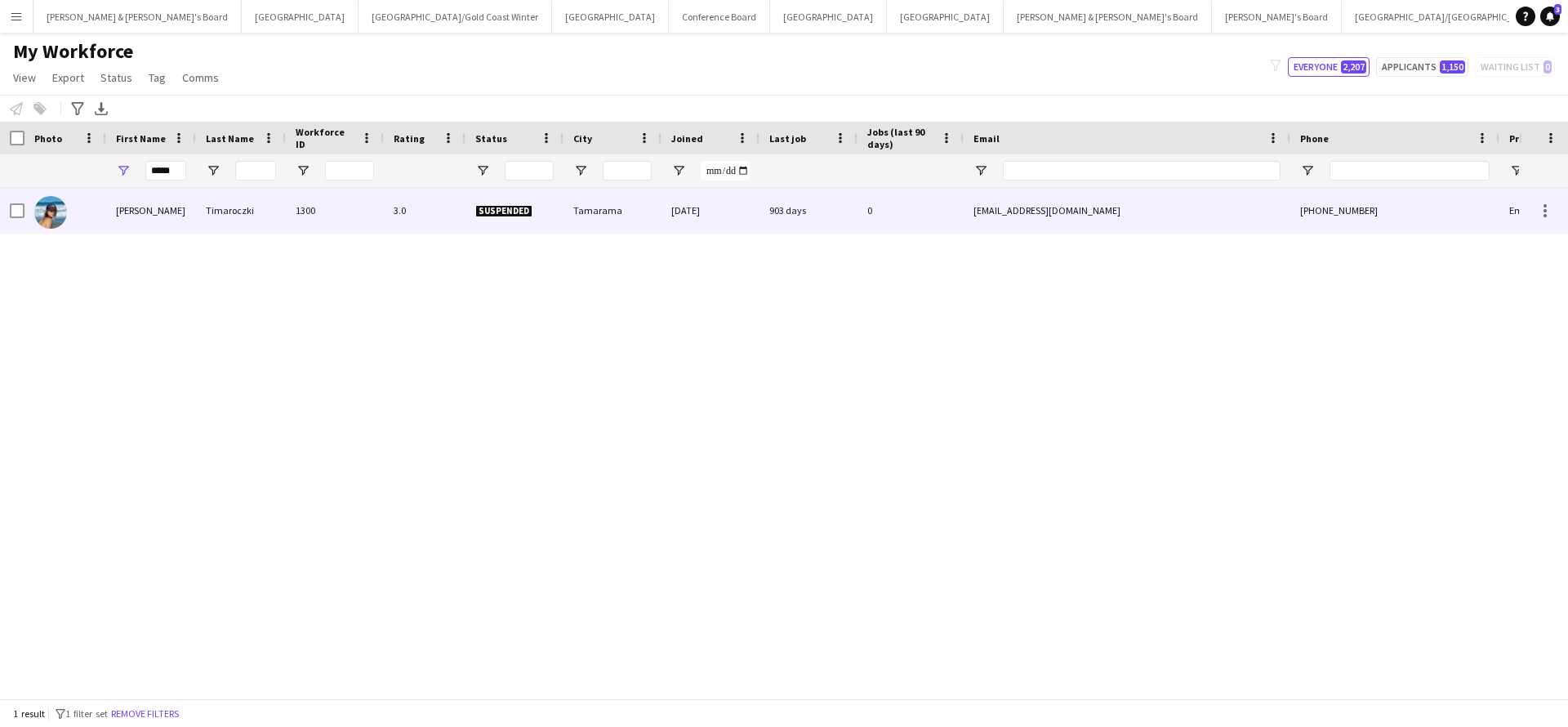
click at [240, 213] on div "Timaroczki" at bounding box center [241, 210] width 90 height 45
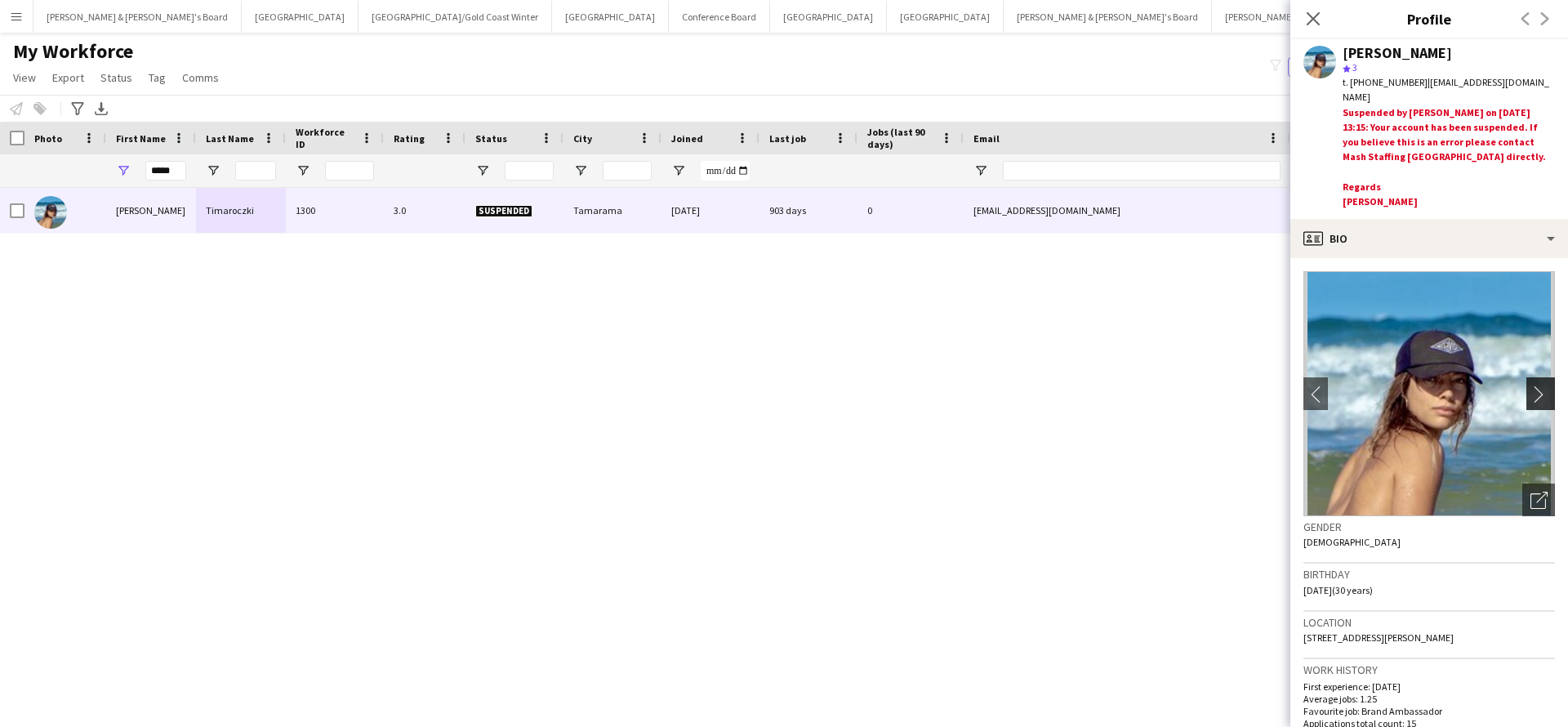
click at [1537, 390] on app-icon "chevron-right" at bounding box center [1543, 394] width 26 height 17
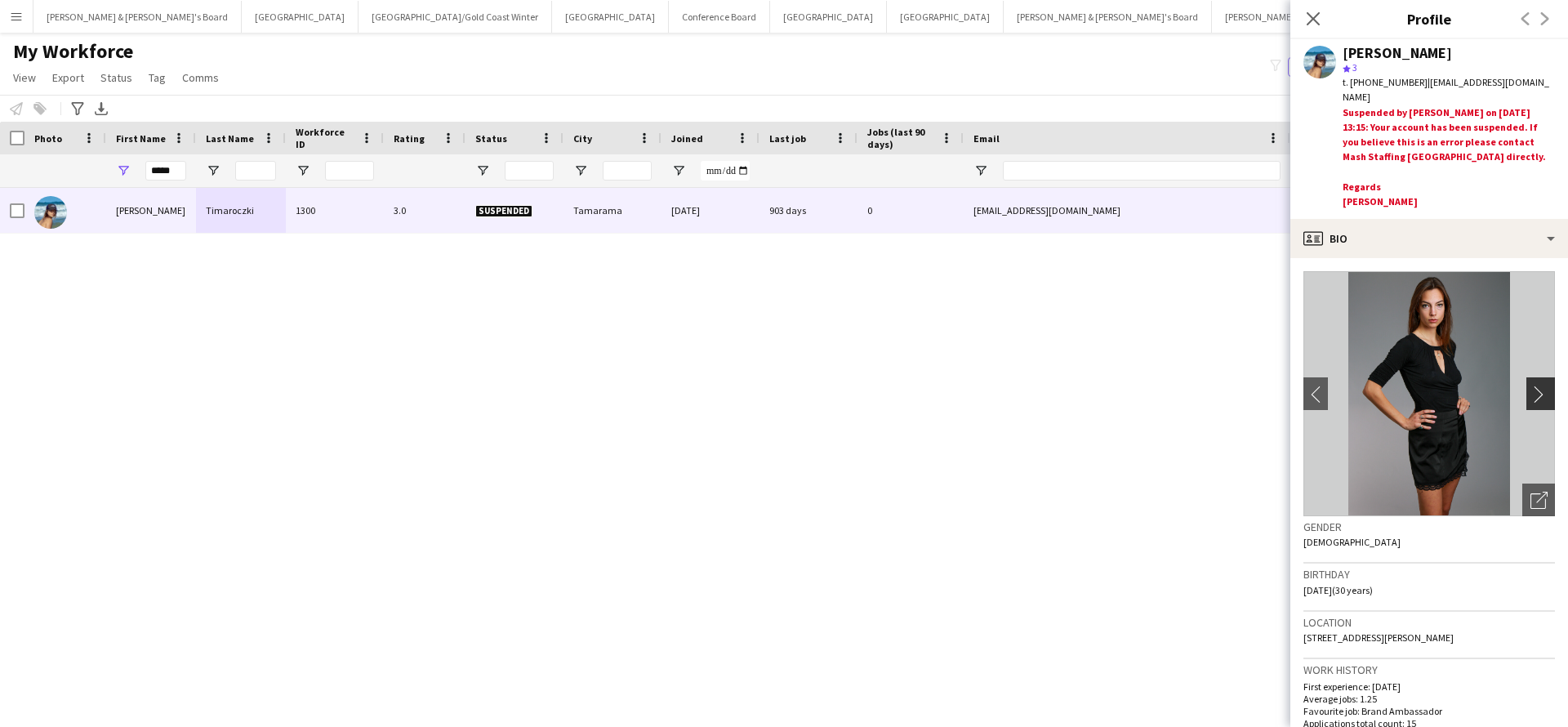
click at [1541, 394] on app-icon "chevron-right" at bounding box center [1543, 394] width 26 height 17
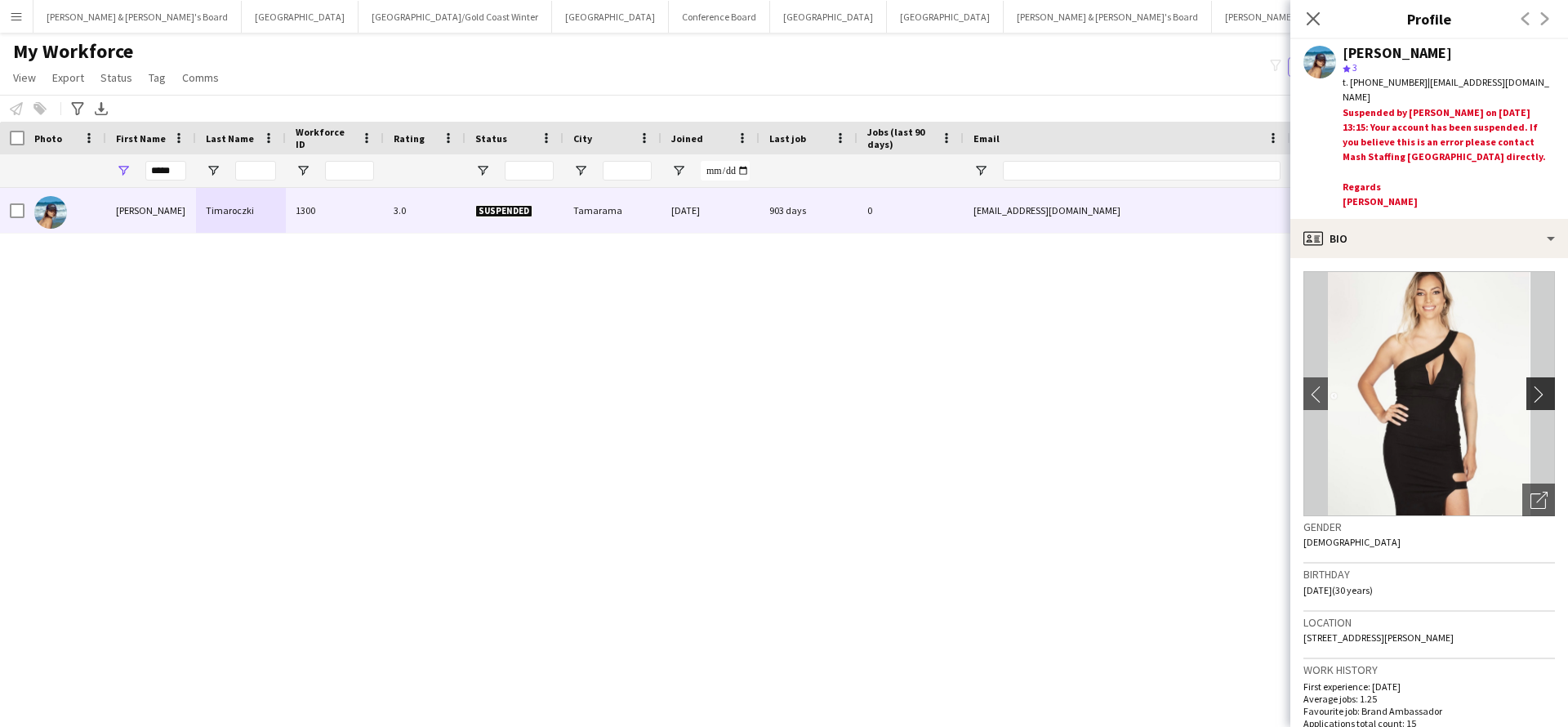
click at [1541, 391] on app-icon "chevron-right" at bounding box center [1543, 394] width 26 height 17
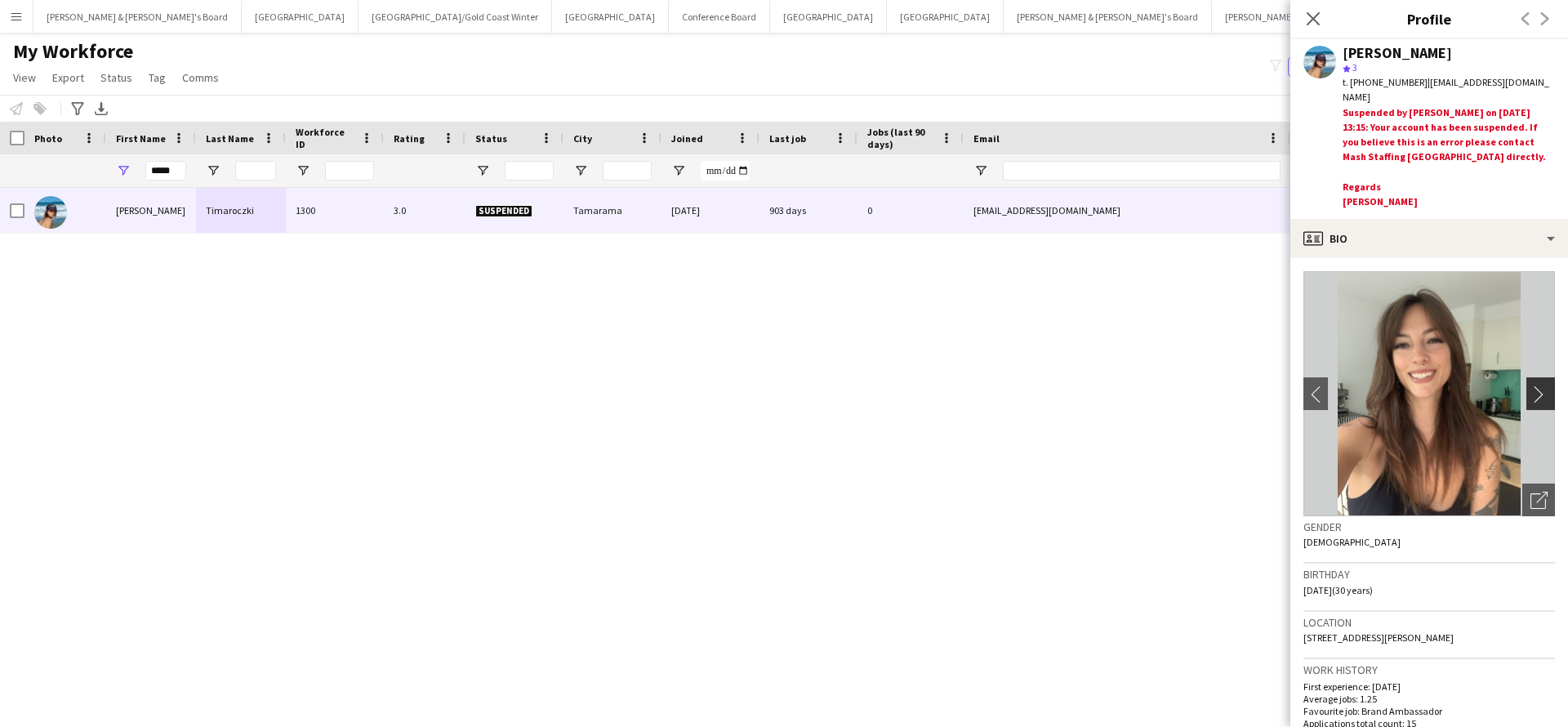
click at [1541, 391] on app-icon "chevron-right" at bounding box center [1543, 394] width 26 height 17
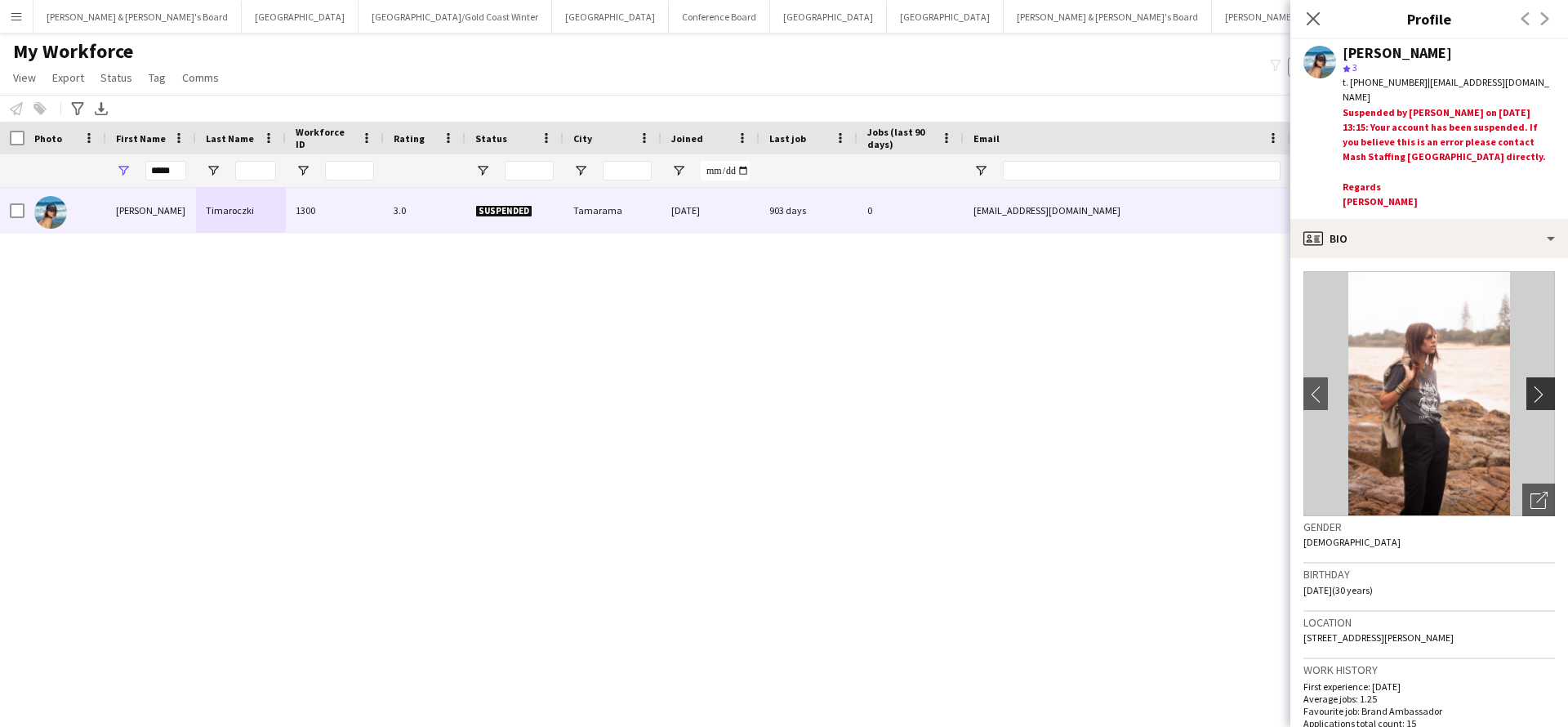
click at [1541, 391] on app-icon "chevron-right" at bounding box center [1543, 394] width 26 height 17
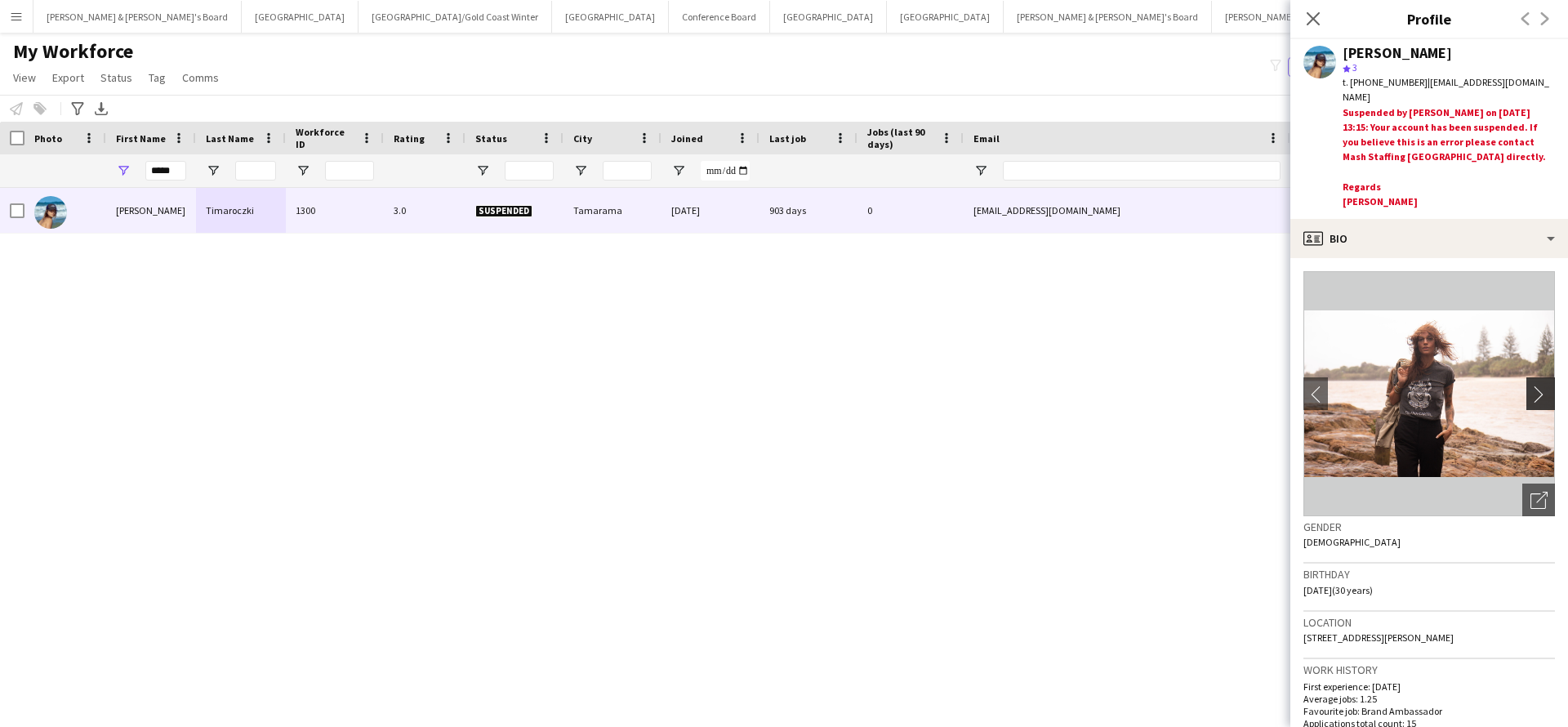
click at [1541, 391] on app-icon "chevron-right" at bounding box center [1543, 394] width 26 height 17
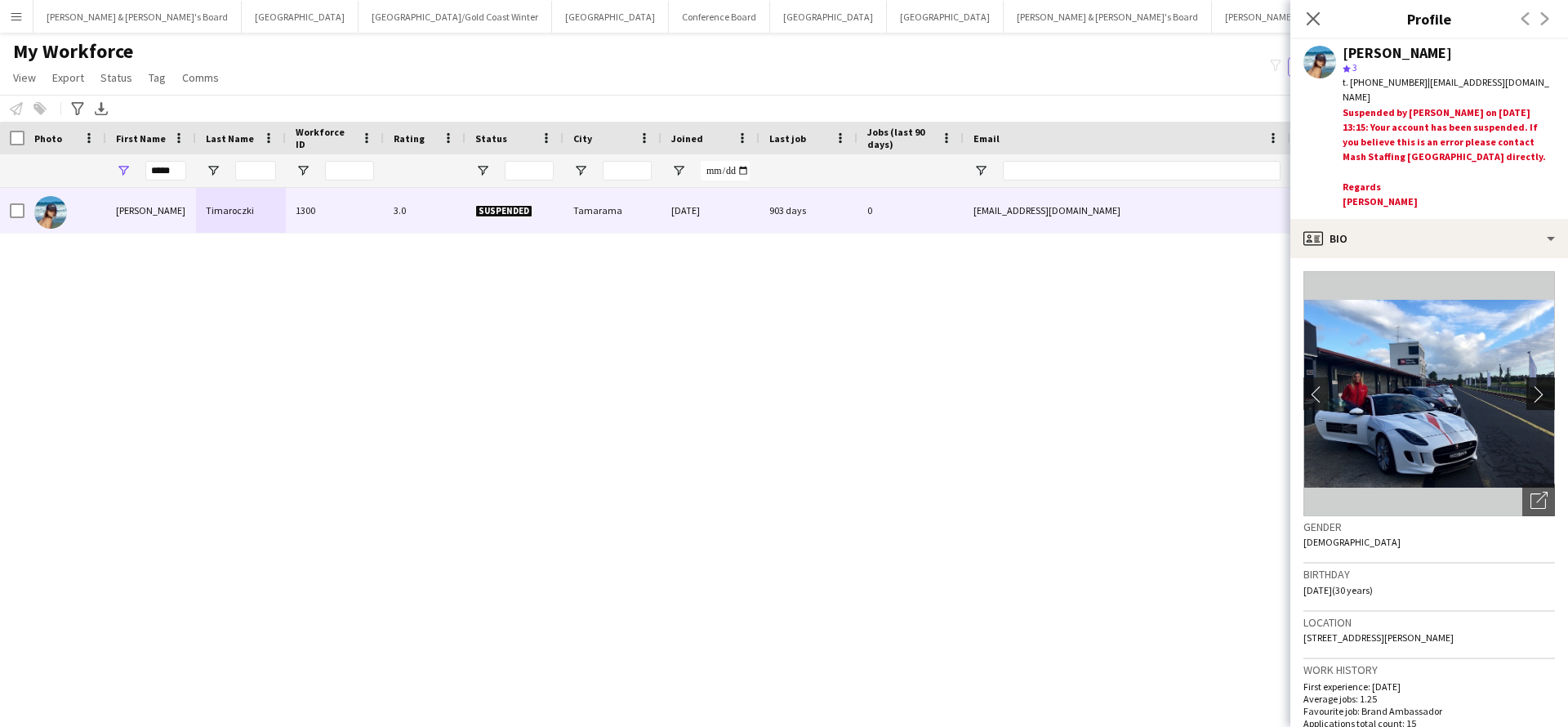
click at [1541, 391] on app-icon "chevron-right" at bounding box center [1543, 394] width 26 height 17
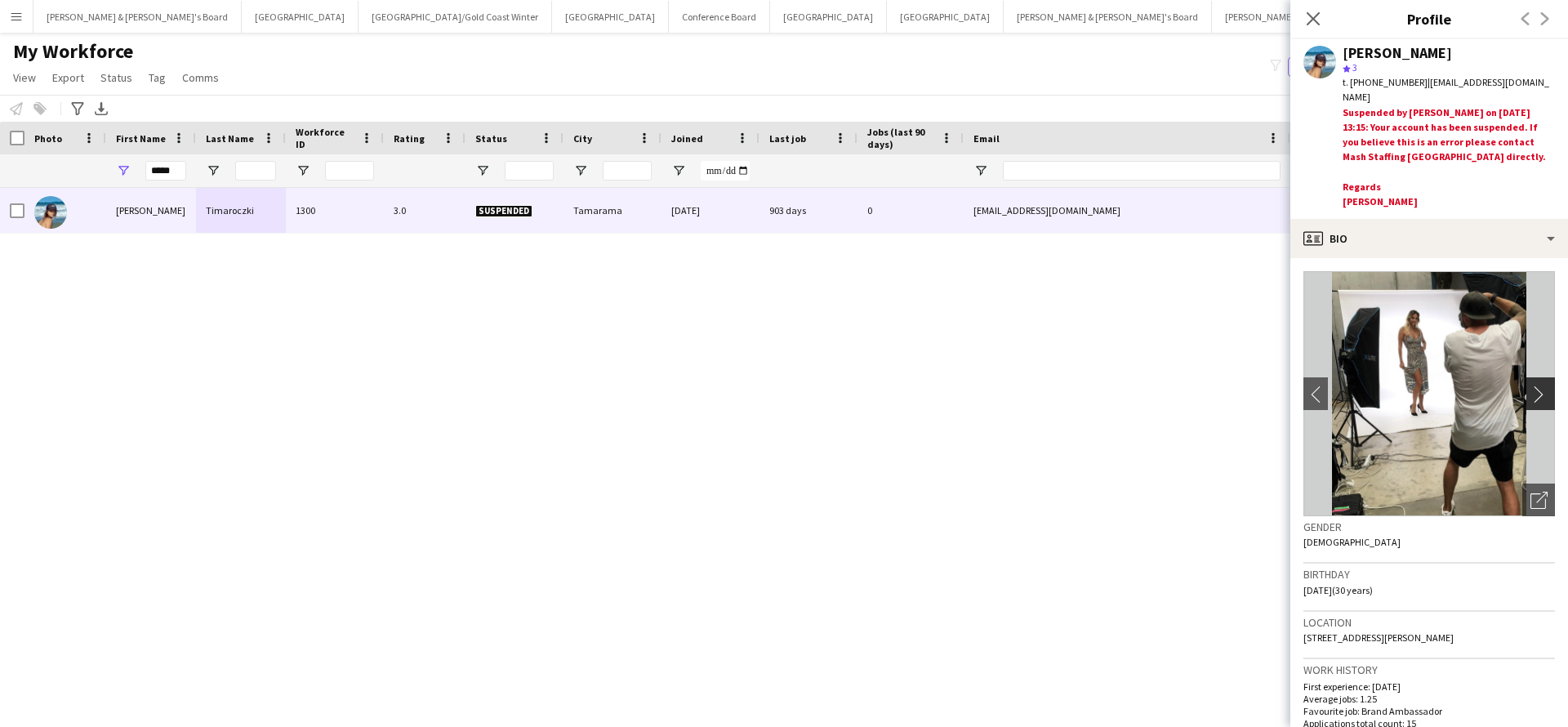
click at [1541, 391] on app-icon "chevron-right" at bounding box center [1543, 394] width 26 height 17
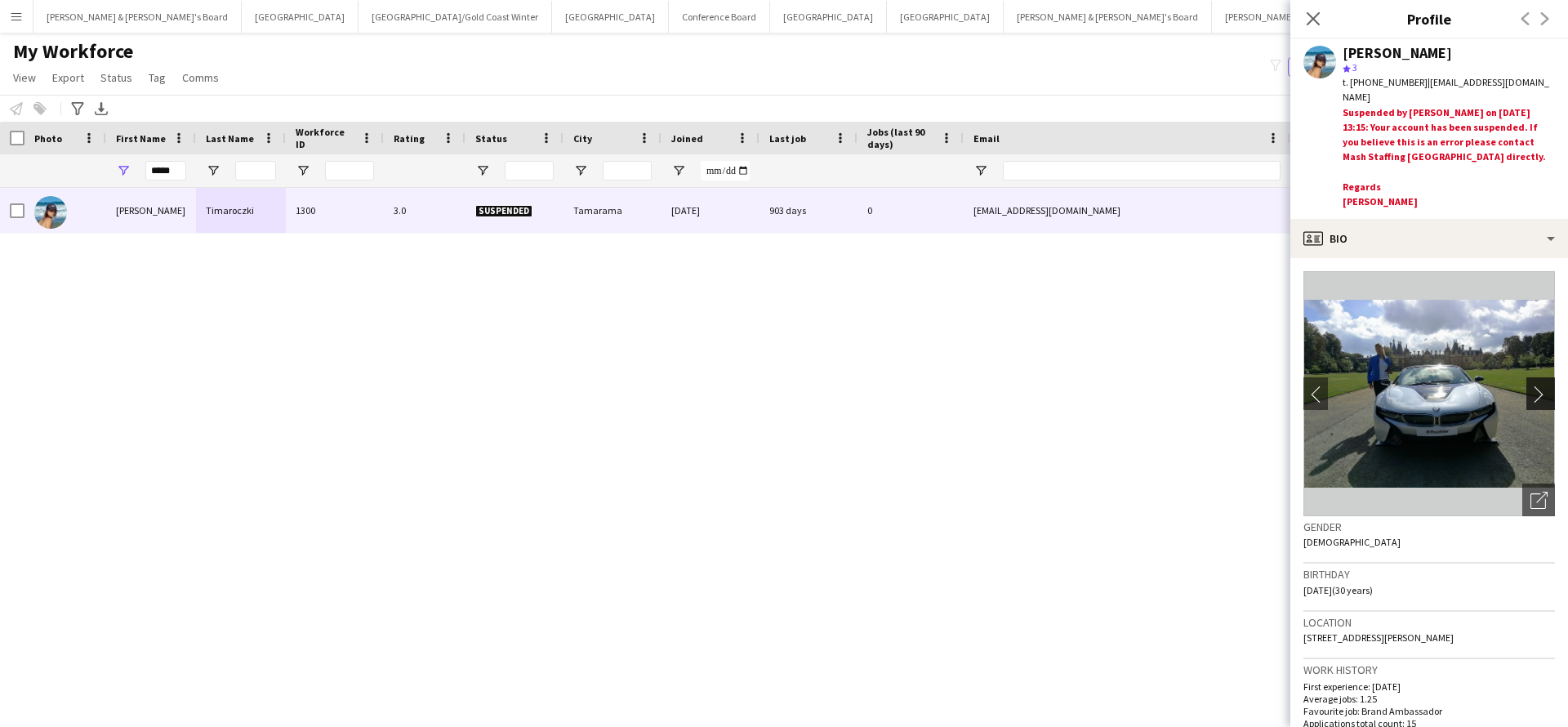
click at [1541, 391] on app-icon "chevron-right" at bounding box center [1543, 394] width 26 height 17
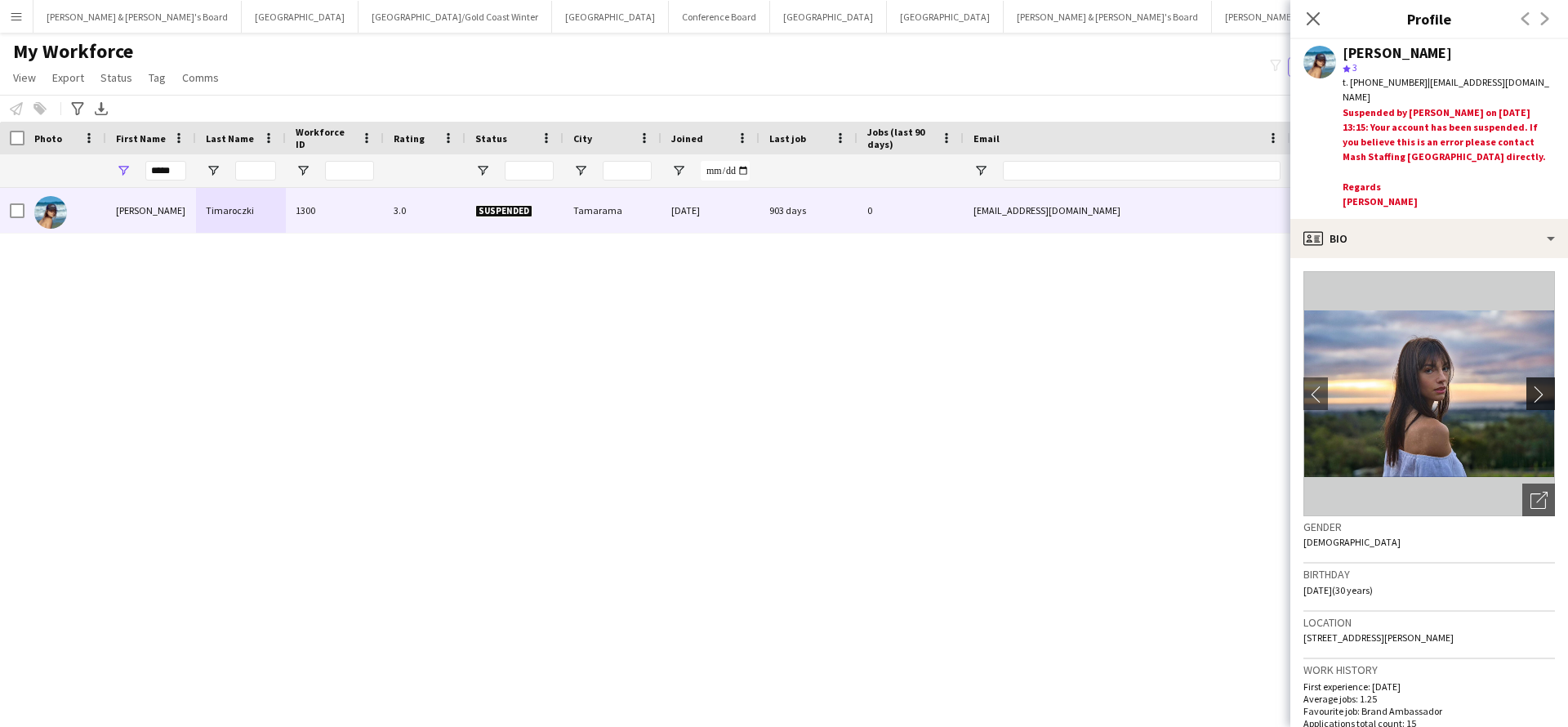
click at [1541, 391] on app-icon "chevron-right" at bounding box center [1543, 394] width 26 height 17
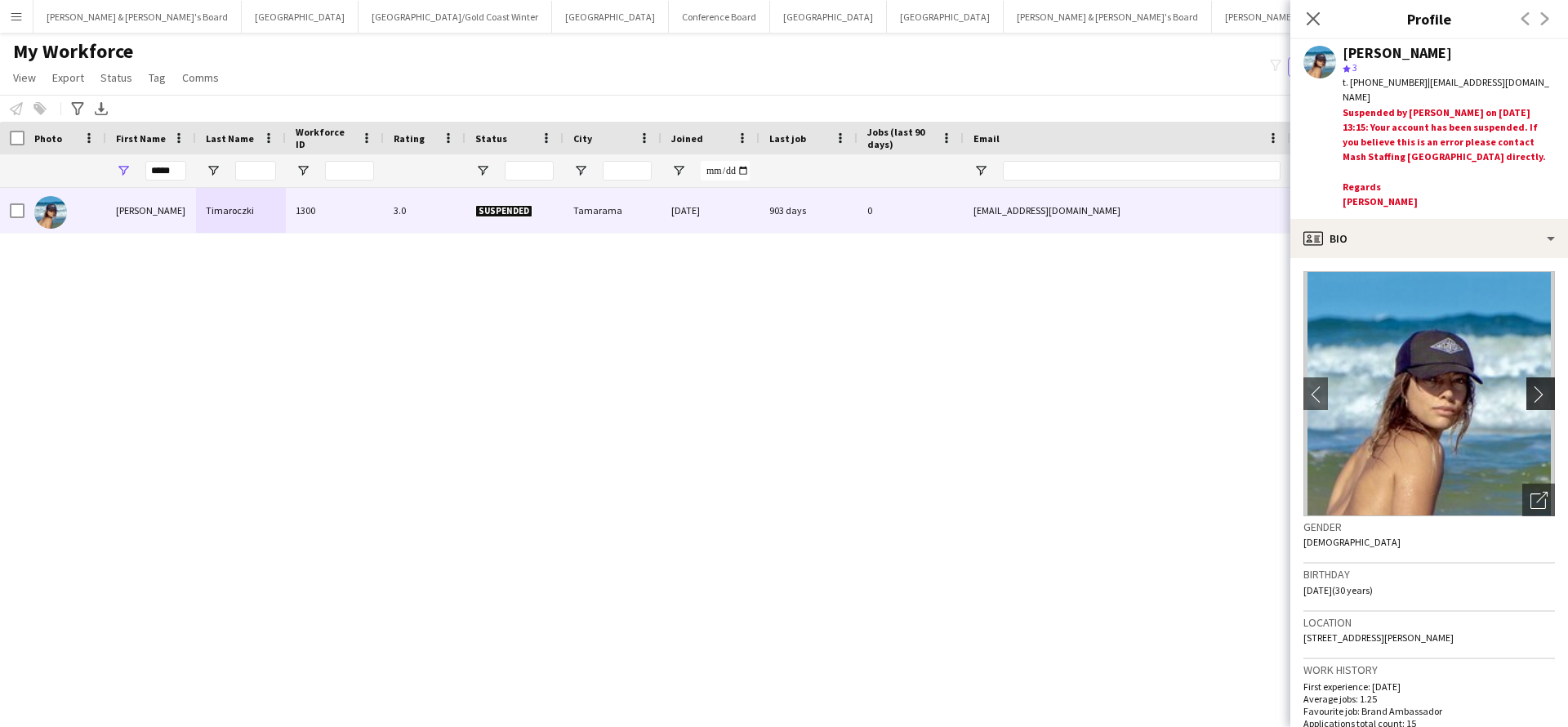
click at [1541, 391] on app-icon "chevron-right" at bounding box center [1543, 394] width 26 height 17
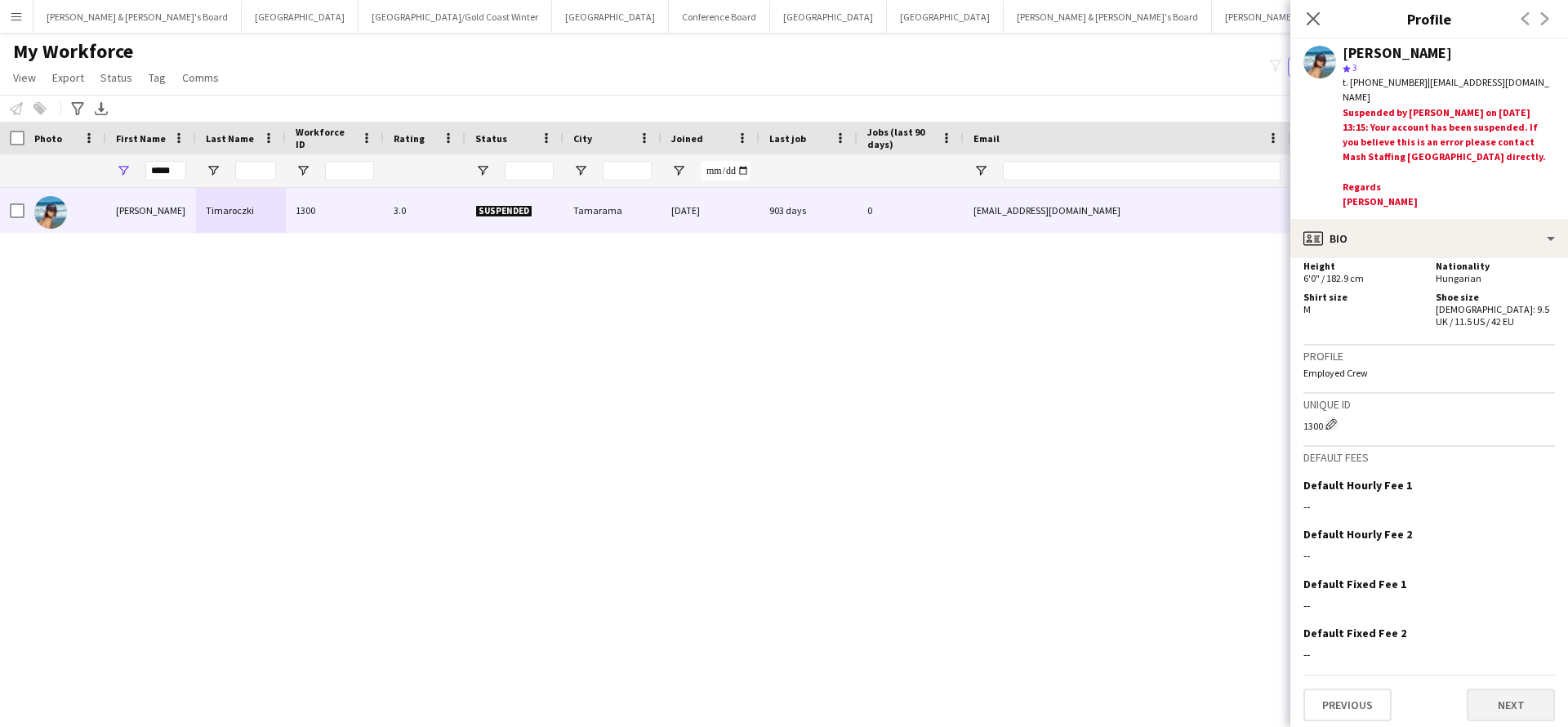
scroll to position [928, 0]
click at [1476, 703] on button "Next" at bounding box center [1510, 706] width 88 height 33
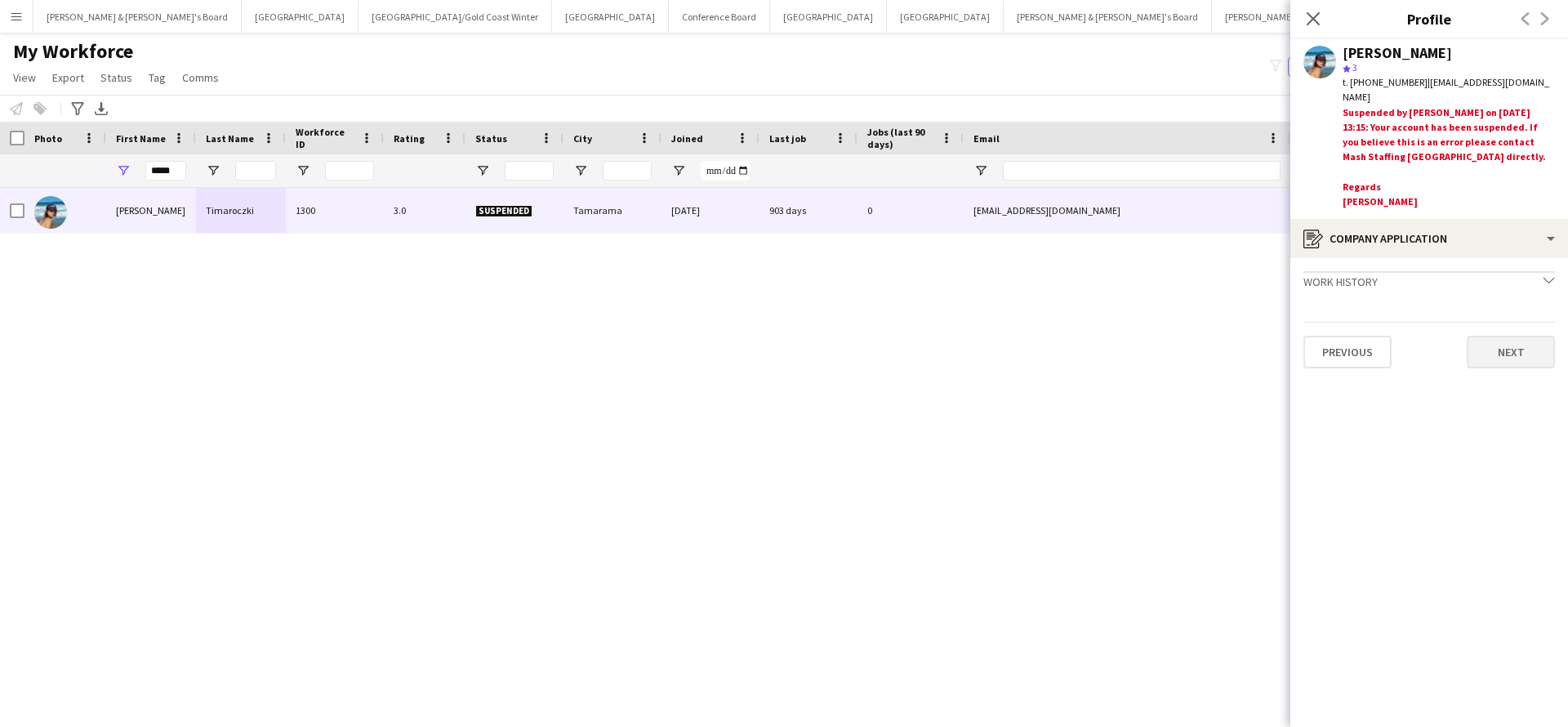
click at [1499, 340] on button "Next" at bounding box center [1510, 352] width 88 height 33
click at [1501, 327] on button "Next" at bounding box center [1510, 334] width 88 height 33
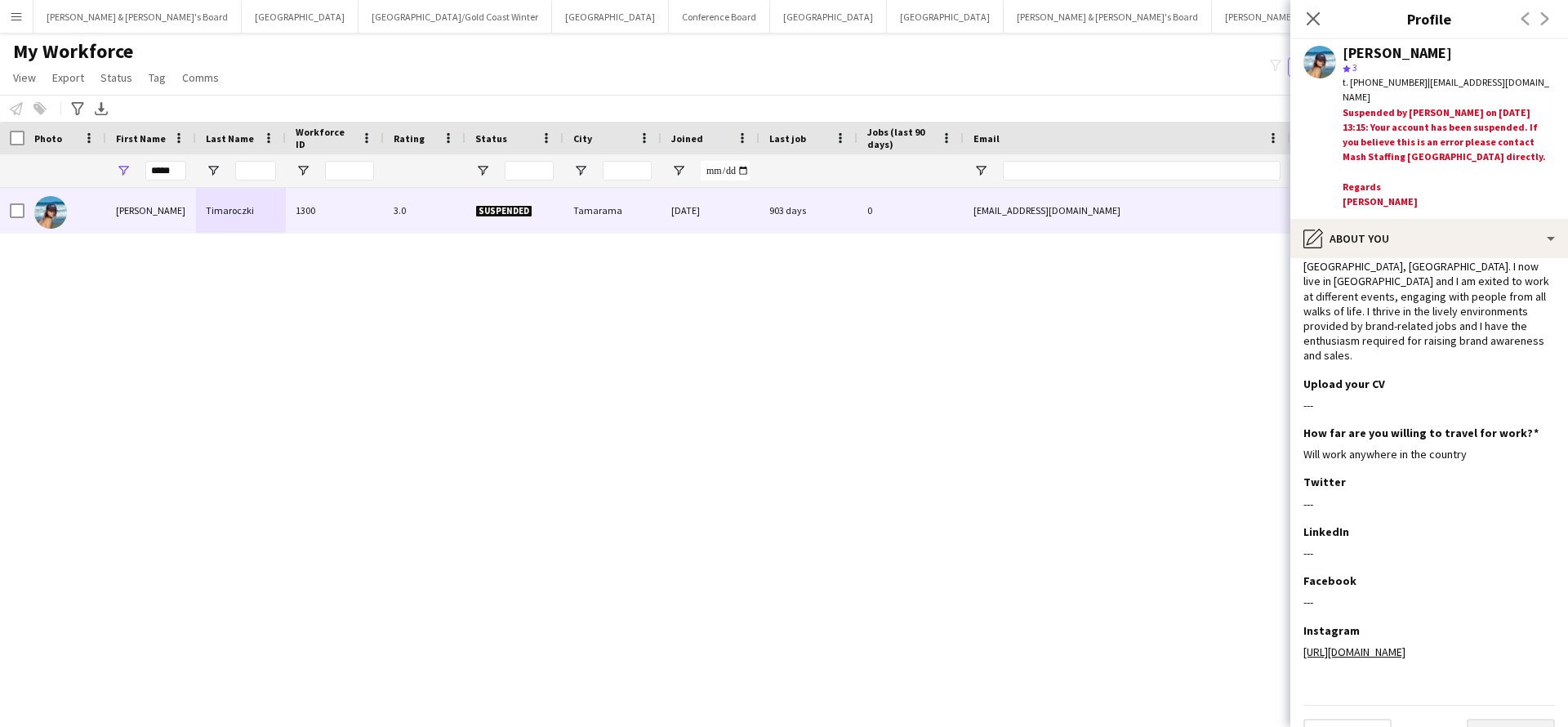
scroll to position [107, 0]
click at [1500, 720] on button "Next" at bounding box center [1510, 736] width 88 height 33
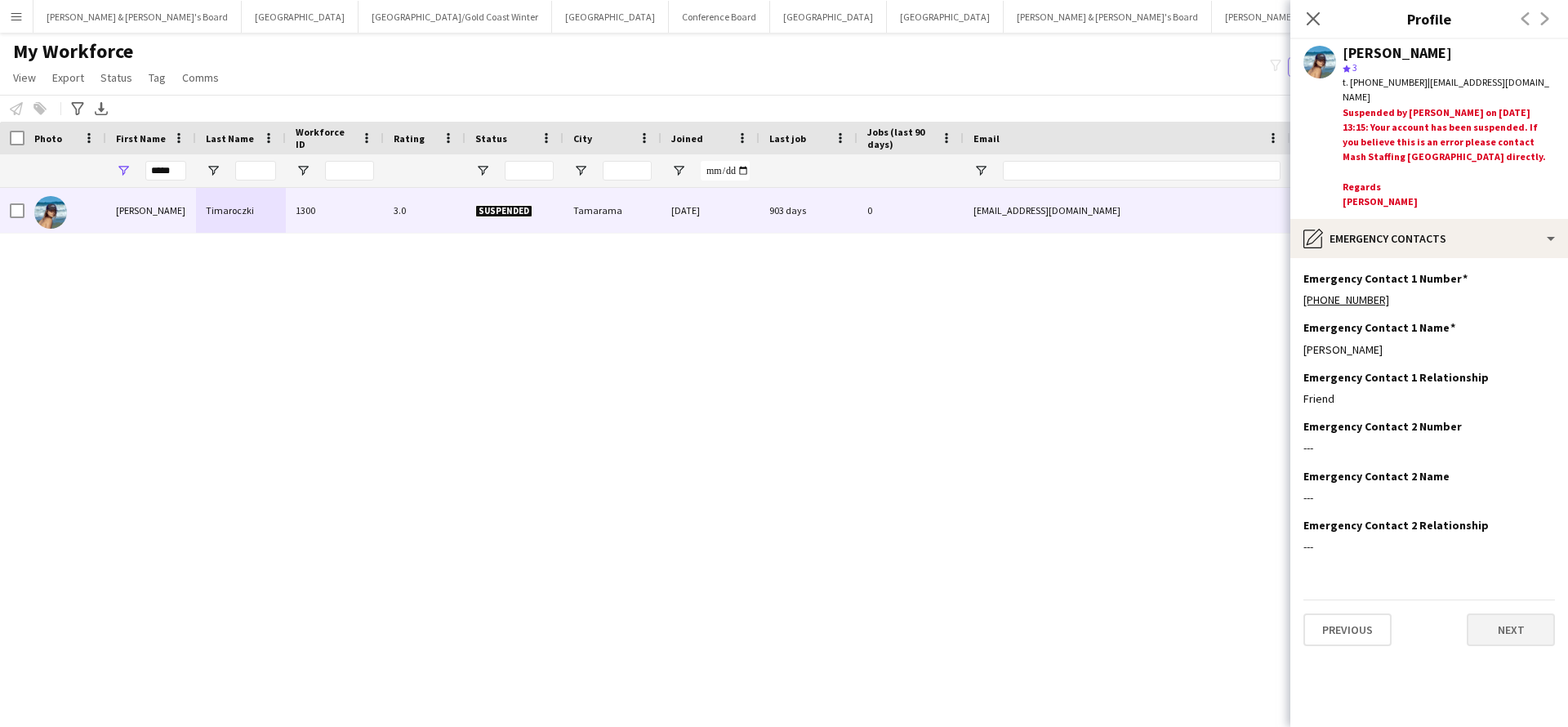
click at [1491, 614] on button "Next" at bounding box center [1510, 630] width 88 height 33
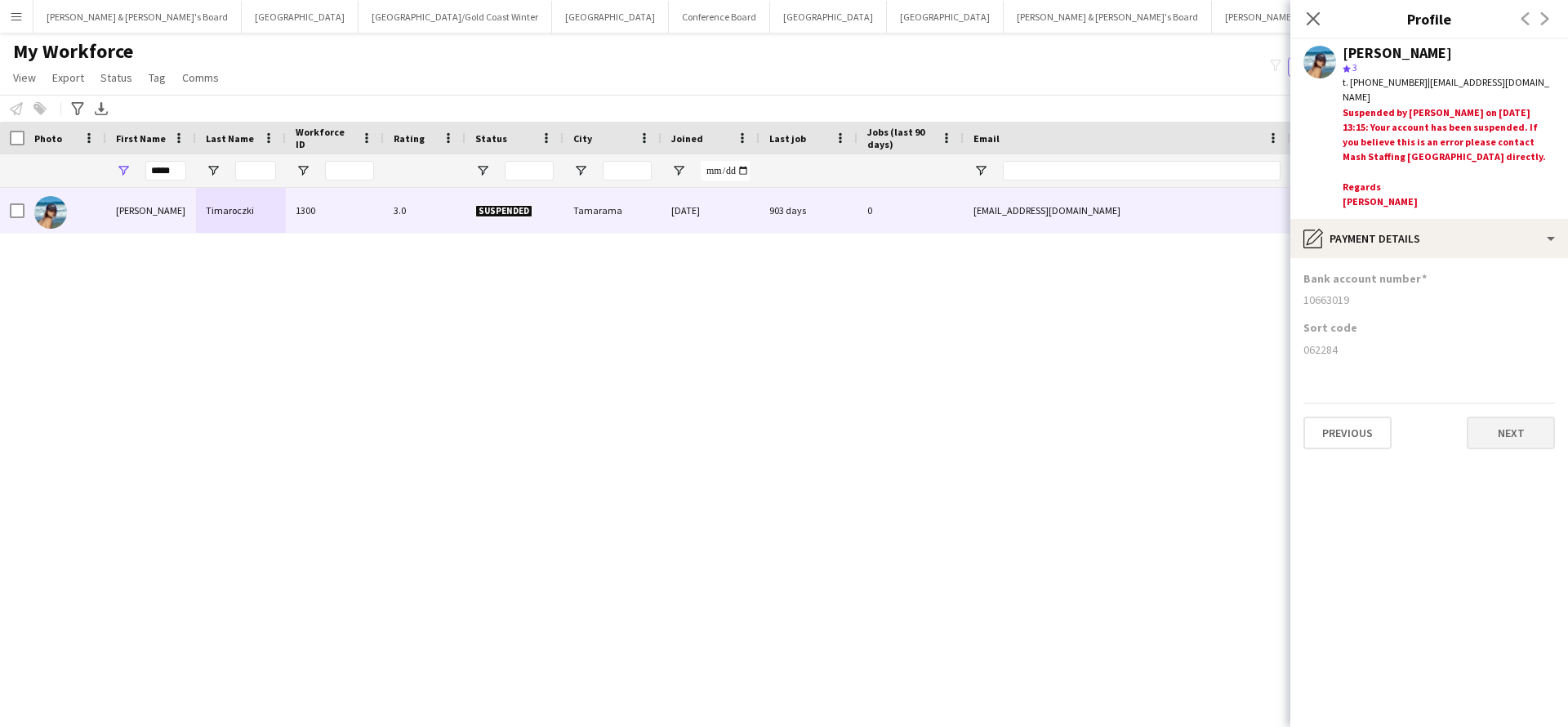
click at [1503, 443] on app-section-data-types "Bank account number [FINANCIAL_ID] Sort code [FINANCIAL_ID] Previous Next" at bounding box center [1429, 492] width 278 height 469
click at [1503, 425] on button "Next" at bounding box center [1510, 433] width 88 height 33
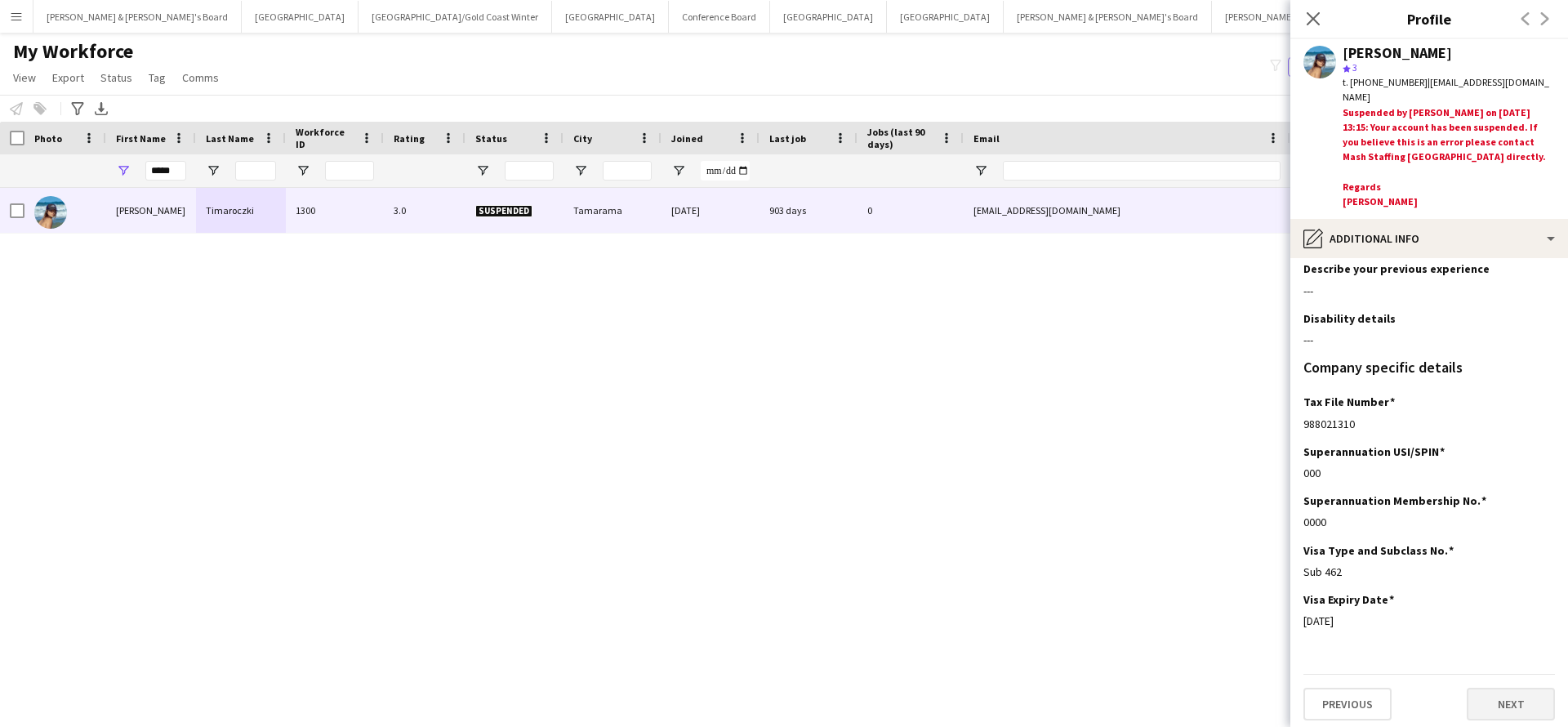
scroll to position [58, 0]
click at [1502, 703] on button "Next" at bounding box center [1510, 705] width 88 height 33
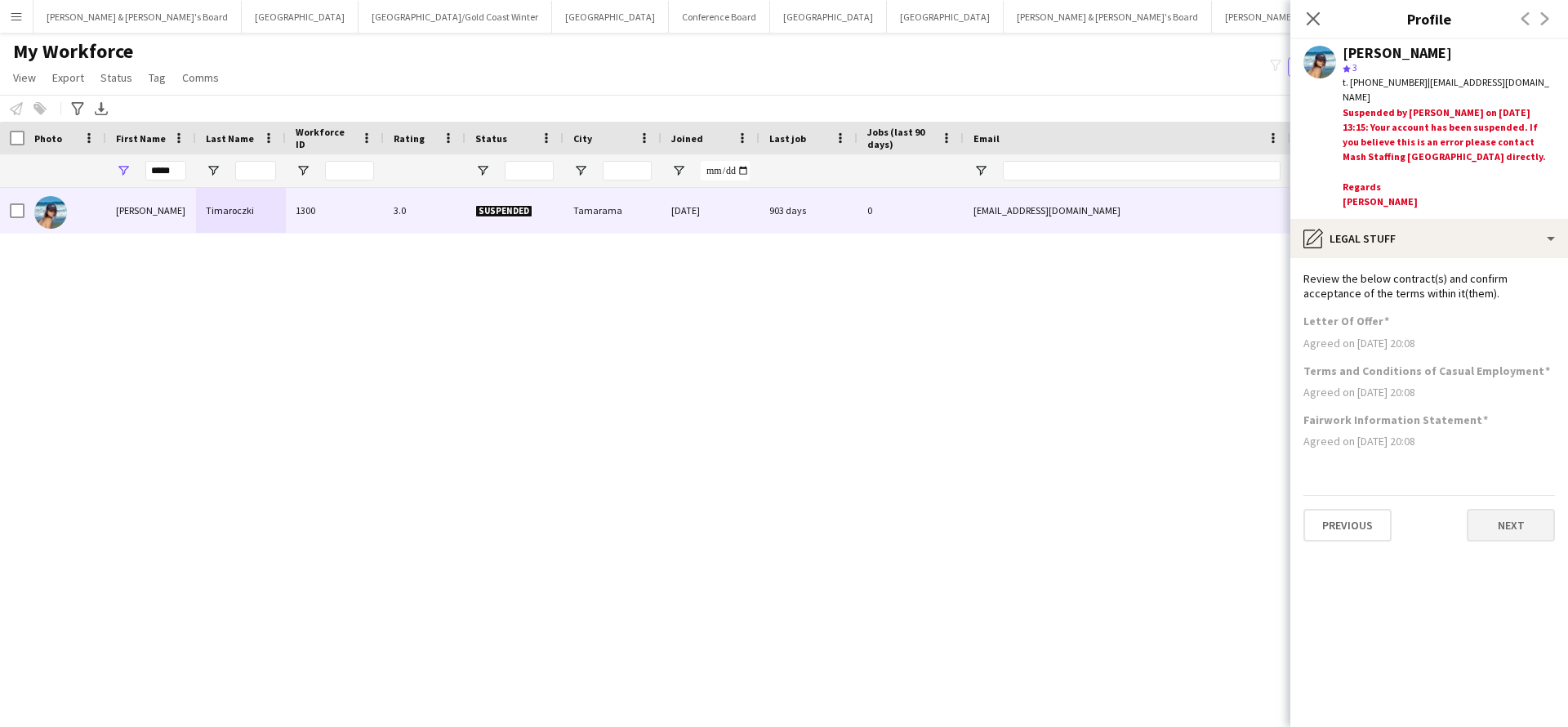
click at [1497, 514] on button "Next" at bounding box center [1510, 526] width 88 height 33
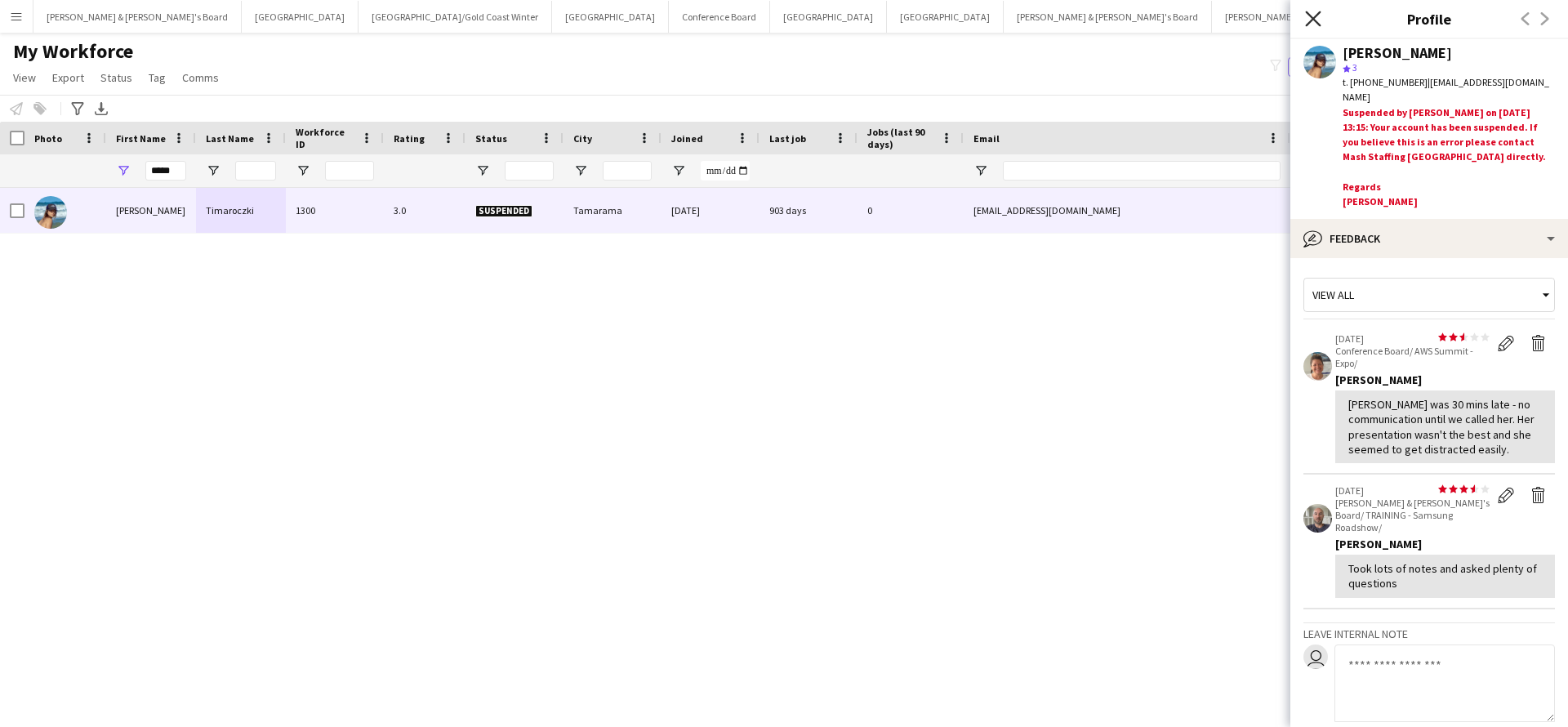
click at [1314, 21] on icon at bounding box center [1313, 18] width 15 height 15
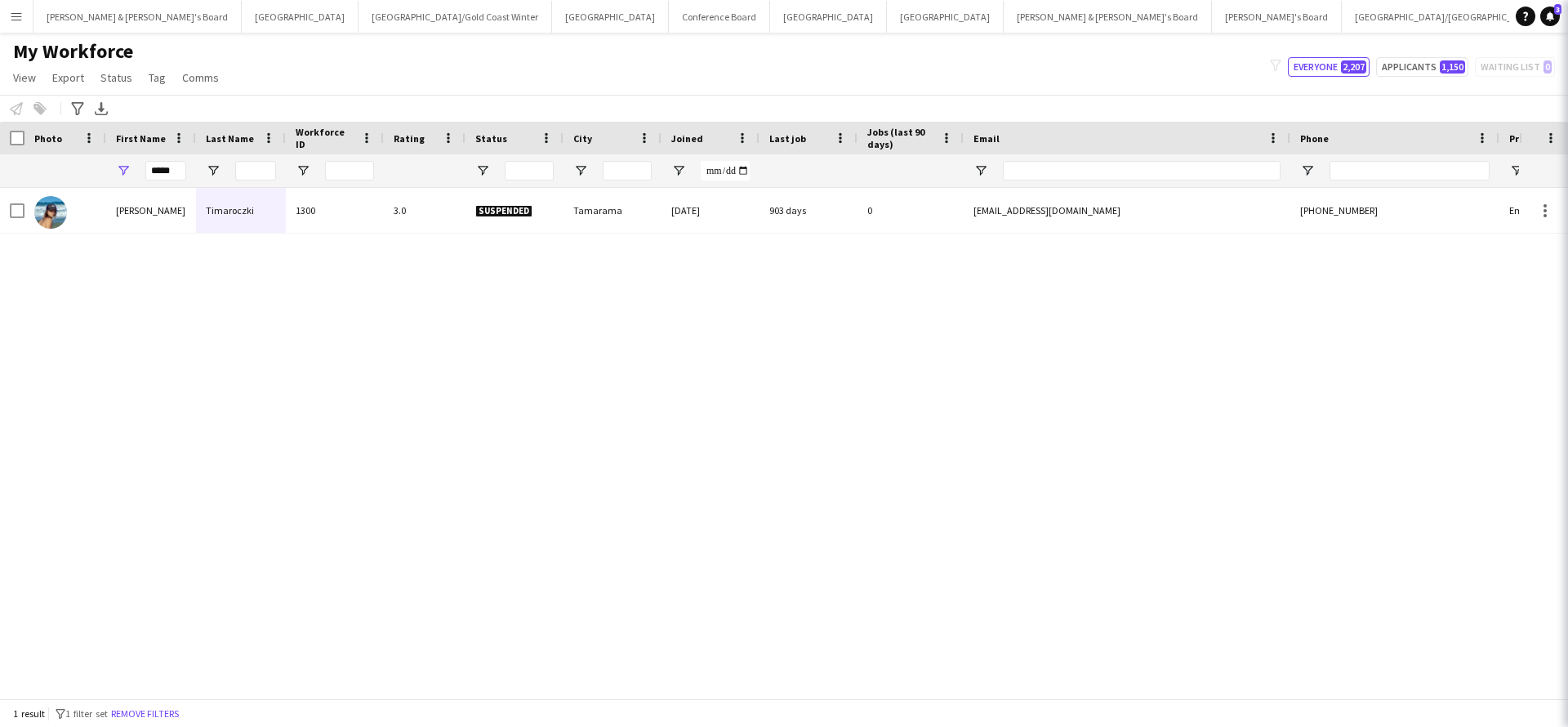
click at [1567, 21] on icon at bounding box center [1590, 18] width 15 height 15
click at [552, 21] on button "Sydney Close" at bounding box center [610, 16] width 117 height 32
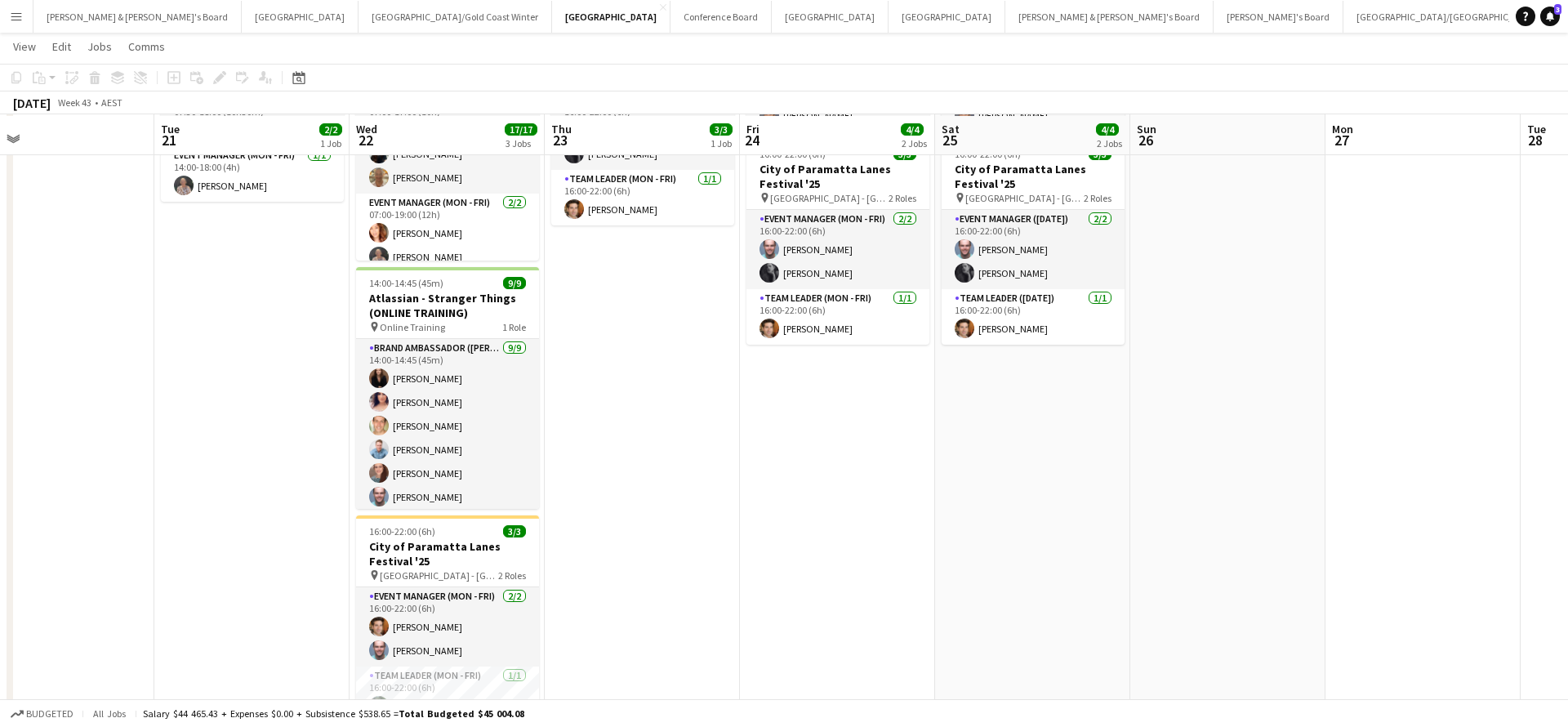
scroll to position [174, 0]
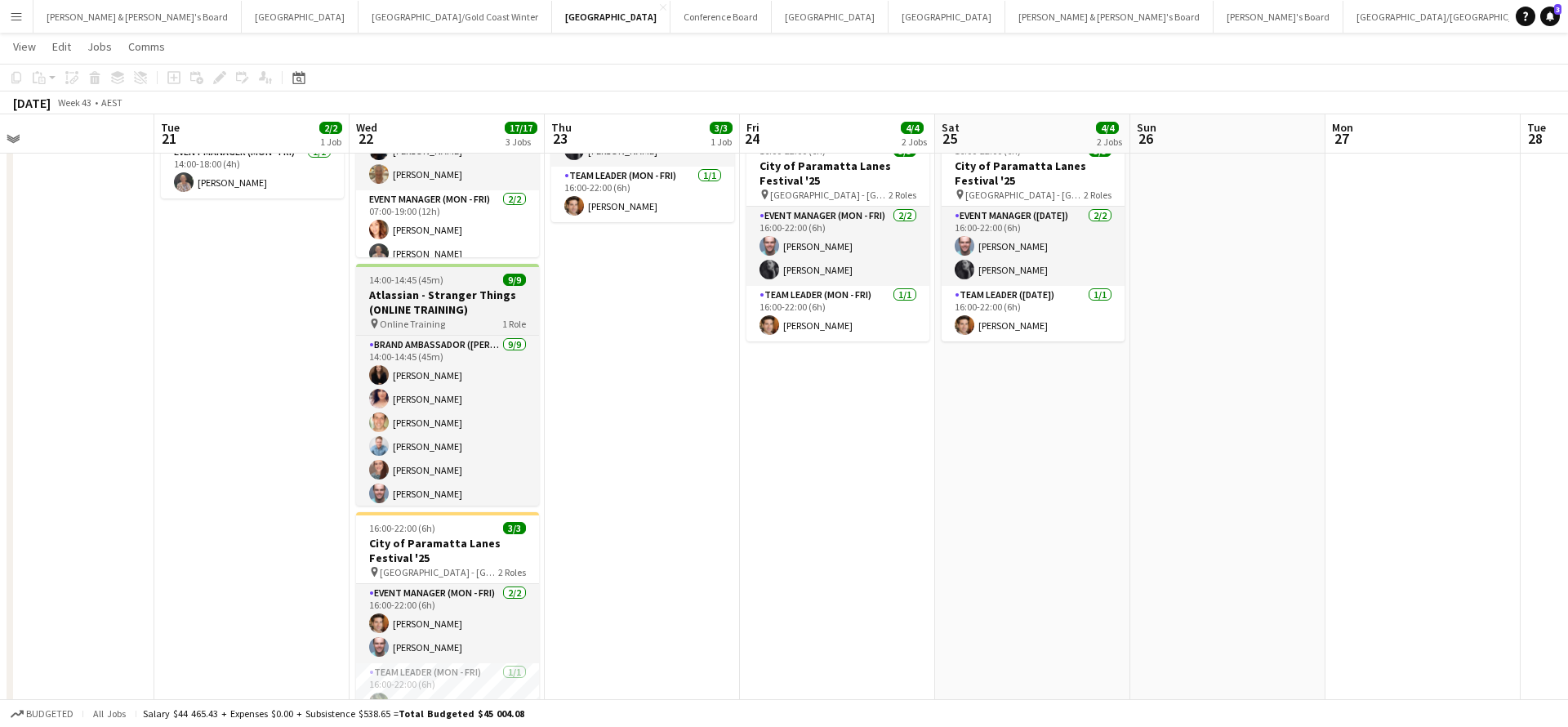
click at [457, 306] on h3 "Atlassian - Stranger Things (ONLINE TRAINING)" at bounding box center [446, 302] width 183 height 29
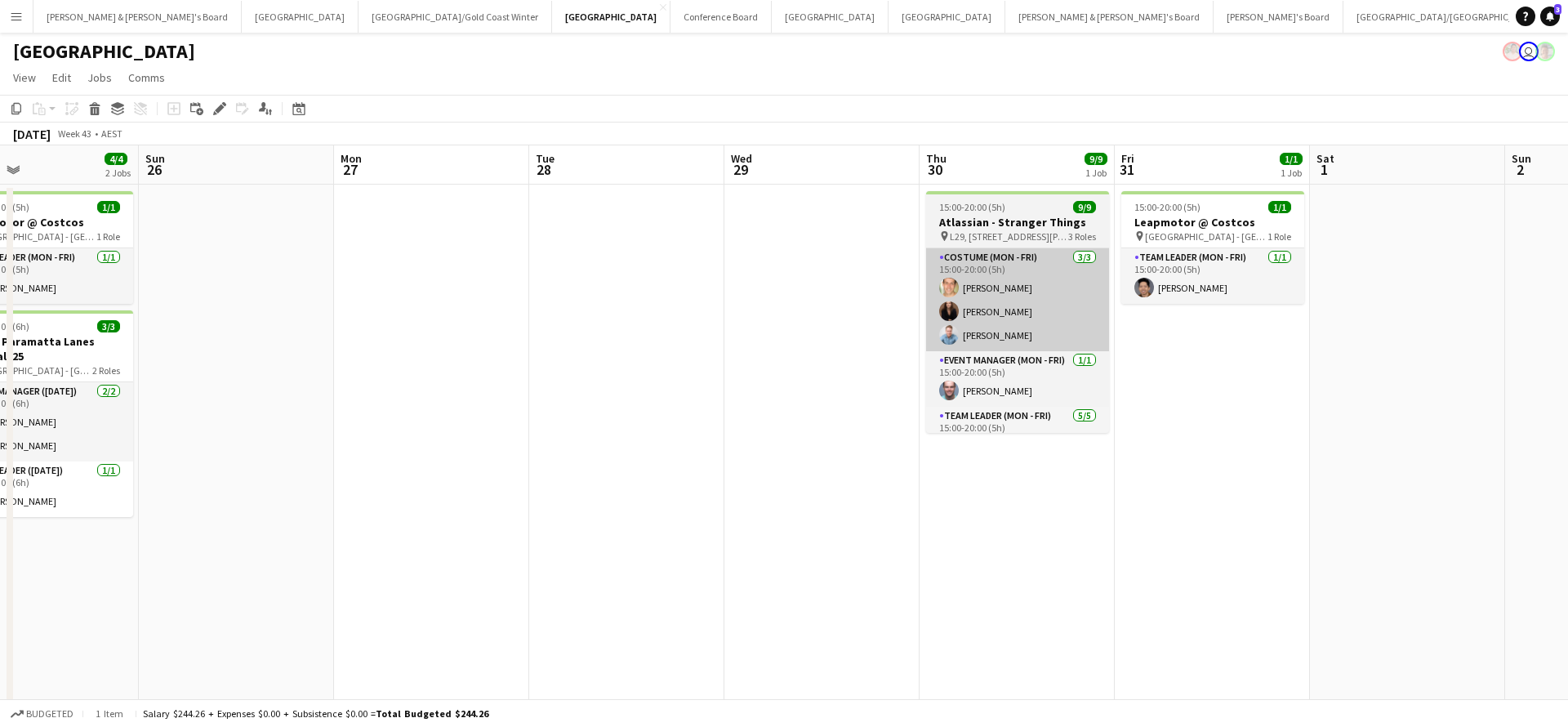
scroll to position [0, 0]
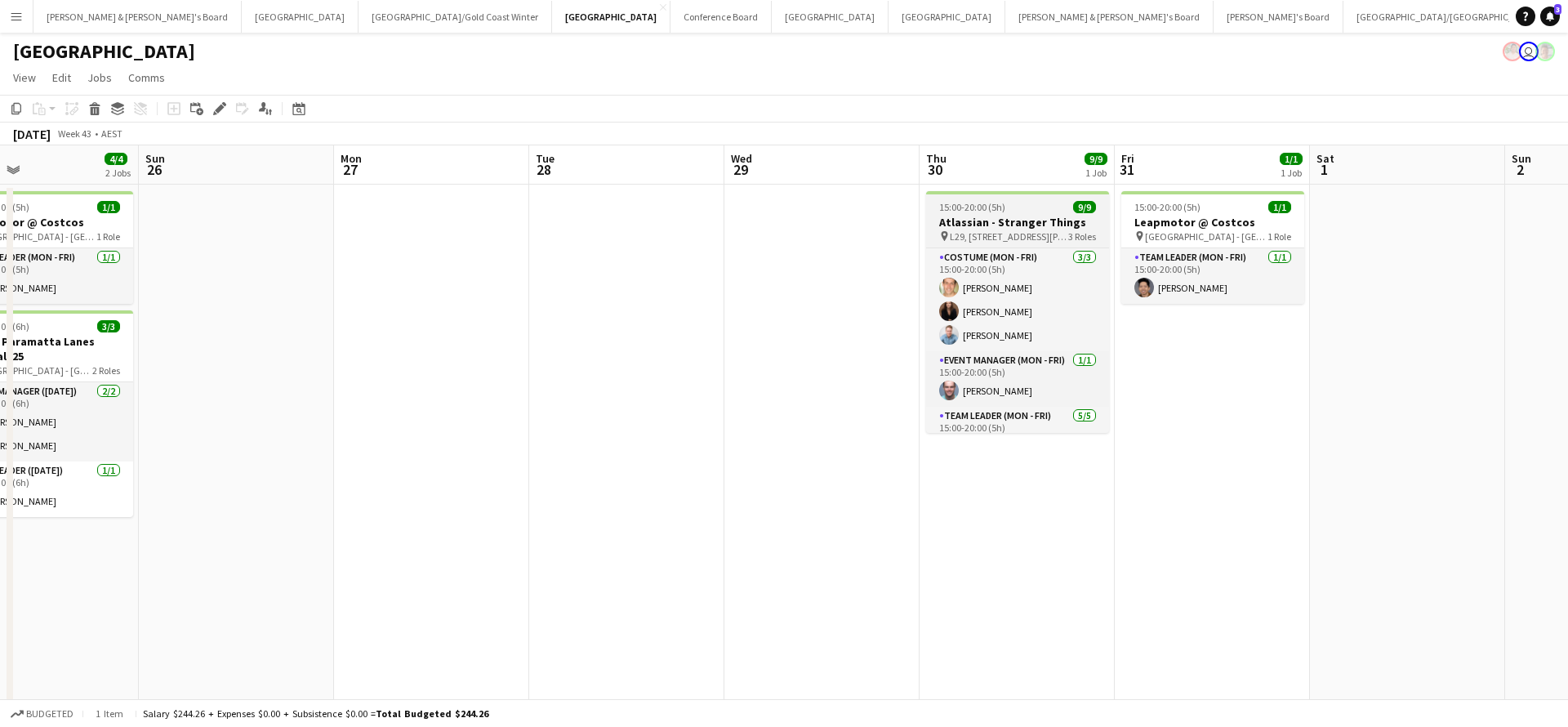
click at [1040, 222] on h3 "Atlassian - Stranger Things" at bounding box center [1017, 222] width 183 height 15
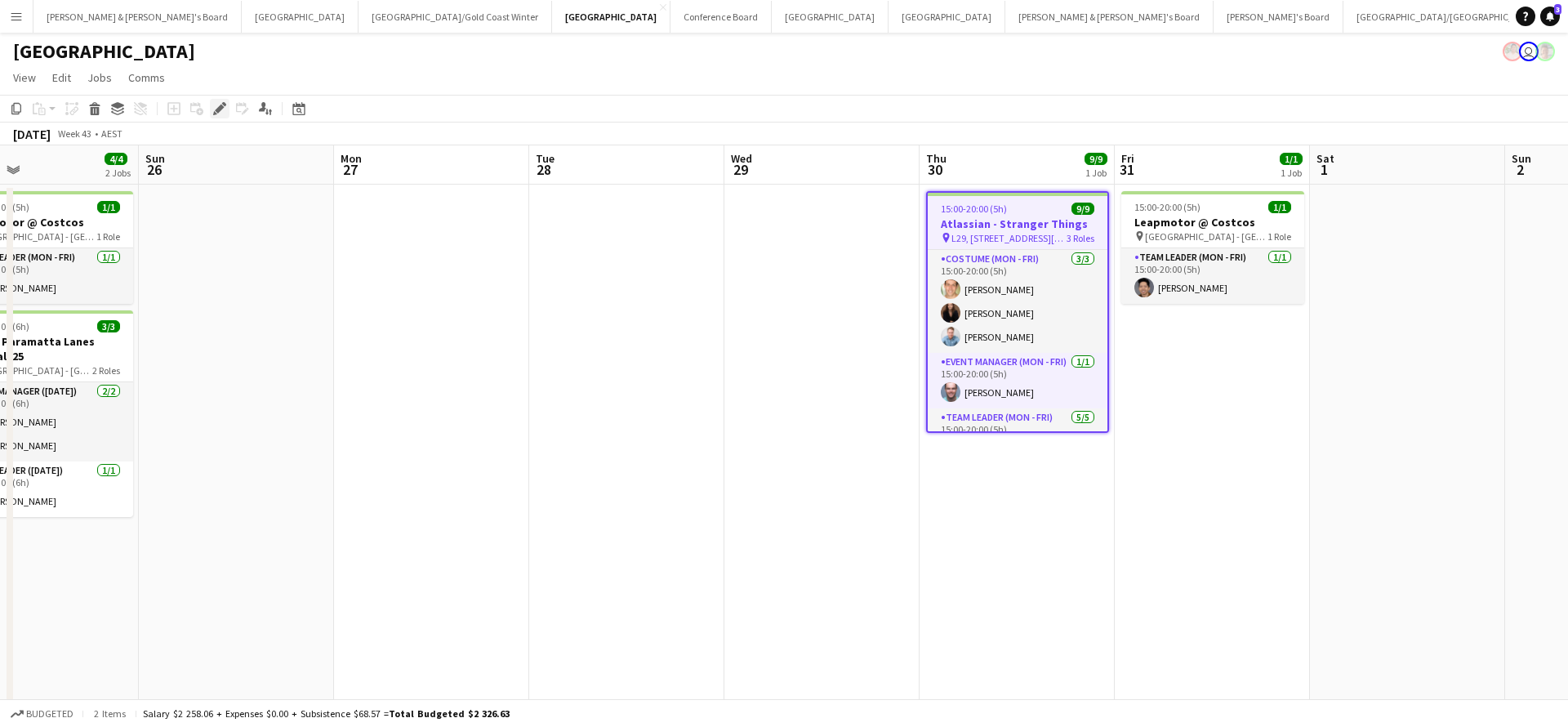
click at [220, 111] on icon at bounding box center [219, 109] width 9 height 9
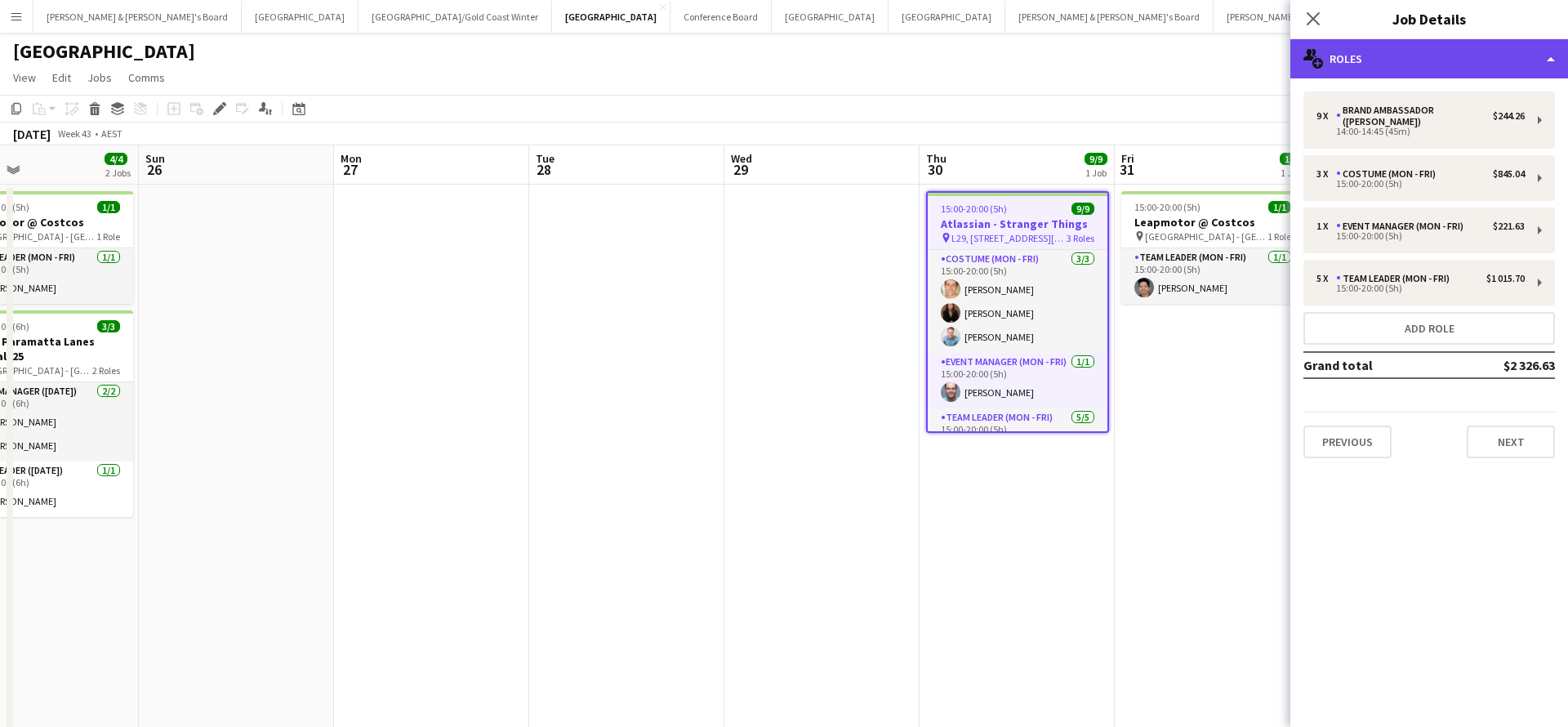
click at [1385, 61] on div "multiple-users-add Roles" at bounding box center [1429, 59] width 278 height 39
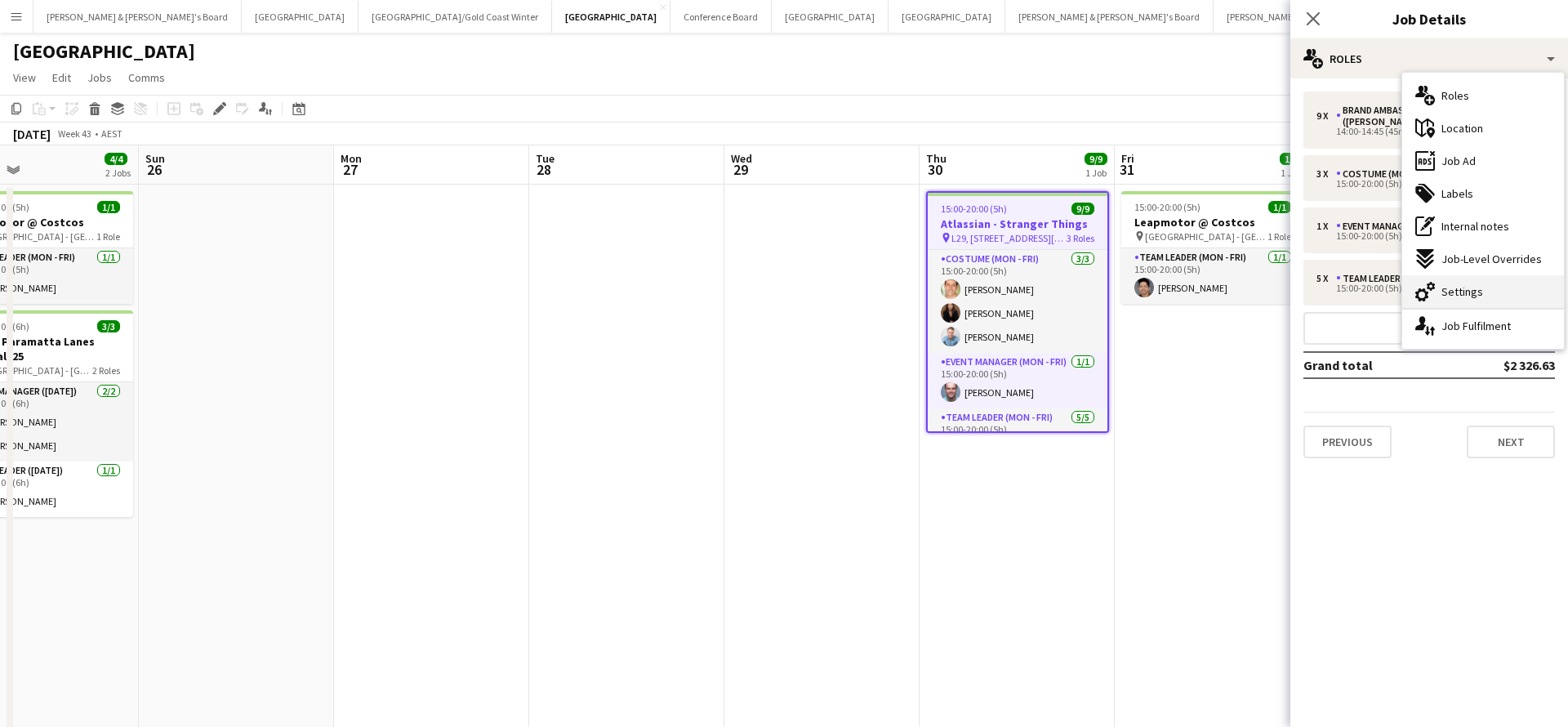
click at [1488, 294] on div "cog-double-3 Settings" at bounding box center [1482, 291] width 162 height 33
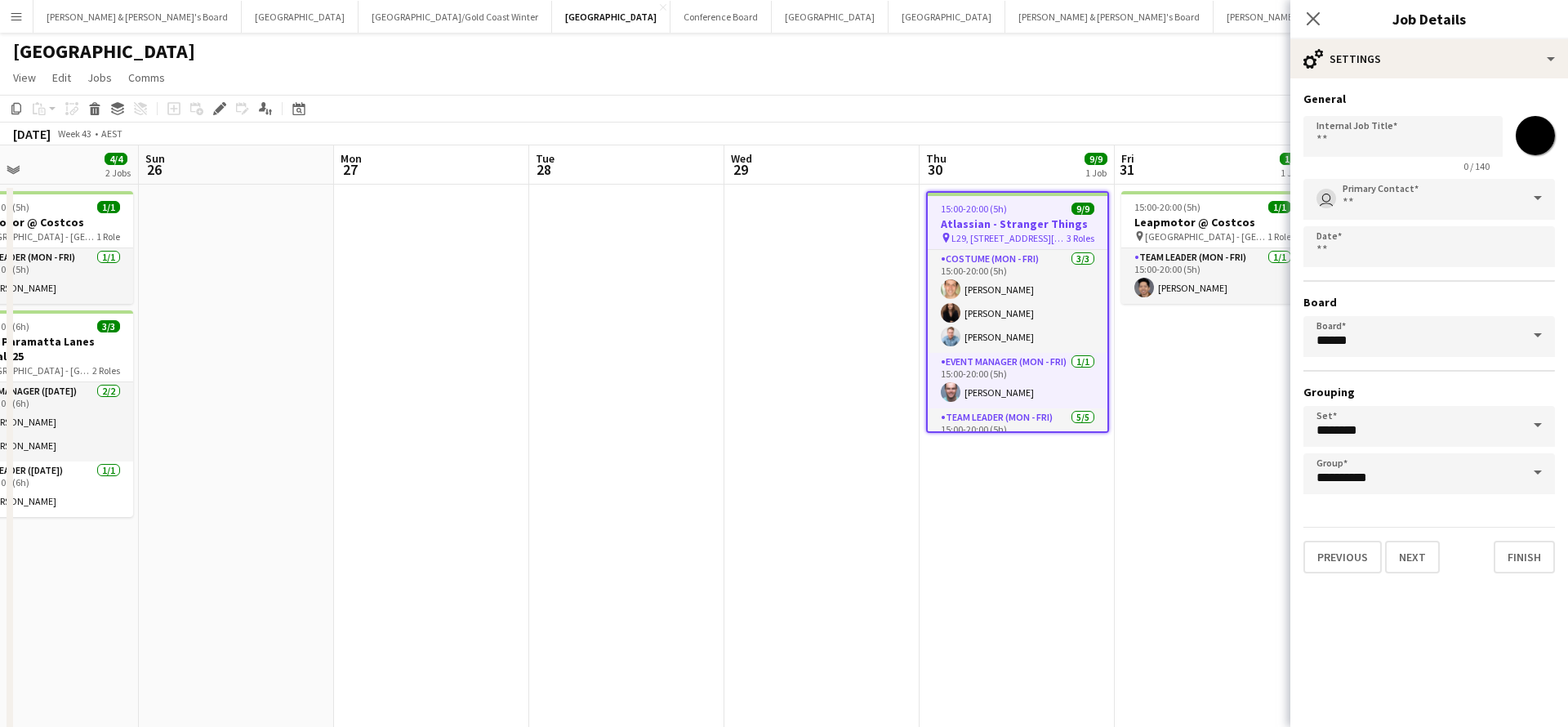
click at [1192, 579] on app-date-cell "15:00-20:00 (5h) 1/1 Leapmotor @ Costcos pin [GEOGRAPHIC_DATA] - NSW 1 Role Tea…" at bounding box center [1212, 556] width 195 height 744
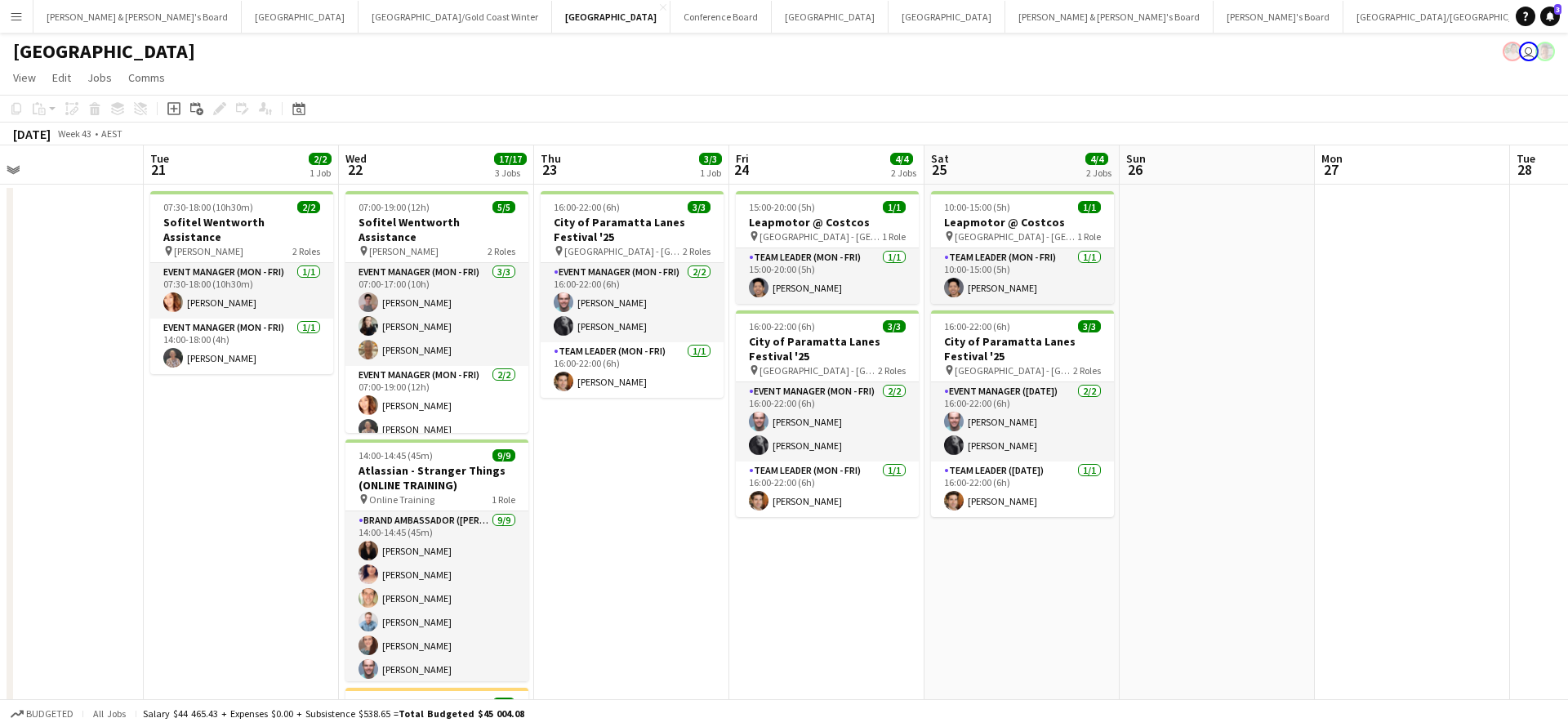
scroll to position [0, 439]
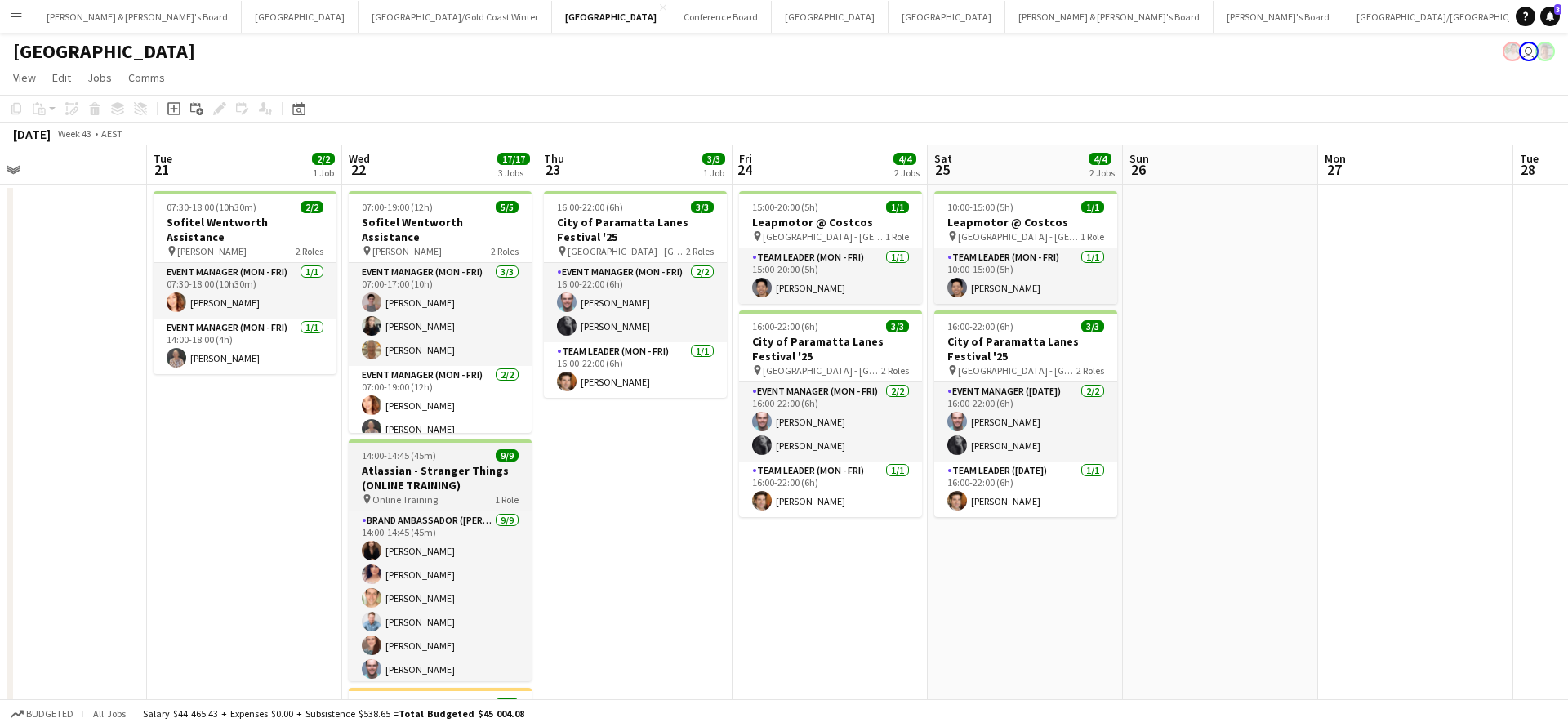
click at [422, 467] on h3 "Atlassian - Stranger Things (ONLINE TRAINING)" at bounding box center [440, 478] width 183 height 29
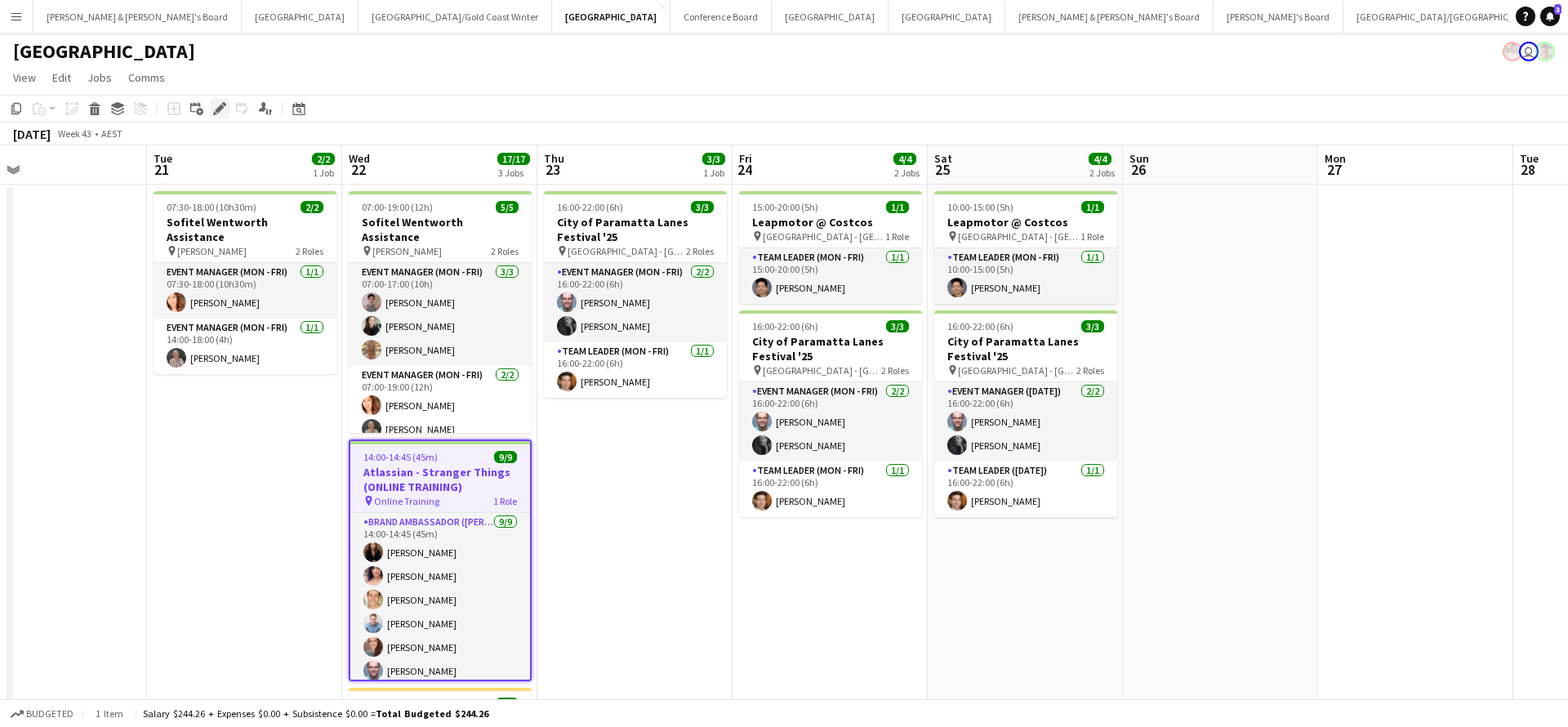
click at [220, 105] on icon "Edit" at bounding box center [219, 108] width 13 height 13
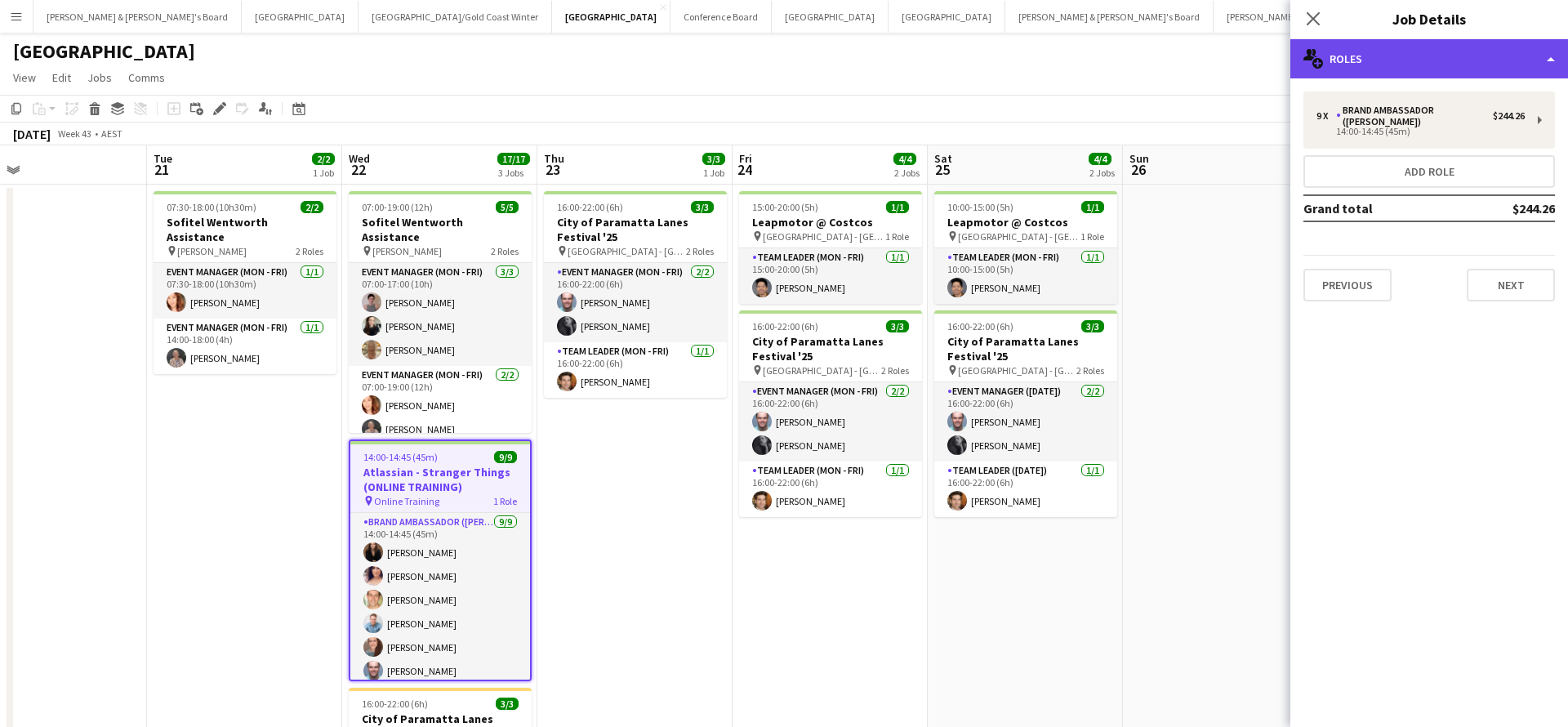
click at [1406, 57] on div "multiple-users-add Roles" at bounding box center [1429, 59] width 278 height 39
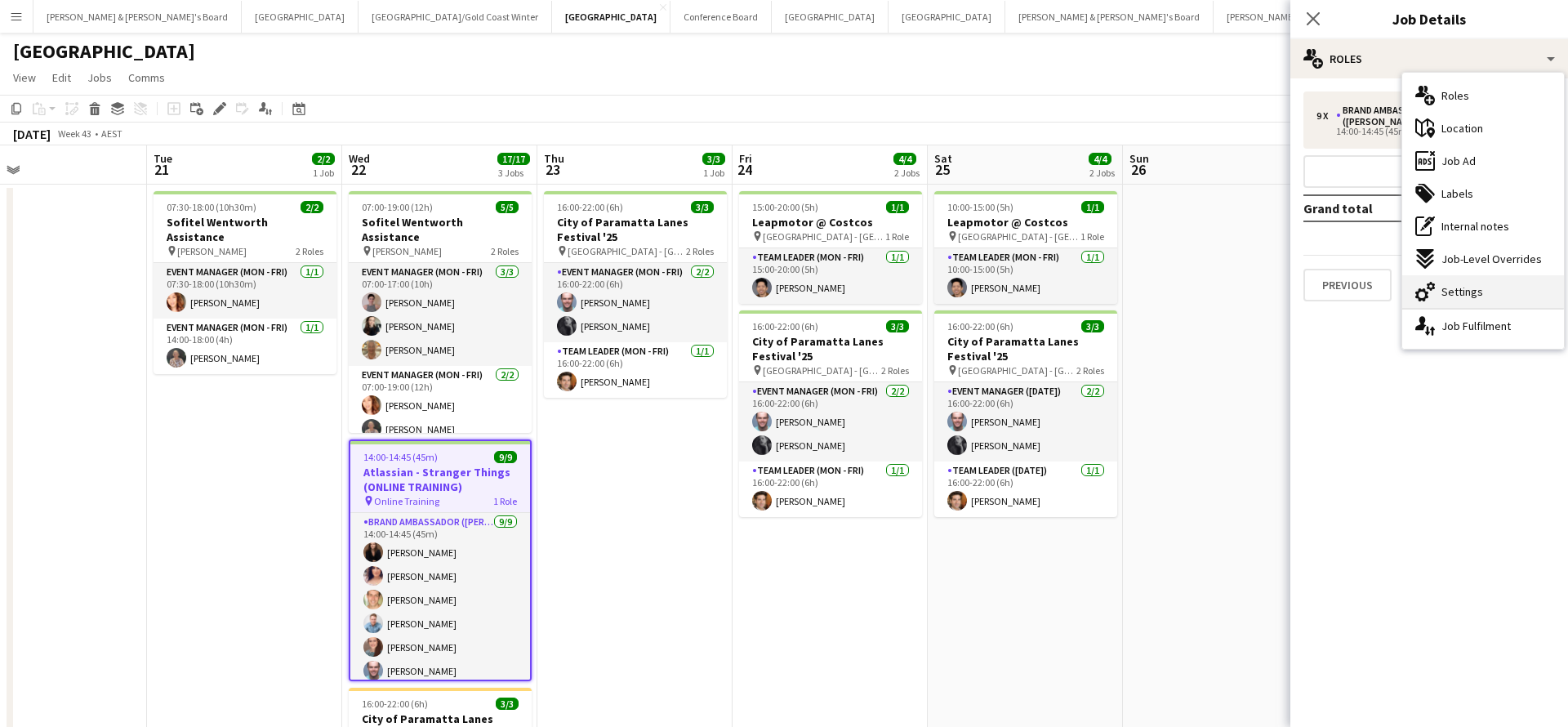
click at [1460, 282] on div "cog-double-3 Settings" at bounding box center [1482, 291] width 162 height 33
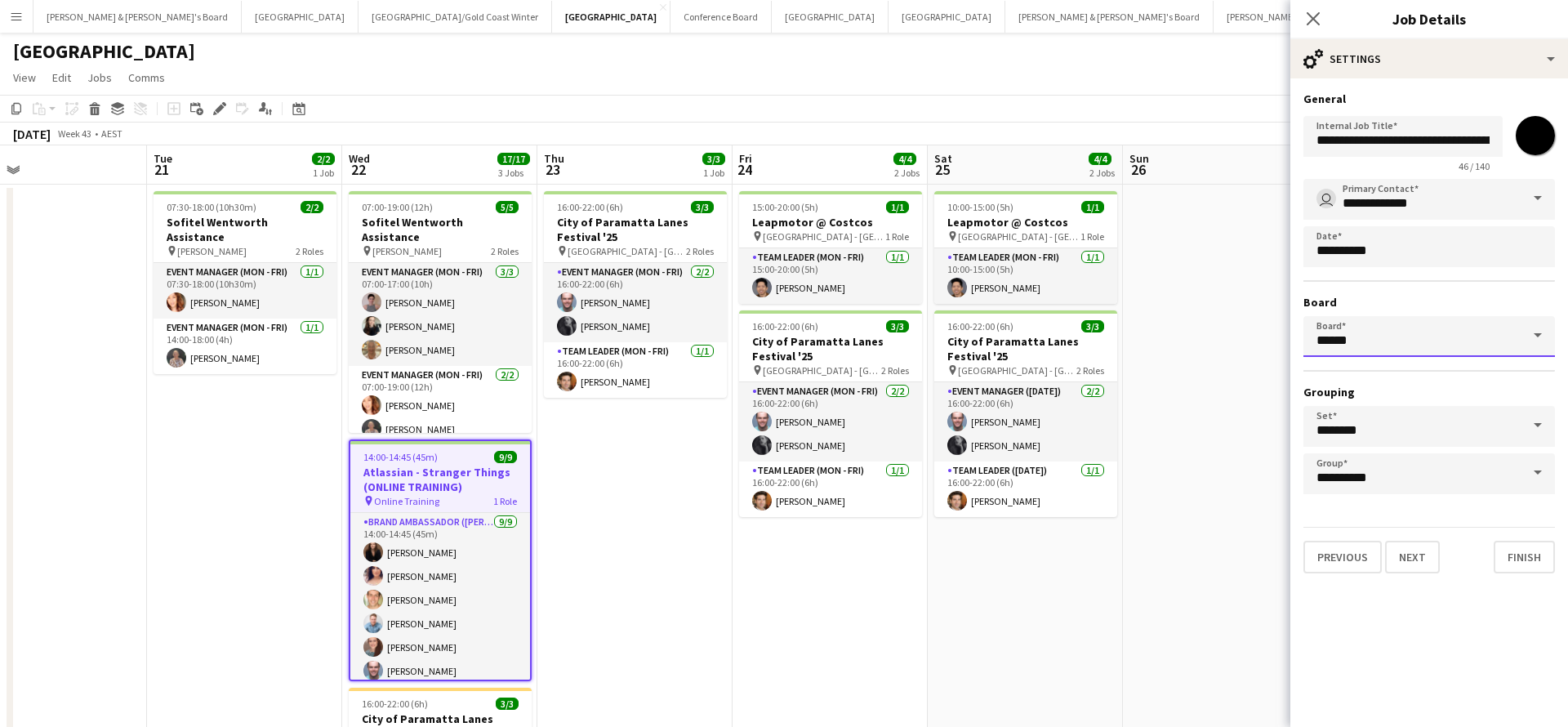
click at [1466, 331] on input "******" at bounding box center [1429, 337] width 252 height 41
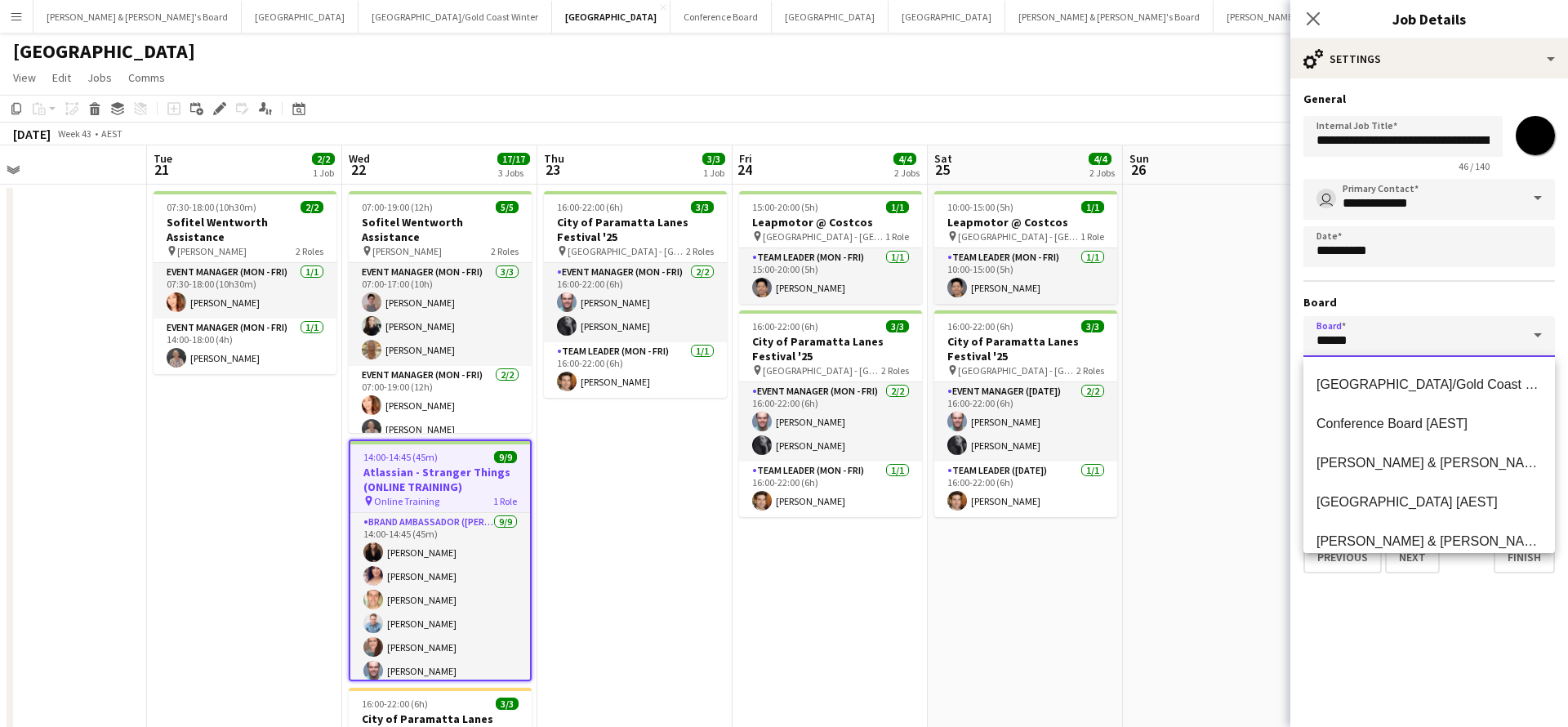
scroll to position [75, 0]
click at [1391, 460] on span "[PERSON_NAME] & [PERSON_NAME]'s Board [AEST]" at bounding box center [1477, 465] width 323 height 14
type input "**********"
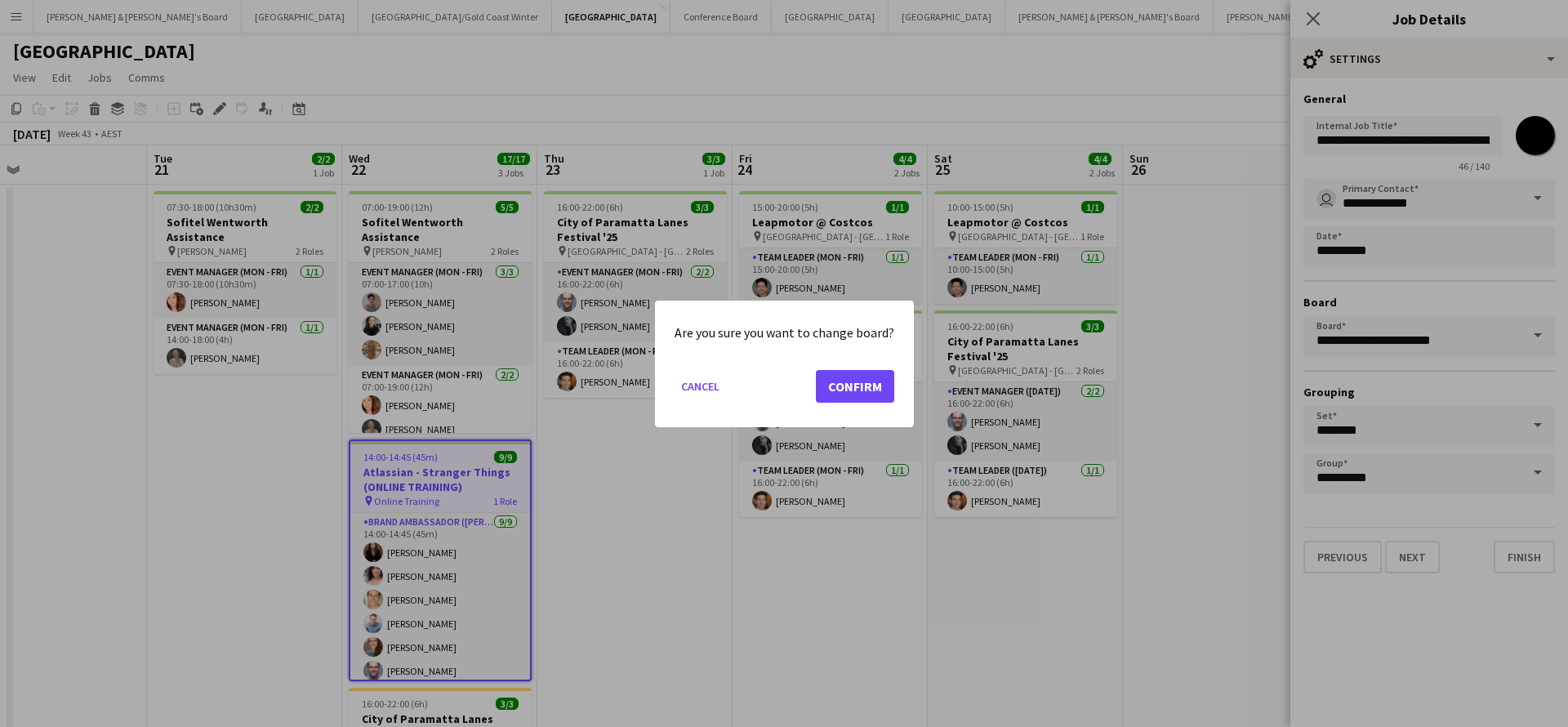
click at [838, 388] on button "Confirm" at bounding box center [854, 386] width 78 height 33
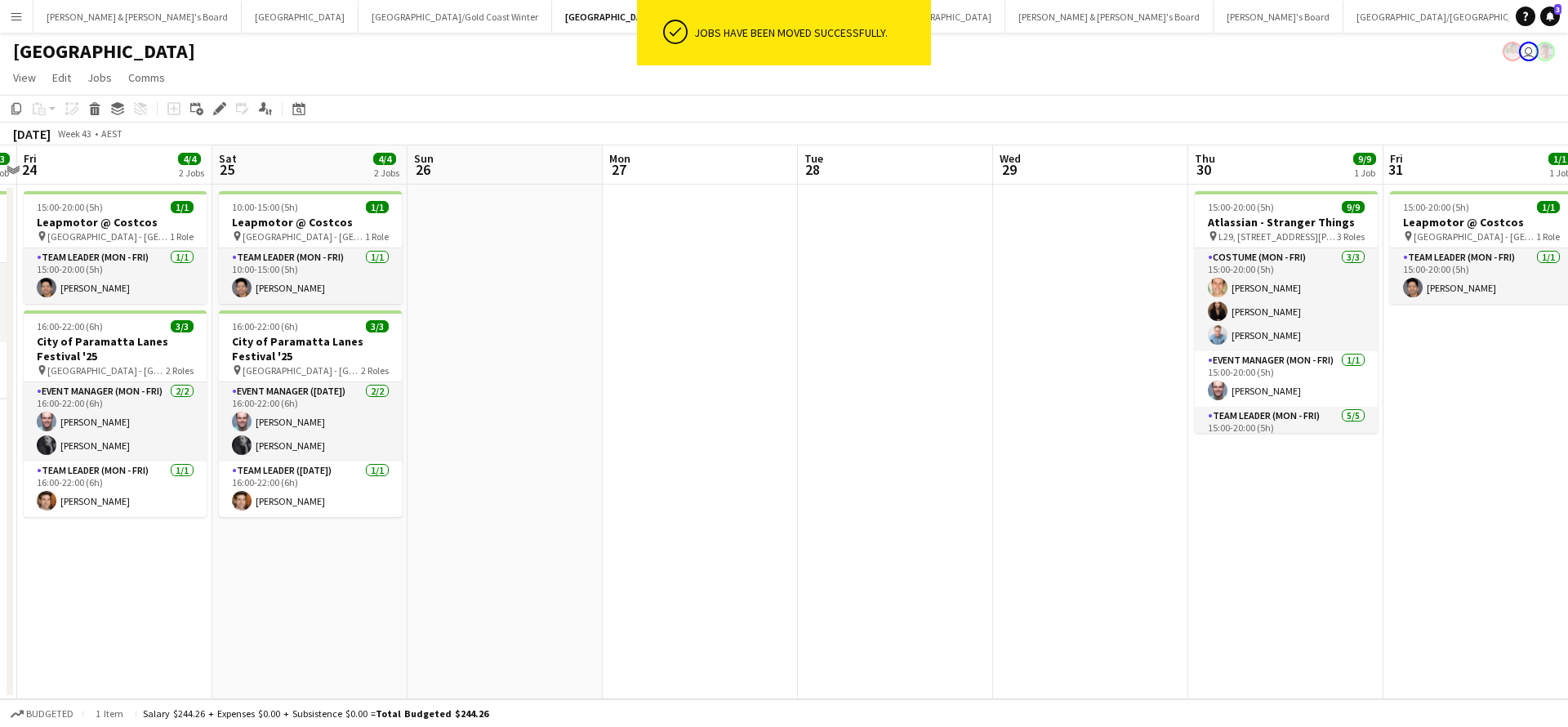
scroll to position [0, 776]
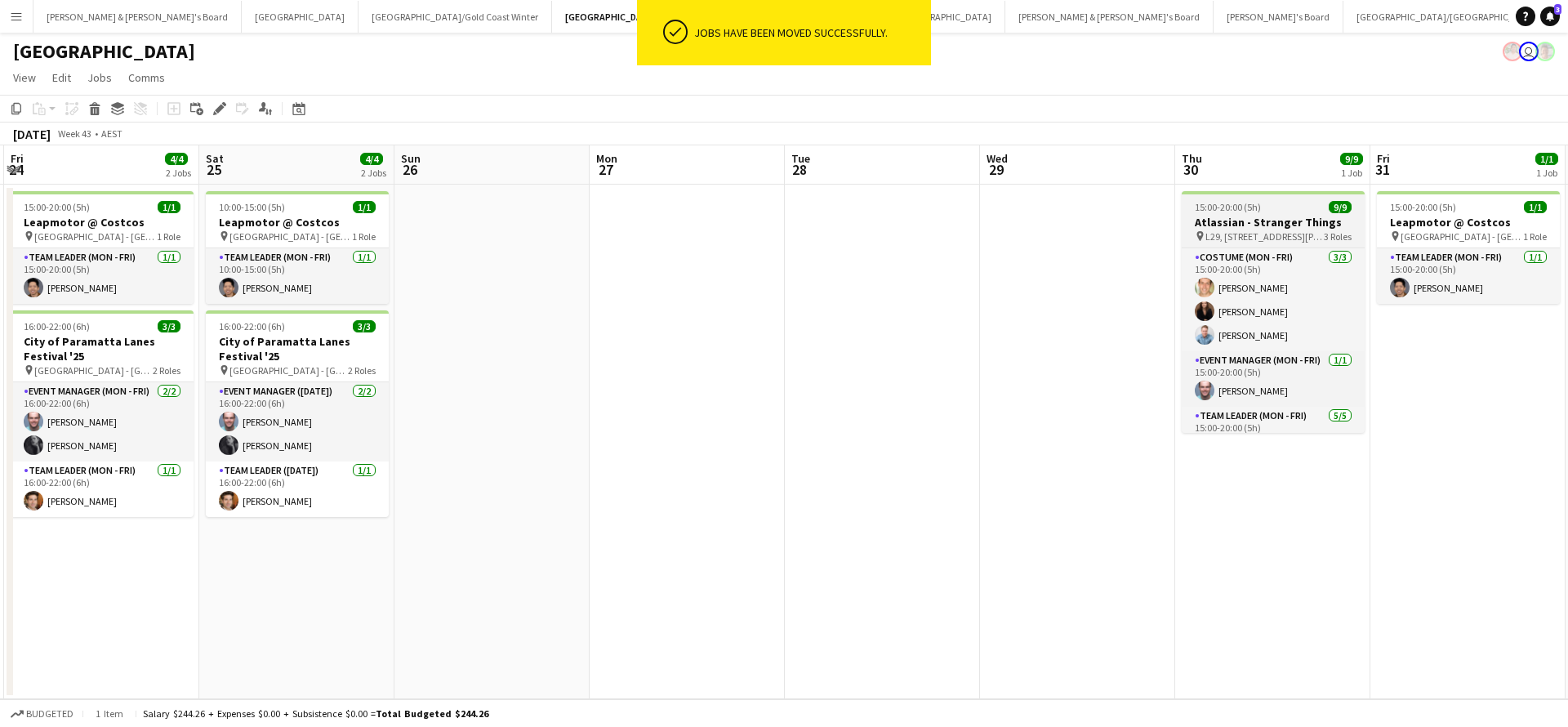
click at [1240, 224] on h3 "Atlassian - Stranger Things" at bounding box center [1272, 222] width 183 height 15
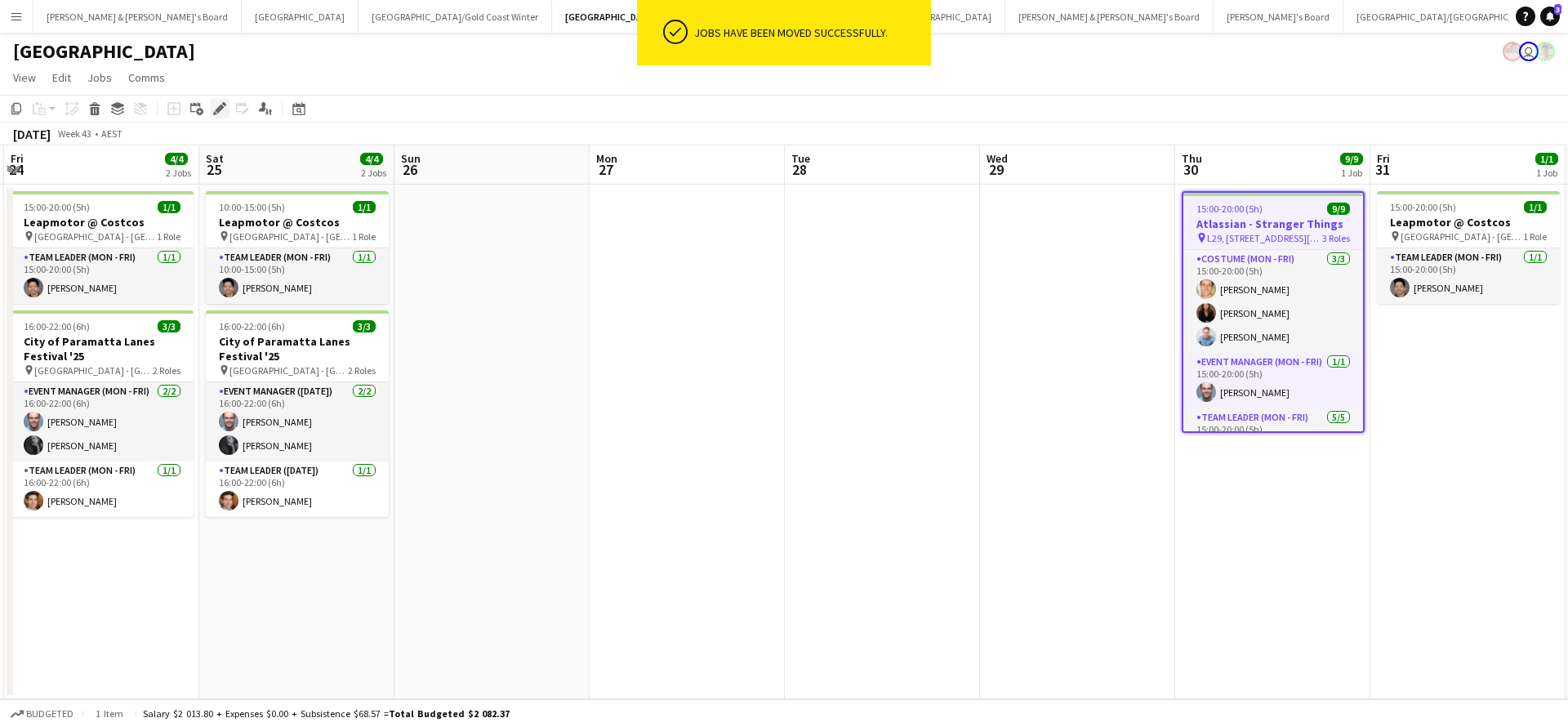
click at [220, 110] on icon at bounding box center [219, 109] width 9 height 9
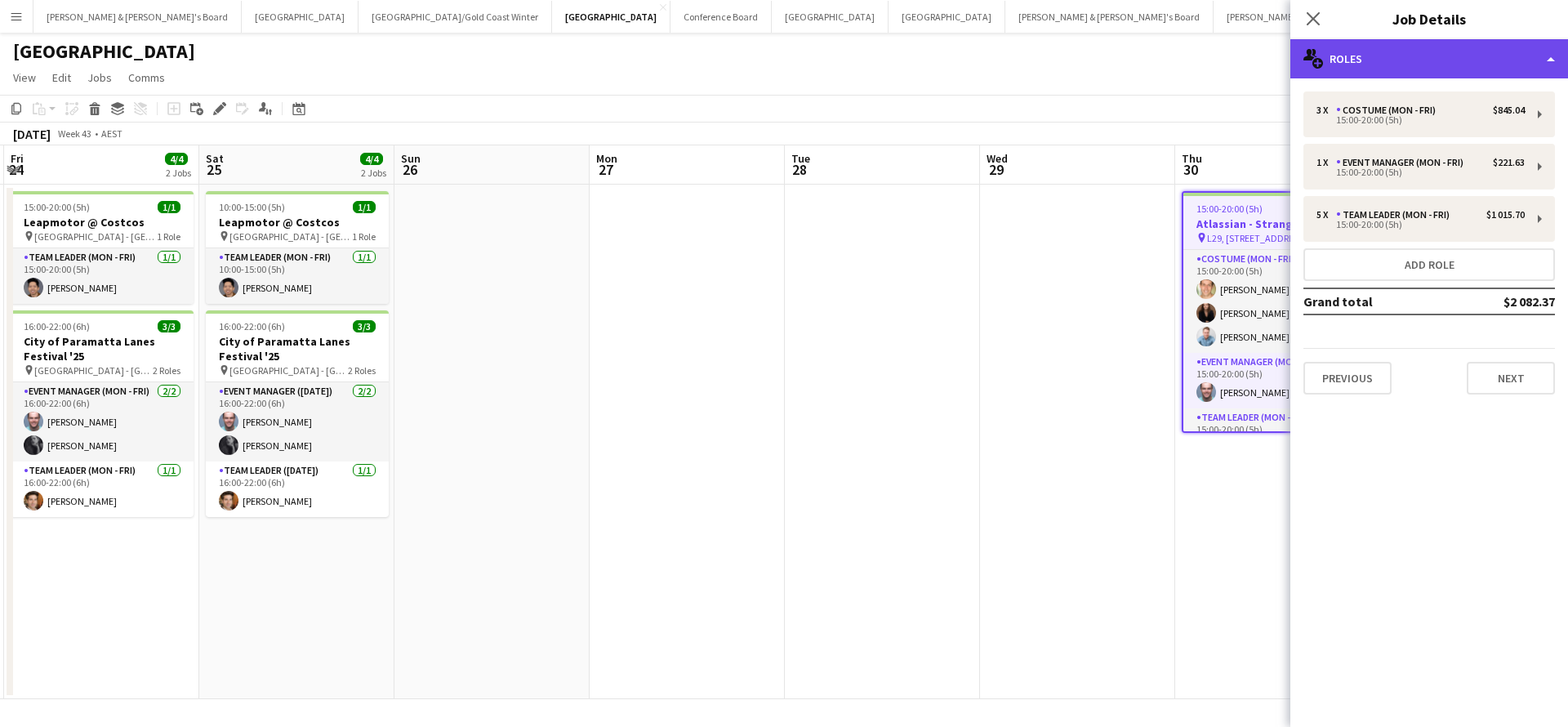
click at [1403, 51] on div "multiple-users-add Roles" at bounding box center [1429, 59] width 278 height 39
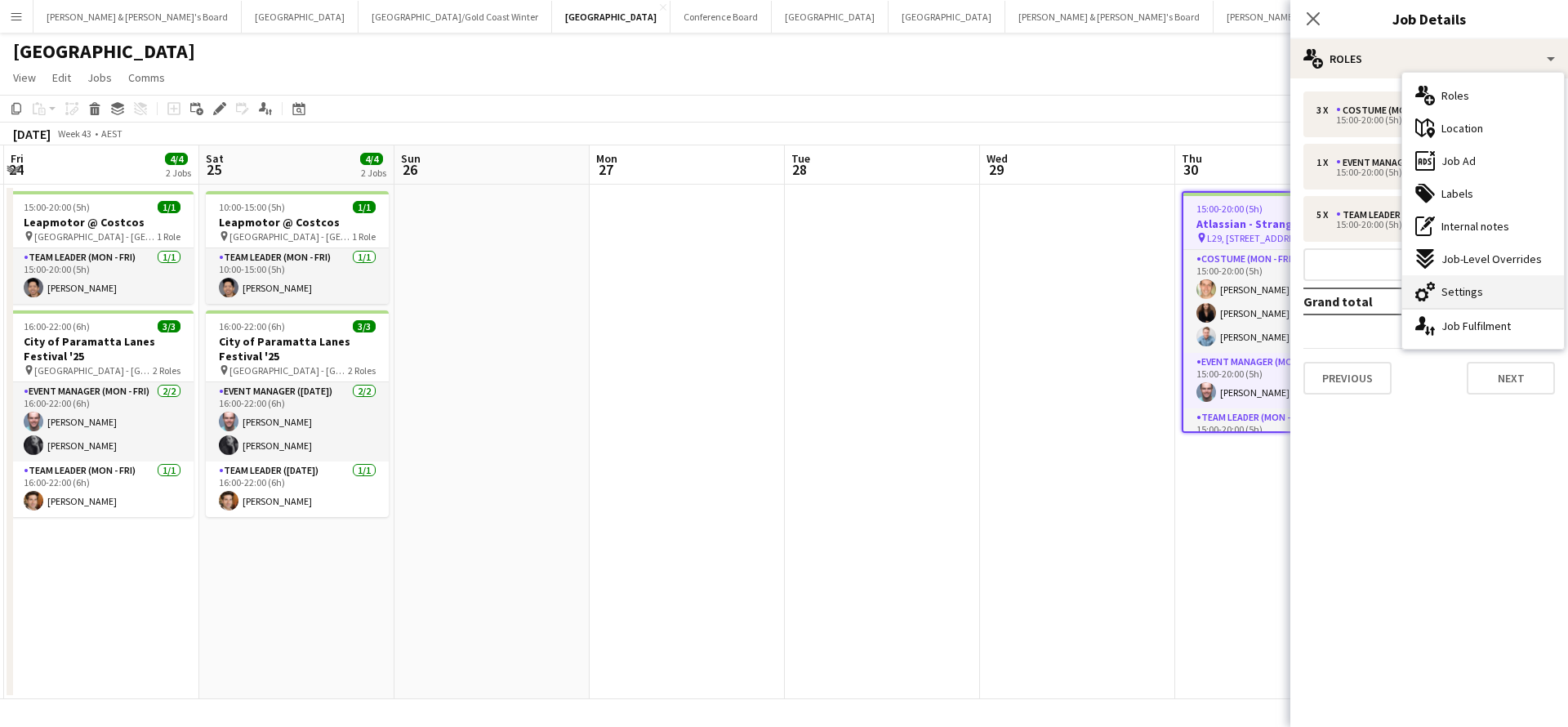
click at [1479, 291] on span "Settings" at bounding box center [1462, 291] width 42 height 15
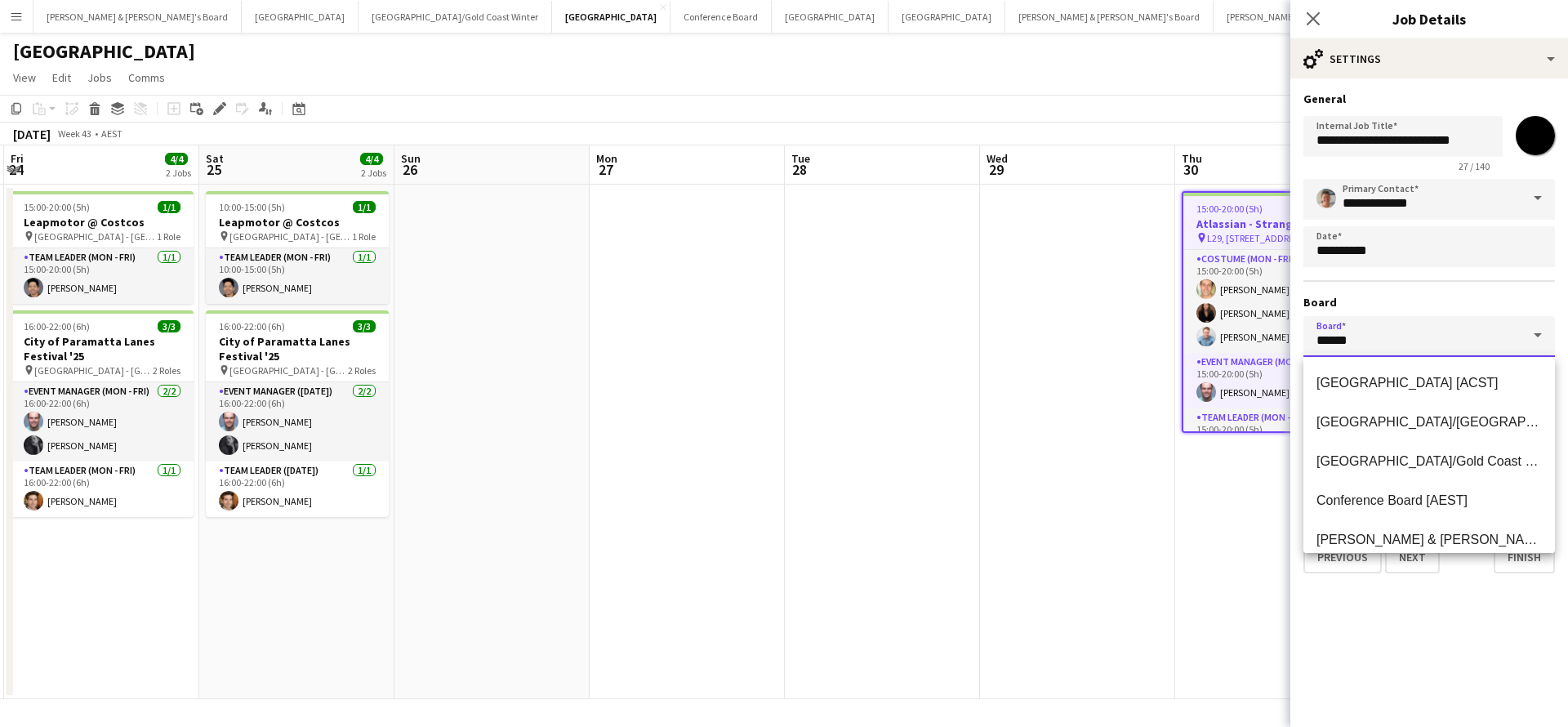
click at [1445, 342] on input "******" at bounding box center [1429, 337] width 252 height 41
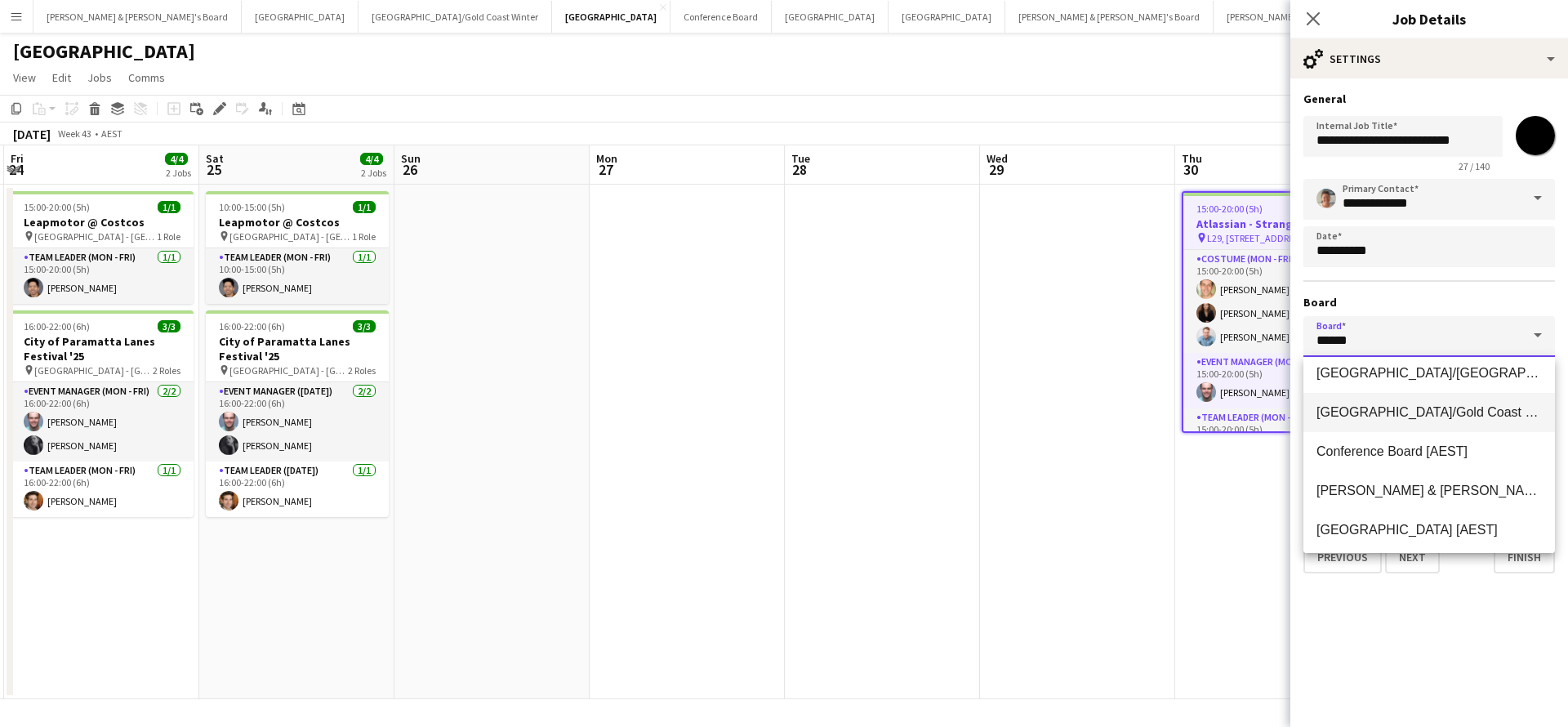
scroll to position [52, 0]
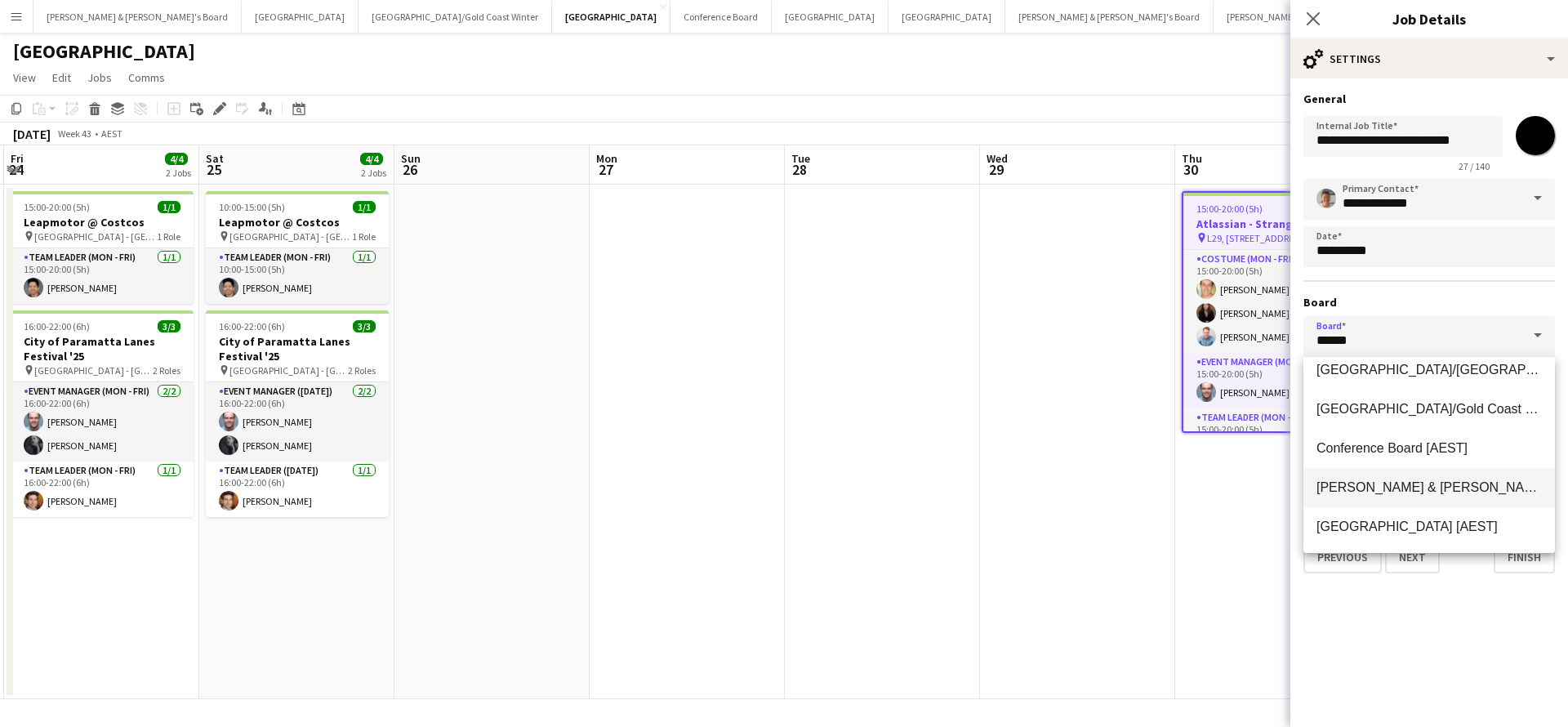
click at [1379, 483] on span "[PERSON_NAME] & [PERSON_NAME]'s Board [AEST]" at bounding box center [1477, 487] width 323 height 14
type input "**********"
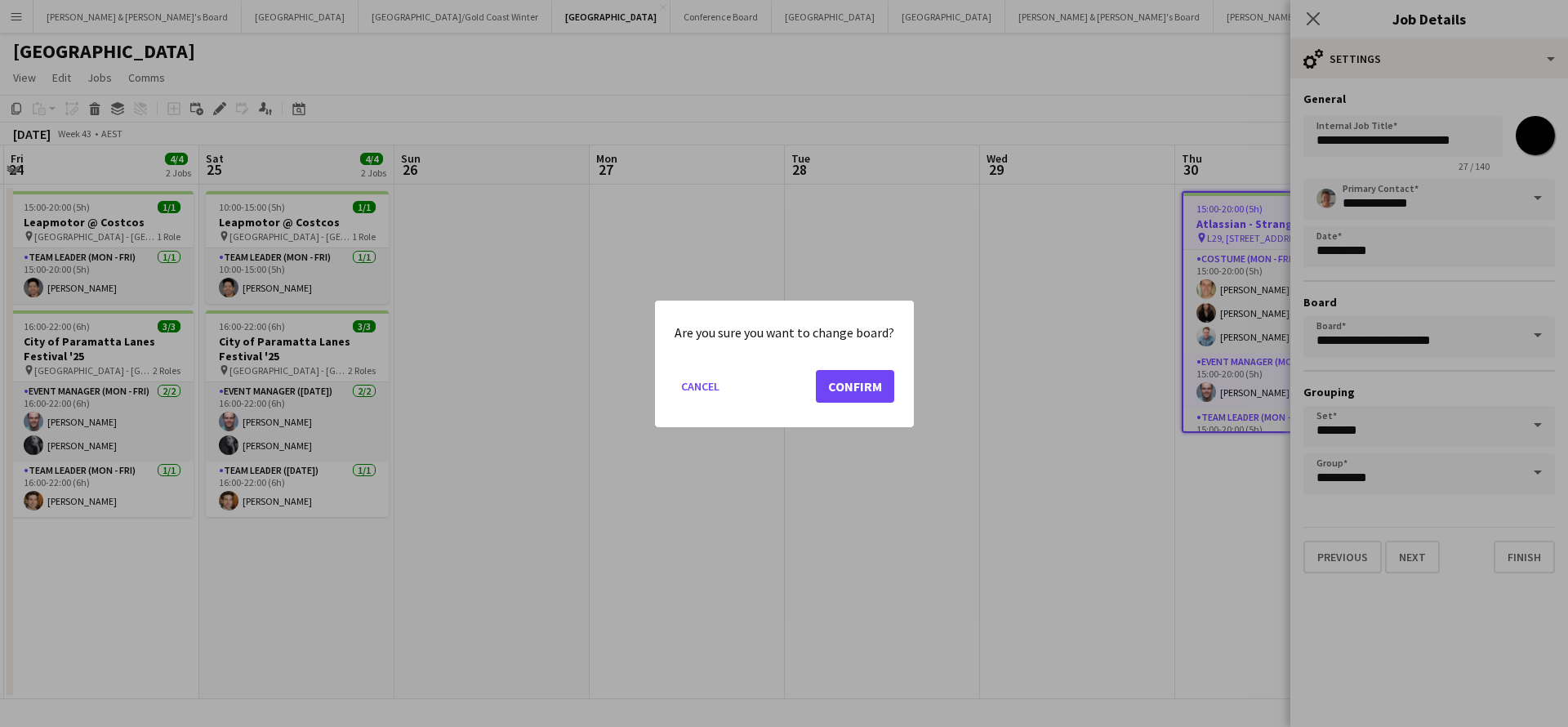
click at [847, 388] on button "Confirm" at bounding box center [854, 386] width 78 height 33
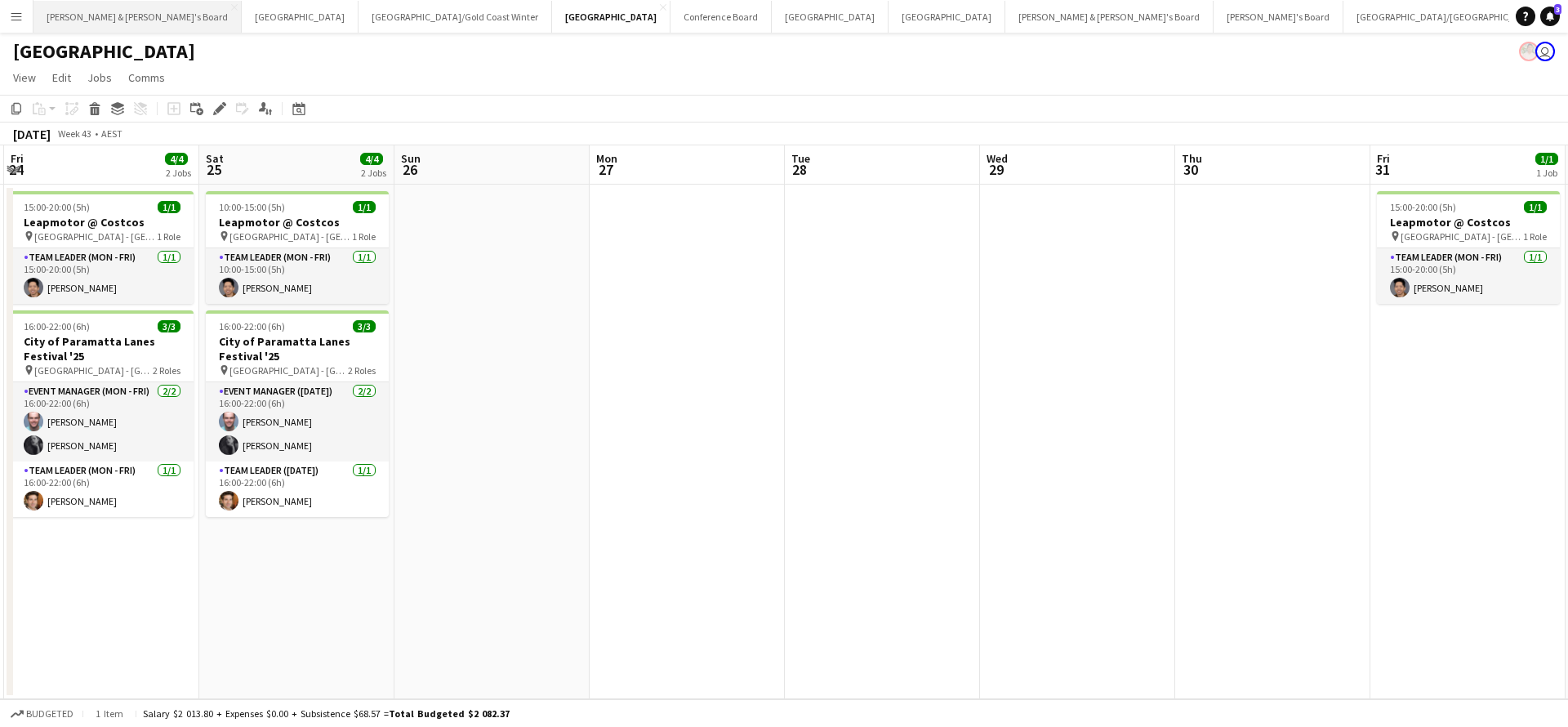
click at [113, 14] on button "[PERSON_NAME] & [PERSON_NAME]'s Board Close" at bounding box center [137, 16] width 208 height 32
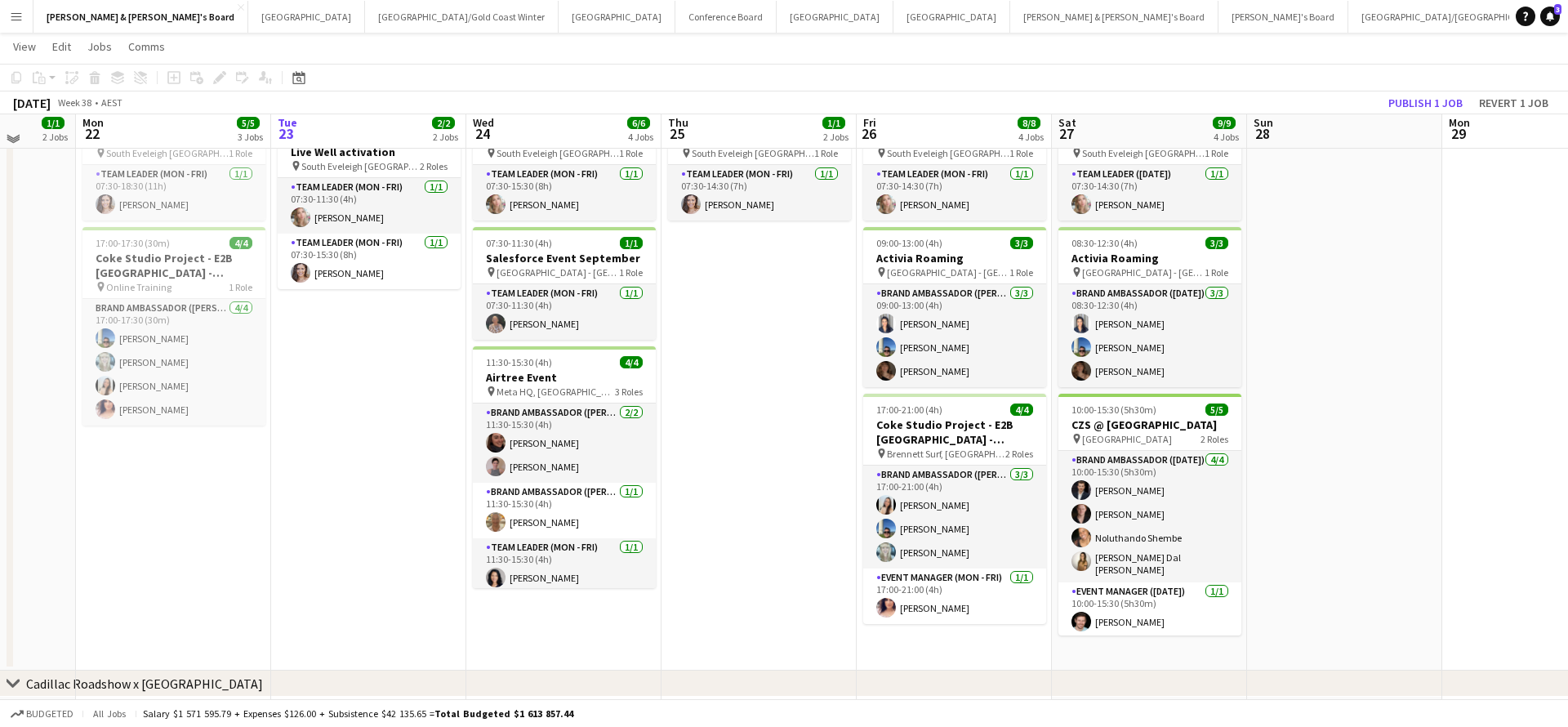
scroll to position [165, 0]
